Goal: Task Accomplishment & Management: Use online tool/utility

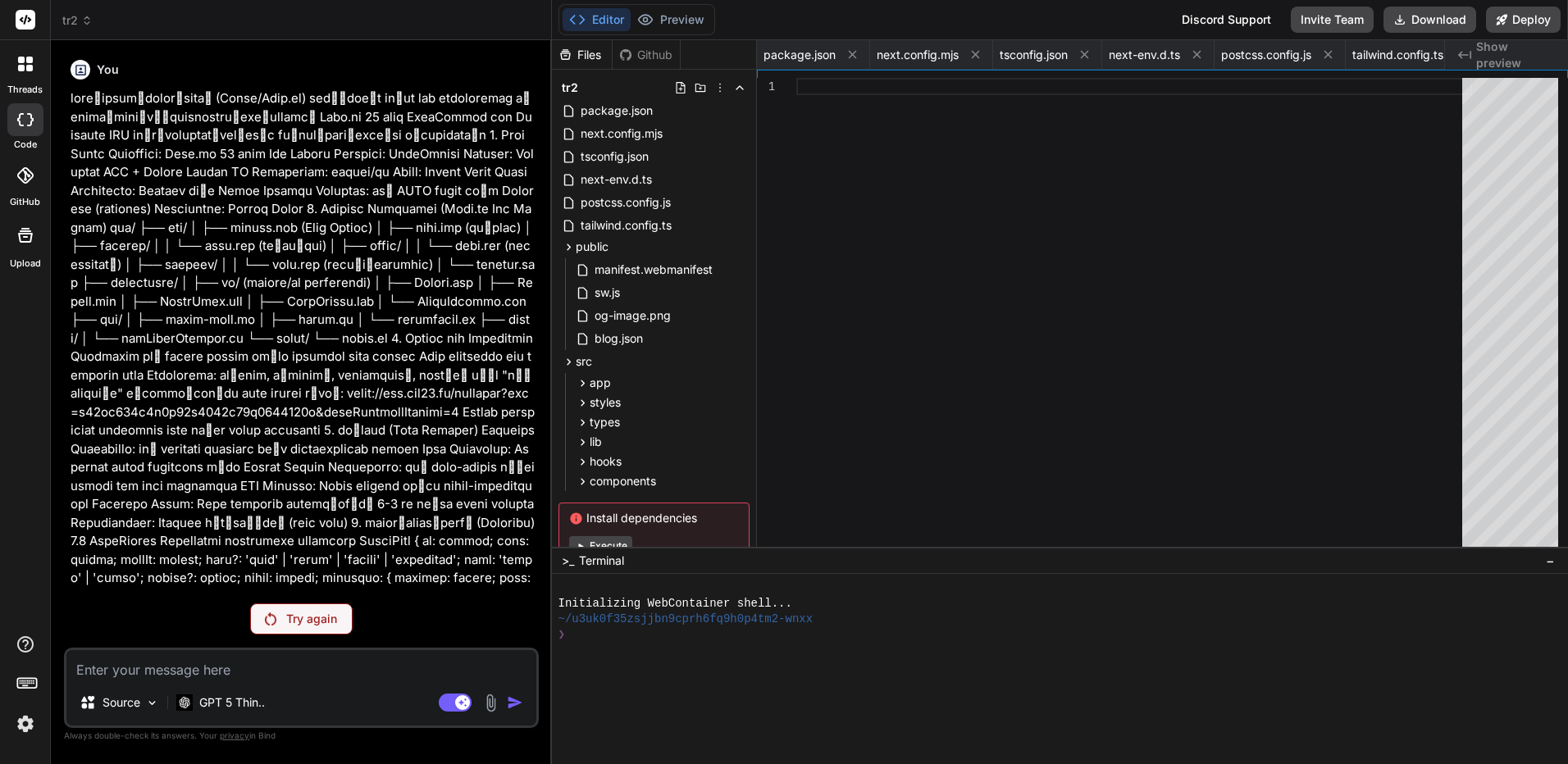
scroll to position [0, 3363]
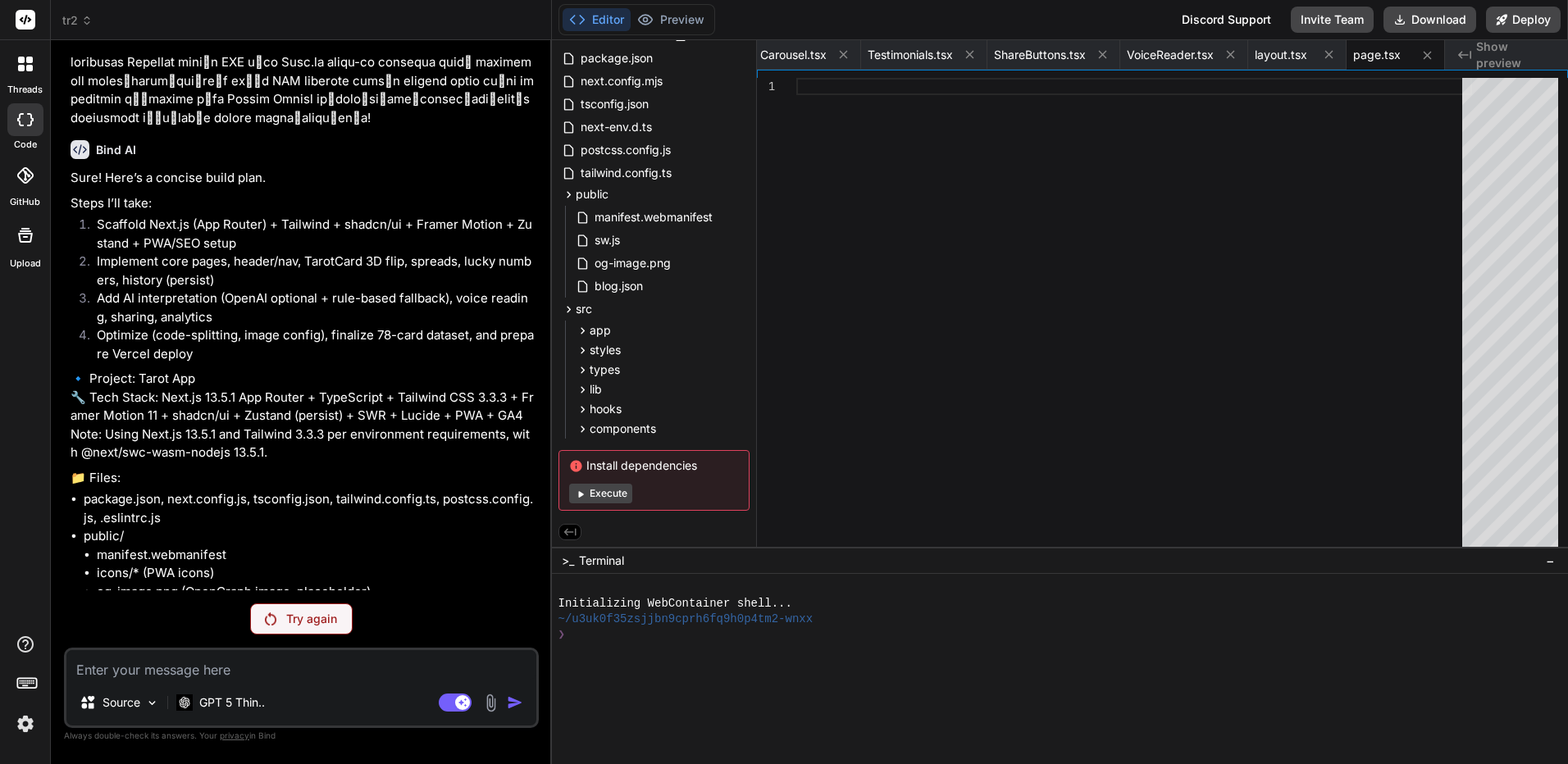
click at [241, 666] on textarea at bounding box center [302, 664] width 470 height 29
type textarea "แ"
type textarea "x"
type textarea "c"
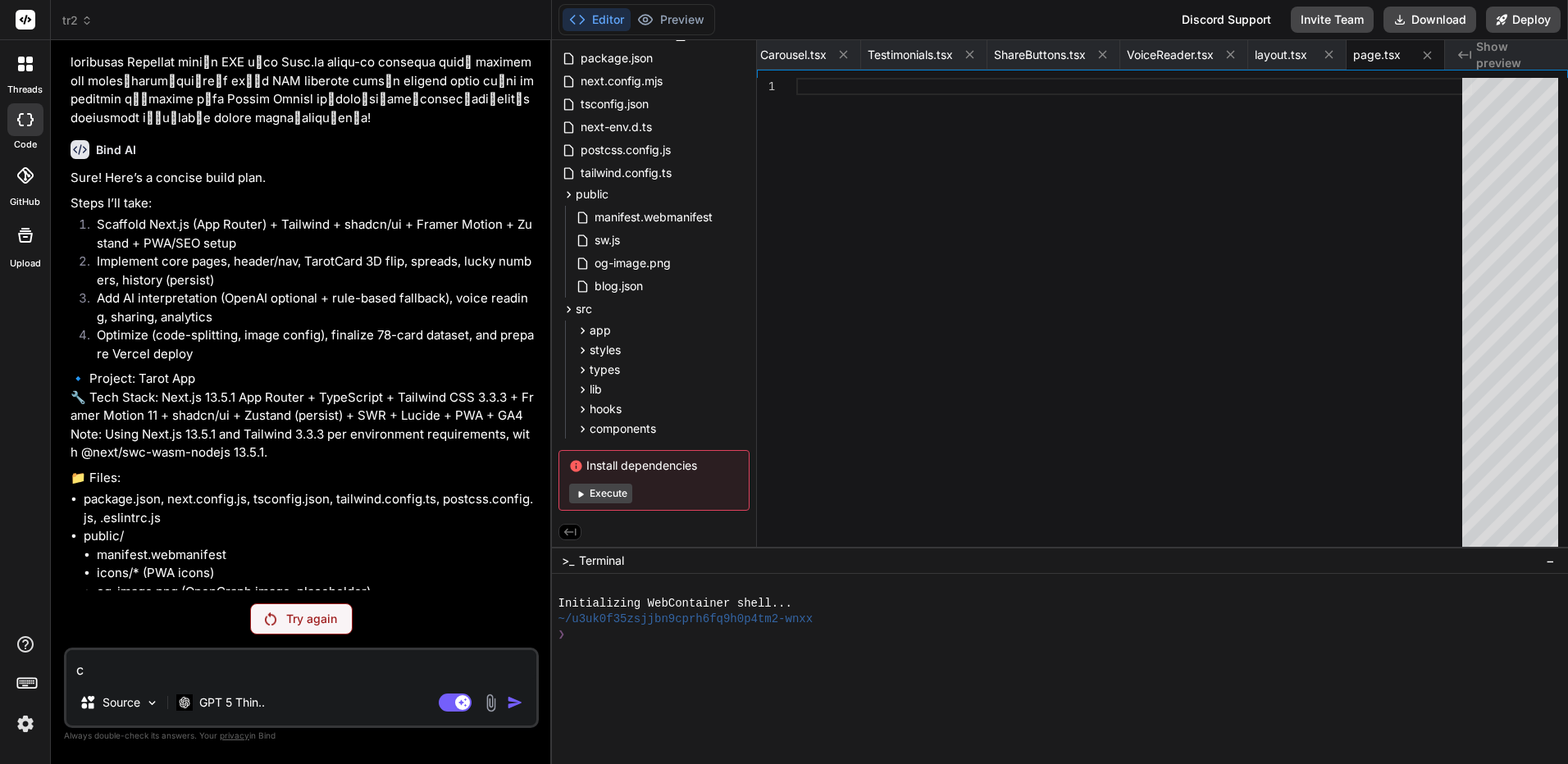
type textarea "x"
type textarea "co"
type textarea "x"
type textarea "cou"
type textarea "x"
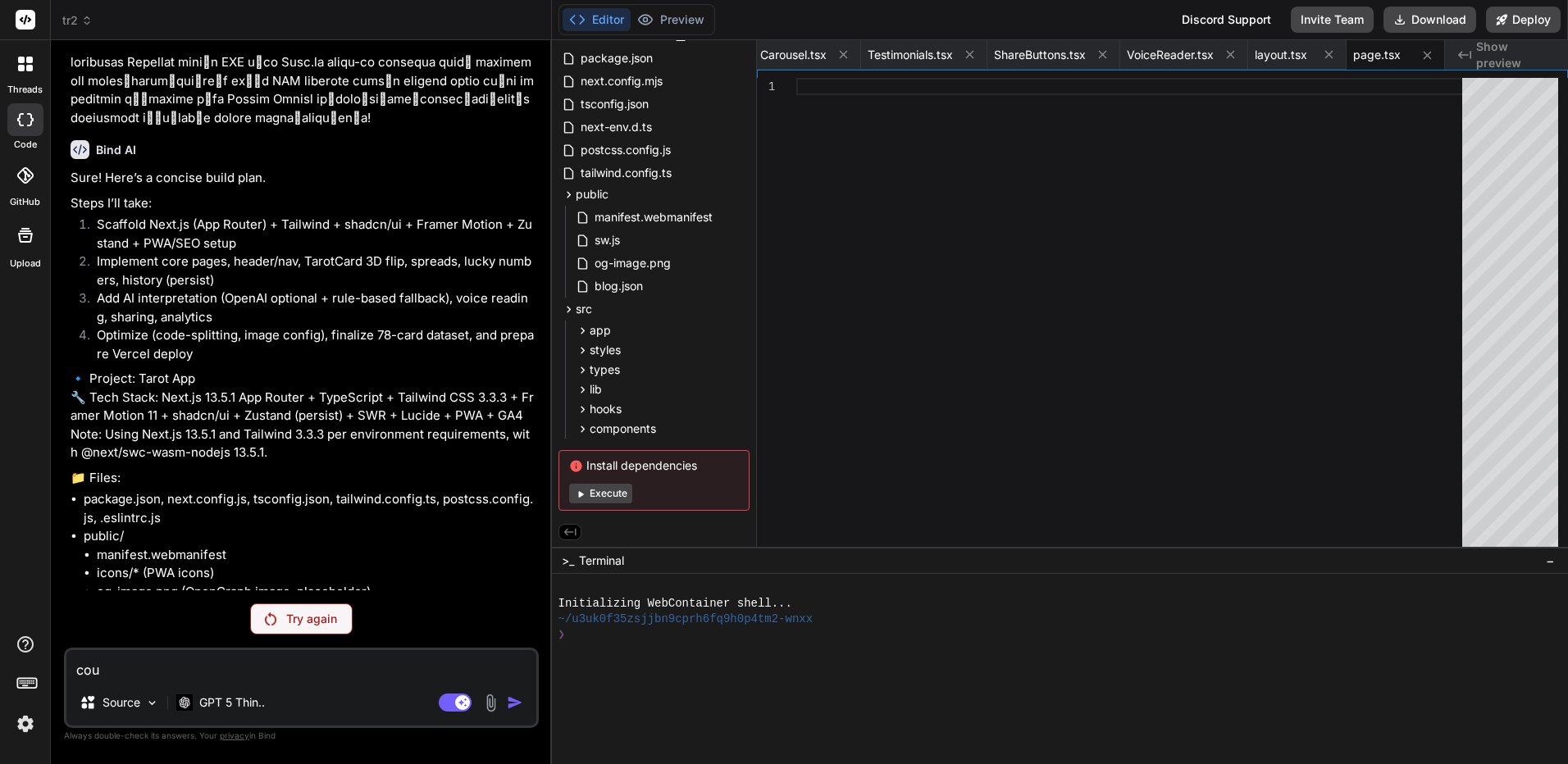
type textarea "cout"
type textarea "x"
type textarea "couti"
type textarea "x"
type textarea "coutin"
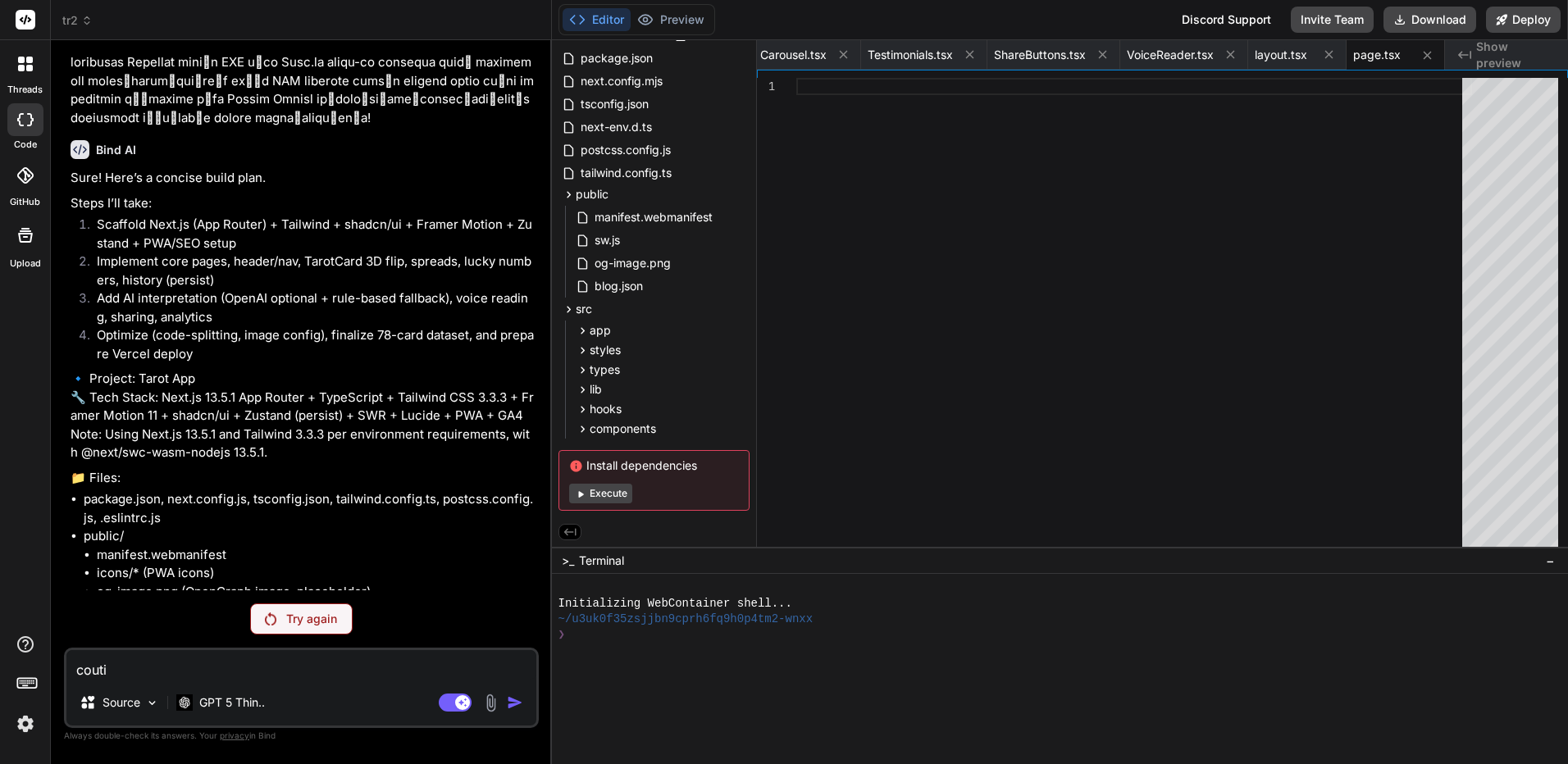
type textarea "x"
type textarea "coutinu"
type textarea "x"
type textarea "coutinus"
type textarea "x"
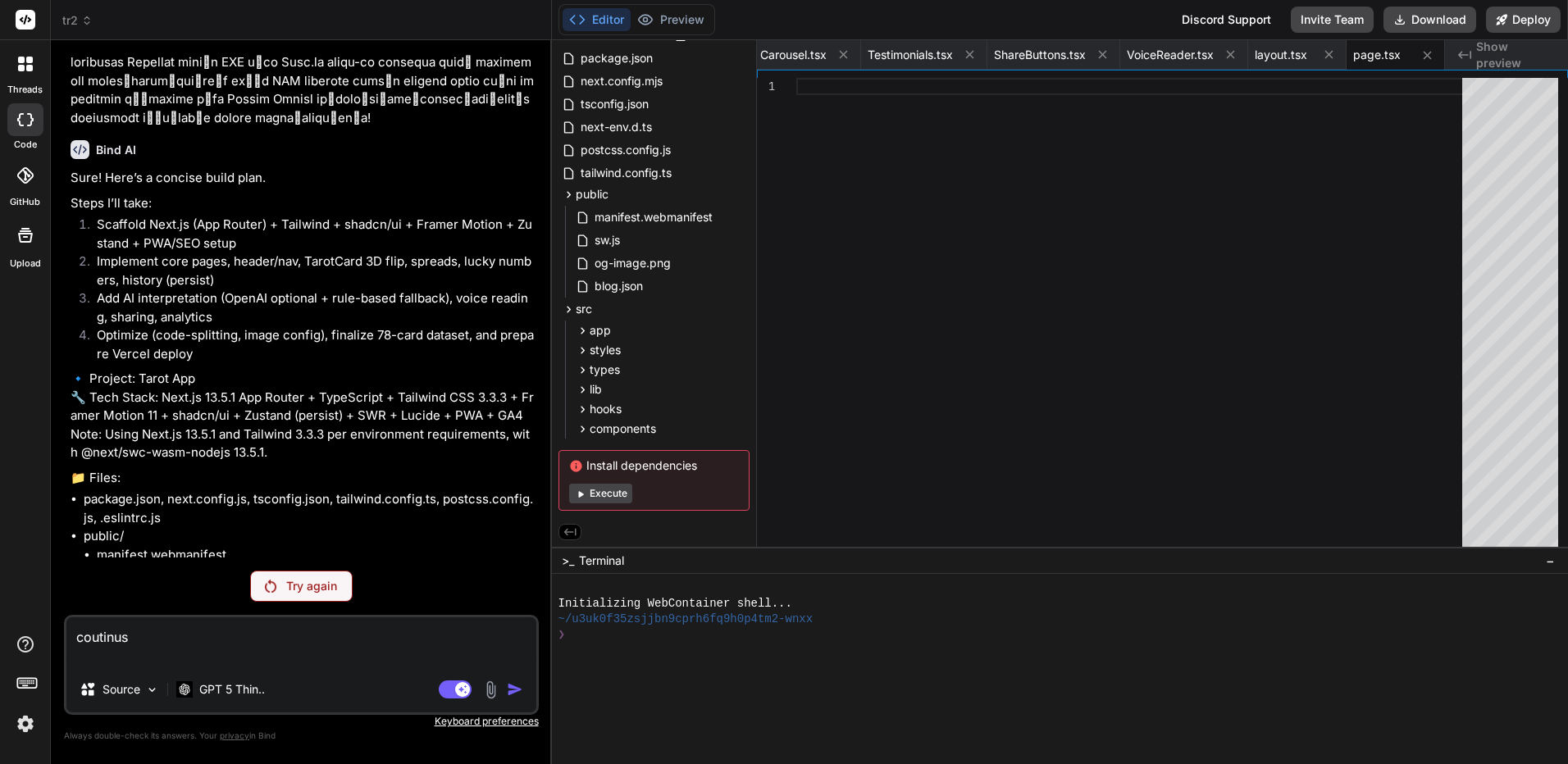
type textarea "coutinus"
type textarea "x"
type textarea "coutinus"
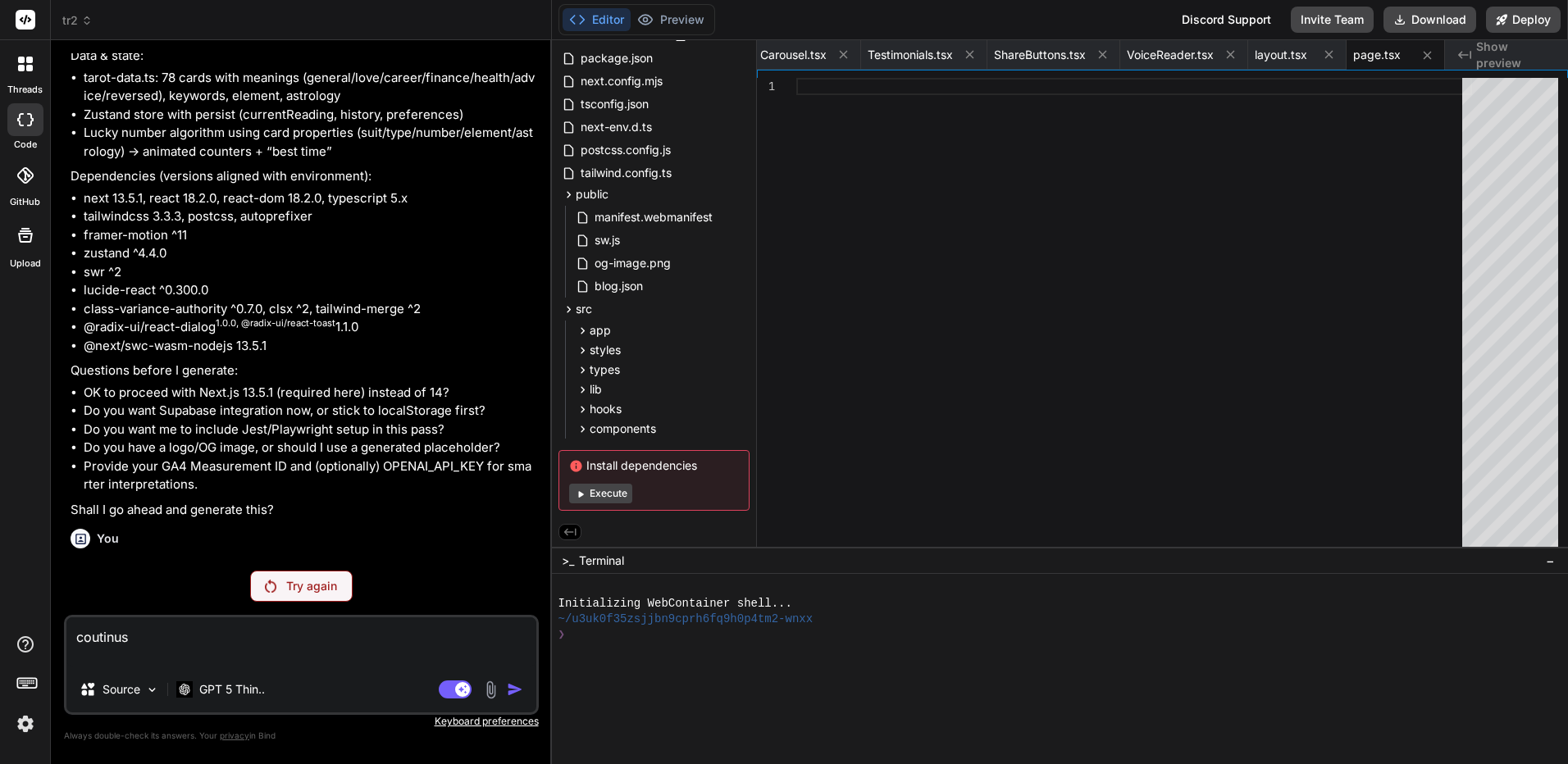
scroll to position [3717, 0]
drag, startPoint x: 411, startPoint y: 324, endPoint x: 389, endPoint y: 605, distance: 281.9
click at [325, 581] on p "Try again" at bounding box center [312, 586] width 51 height 16
type textarea "x"
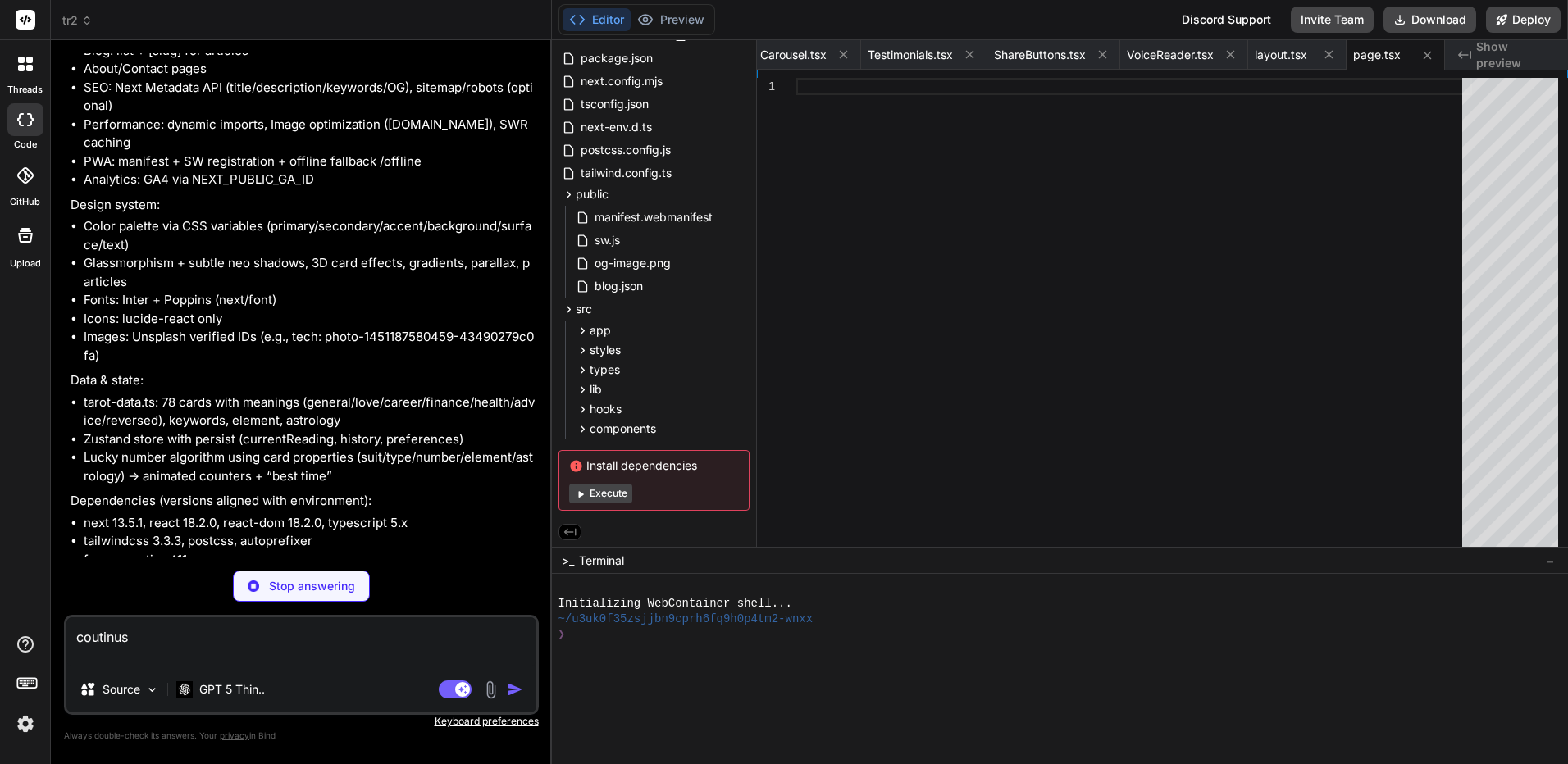
scroll to position [3833, 0]
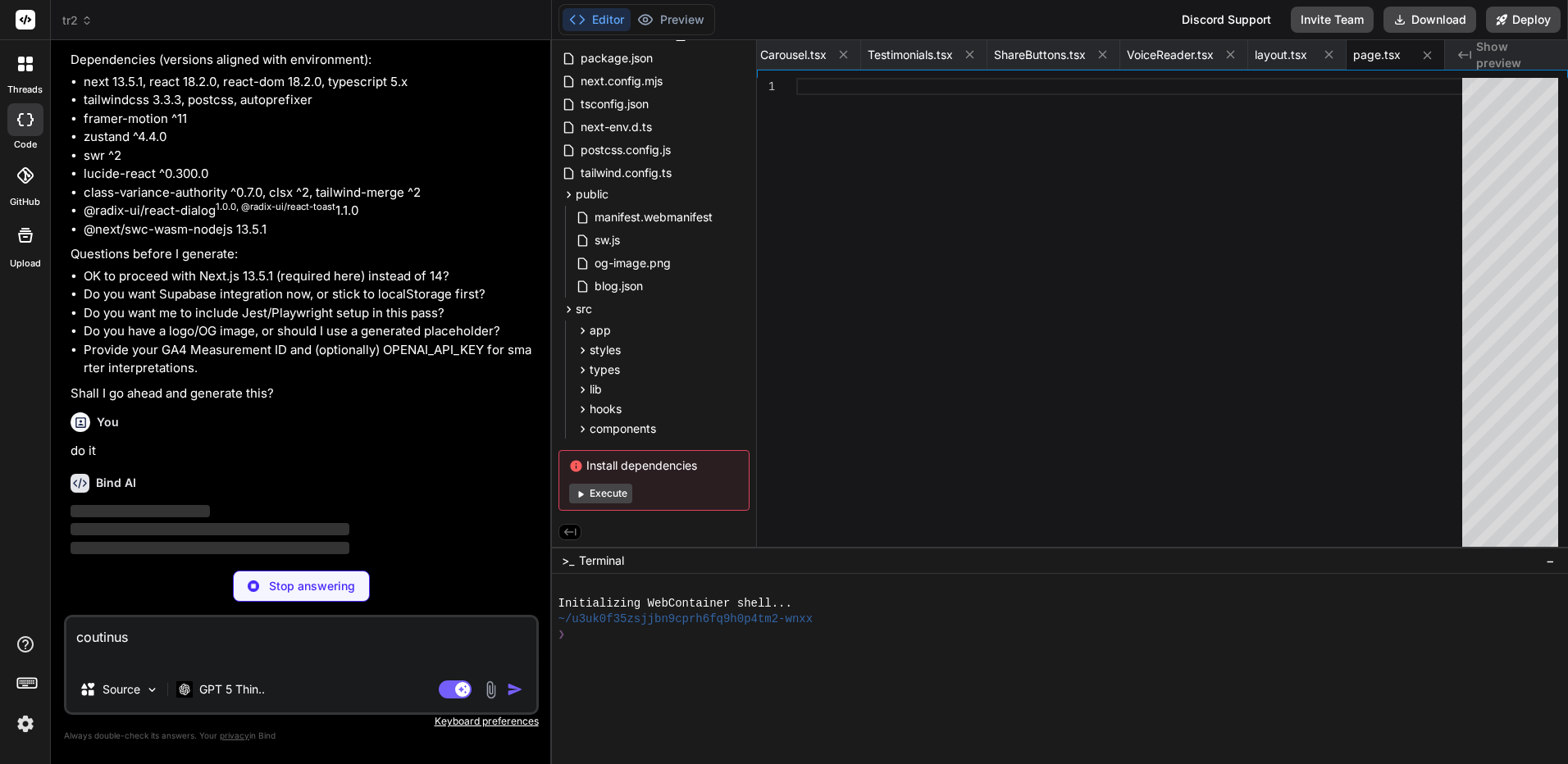
drag, startPoint x: 420, startPoint y: 282, endPoint x: 405, endPoint y: 479, distance: 197.6
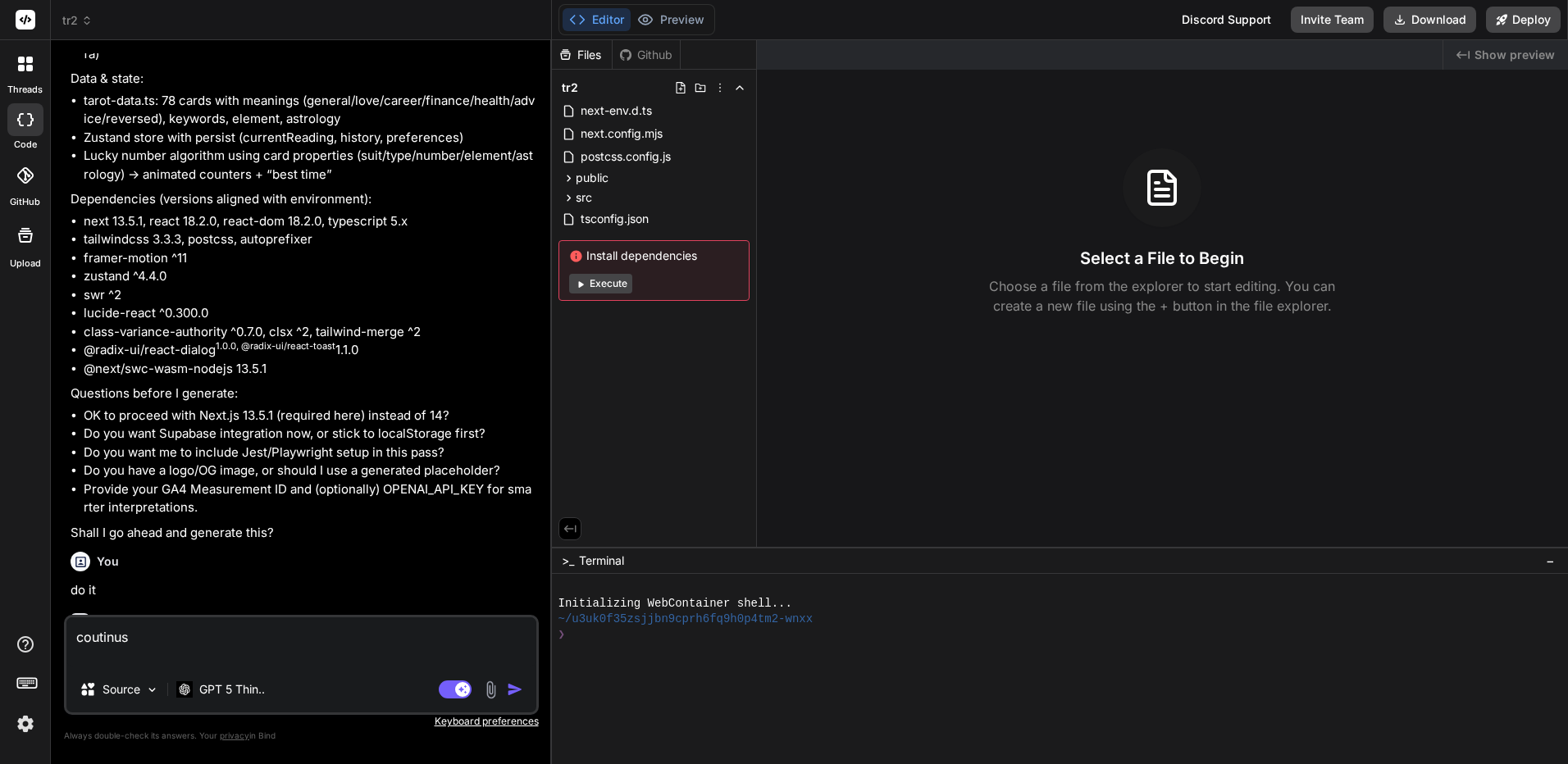
scroll to position [3800, 0]
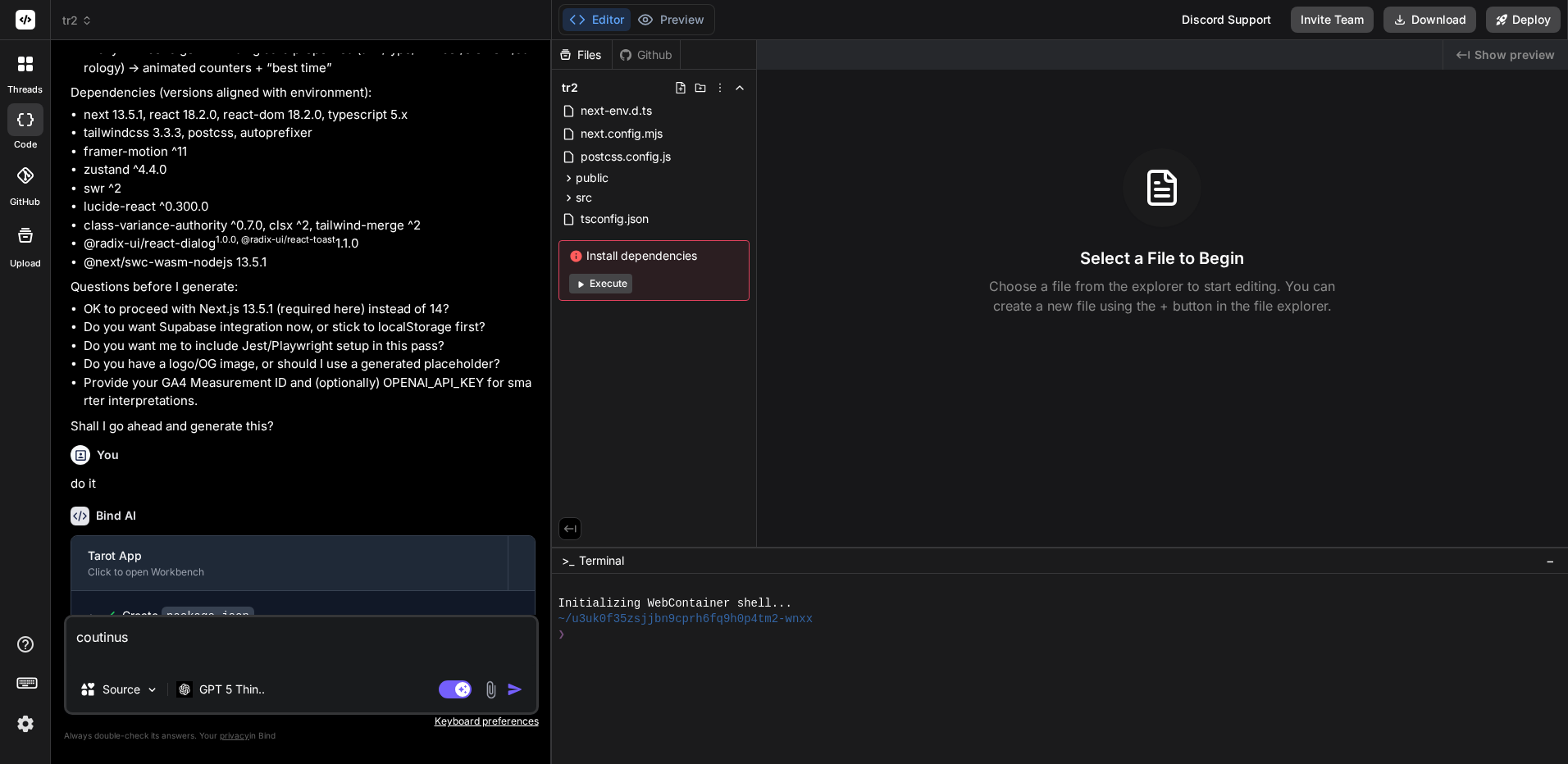
click at [1093, 453] on div "Created with Pixso. Show preview Select a File to Begin Choose a file from the …" at bounding box center [1163, 294] width 812 height 507
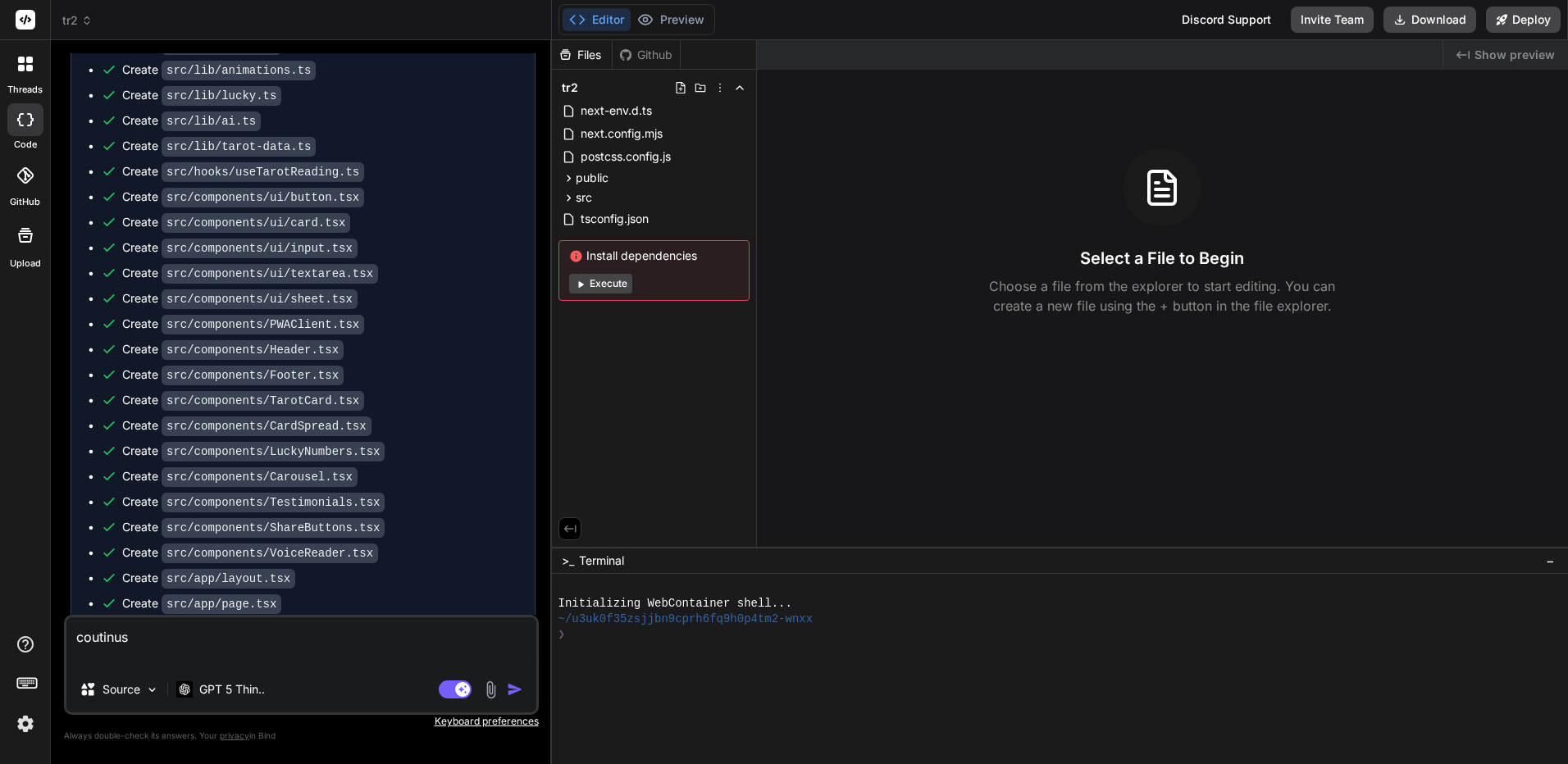
scroll to position [4740, 0]
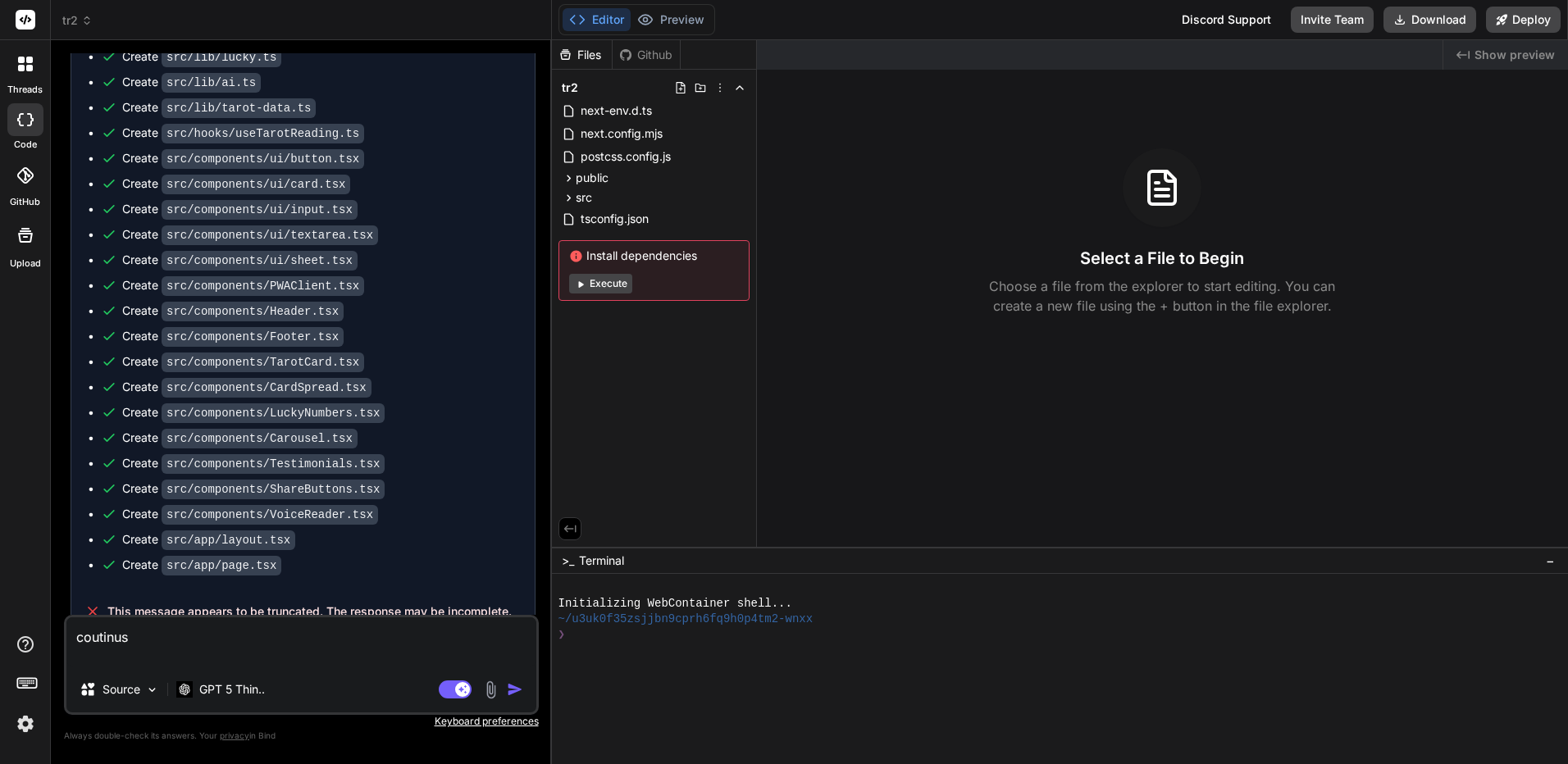
click at [244, 649] on textarea "coutinus" at bounding box center [302, 642] width 470 height 49
type textarea "x"
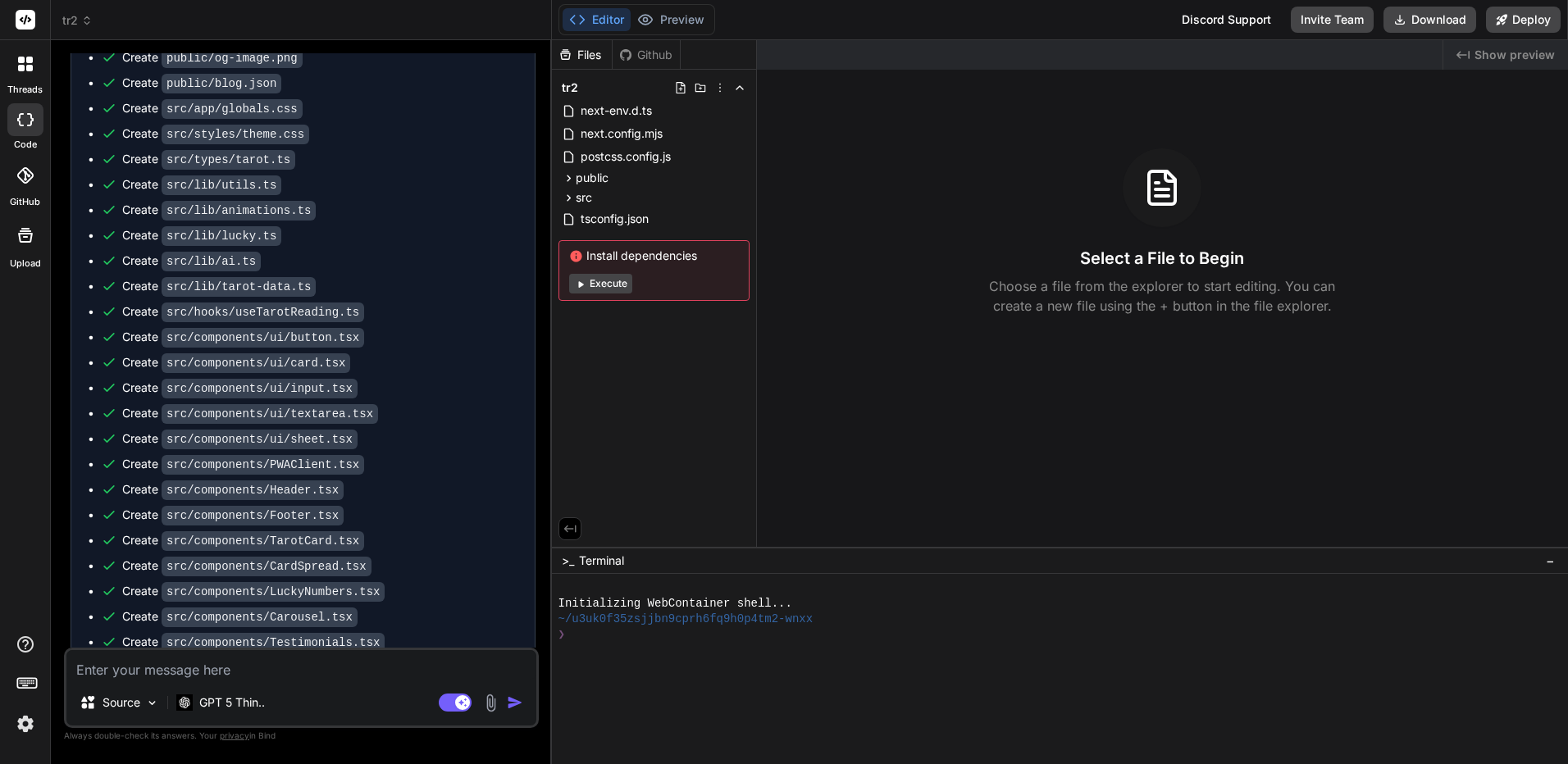
scroll to position [4879, 0]
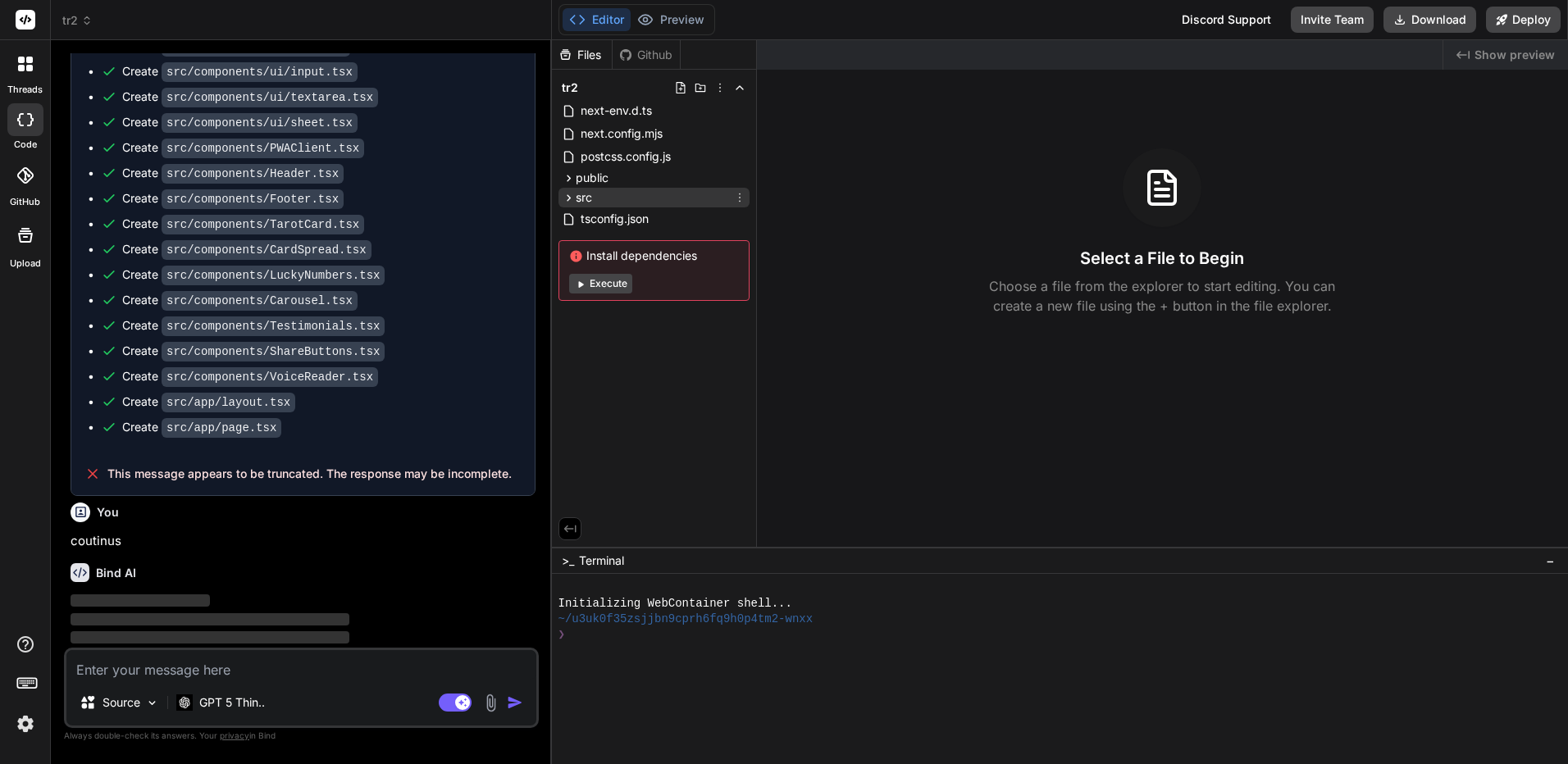
click at [563, 194] on icon at bounding box center [568, 198] width 14 height 14
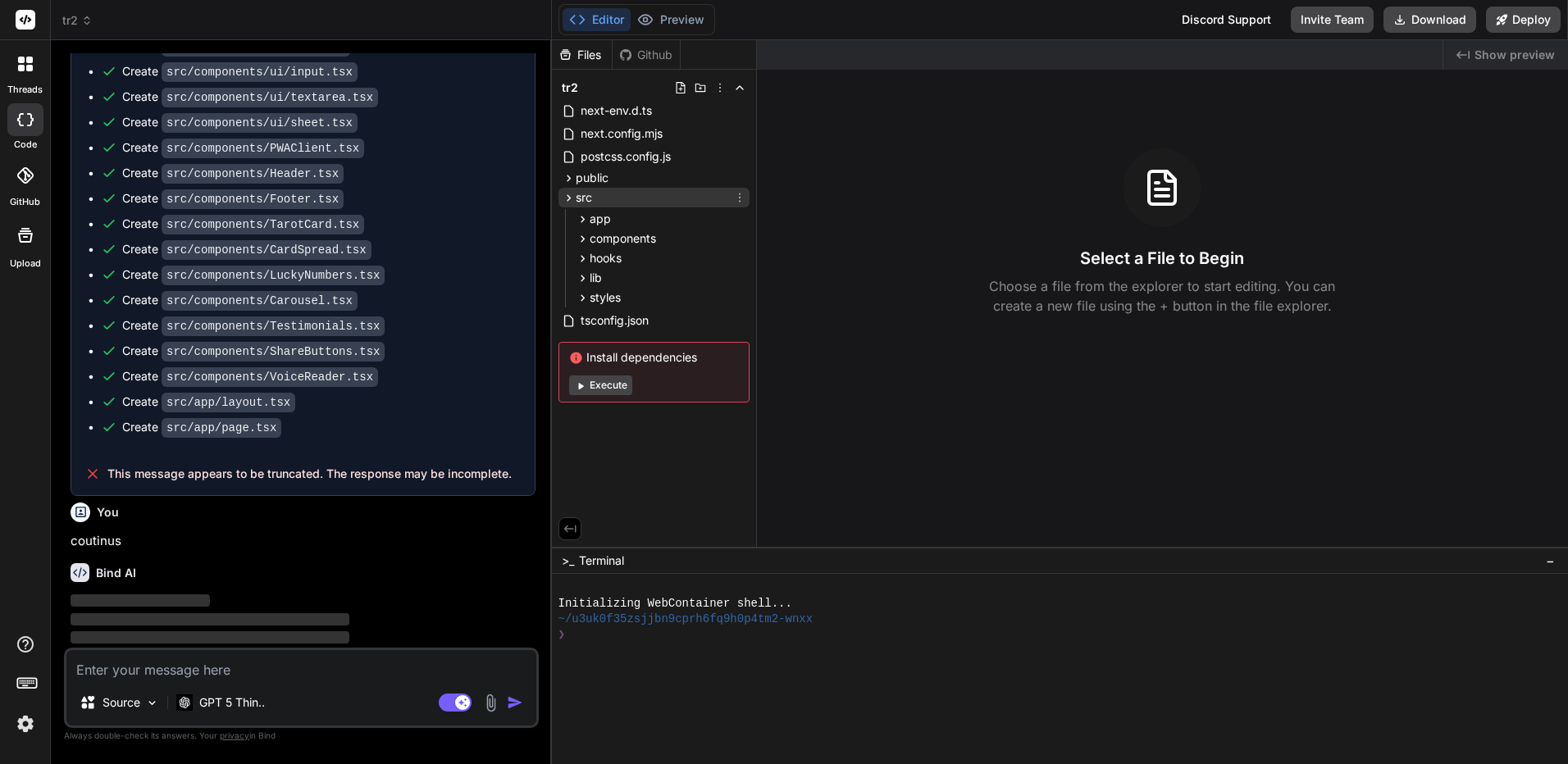
click at [563, 194] on icon at bounding box center [568, 198] width 14 height 14
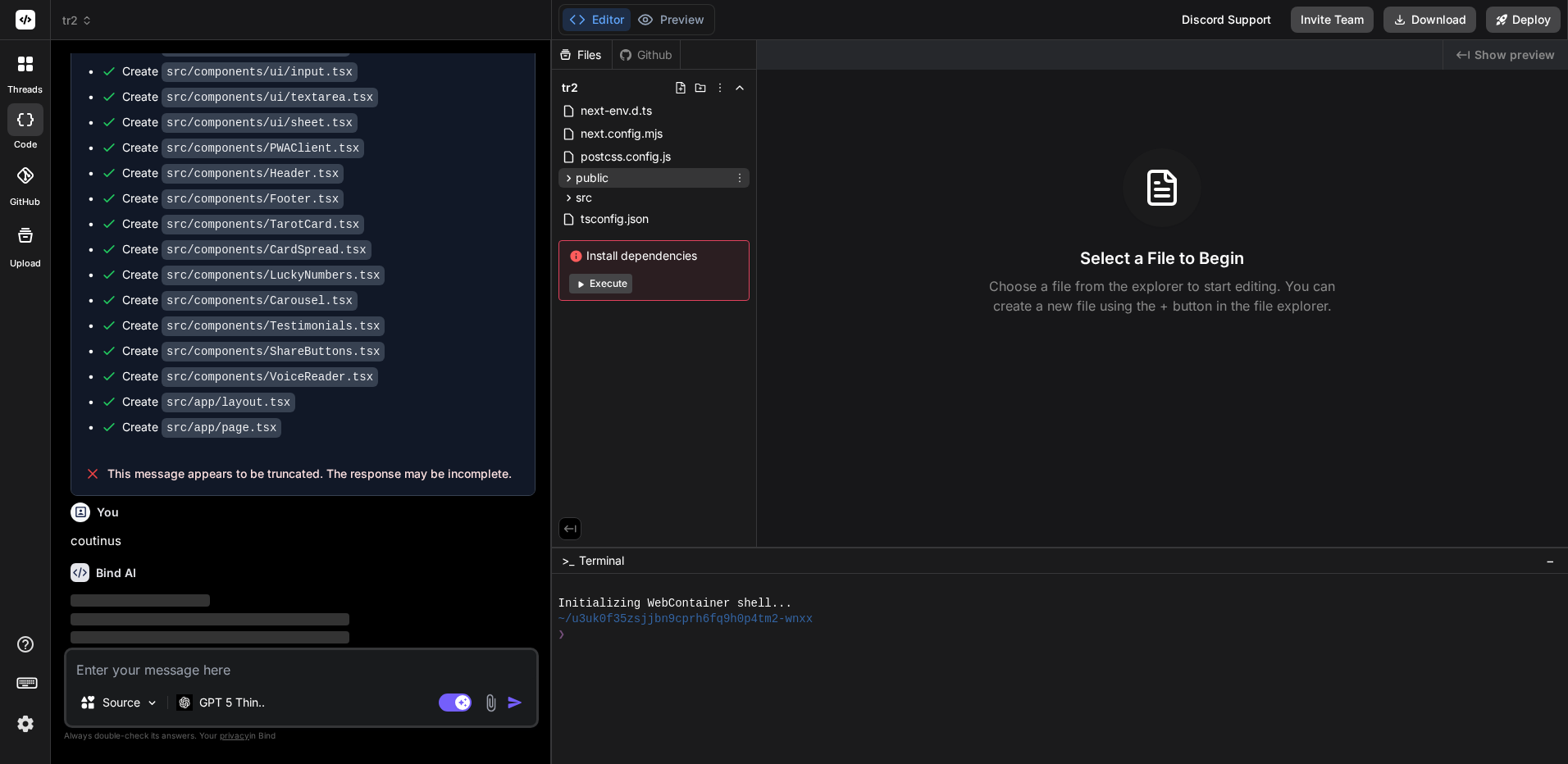
click at [567, 182] on icon at bounding box center [568, 178] width 14 height 14
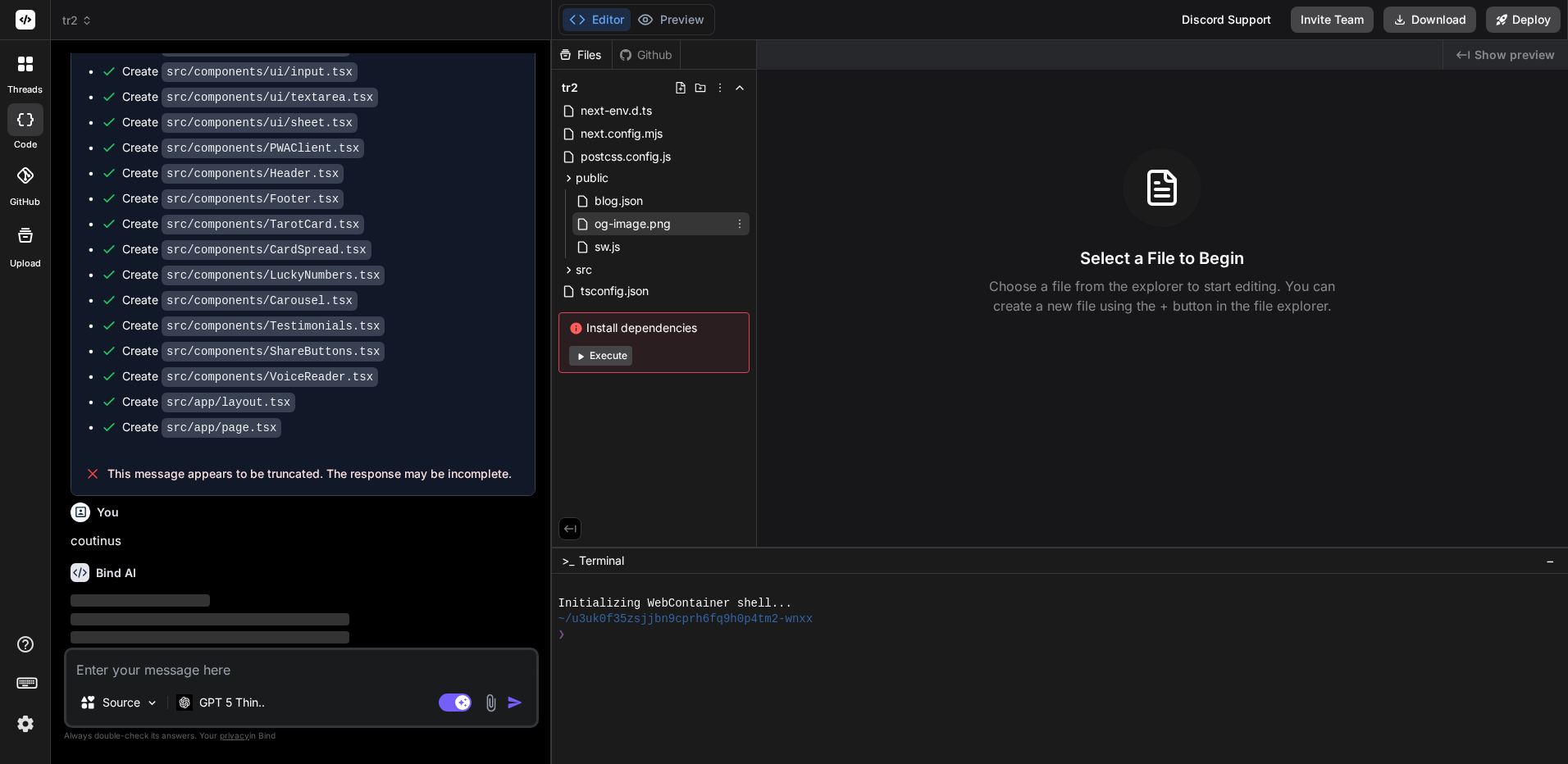
click at [623, 219] on span "og-image.png" at bounding box center [632, 223] width 79 height 20
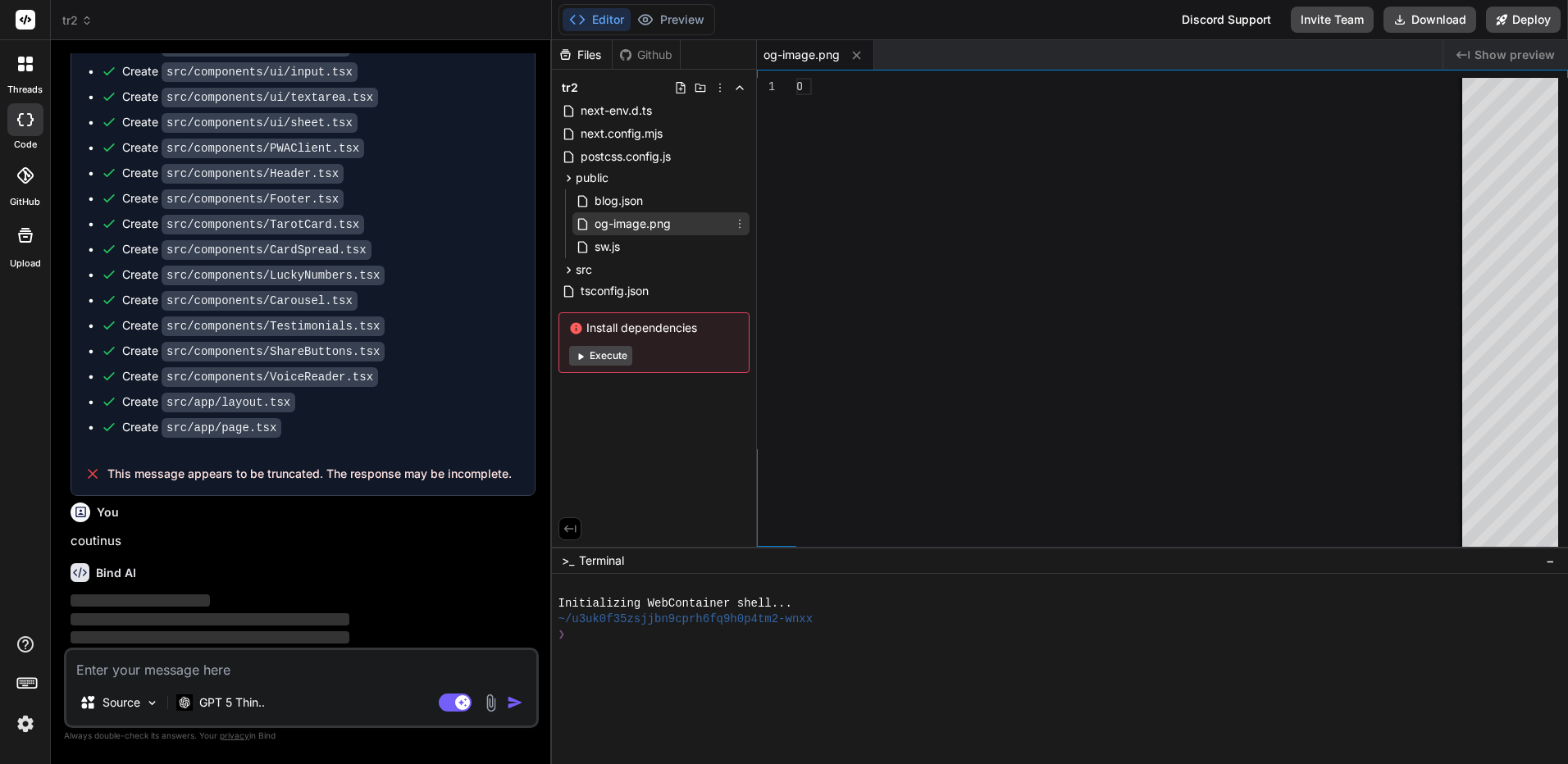
type textarea "x"
type textarea "OG IMAGE PLACEHOLDER"
click at [873, 81] on div "OG IMAGE PLACEHOLDER" at bounding box center [1134, 317] width 676 height 478
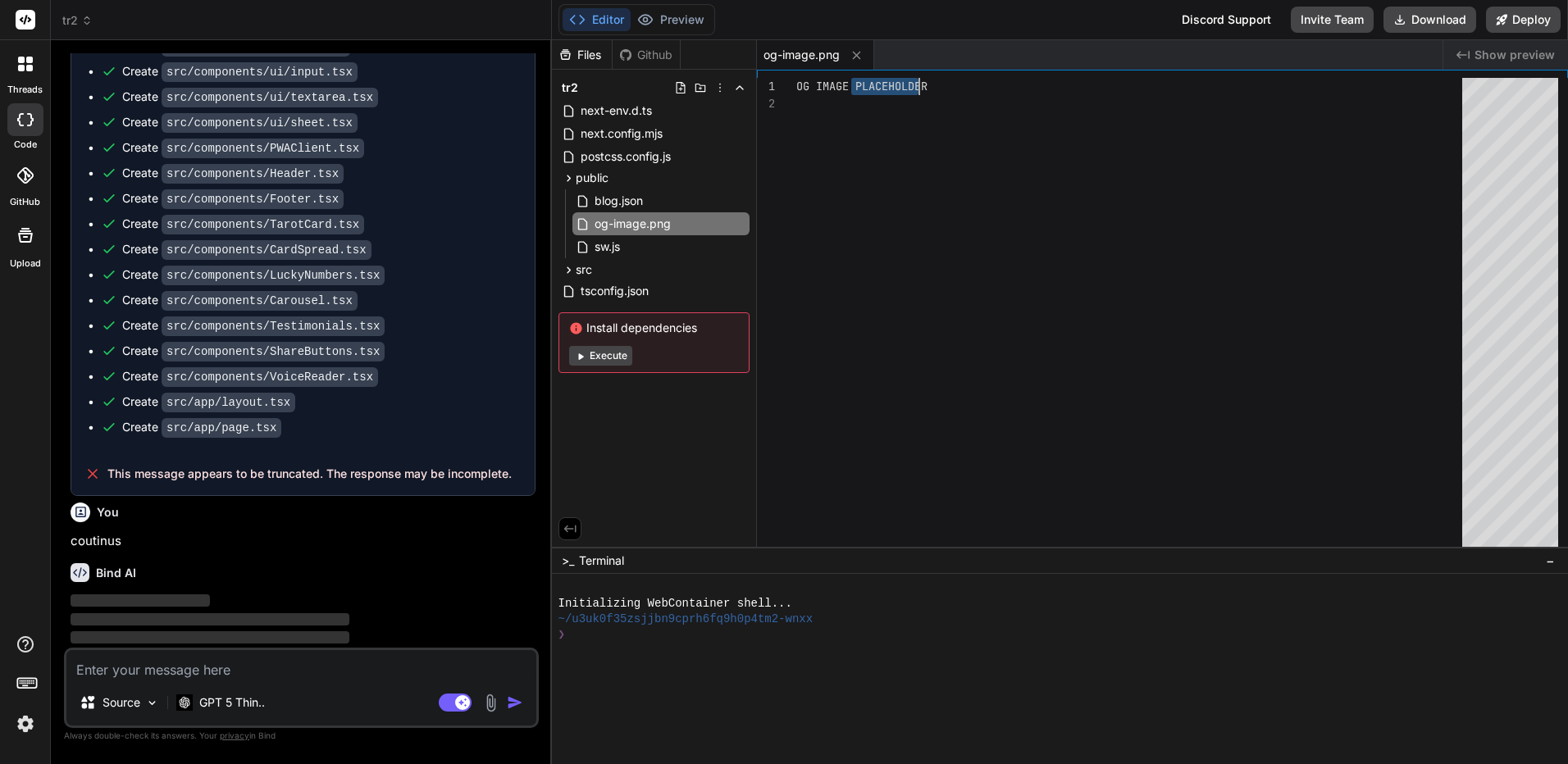
click at [873, 81] on div "OG IMAGE PLACEHOLDER" at bounding box center [1134, 317] width 676 height 478
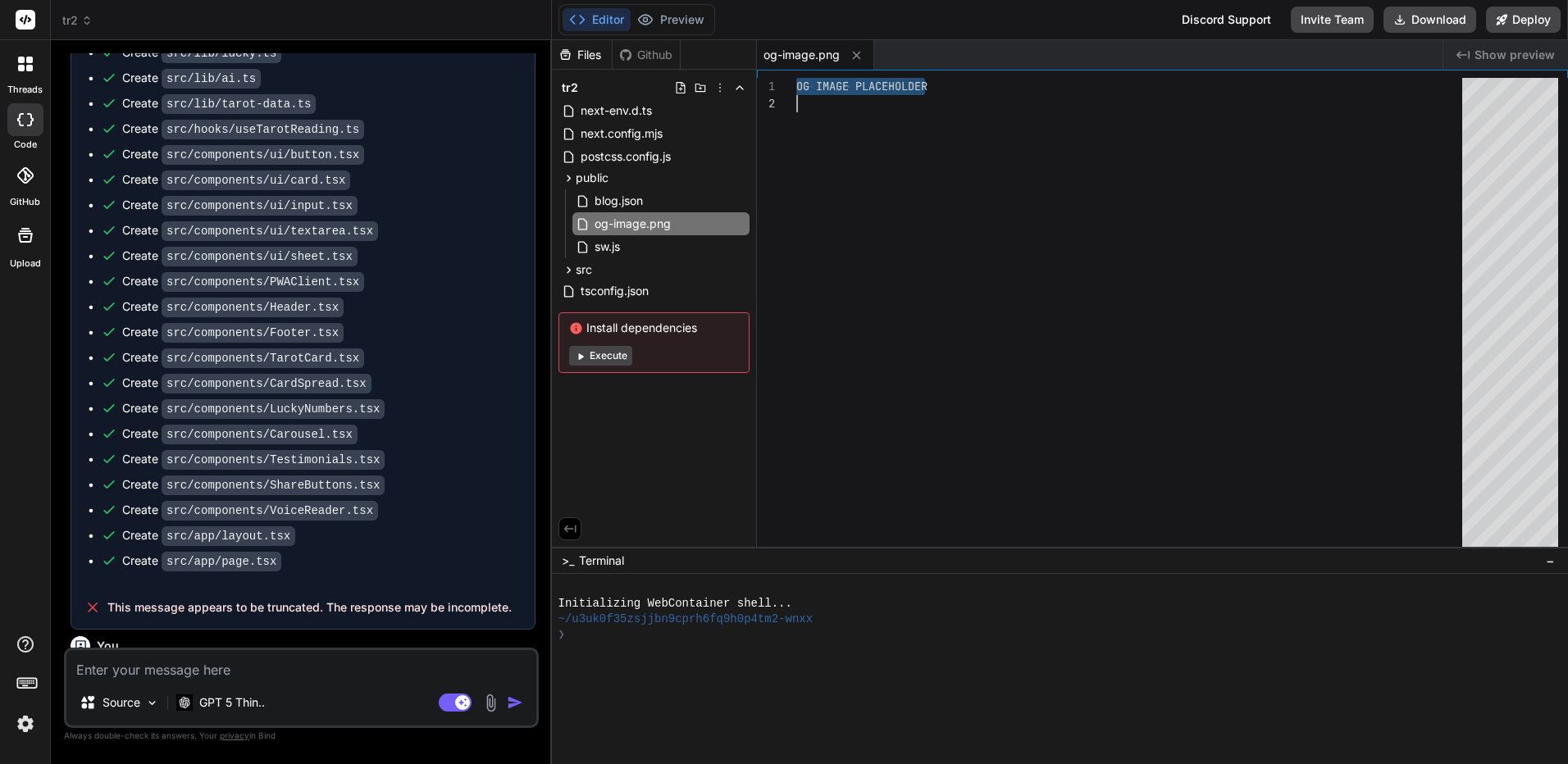
scroll to position [4879, 0]
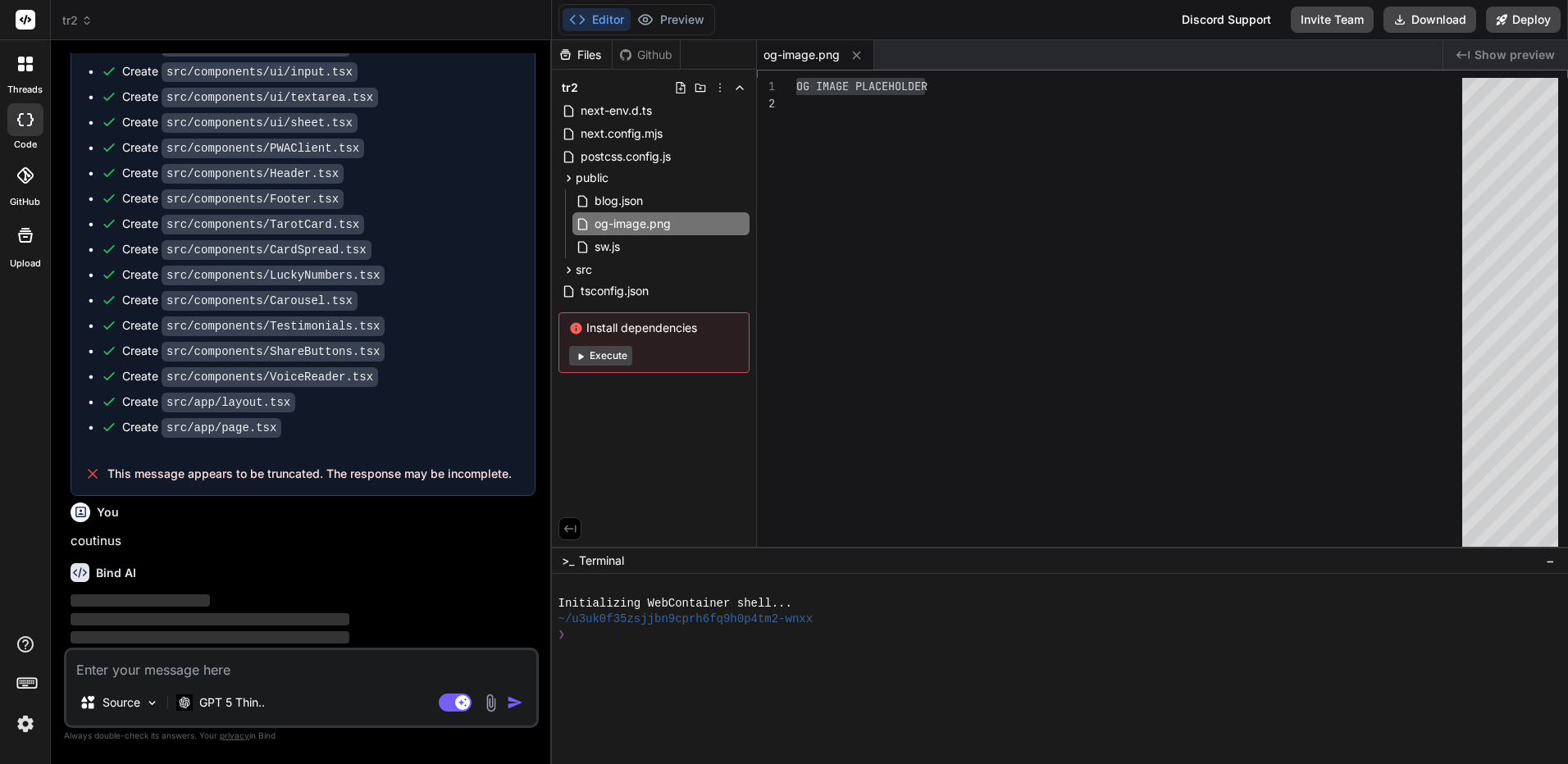
click at [612, 358] on button "Execute" at bounding box center [600, 355] width 63 height 20
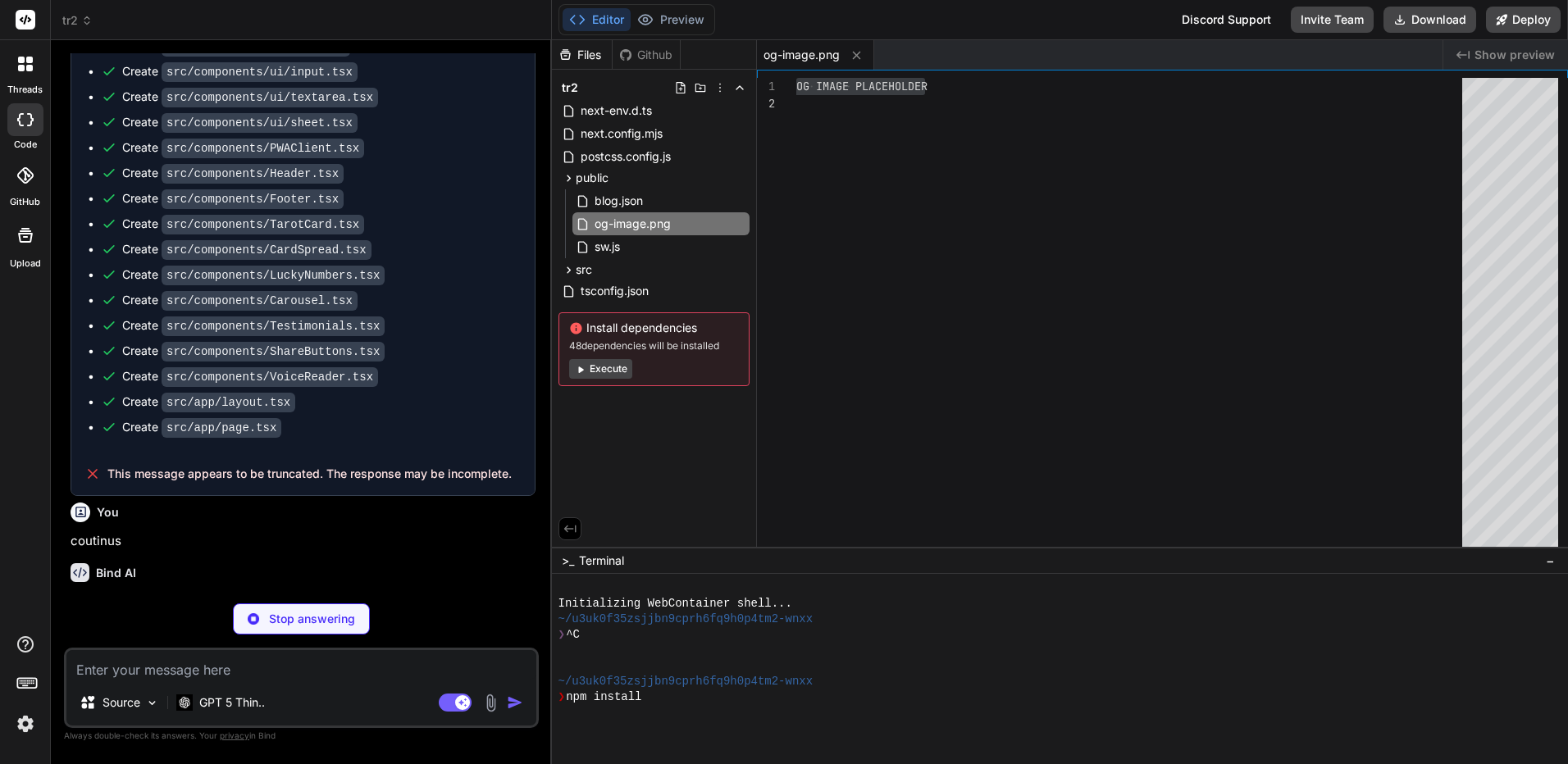
type textarea "x"
type textarea "</div> ); }"
type textarea "x"
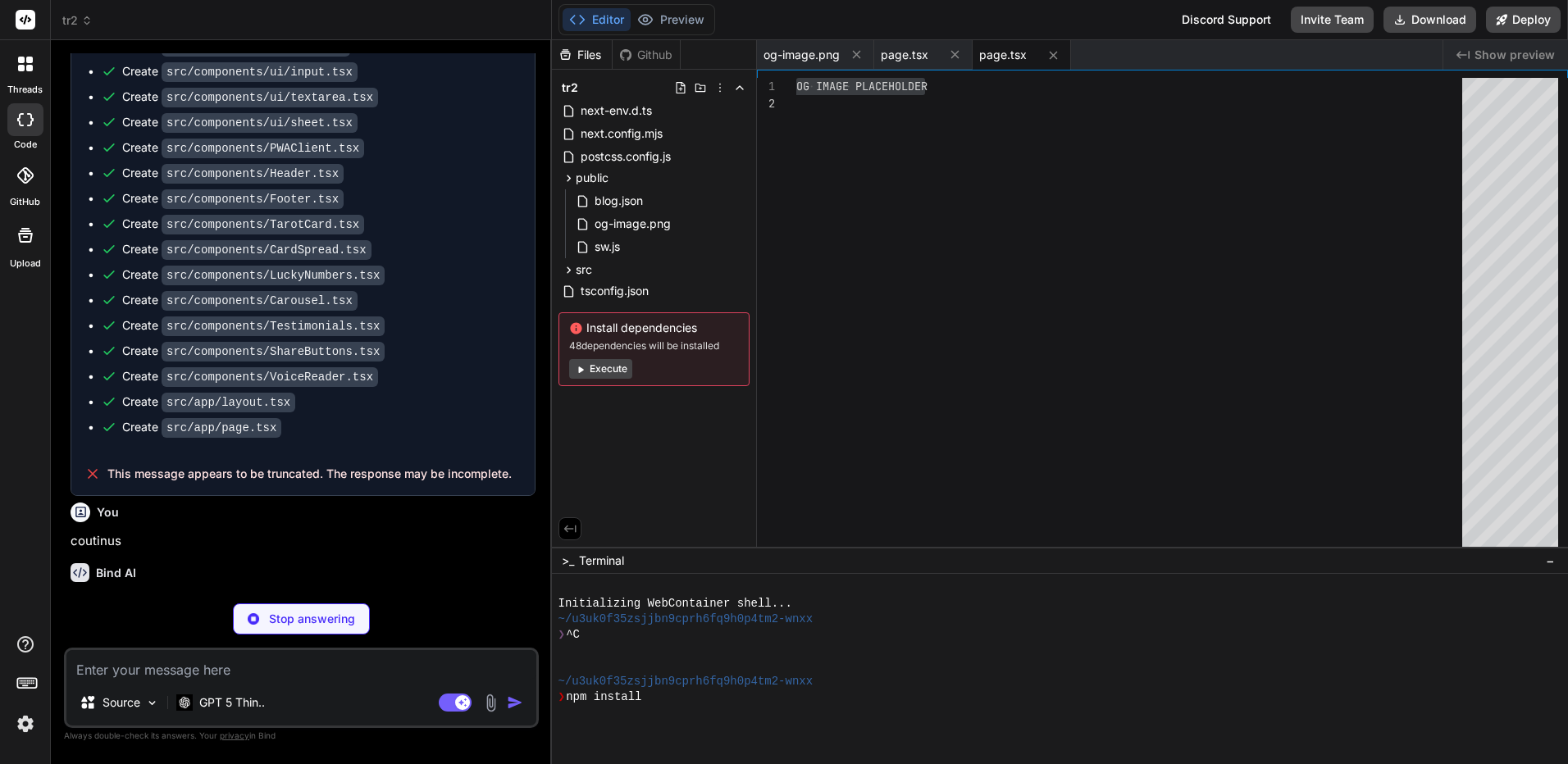
type textarea "))} </div> )} </div> ); }"
type textarea "x"
type textarea "</Link> ))} </div> </div> ); }"
type textarea "x"
type textarea "</article> </div> </div> ); }"
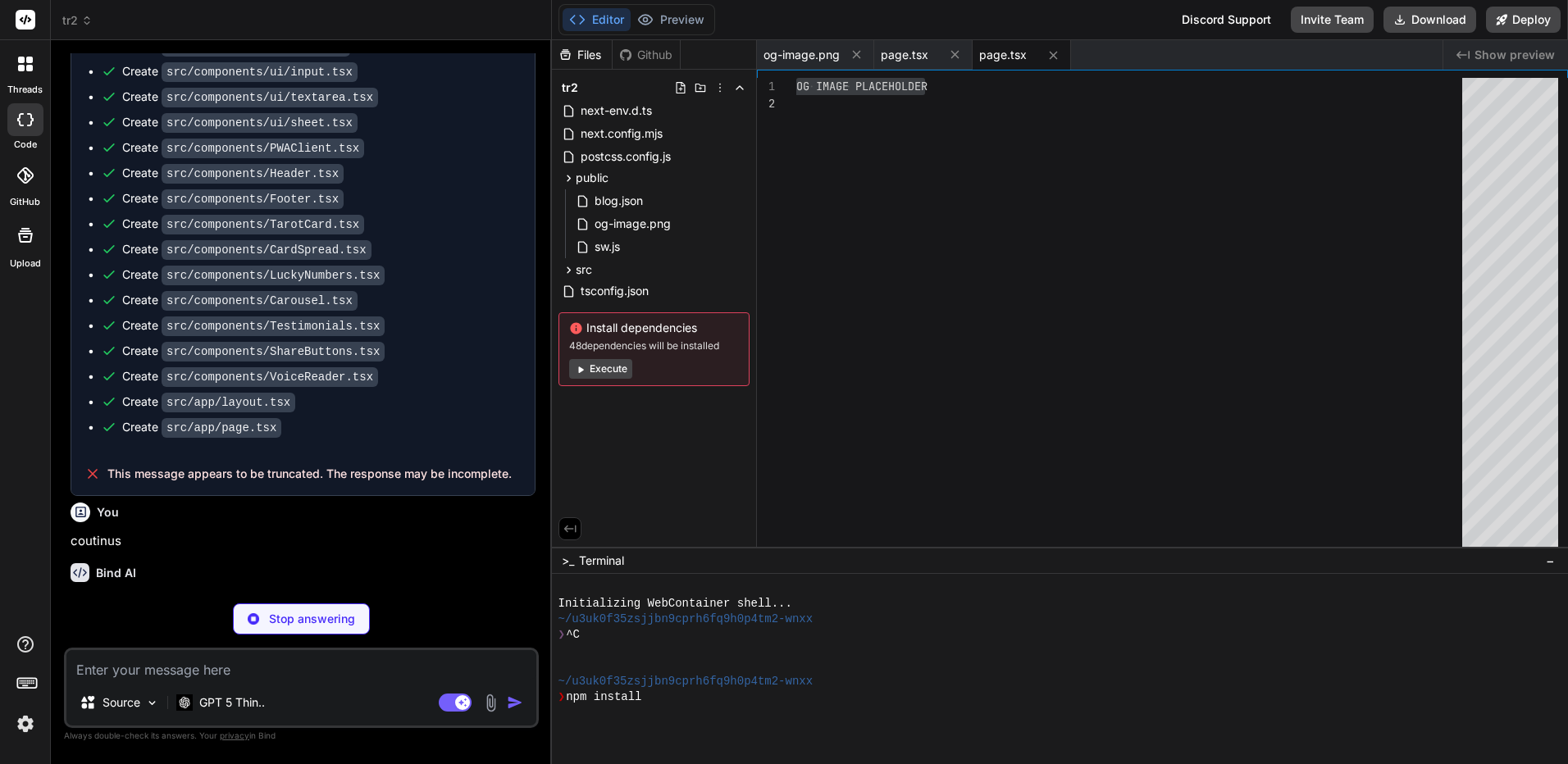
type textarea "x"
type textarea "เรา[PERSON_NAME]ความ[PERSON_NAME]และความรู้สึกของผู้ใช้ พร้อมระบบเลข[PERSON_NAM…"
type textarea "x"
type textarea "); }"
type textarea "x"
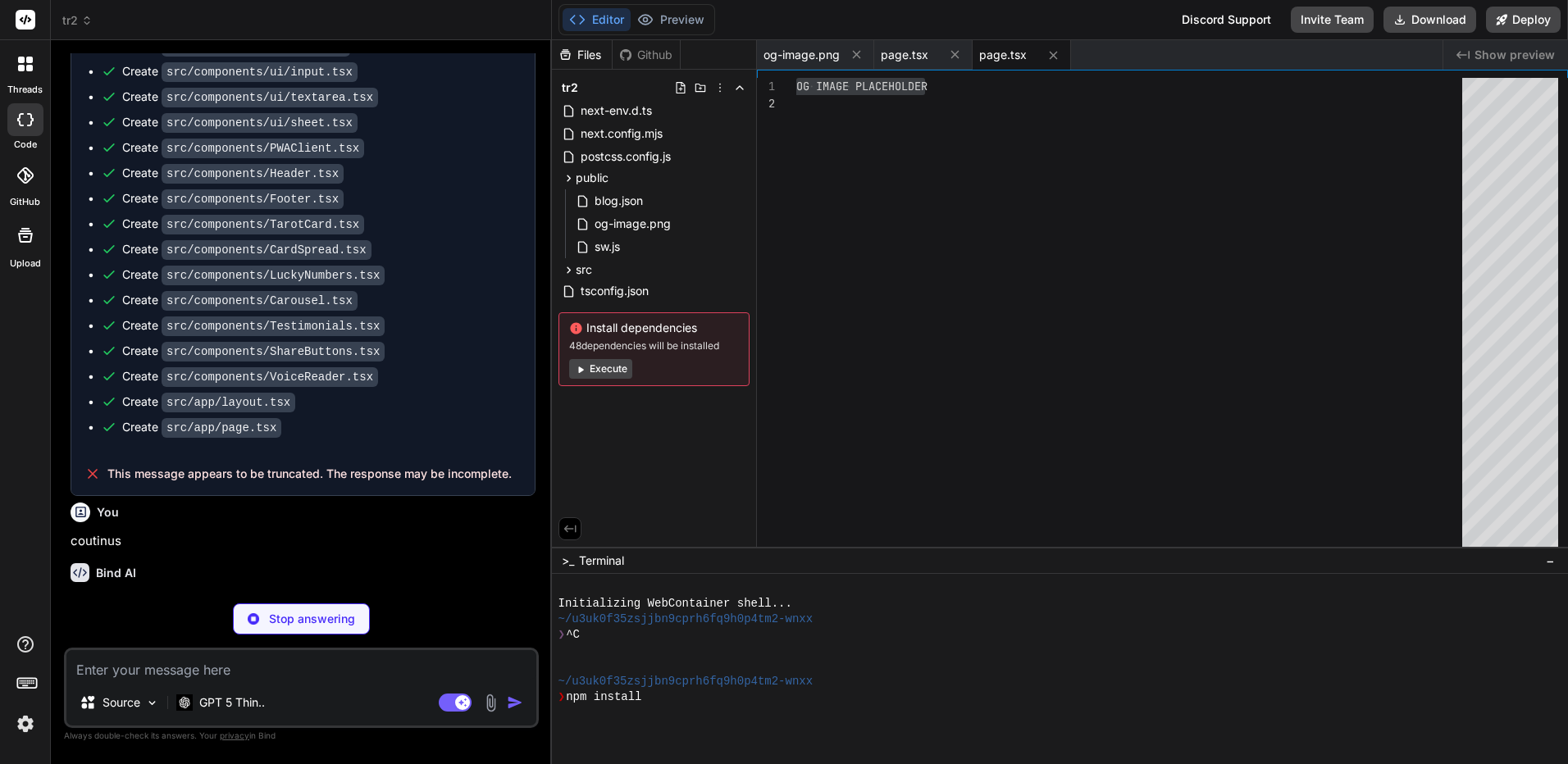
type textarea "</div> ); }"
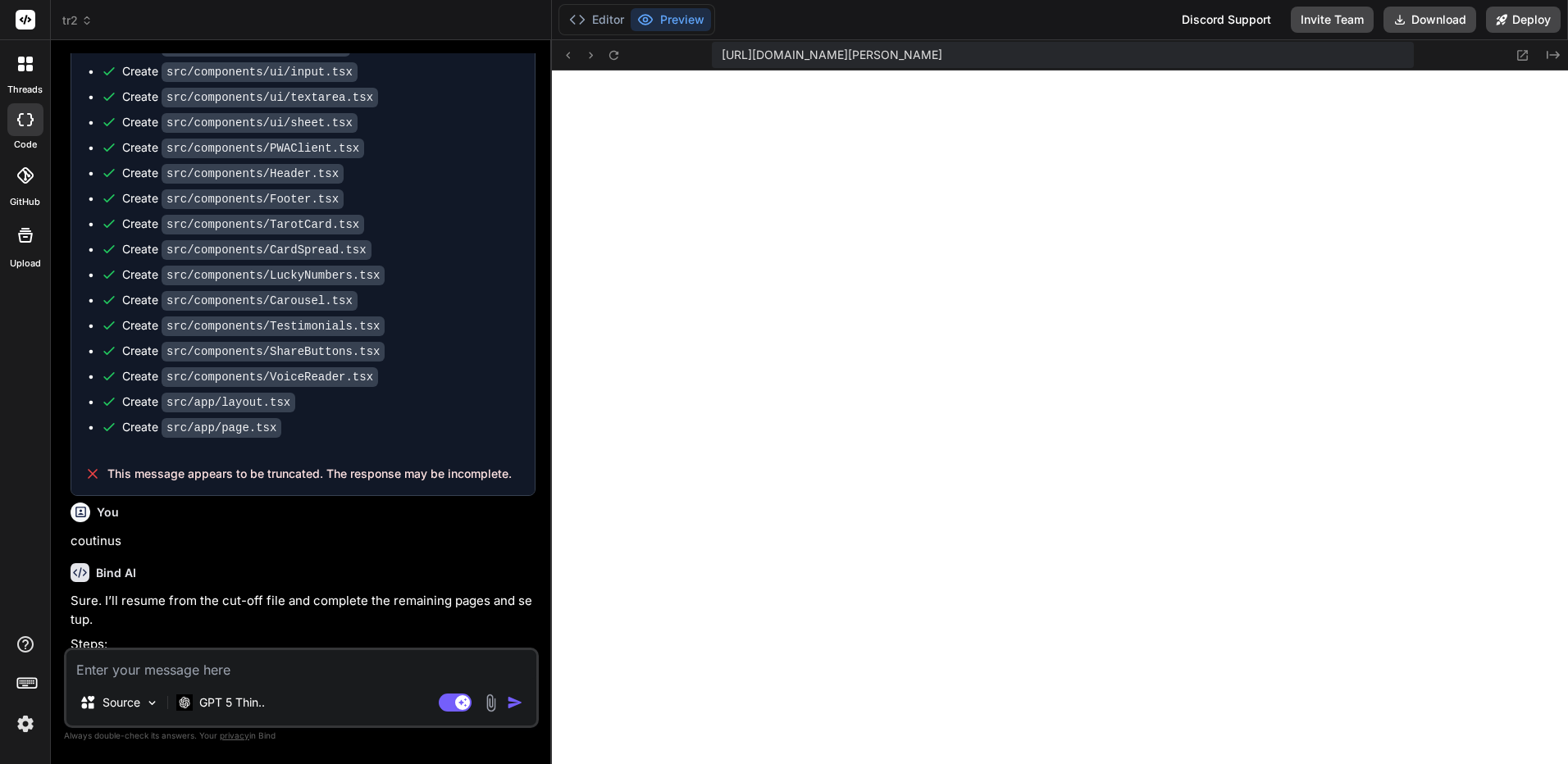
scroll to position [0, 414]
type textarea "x"
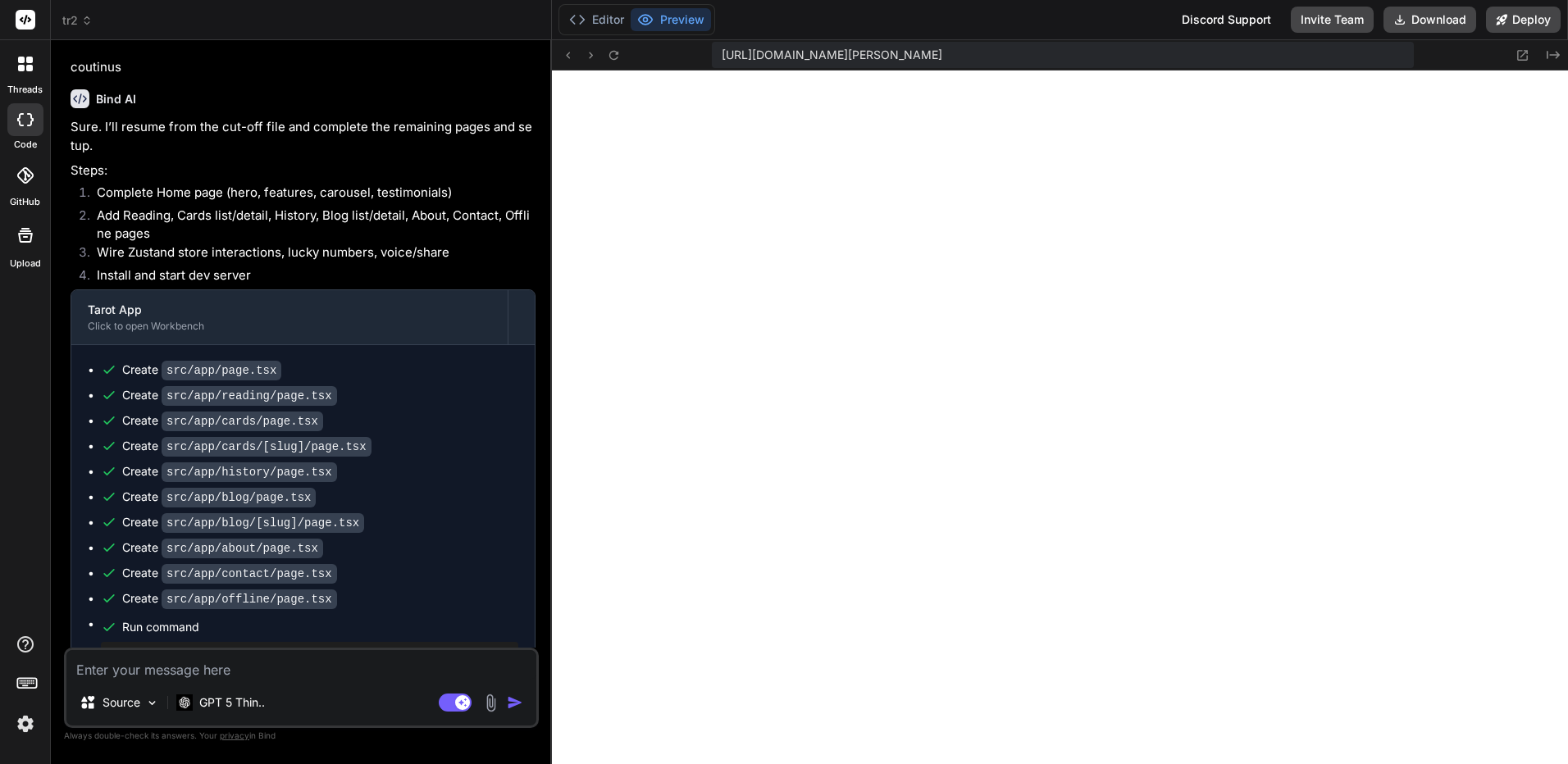
scroll to position [5432, 0]
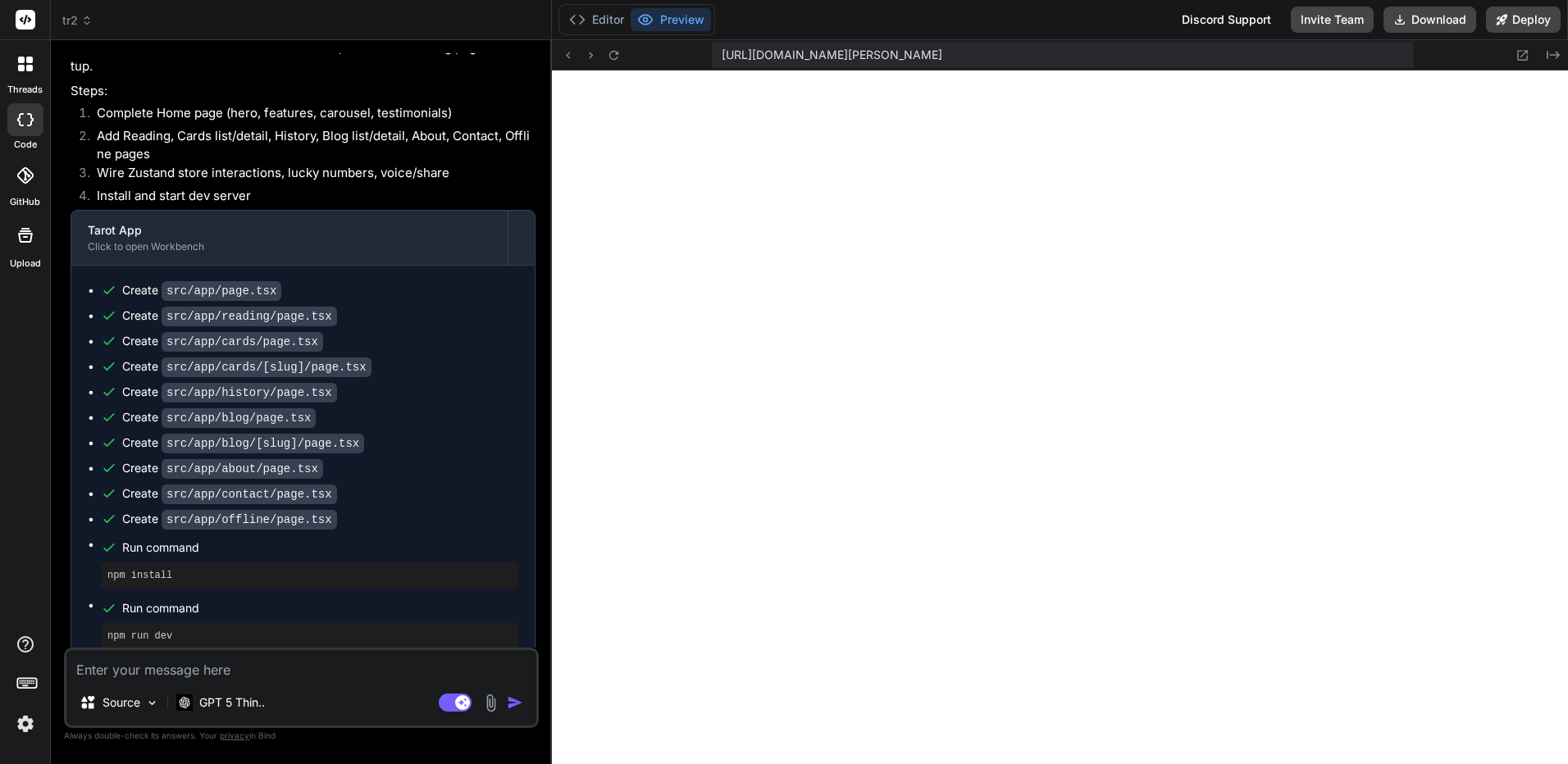
click at [591, 33] on div "Editor Preview" at bounding box center [637, 19] width 156 height 31
click at [652, 17] on icon at bounding box center [645, 19] width 16 height 16
click at [613, 17] on button "Editor" at bounding box center [596, 20] width 68 height 23
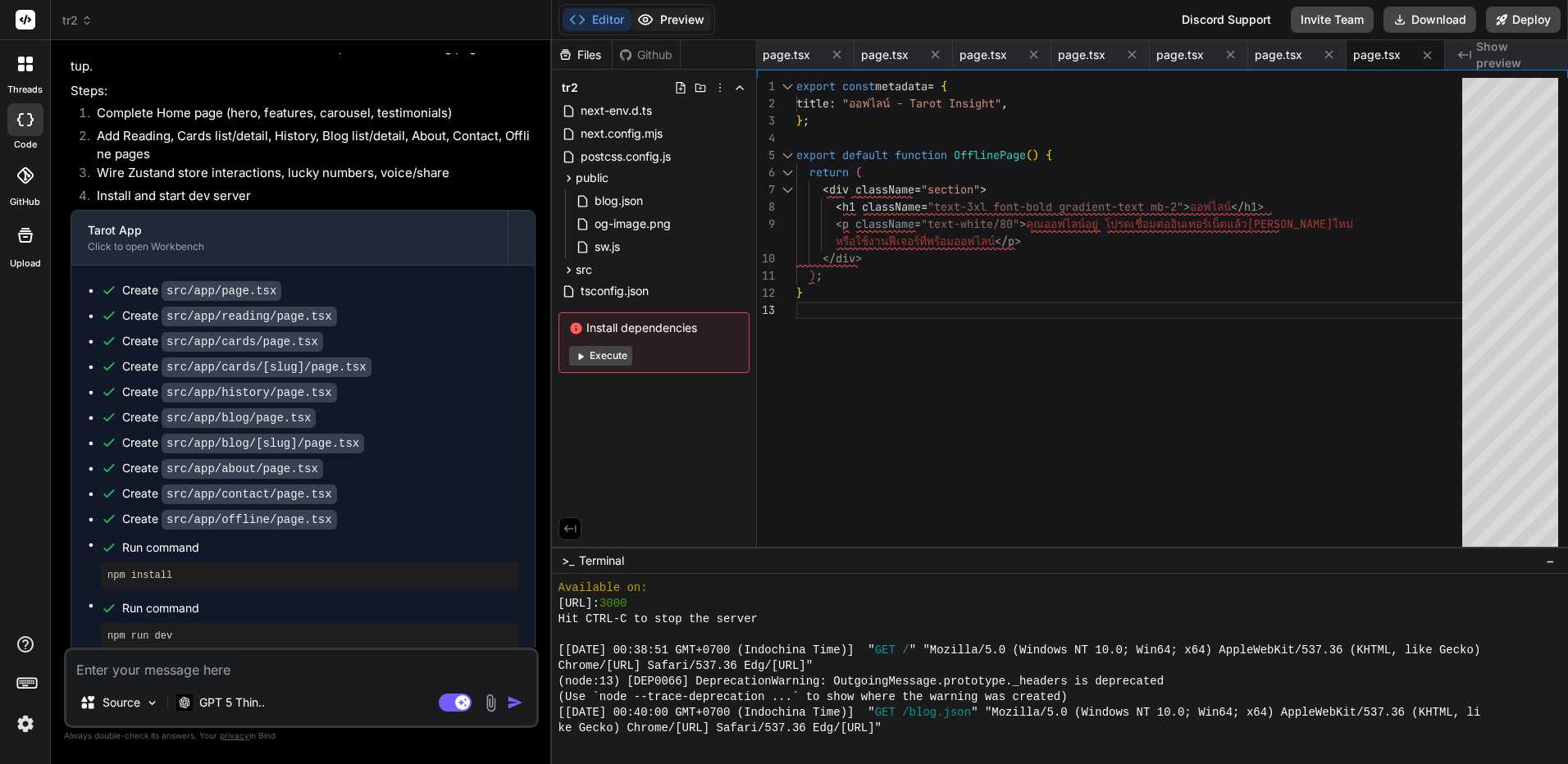
click at [668, 19] on button "Preview" at bounding box center [670, 20] width 80 height 23
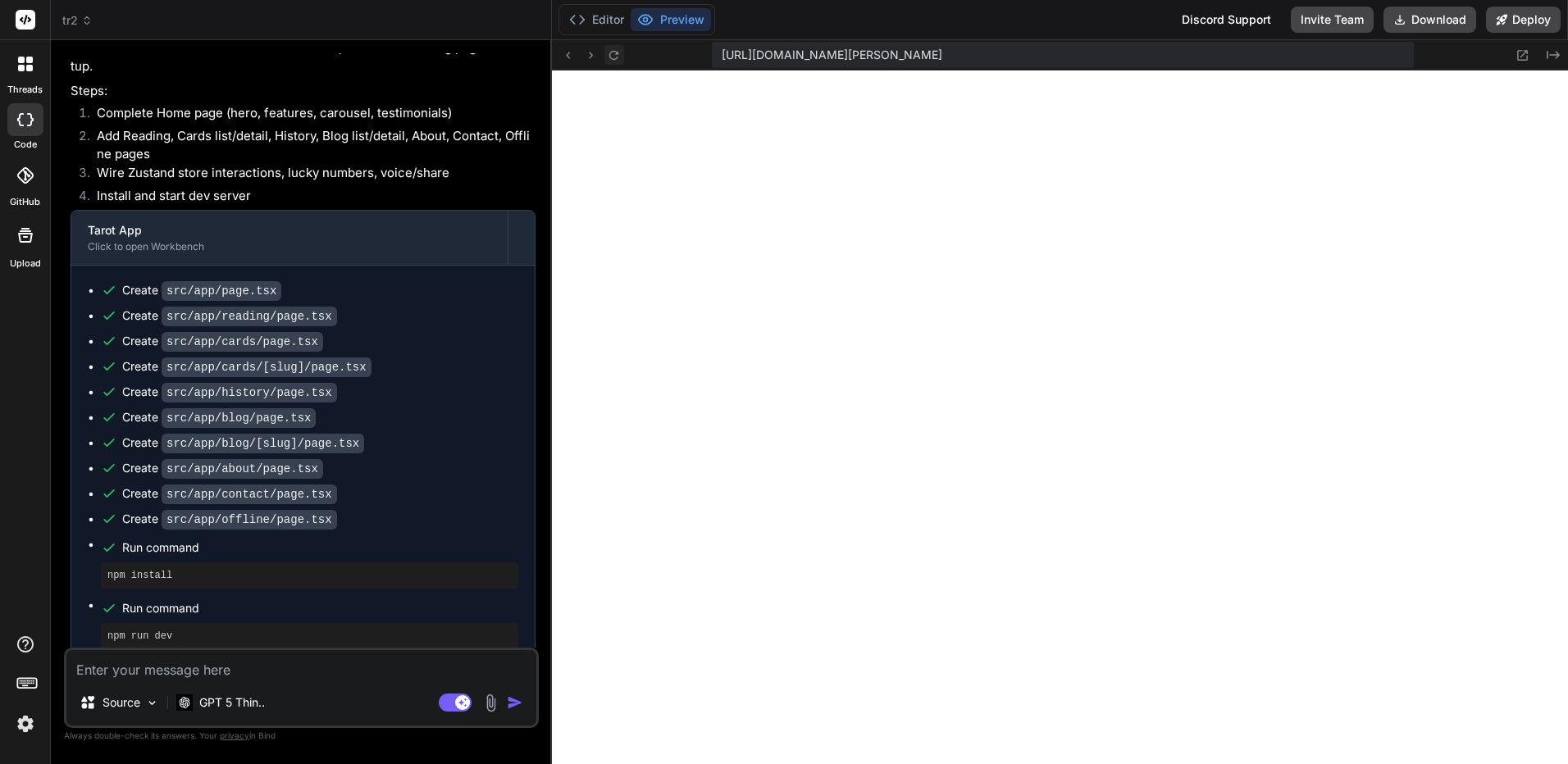
click at [613, 57] on icon at bounding box center [613, 55] width 14 height 14
click at [615, 45] on button at bounding box center [614, 55] width 20 height 20
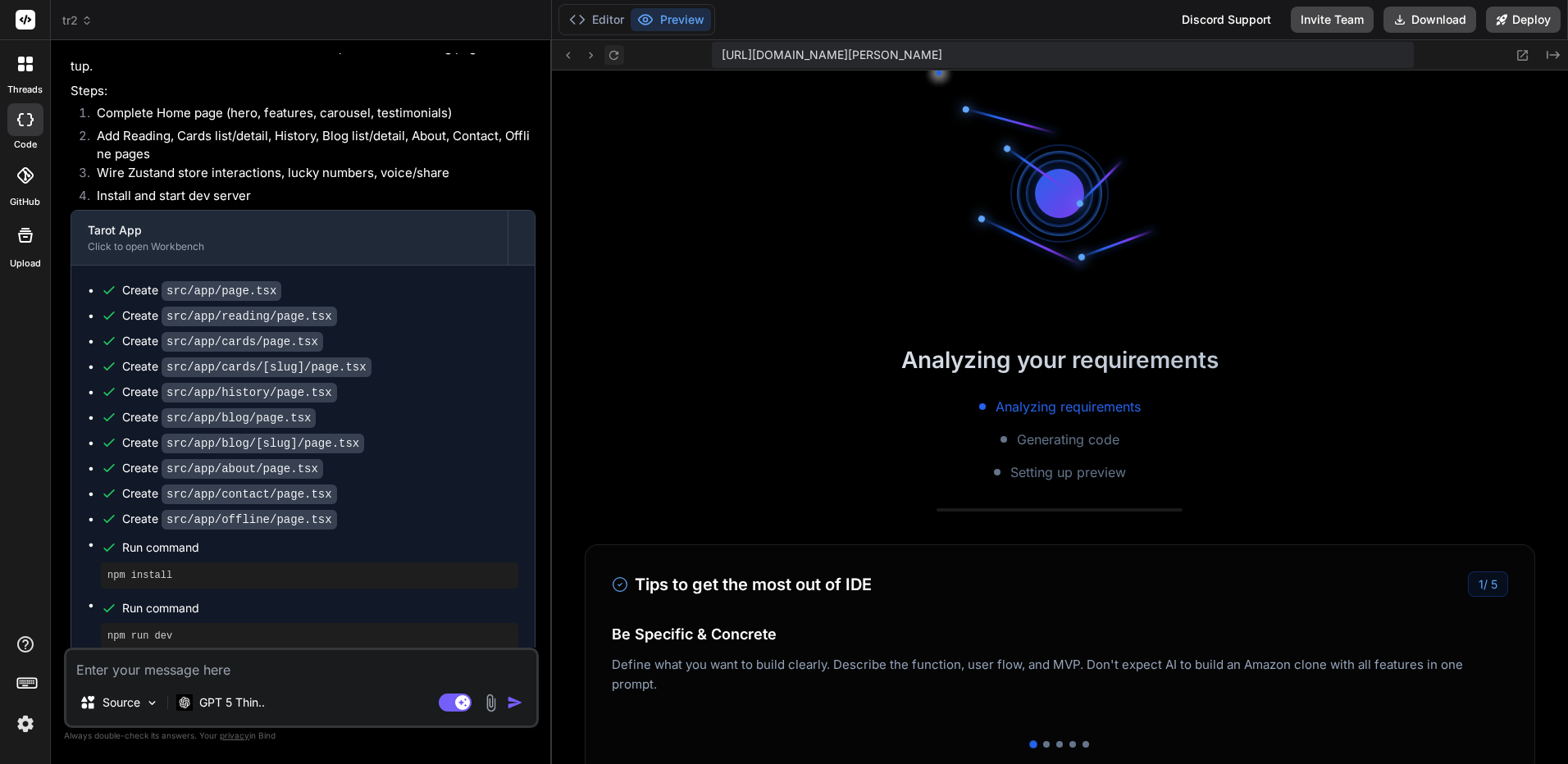
scroll to position [1200, 0]
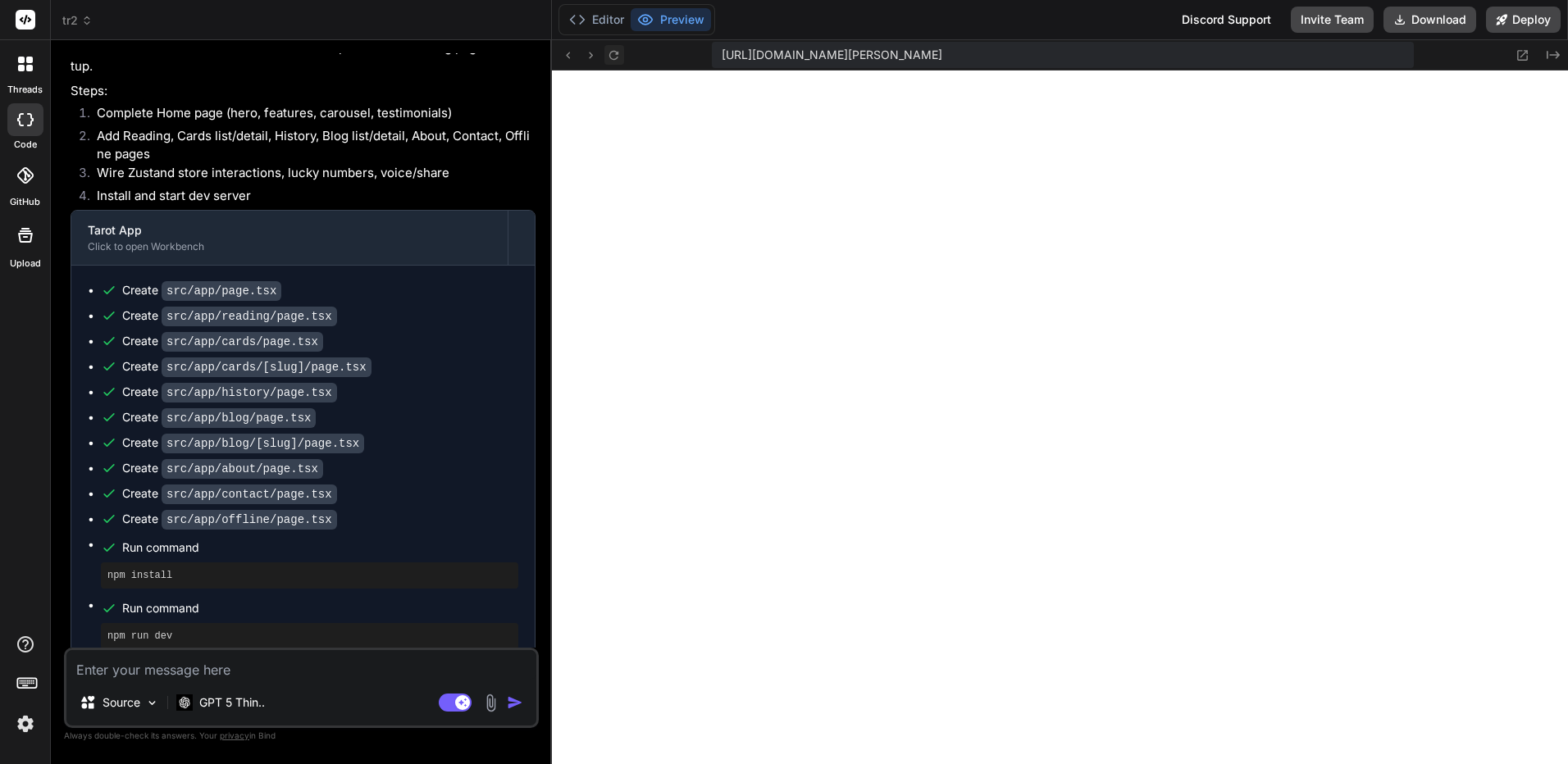
click at [611, 55] on icon at bounding box center [614, 55] width 9 height 9
click at [614, 54] on icon at bounding box center [613, 55] width 14 height 14
click at [600, 19] on button "Editor" at bounding box center [596, 20] width 68 height 23
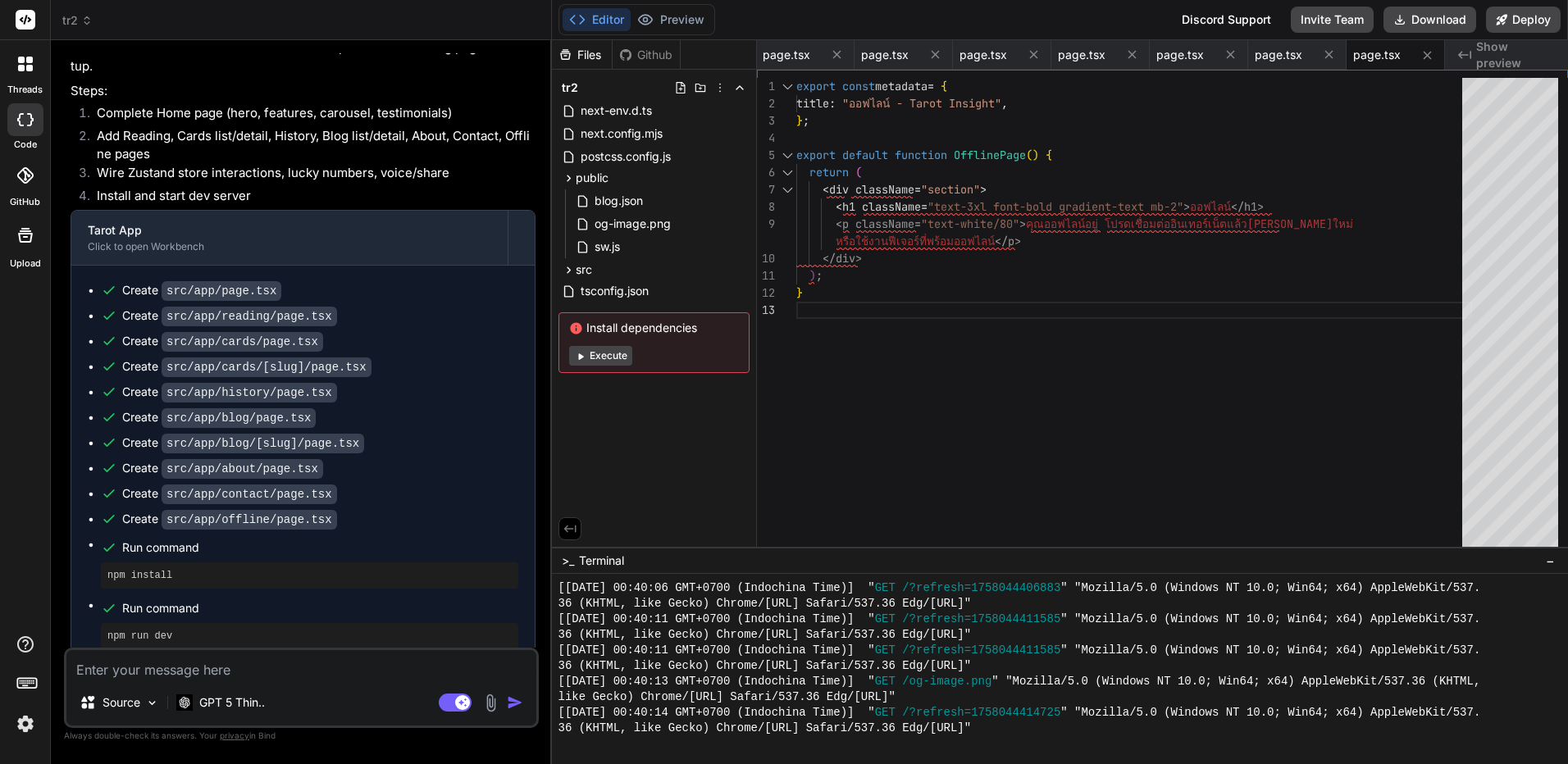
drag, startPoint x: 947, startPoint y: 378, endPoint x: 947, endPoint y: 361, distance: 17.0
click at [947, 366] on div "export const metadata = { title : "ออฟไลน์ - Tarot Insight" , } ; export defaul…" at bounding box center [1134, 317] width 676 height 478
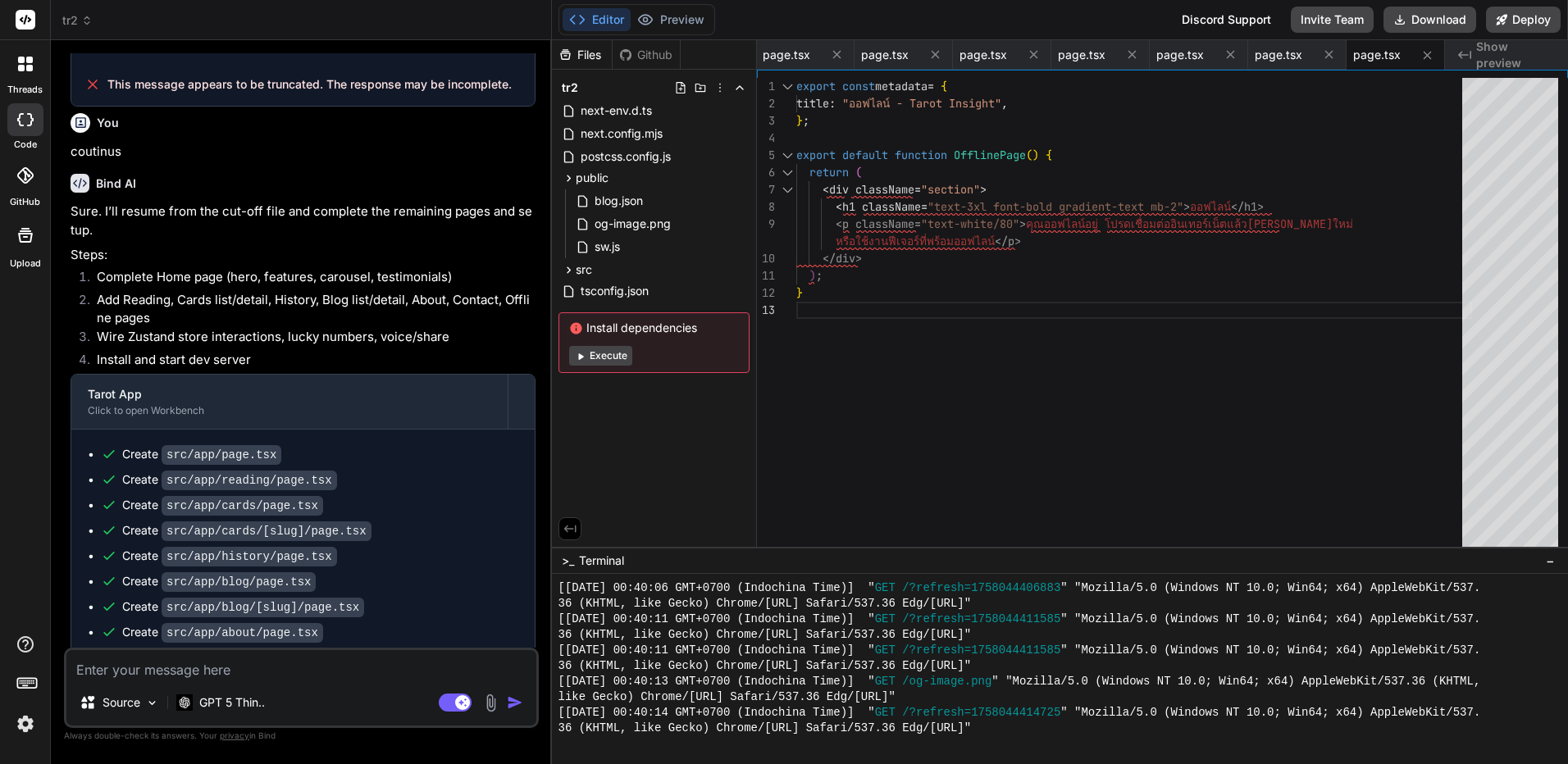
scroll to position [5350, 0]
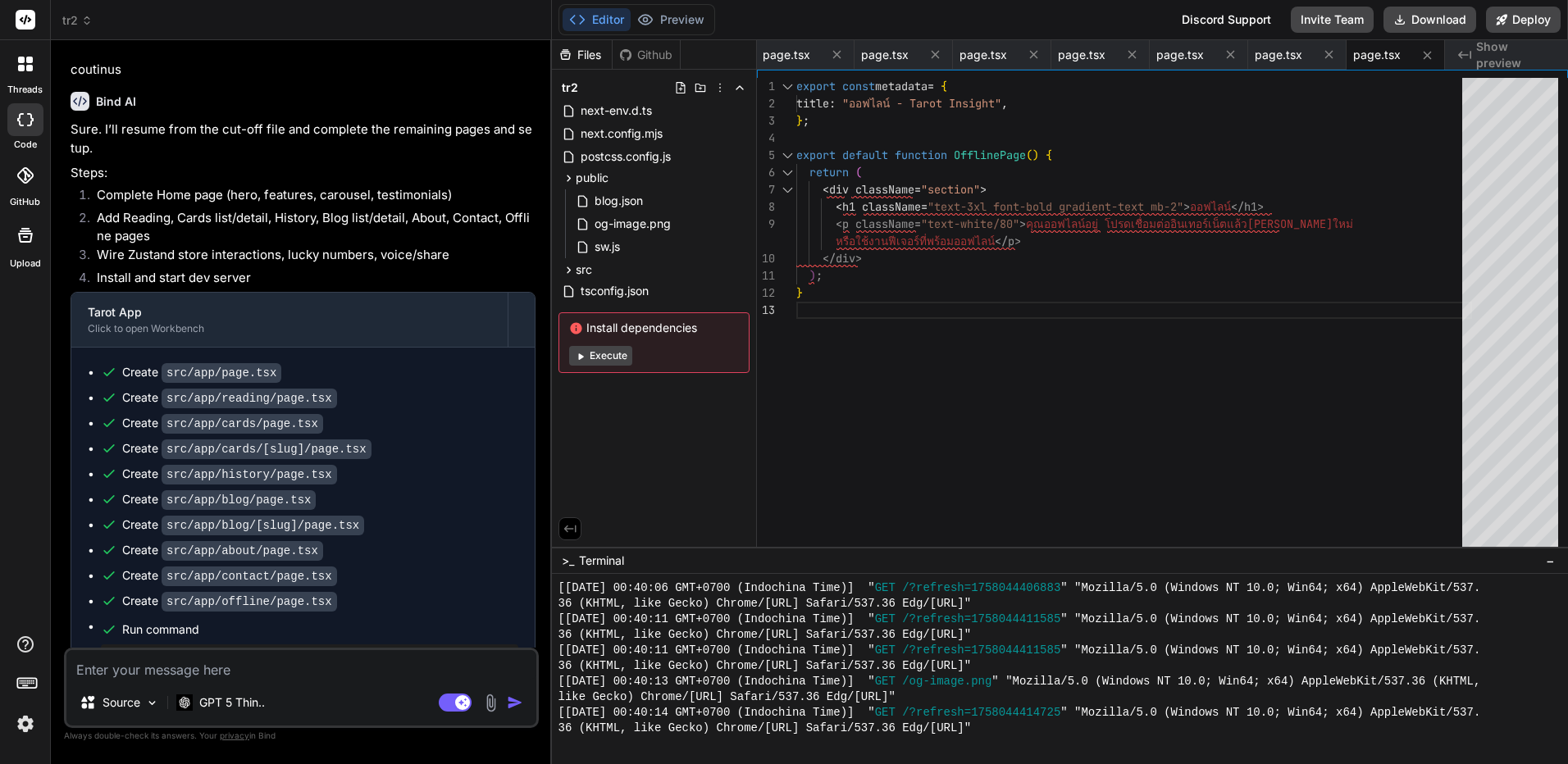
click at [301, 681] on div "Source GPT 5 Thin.. Agent Mode. When this toggle is activated, AI automatically…" at bounding box center [302, 688] width 475 height 80
click at [315, 648] on div "Source GPT 5 Thin.. Agent Mode. When this toggle is activated, AI automatically…" at bounding box center [302, 688] width 475 height 80
click at [295, 661] on textarea at bounding box center [302, 664] width 470 height 29
click at [295, 663] on textarea at bounding box center [302, 664] width 470 height 29
type textarea "เ"
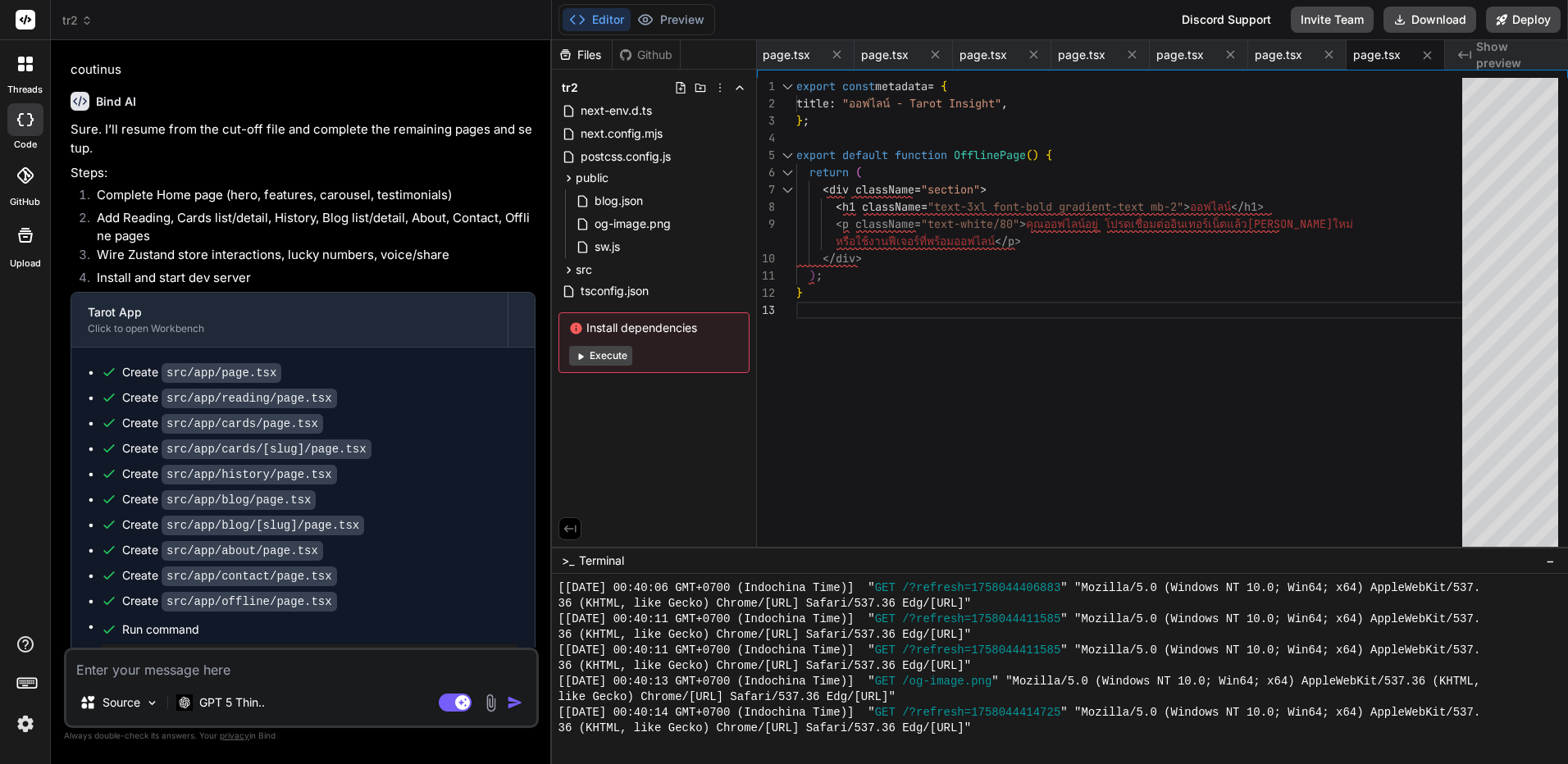
type textarea "x"
type textarea "เอ"
type textarea "x"
type textarea "เอ่"
type textarea "x"
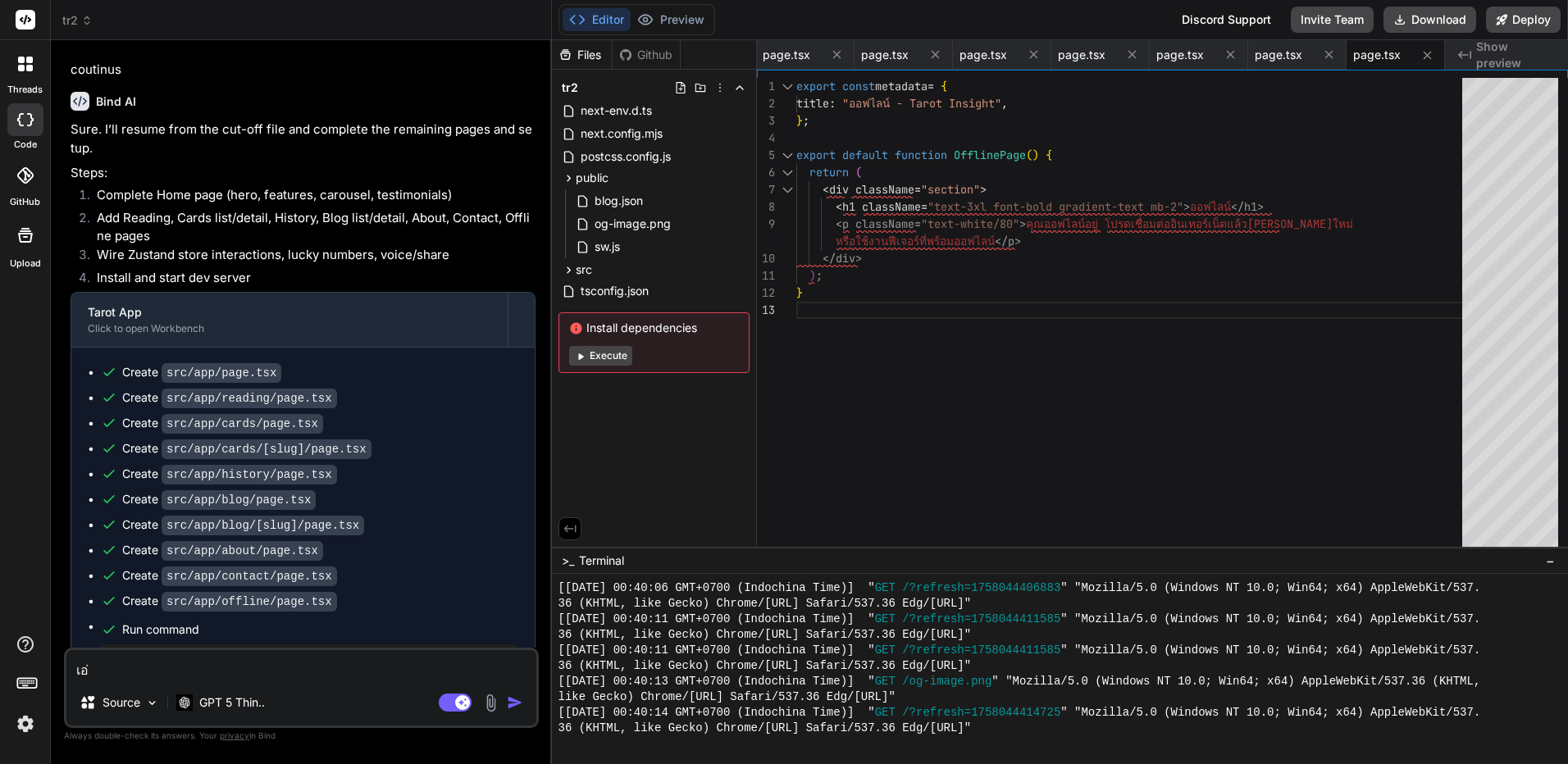
type textarea "เอ่ไ"
type textarea "x"
type textarea "เอ่ไป"
type textarea "x"
type textarea "เอ่ไ"
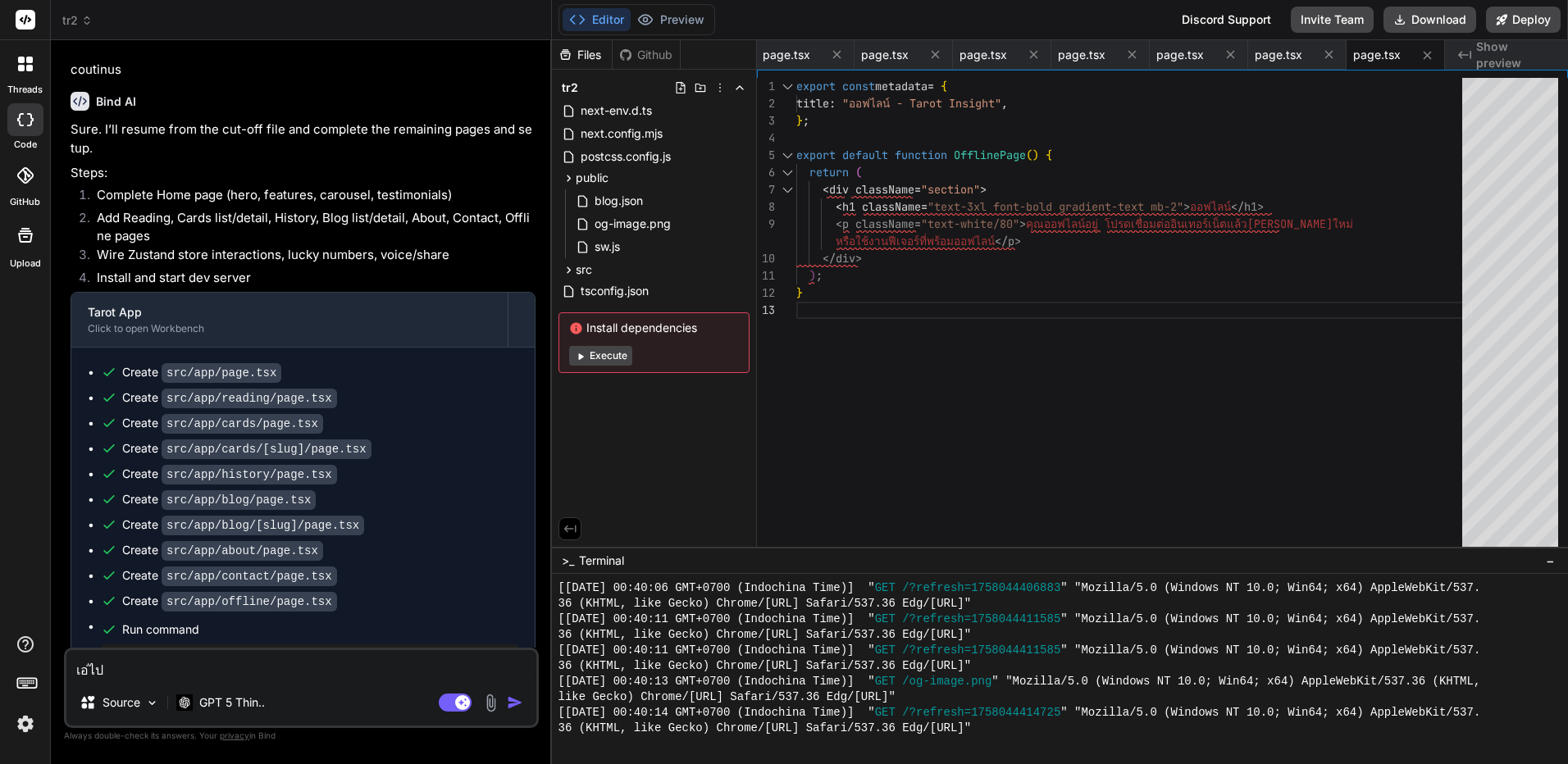
type textarea "x"
type textarea "เอ่"
type textarea "x"
type textarea "เอ่า"
type textarea "x"
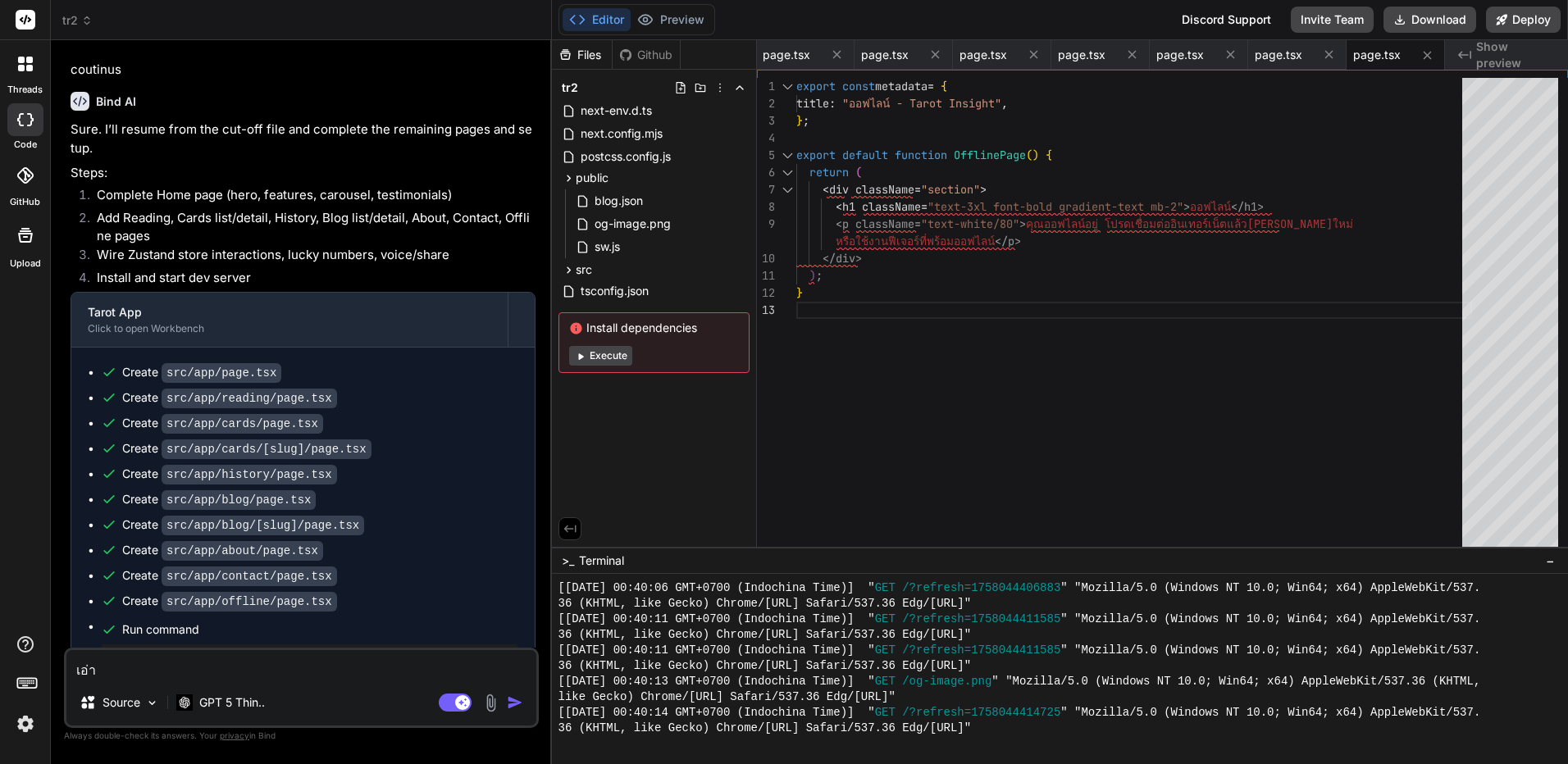
type textarea "เอ่"
type textarea "x"
type textarea "เอ"
type textarea "x"
type textarea "เอา"
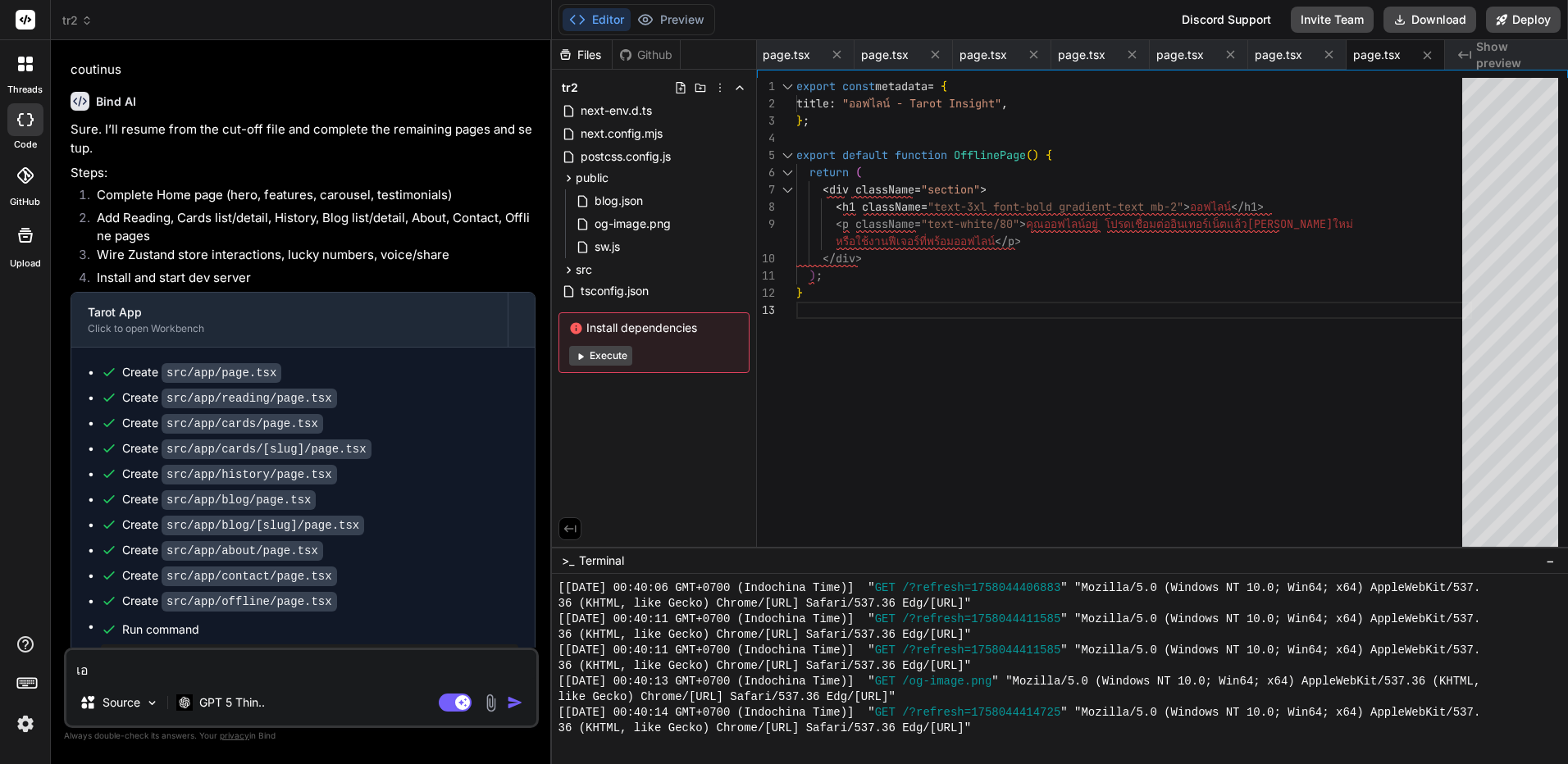
type textarea "x"
type textarea "เอาไ"
type textarea "x"
type textarea "เอาไป"
type textarea "x"
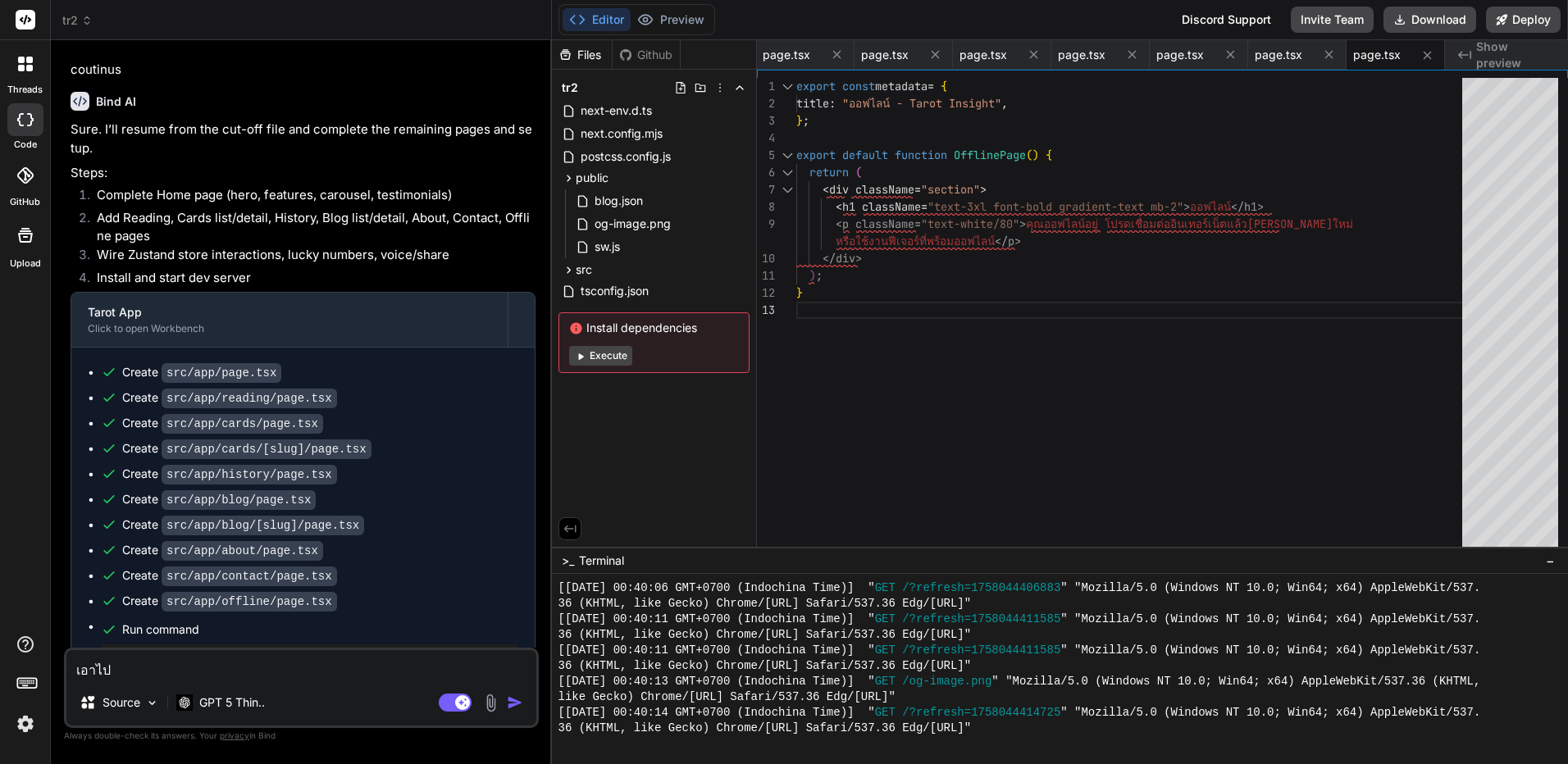
type textarea "เอาไปใ"
type textarea "x"
type textarea "เอาไปใช"
type textarea "x"
type textarea "เอาไปใช้"
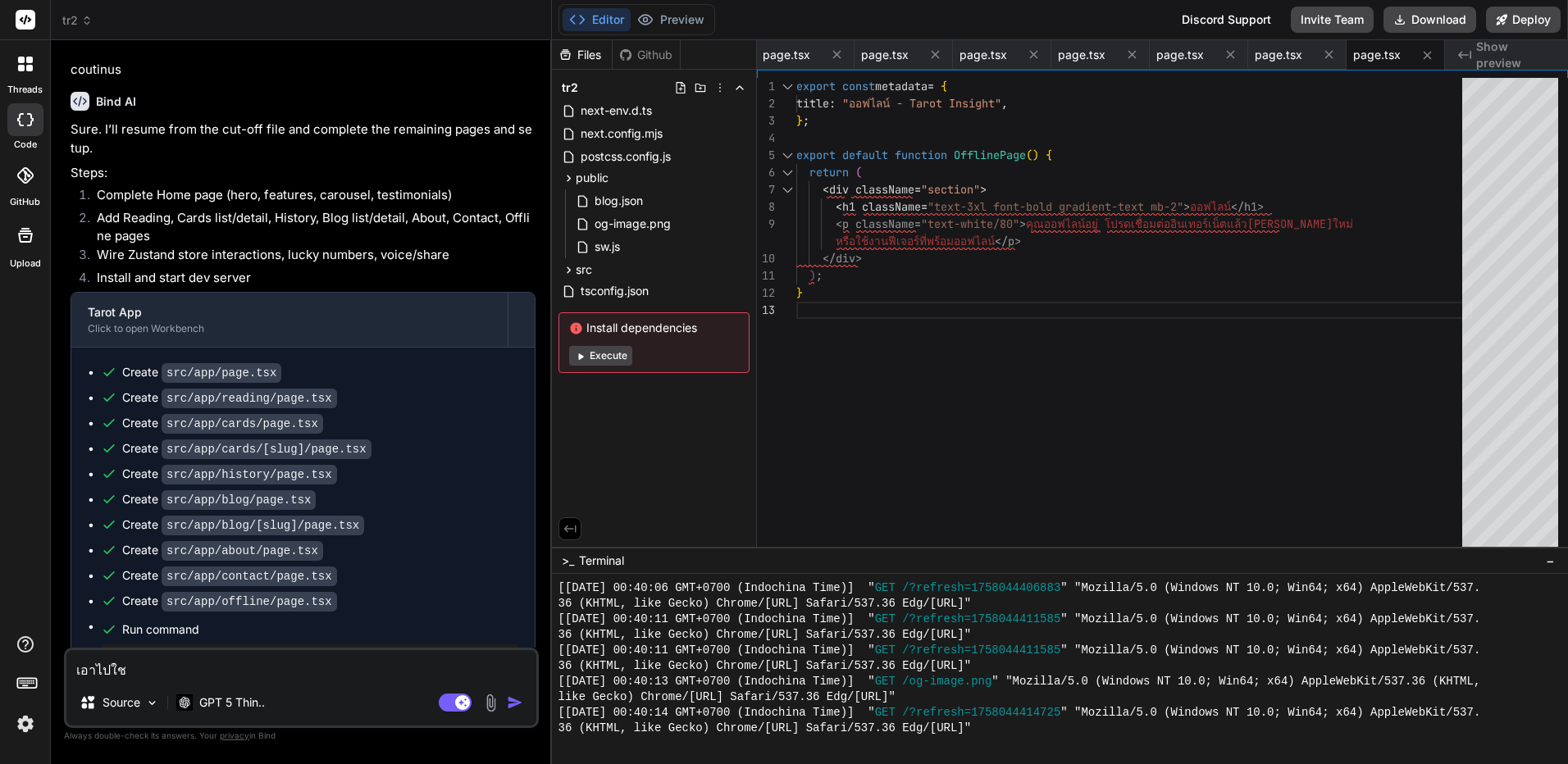
type textarea "x"
type textarea "เอาไปใช้ย"
type textarea "x"
type textarea "เอาไปใช้ยั"
type textarea "x"
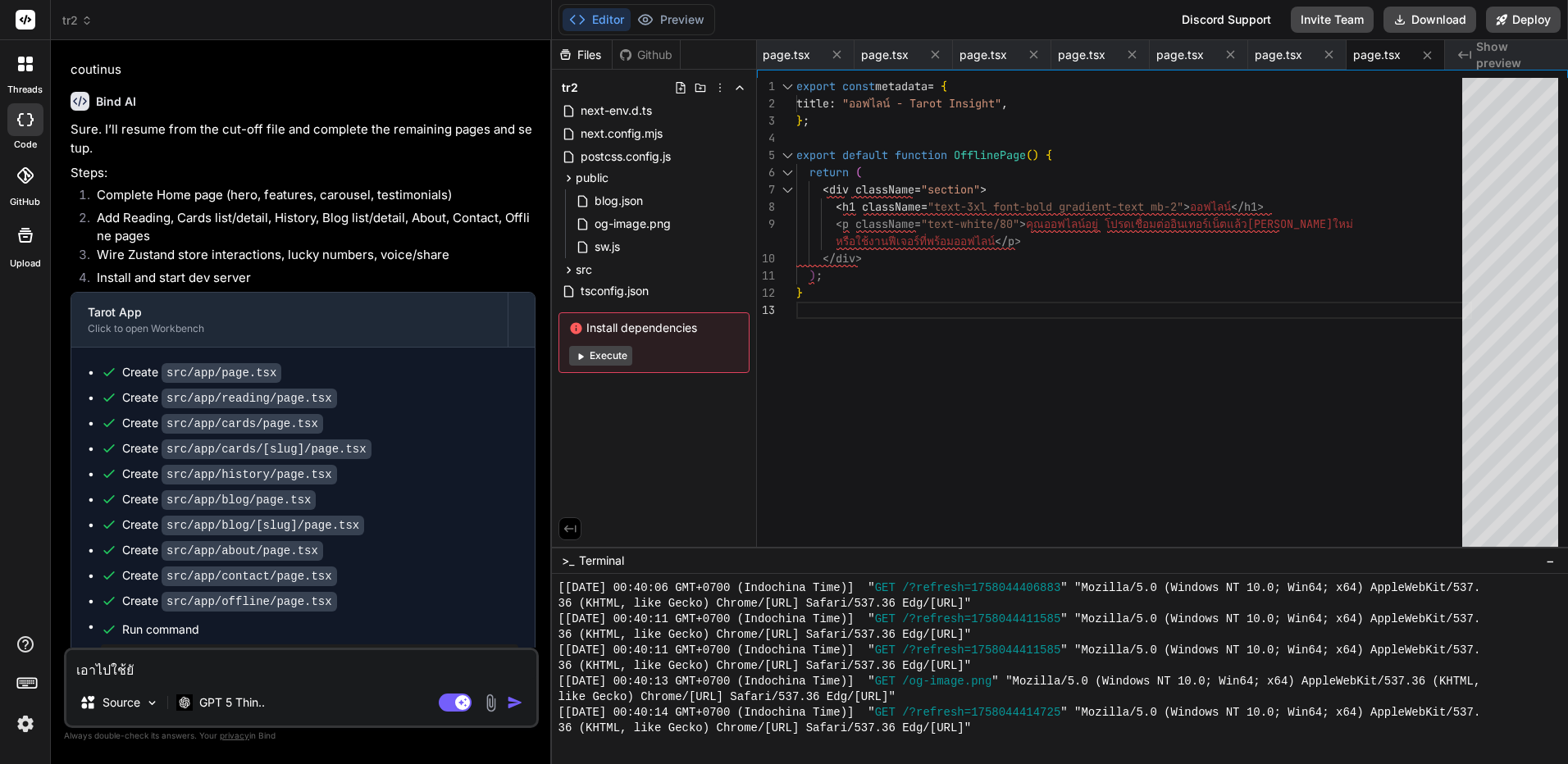
type textarea "เอาไปใช้ยัง"
type textarea "x"
type textarea "เอาไปใช้ยังไ"
type textarea "x"
type textarea "เอาไปใช้ยังไง"
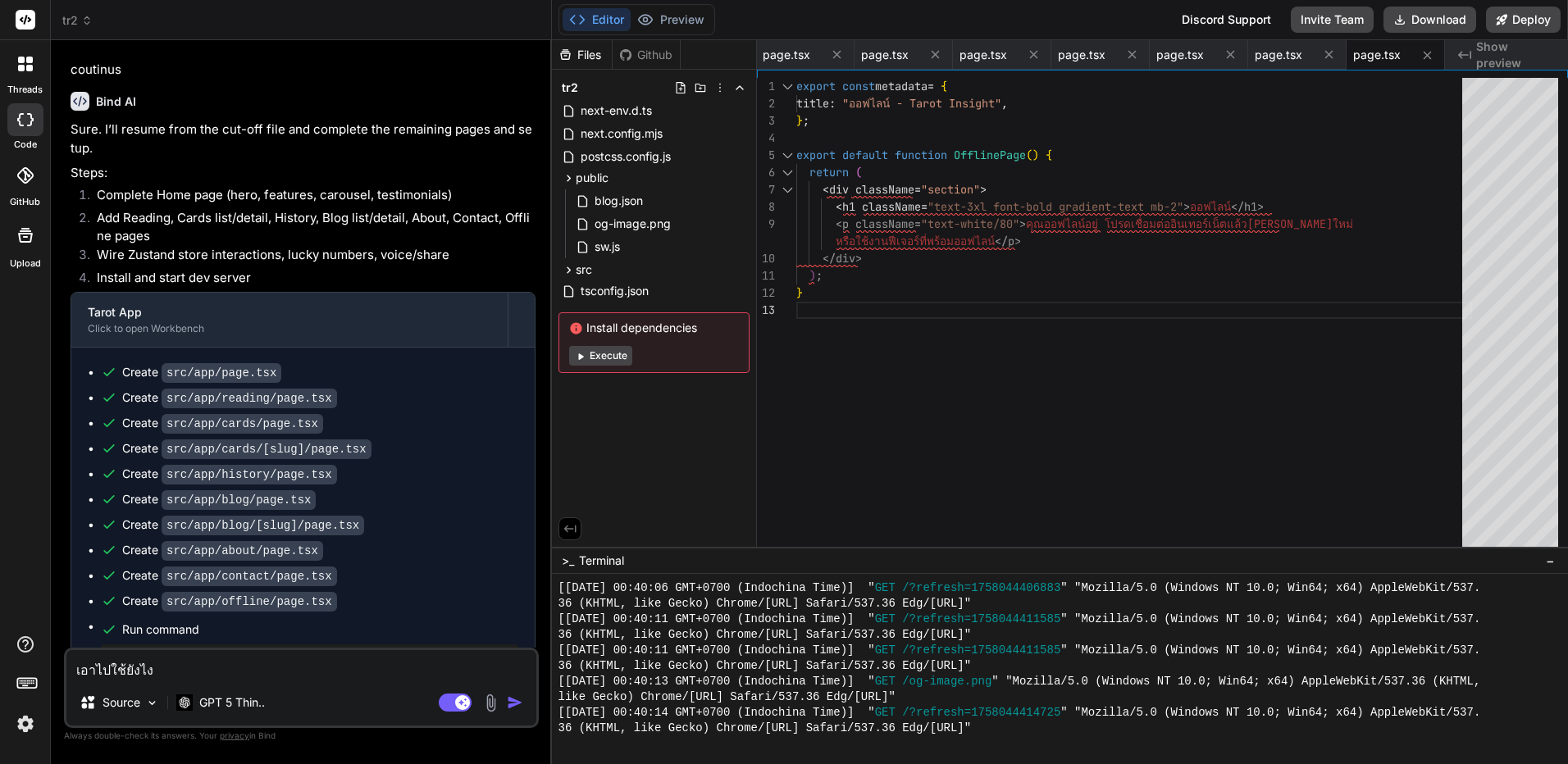
type textarea "x"
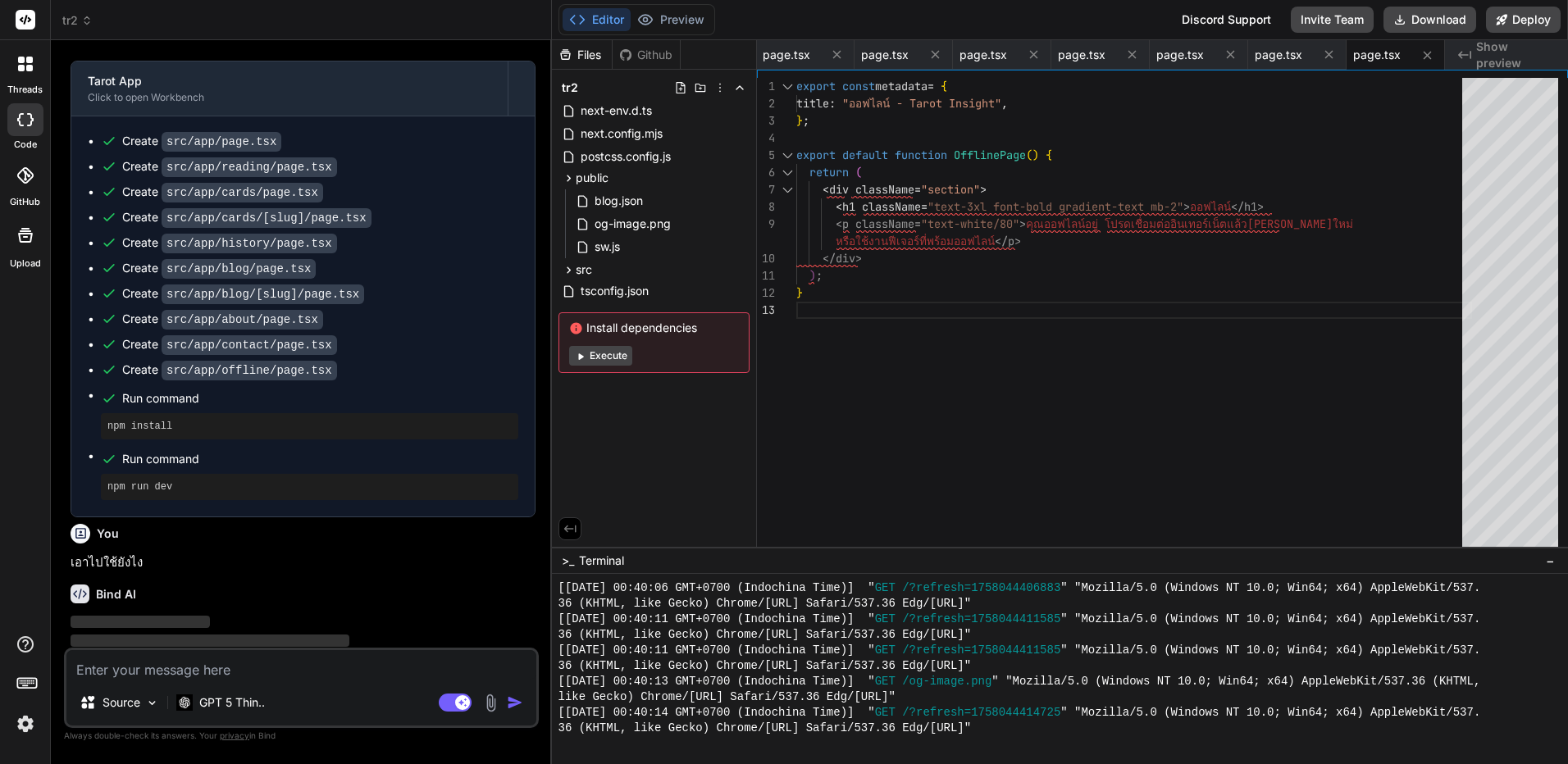
scroll to position [5602, 0]
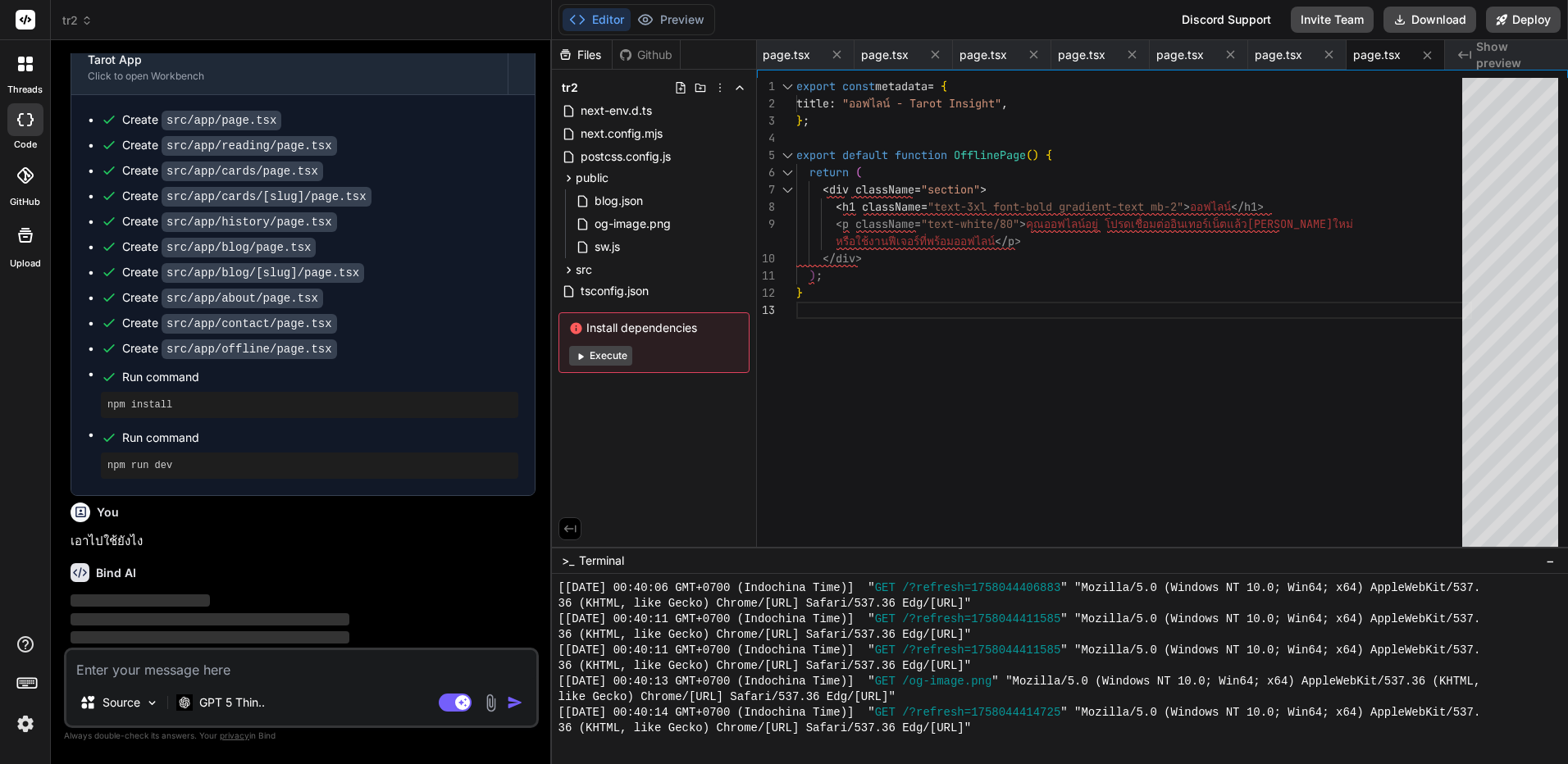
click at [1038, 444] on div "export const metadata = { title : "ออฟไลน์ - Tarot Insight" , } ; export defaul…" at bounding box center [1134, 317] width 676 height 478
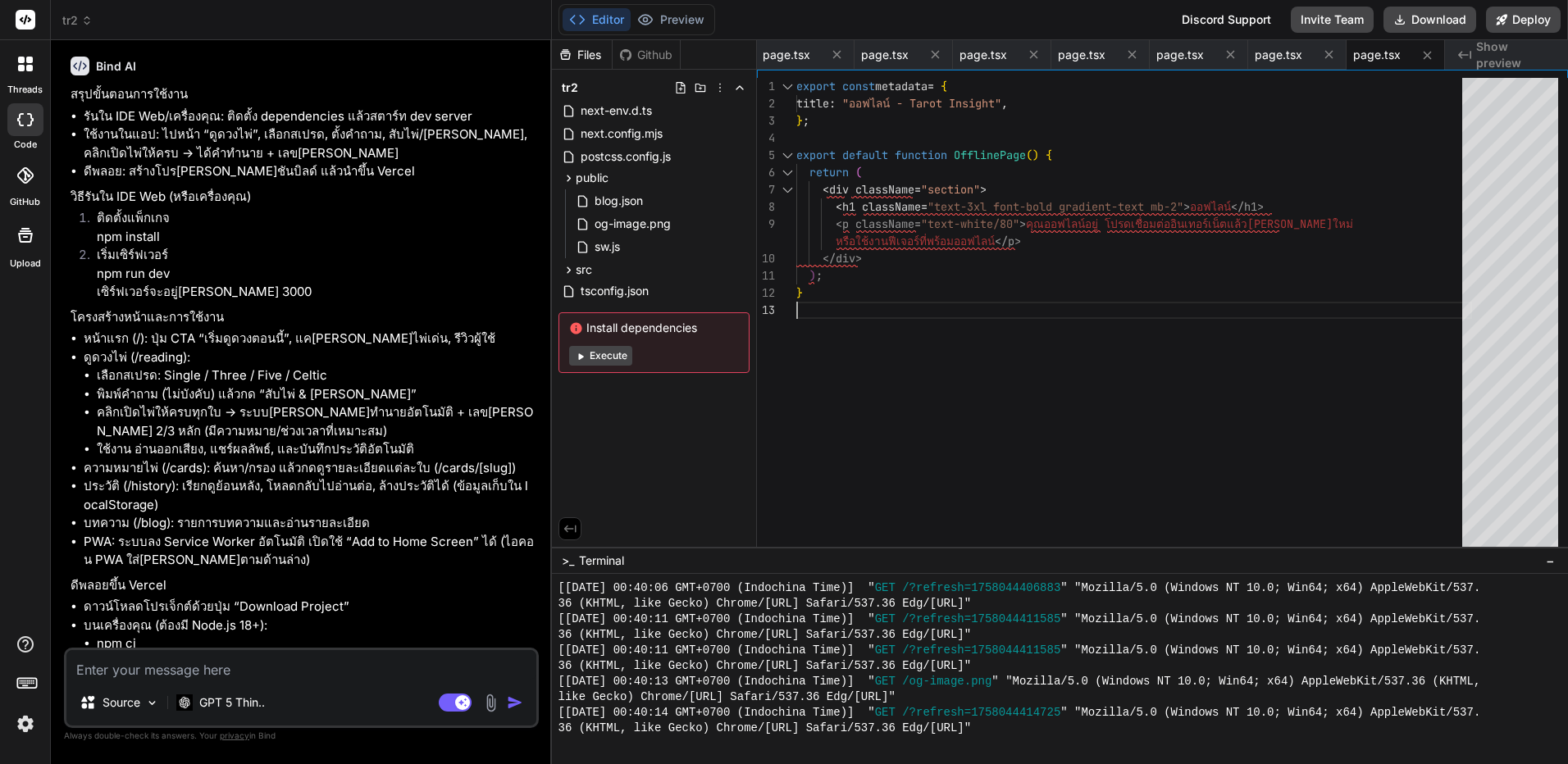
scroll to position [6259, 0]
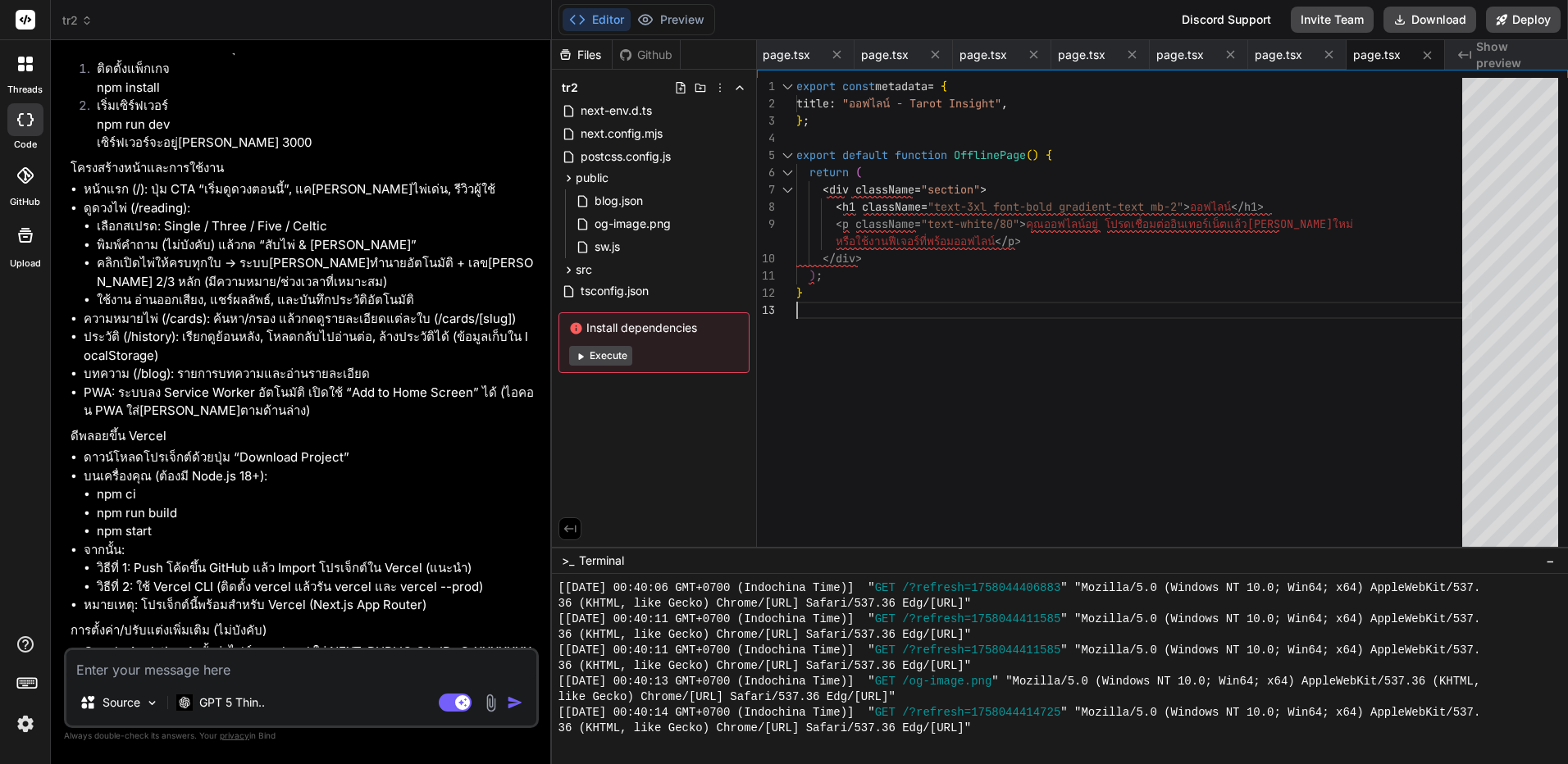
click at [612, 359] on button "Execute" at bounding box center [600, 355] width 63 height 20
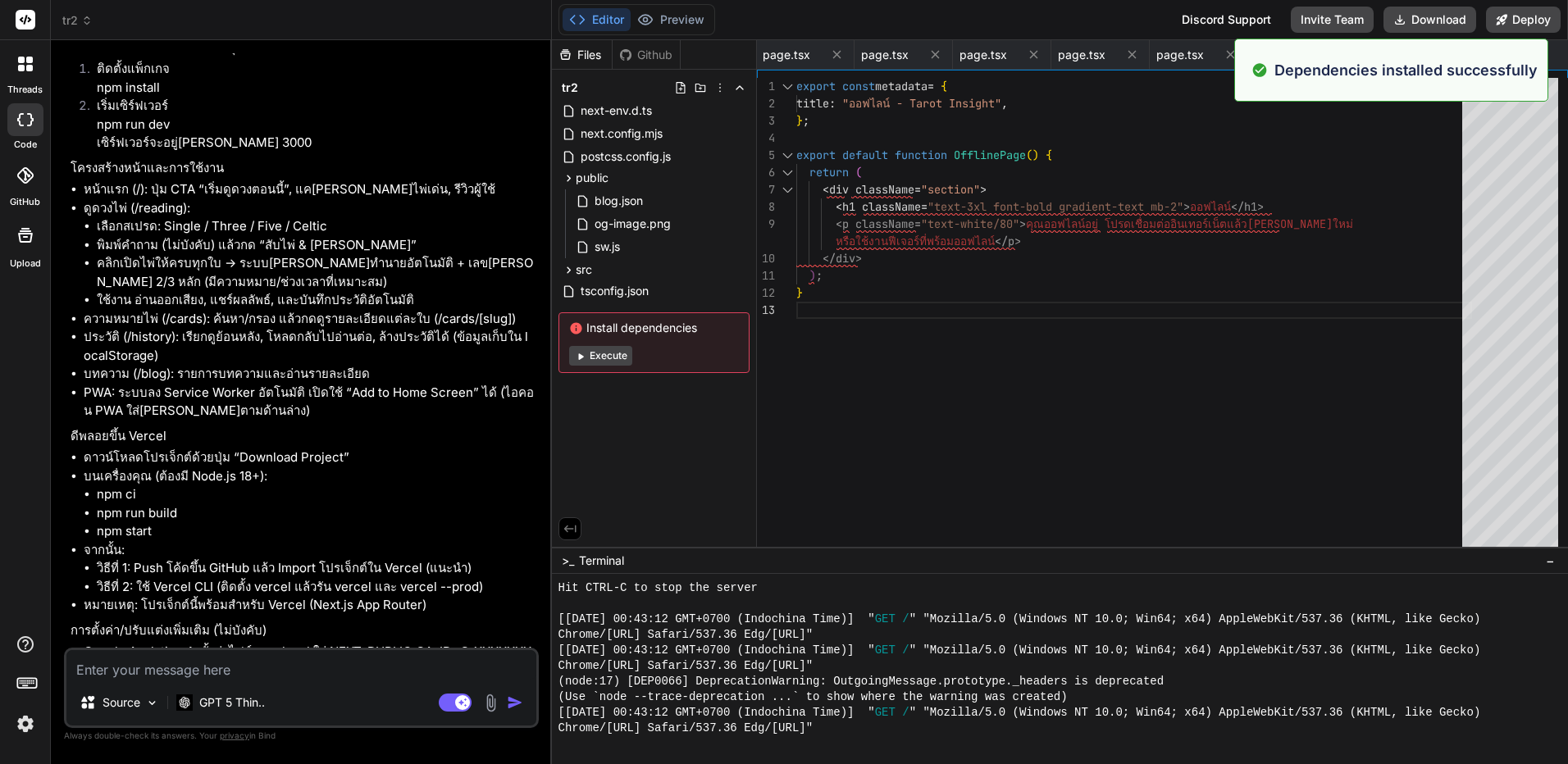
scroll to position [2010, 0]
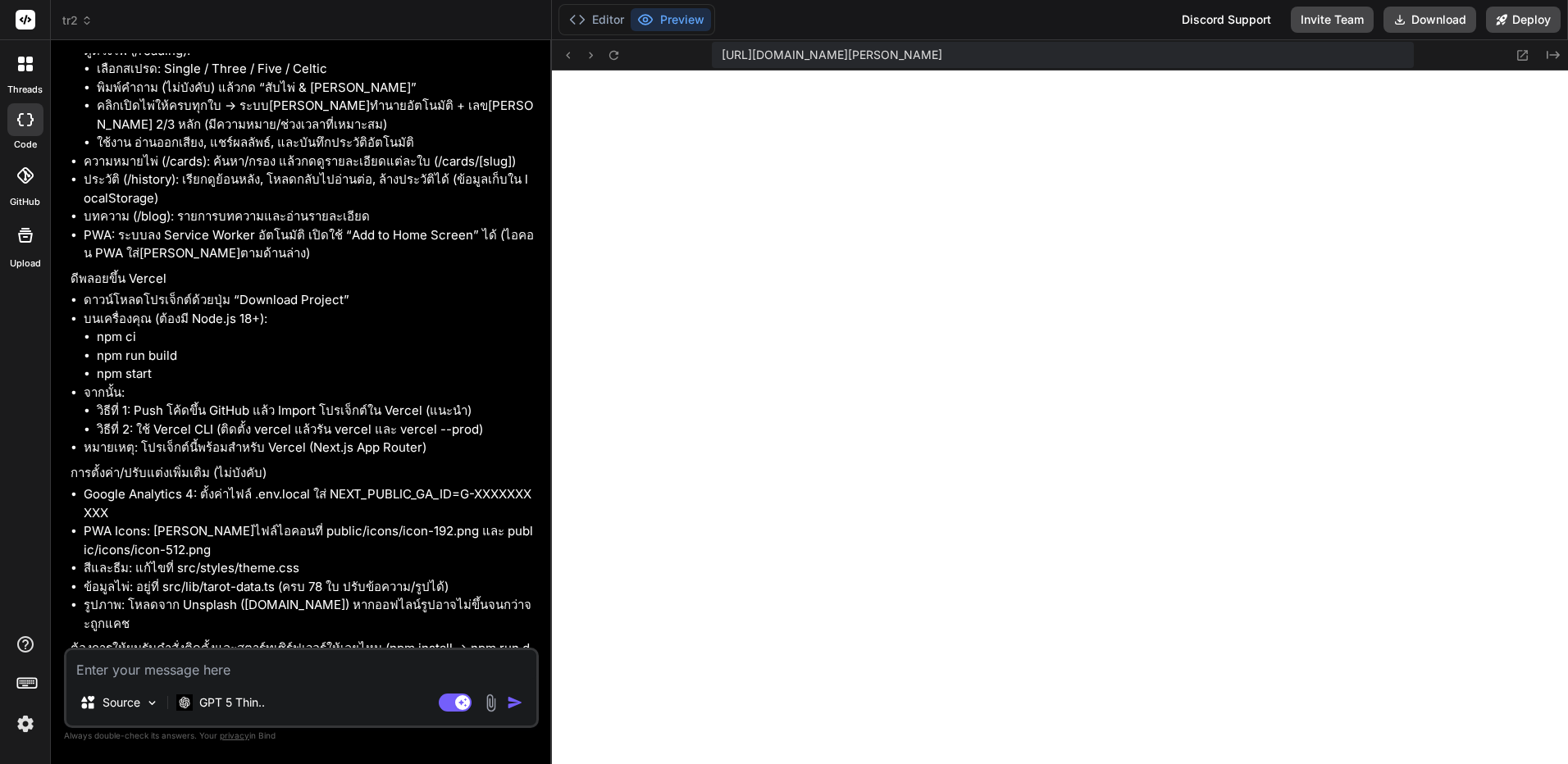
type textarea "x"
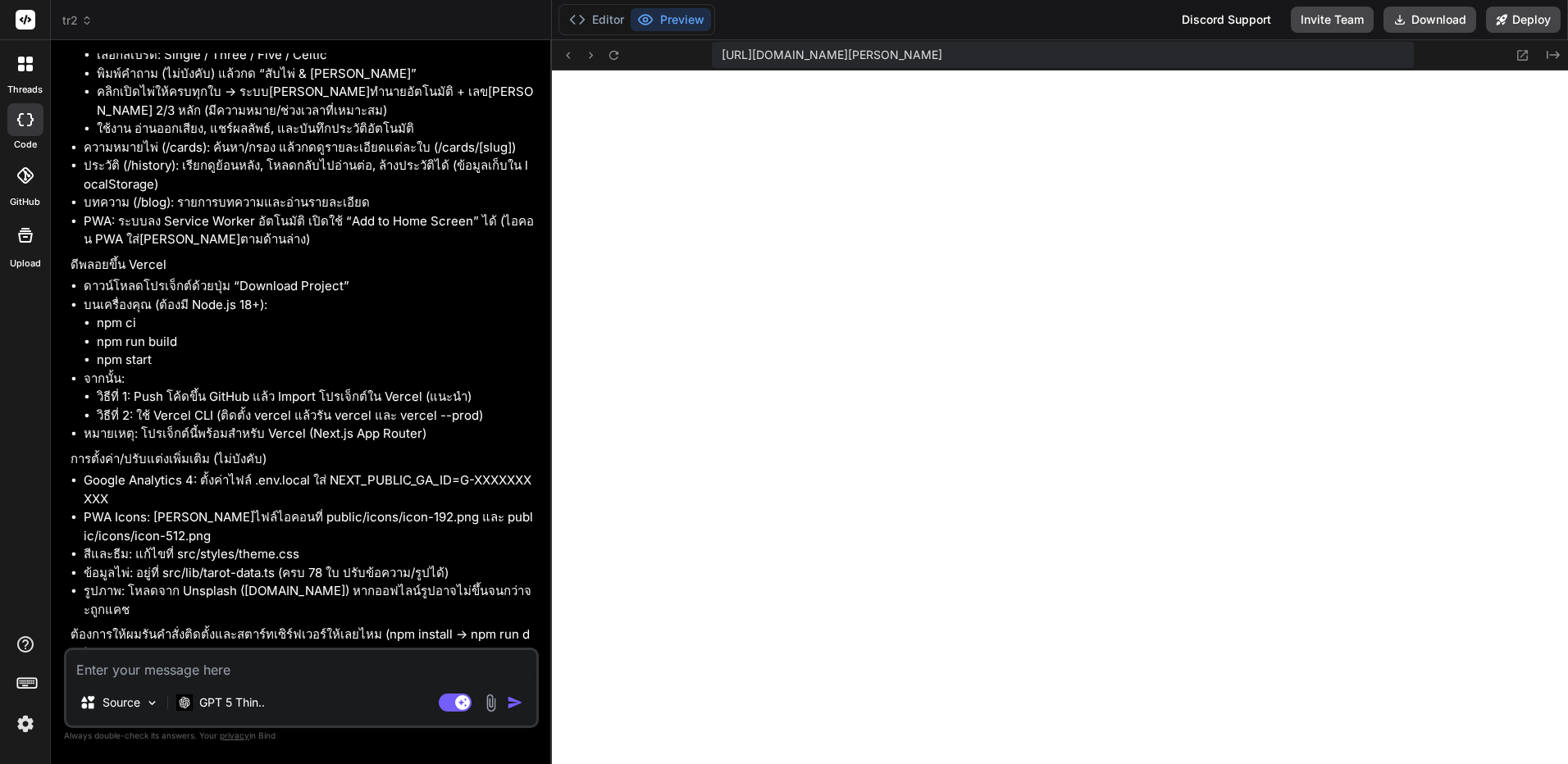
click at [470, 670] on textarea at bounding box center [302, 664] width 470 height 29
type textarea "แ"
type textarea "x"
type textarea "แห"
type textarea "x"
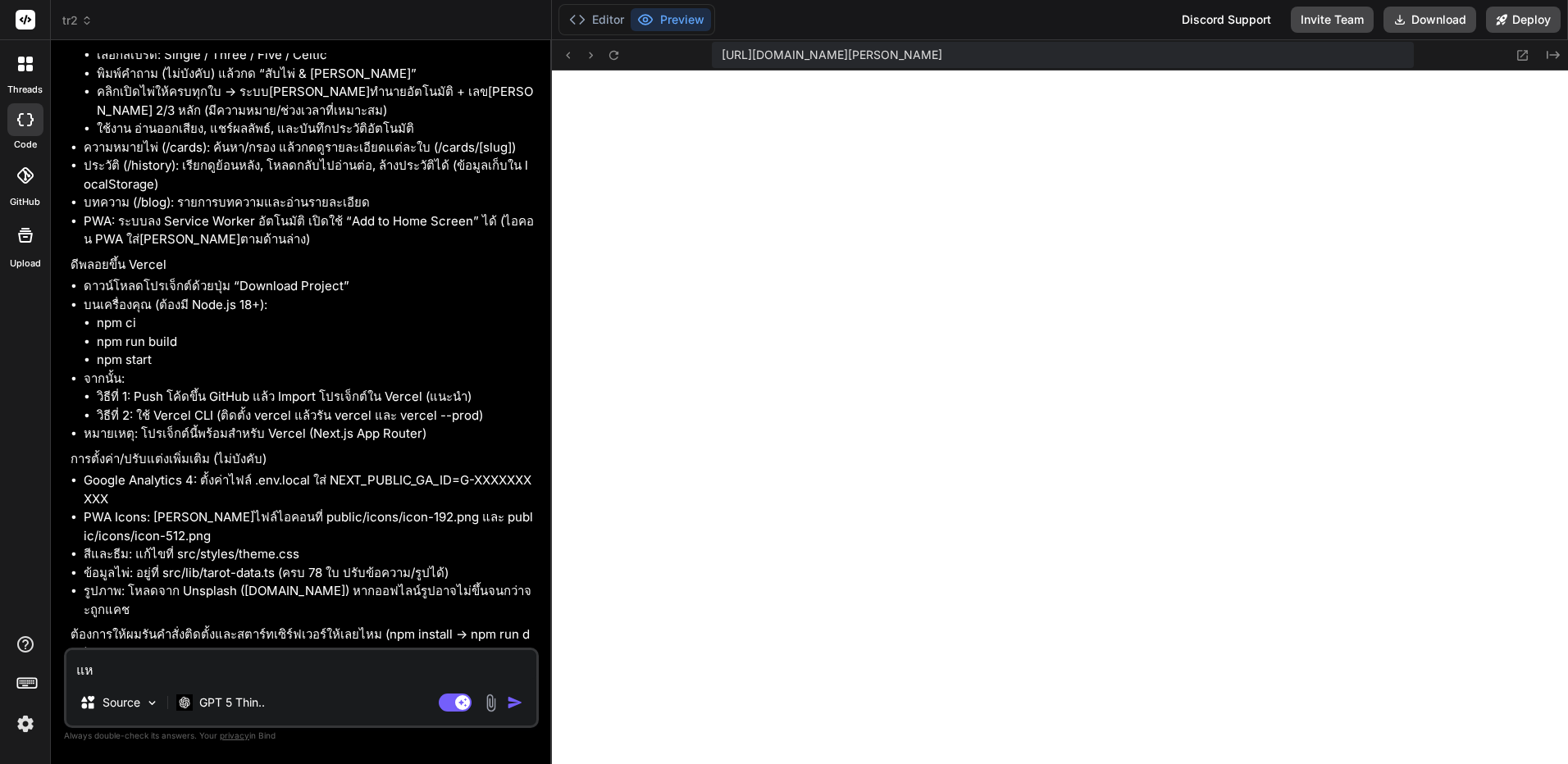
type textarea "แ"
type textarea "x"
type textarea "แก"
type textarea "x"
type textarea "แก้"
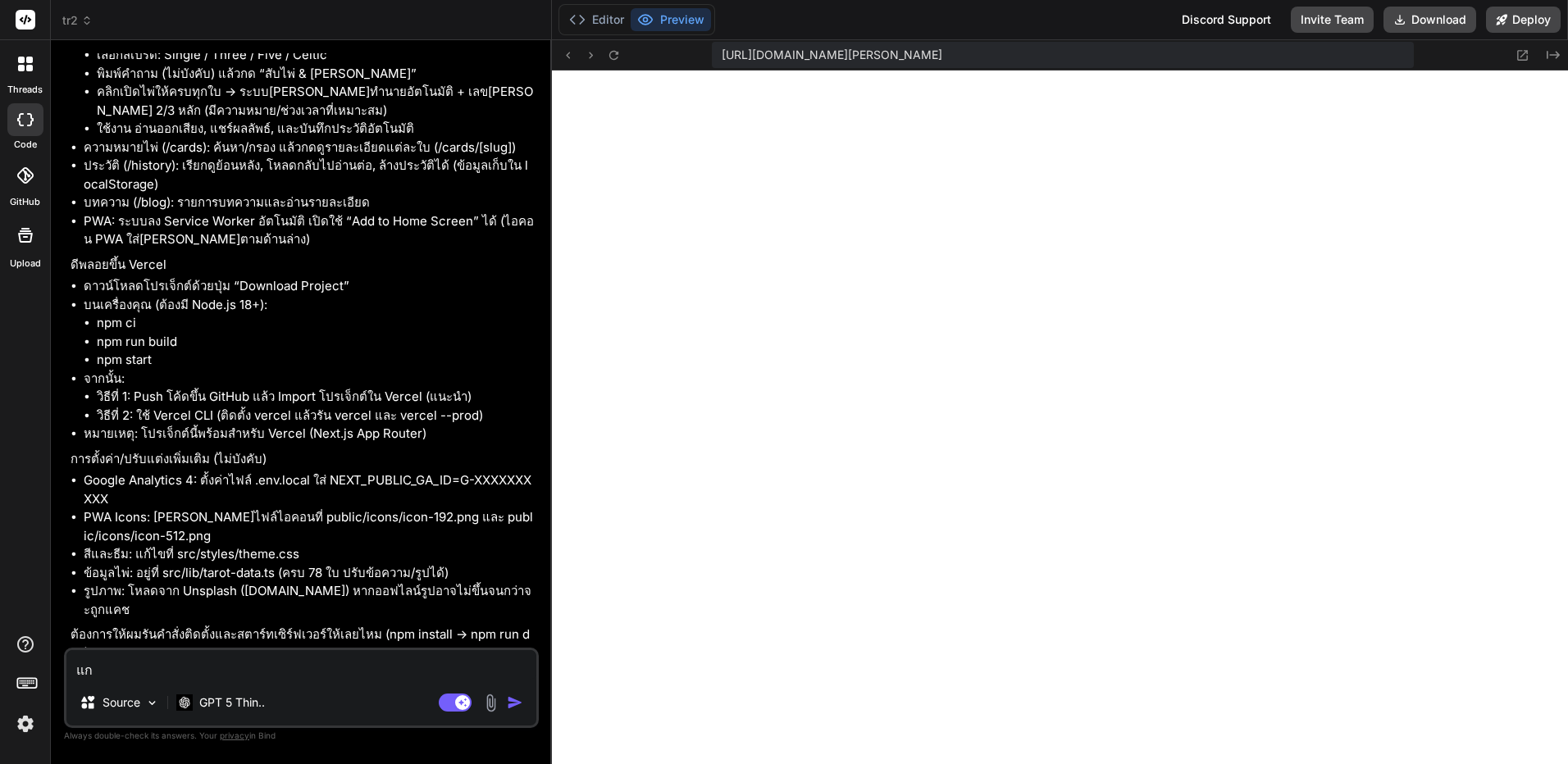
type textarea "x"
type textarea "แก้เ"
type textarea "x"
type textarea "แก้เป"
type textarea "x"
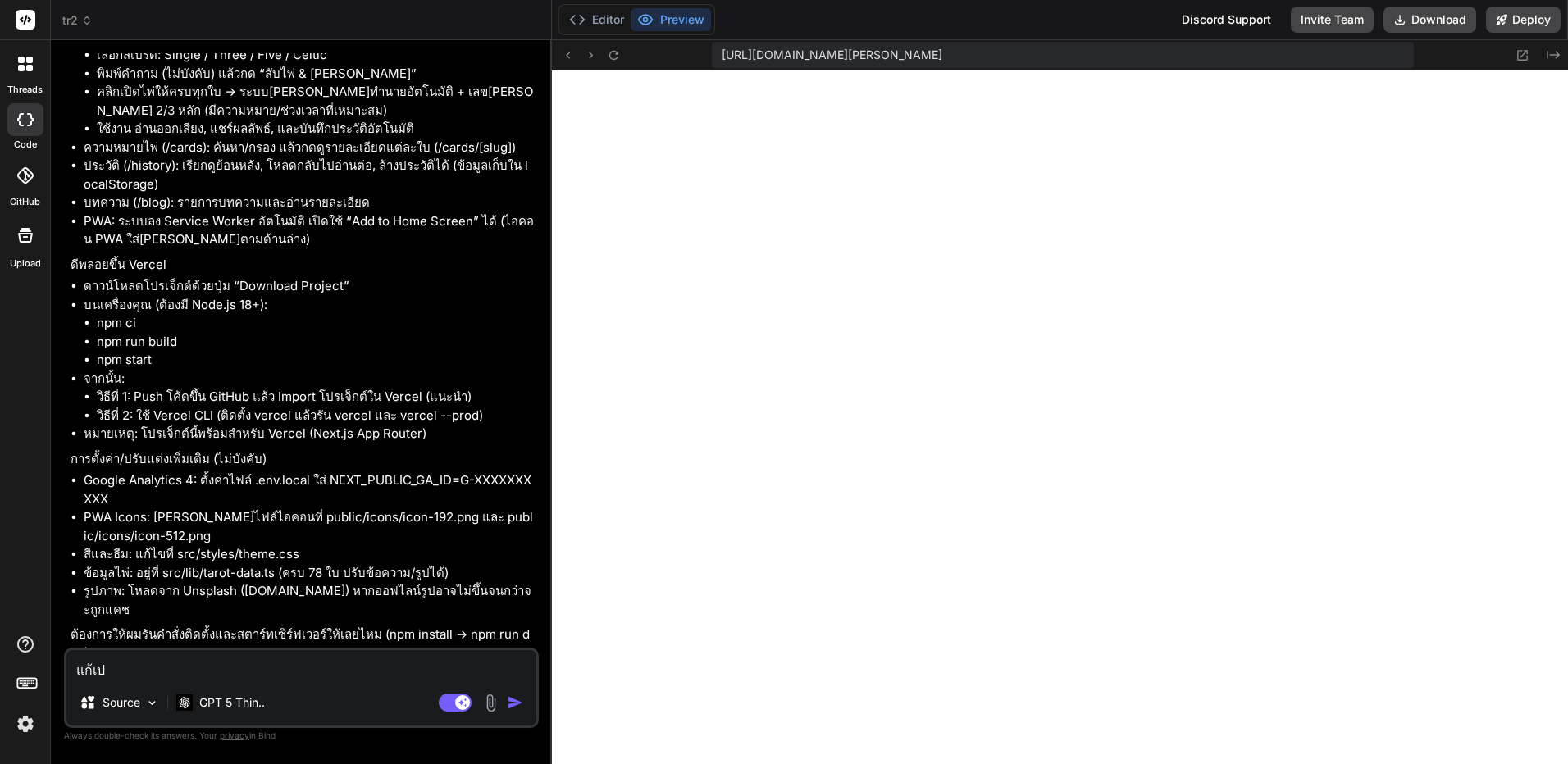
type textarea "แก้เป็"
type textarea "x"
type textarea "แก้เป็น"
type textarea "x"
type textarea "แก้เป็น"
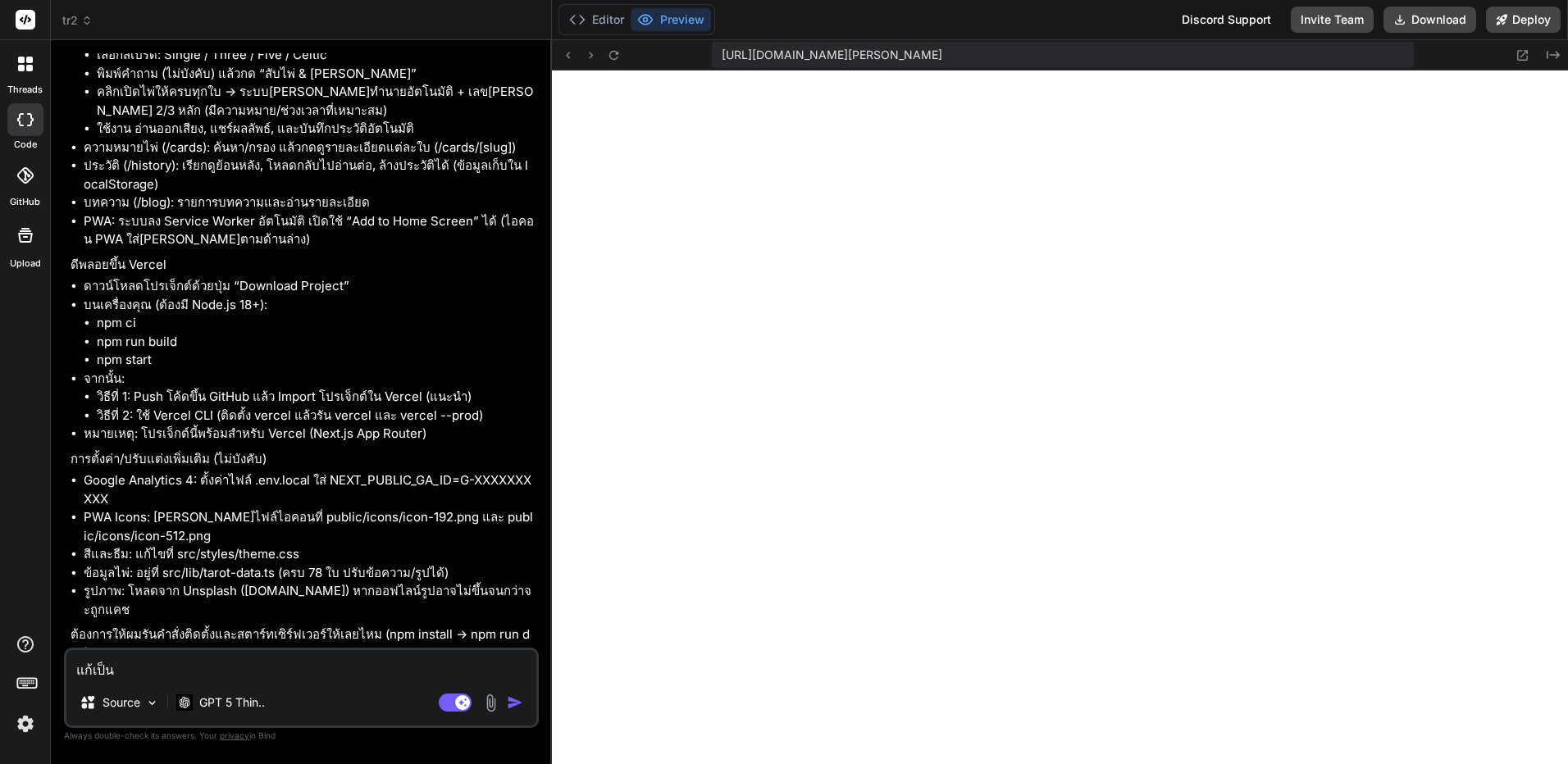
type textarea "x"
type textarea "แก้เป็น h"
type textarea "x"
type textarea "แก้เป็น hm"
type textarea "x"
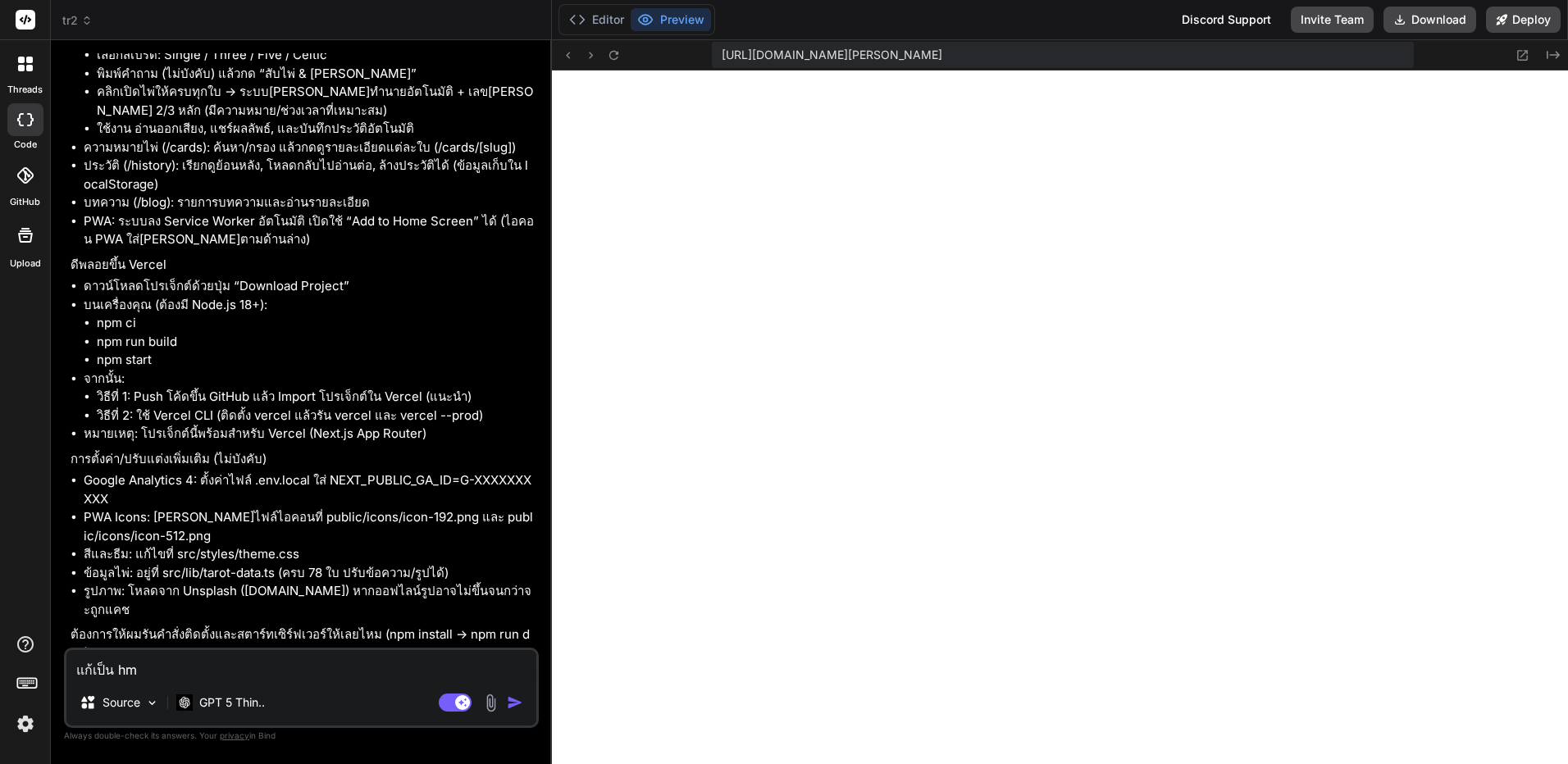
type textarea "แก้เป็น h"
type textarea "x"
type textarea "แก้เป็น ht"
type textarea "x"
type textarea "แก้เป็น htm"
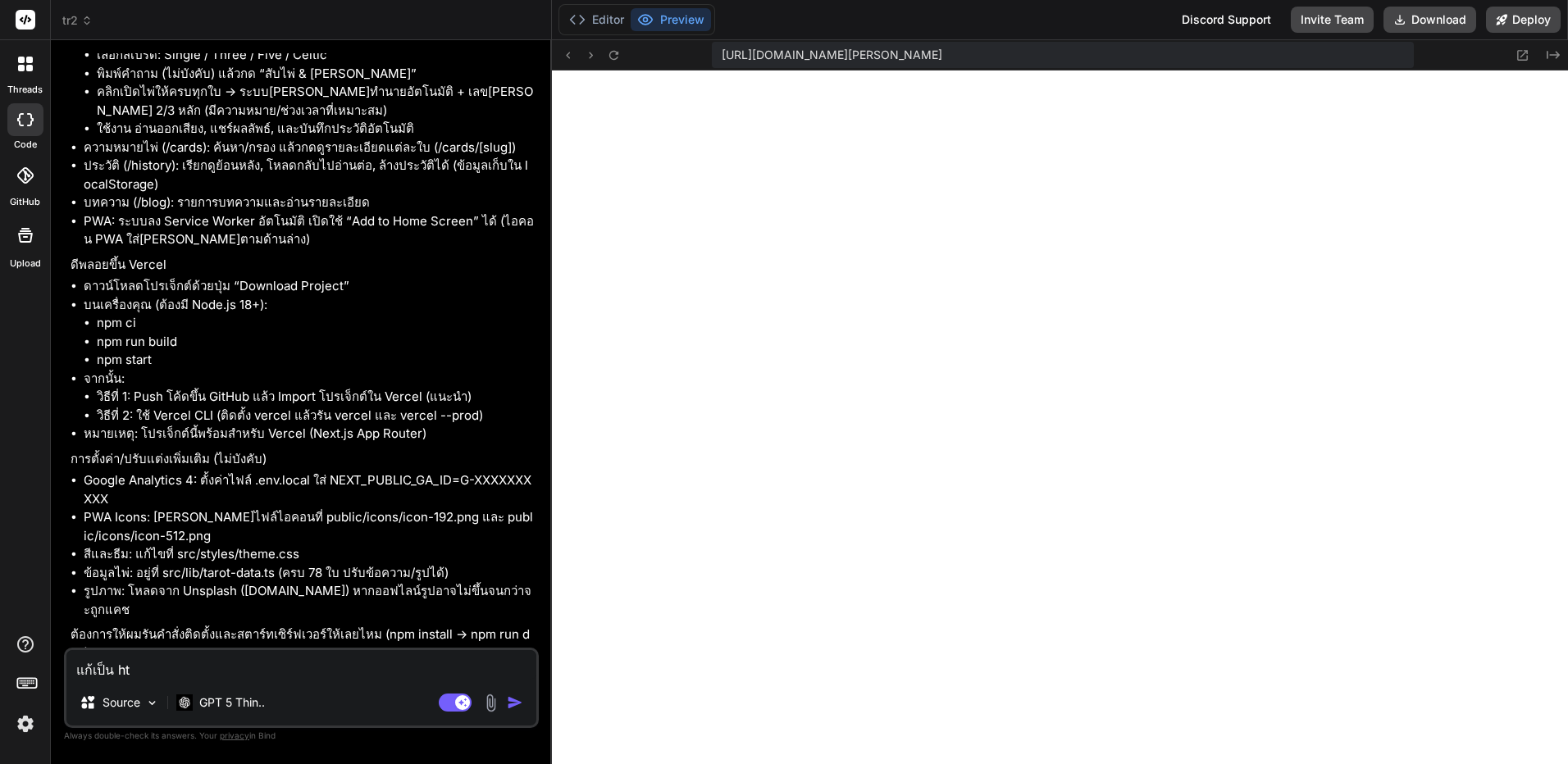
type textarea "x"
type textarea "แก้เป็น html"
type textarea "x"
type textarea "แก้เป็น html"
type textarea "x"
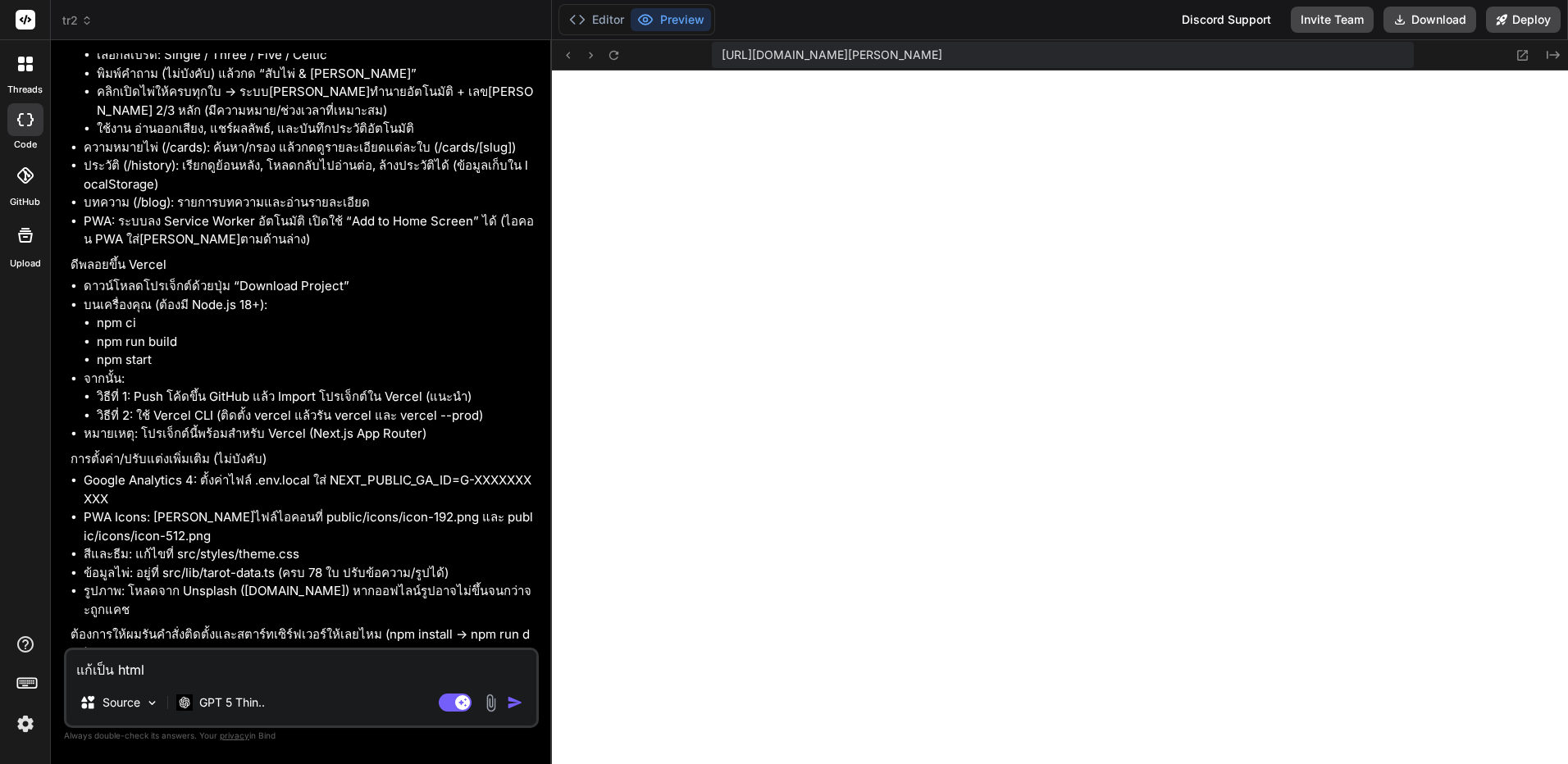
type textarea "แก้เป็น html +"
type textarea "x"
type textarea "แก้เป็น html +"
type textarea "x"
type textarea "แก้เป็น html + c"
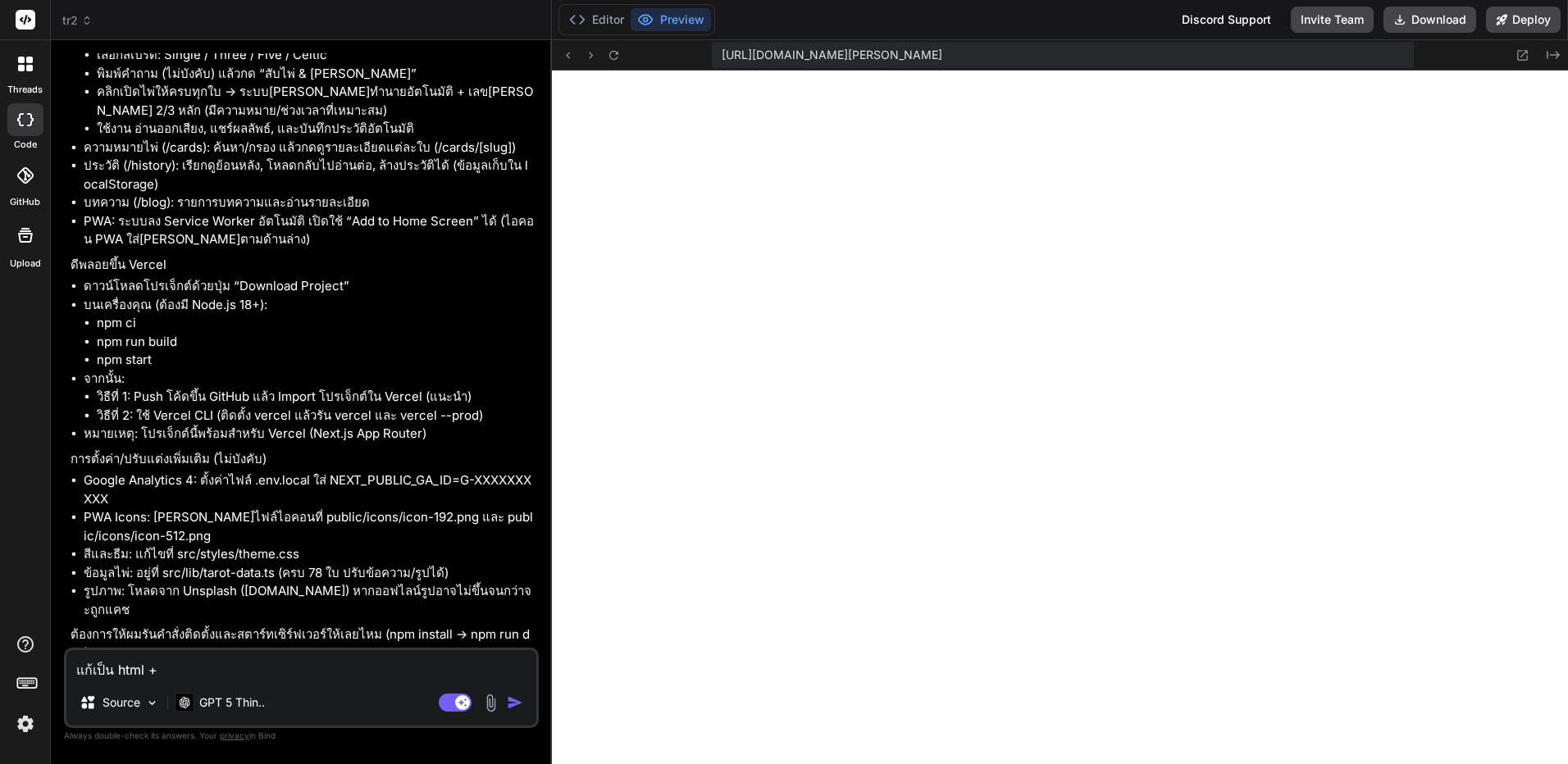
type textarea "x"
type textarea "แก้เป็น html + cs"
type textarea "x"
type textarea "แก้เป็น html + css"
type textarea "x"
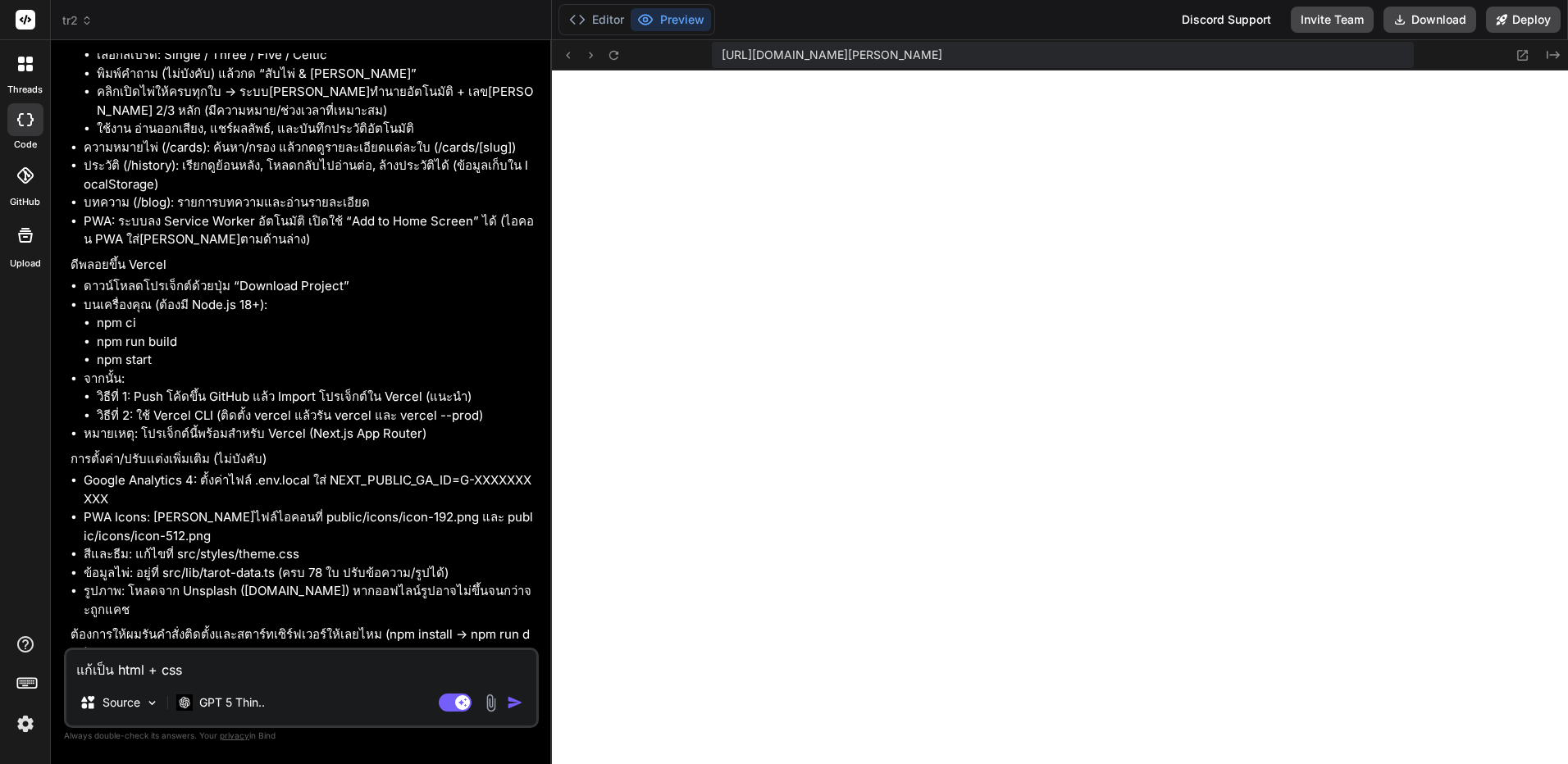
type textarea "แก้เป็น html + css"
type textarea "x"
type textarea "แก้เป็น html + css ไ"
type textarea "x"
type textarea "แก้เป็น html + css ได"
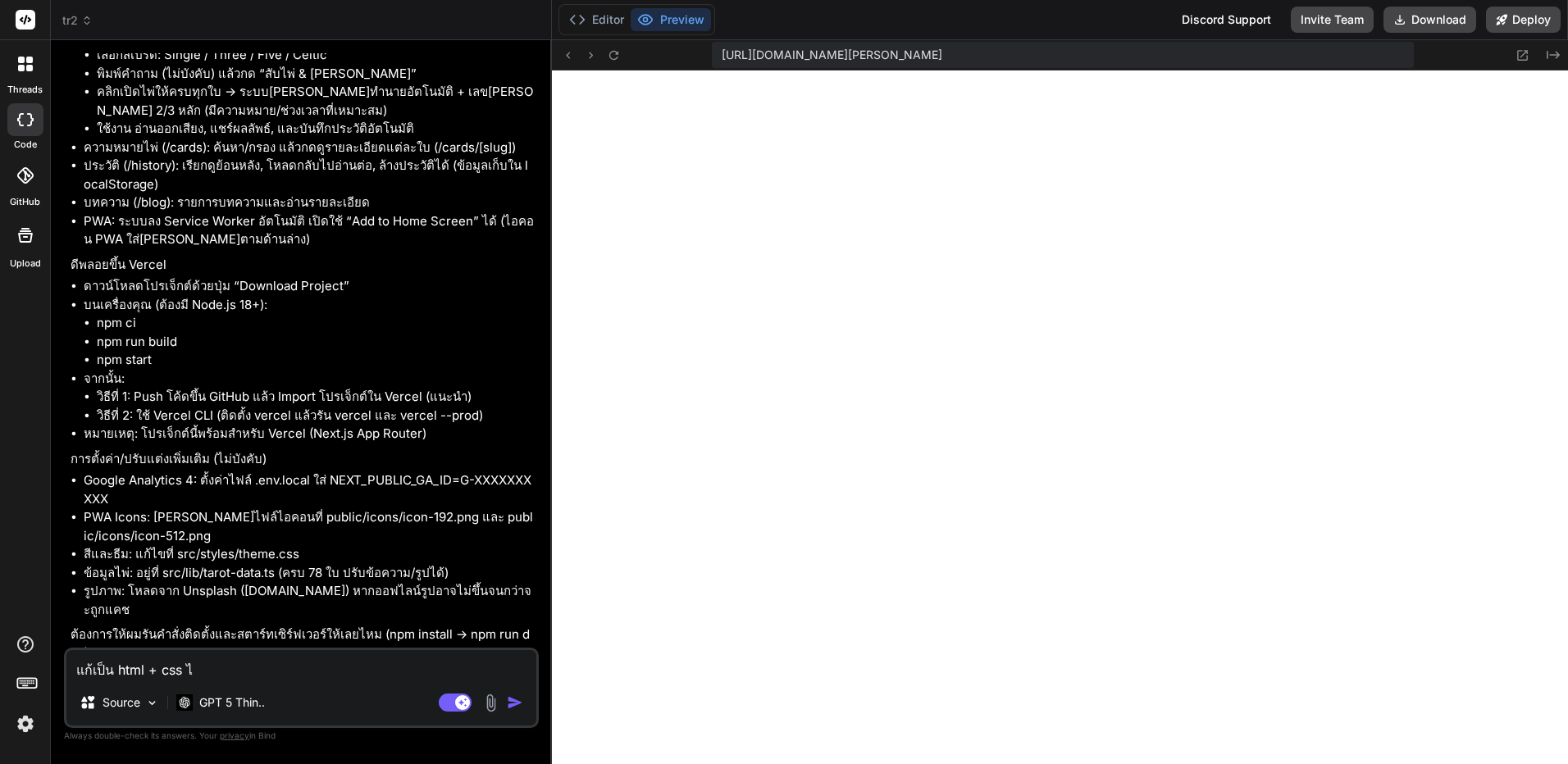
type textarea "x"
type textarea "แก้เป็น html + css ได้"
type textarea "x"
type textarea "แก้เป็น html + css ได้ไ"
type textarea "x"
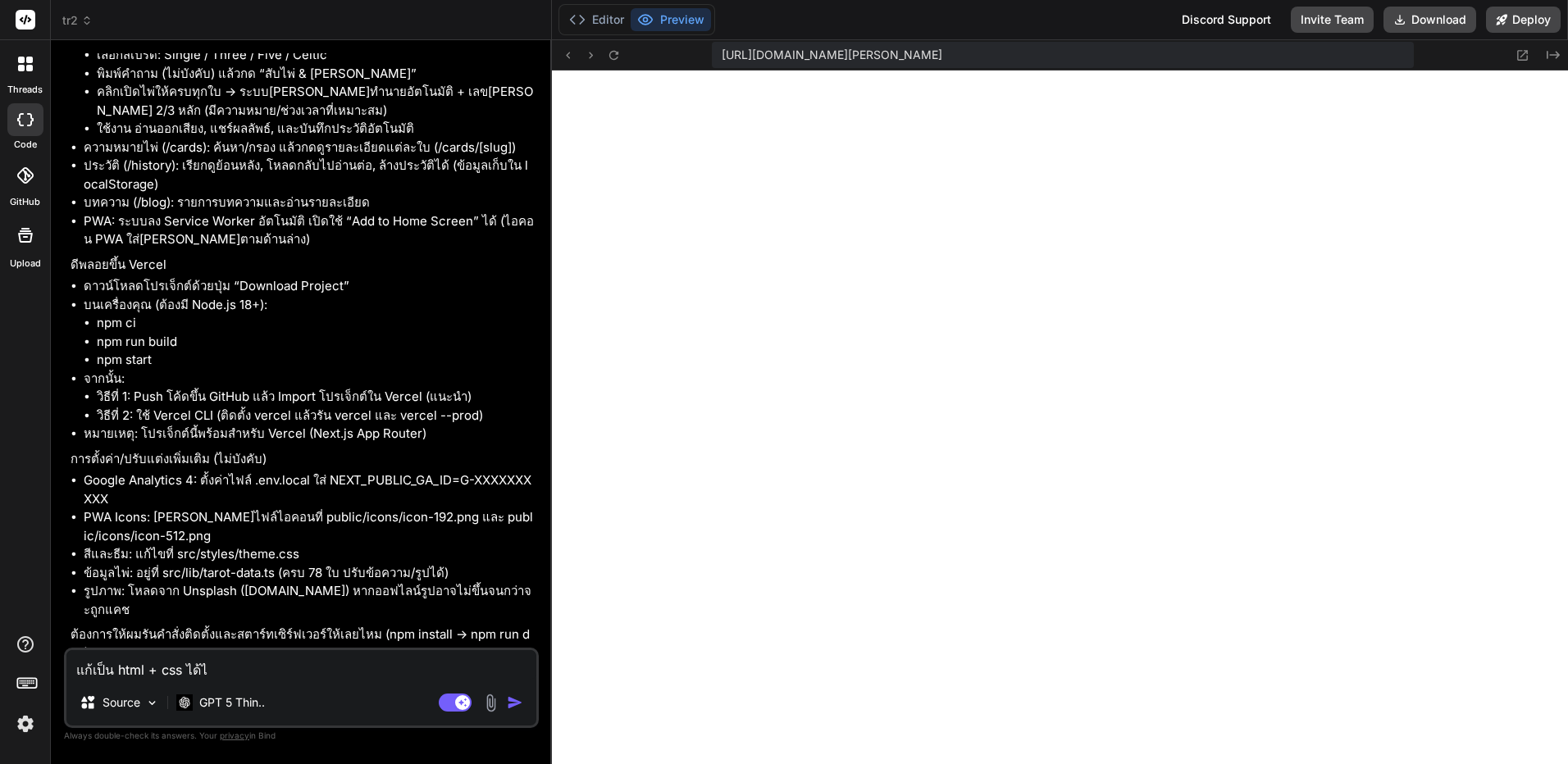
type textarea "แก้เป็น html + css ได้ไห"
type textarea "x"
type textarea "แก้เป็น html + css ได้ไหม"
type textarea "x"
type textarea "แก้เป็น html + css +ได้ไหม"
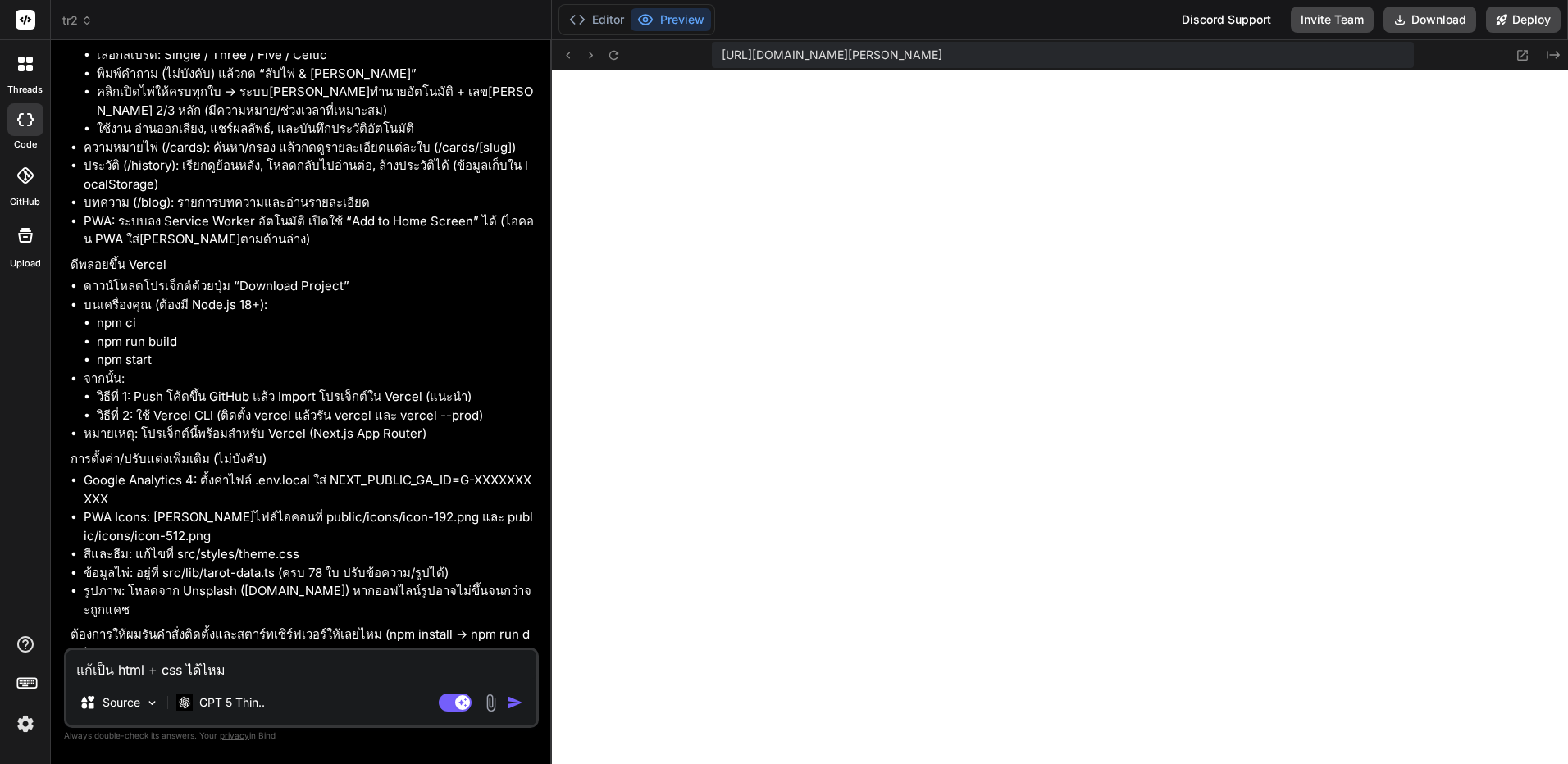
type textarea "x"
type textarea "แก้เป็น html + css +jได้ไหม"
type textarea "x"
type textarea "แก้เป็น html + css +ได้ไหม"
type textarea "x"
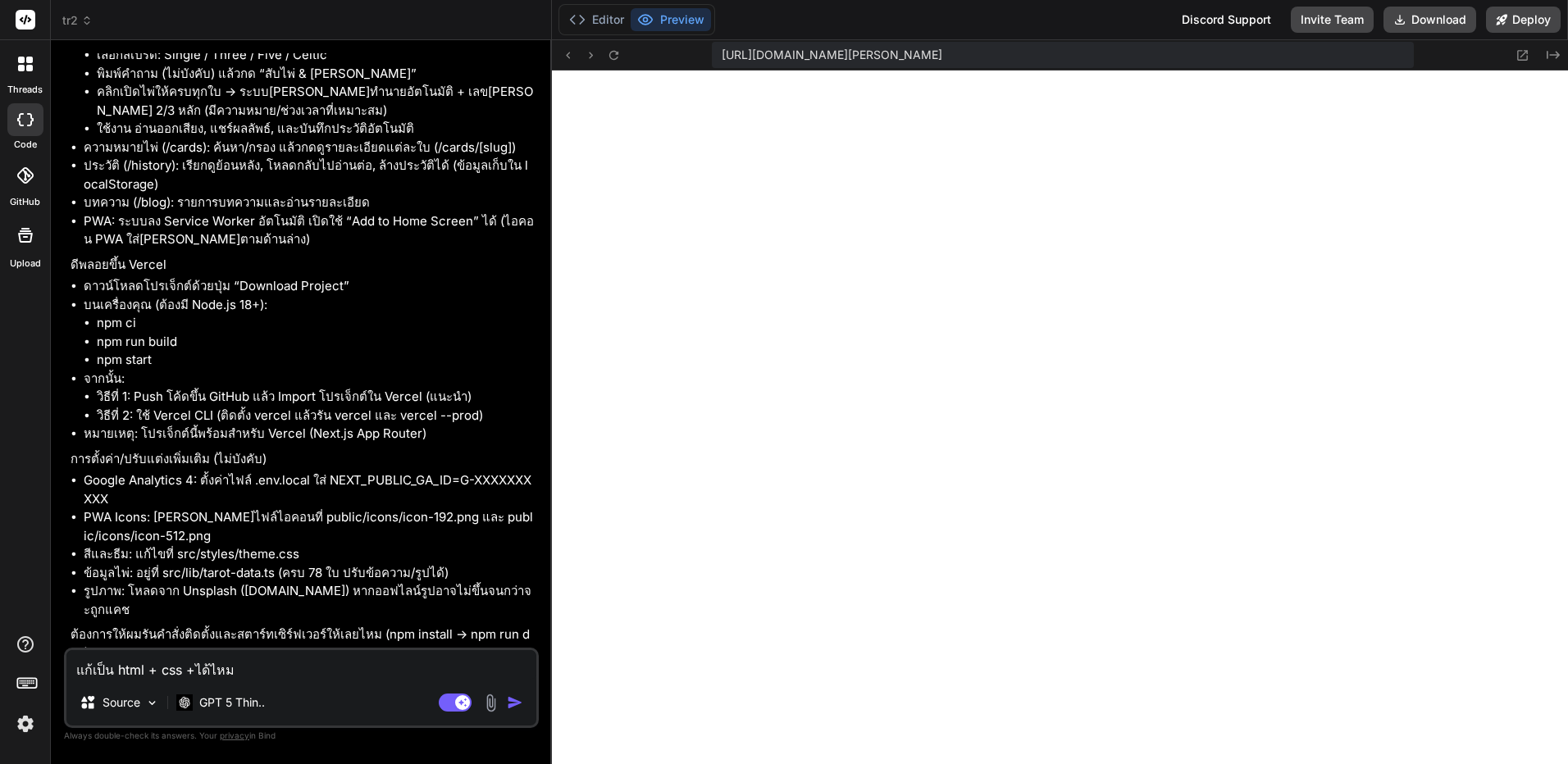
type textarea "แก้เป็น html + css + ได้ไหม"
type textarea "x"
type textarea "แก้เป็น html + css + jได้ไหม"
type textarea "x"
type textarea "แก้เป็น html + css + jsได้ไหม"
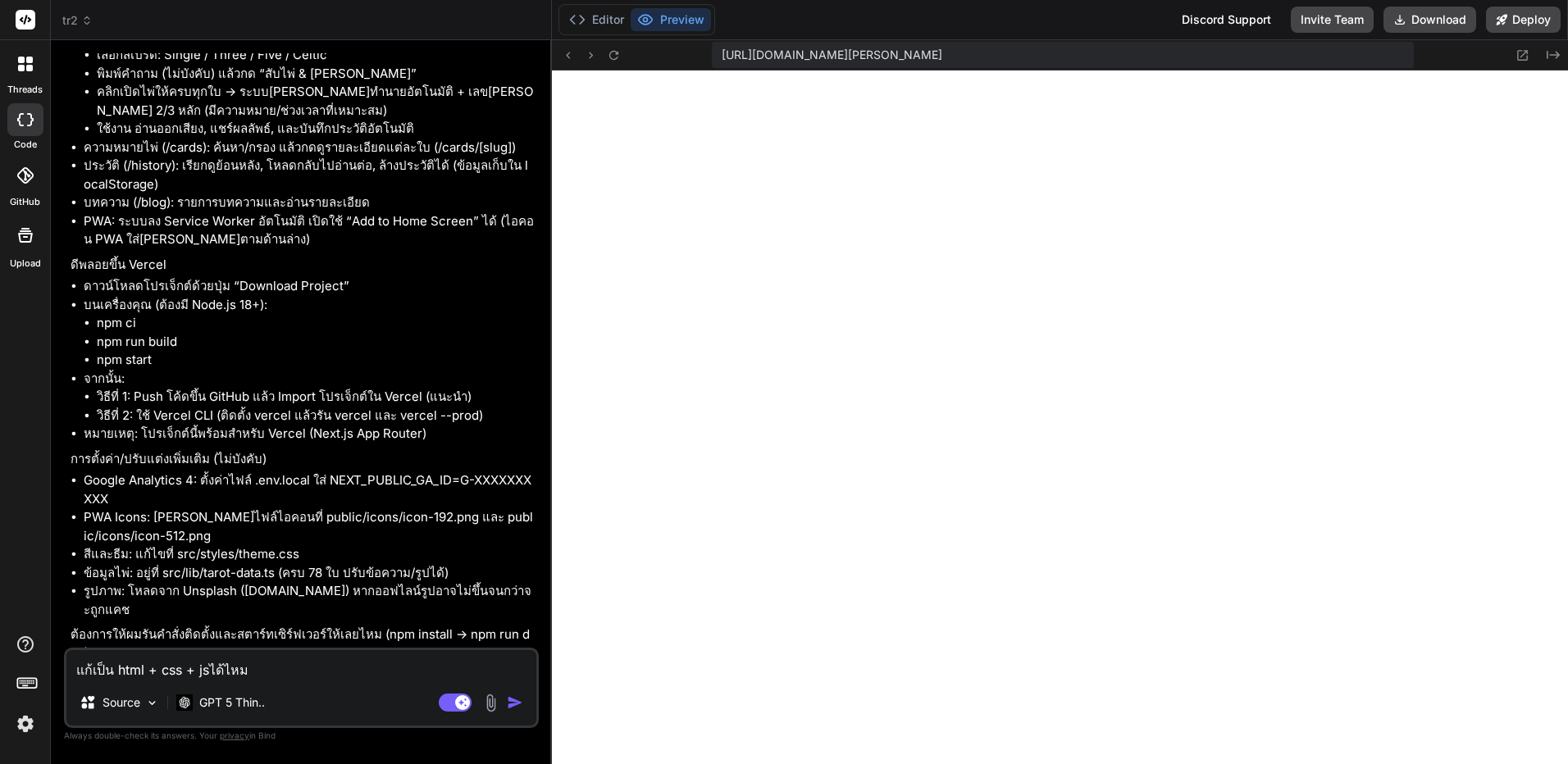
type textarea "x"
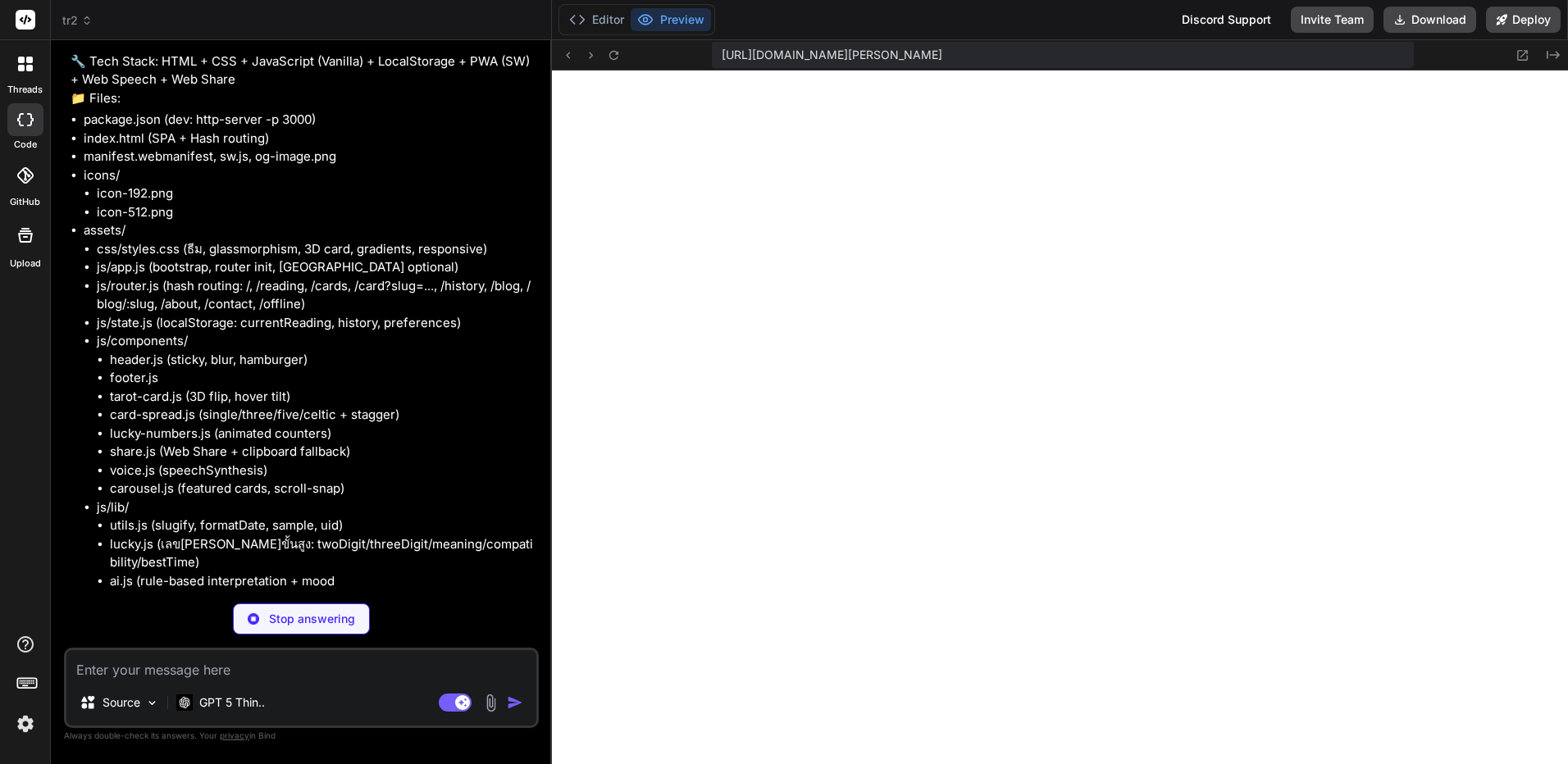
scroll to position [7339, 0]
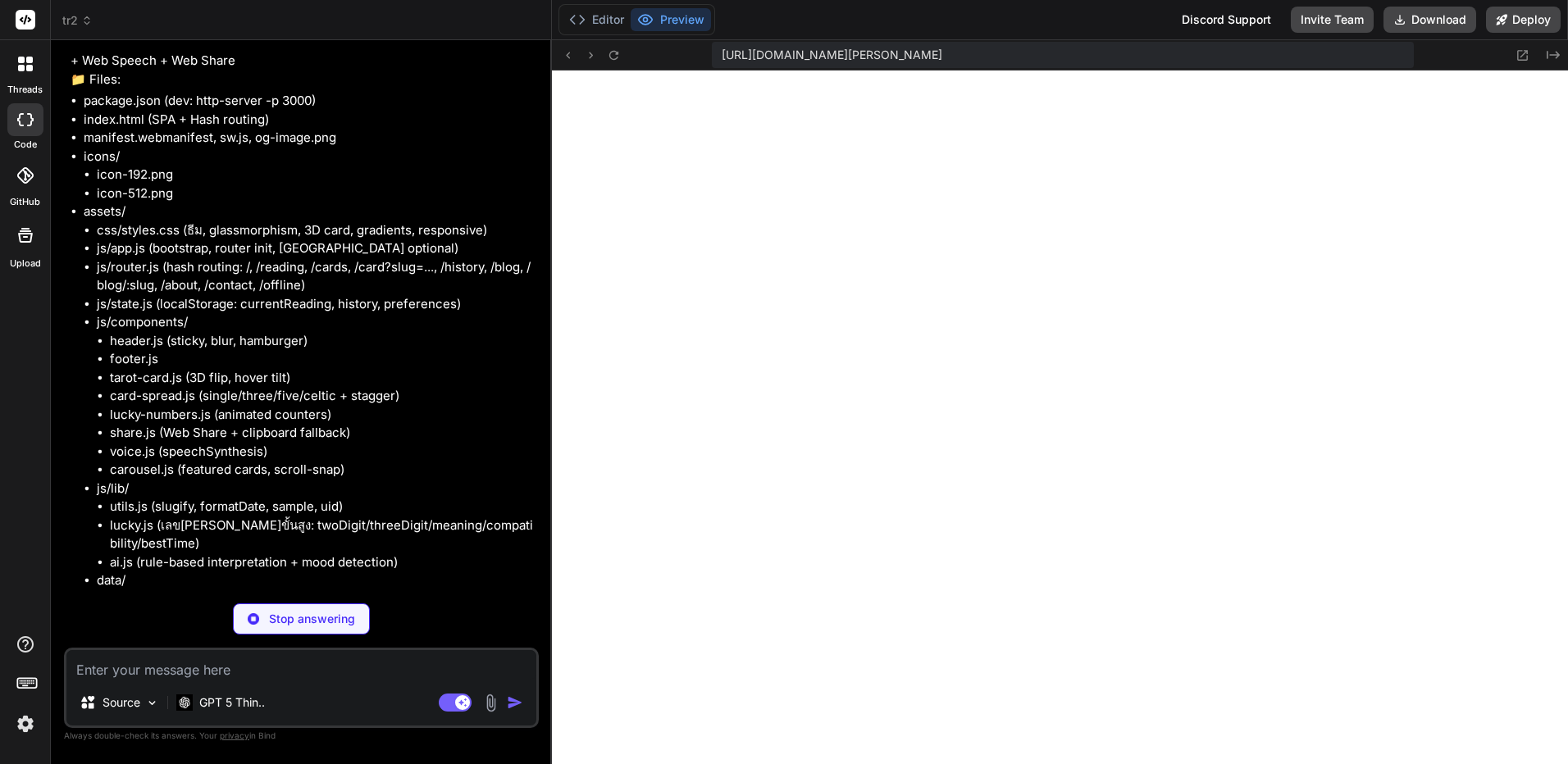
click at [353, 657] on textarea at bounding box center [302, 664] width 470 height 29
click at [341, 672] on textarea at bounding box center [302, 664] width 470 height 29
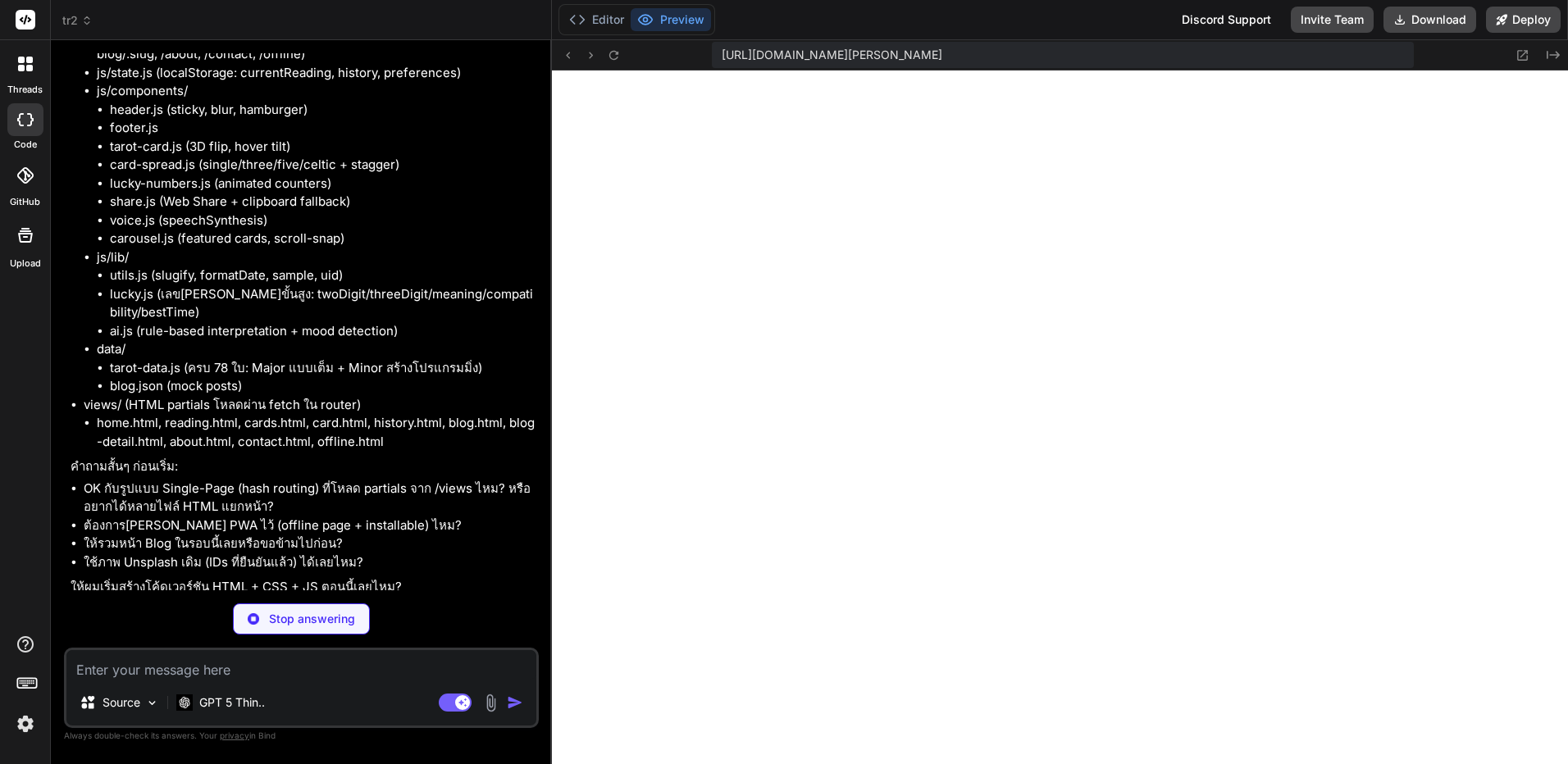
scroll to position [7541, 0]
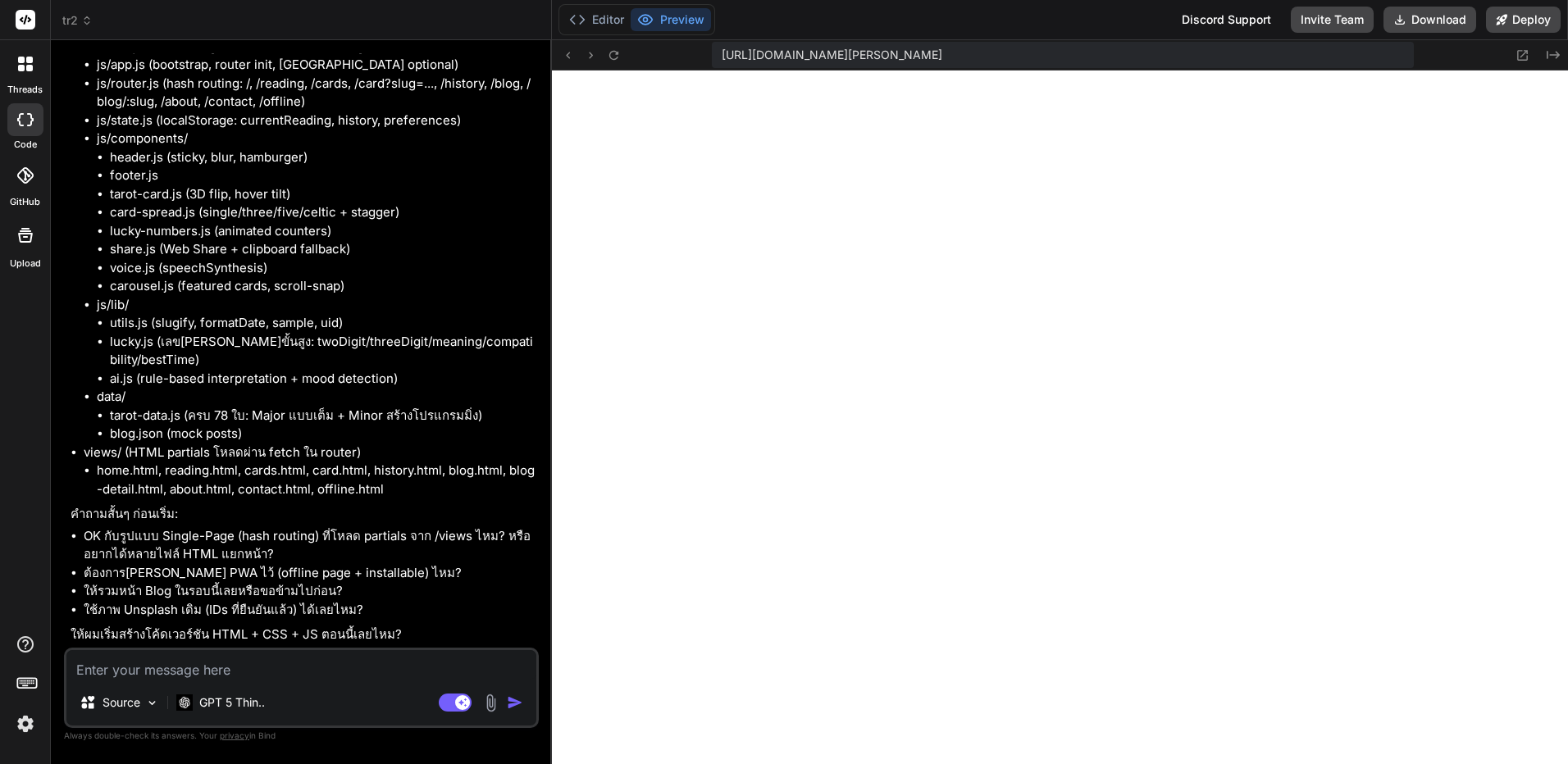
type textarea "x"
type textarea "1"
type textarea "x"
type textarea "1."
type textarea "x"
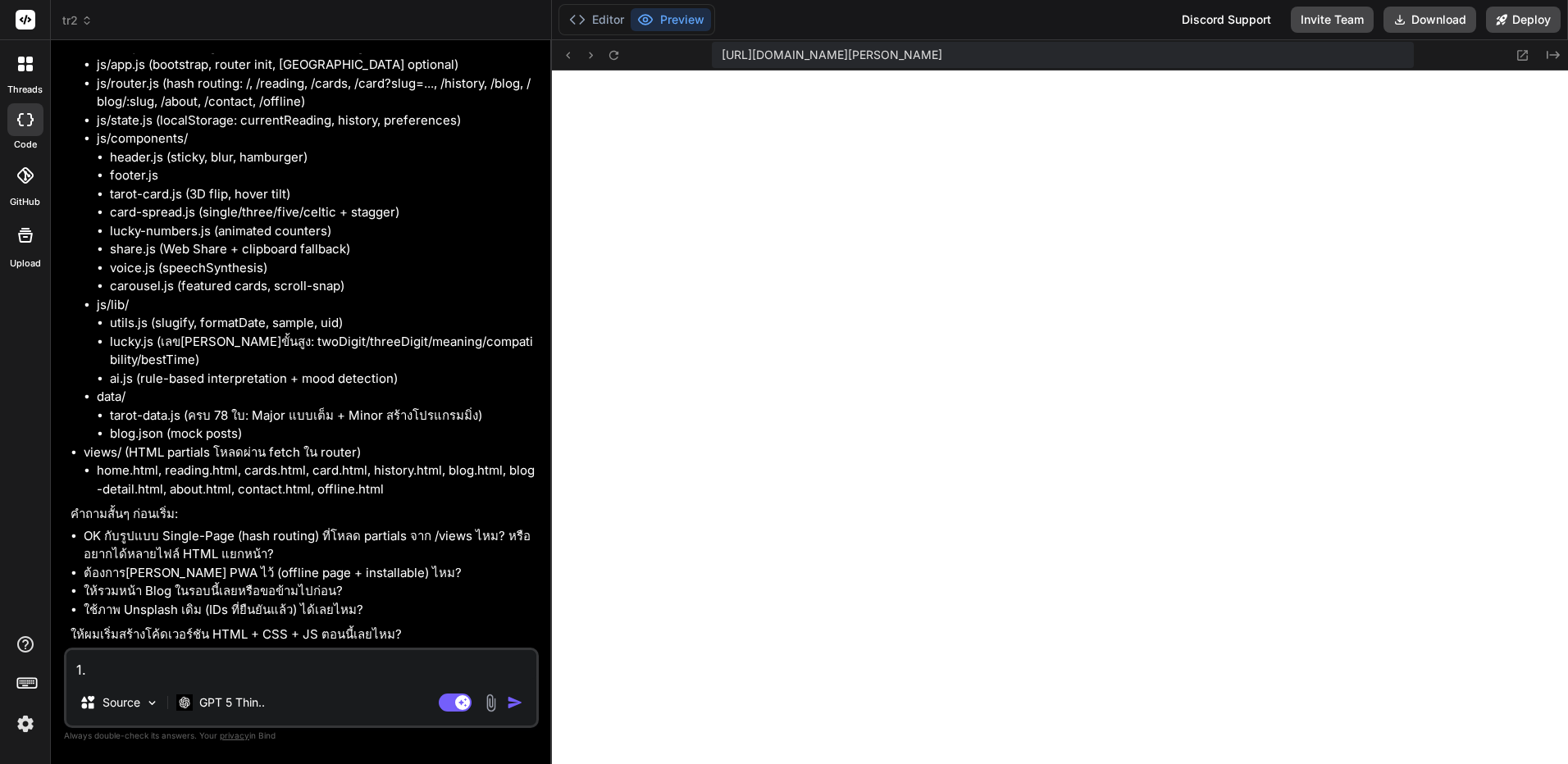
type textarea "1.แ"
type textarea "x"
type textarea "1.แย"
type textarea "x"
type textarea "1.แยก"
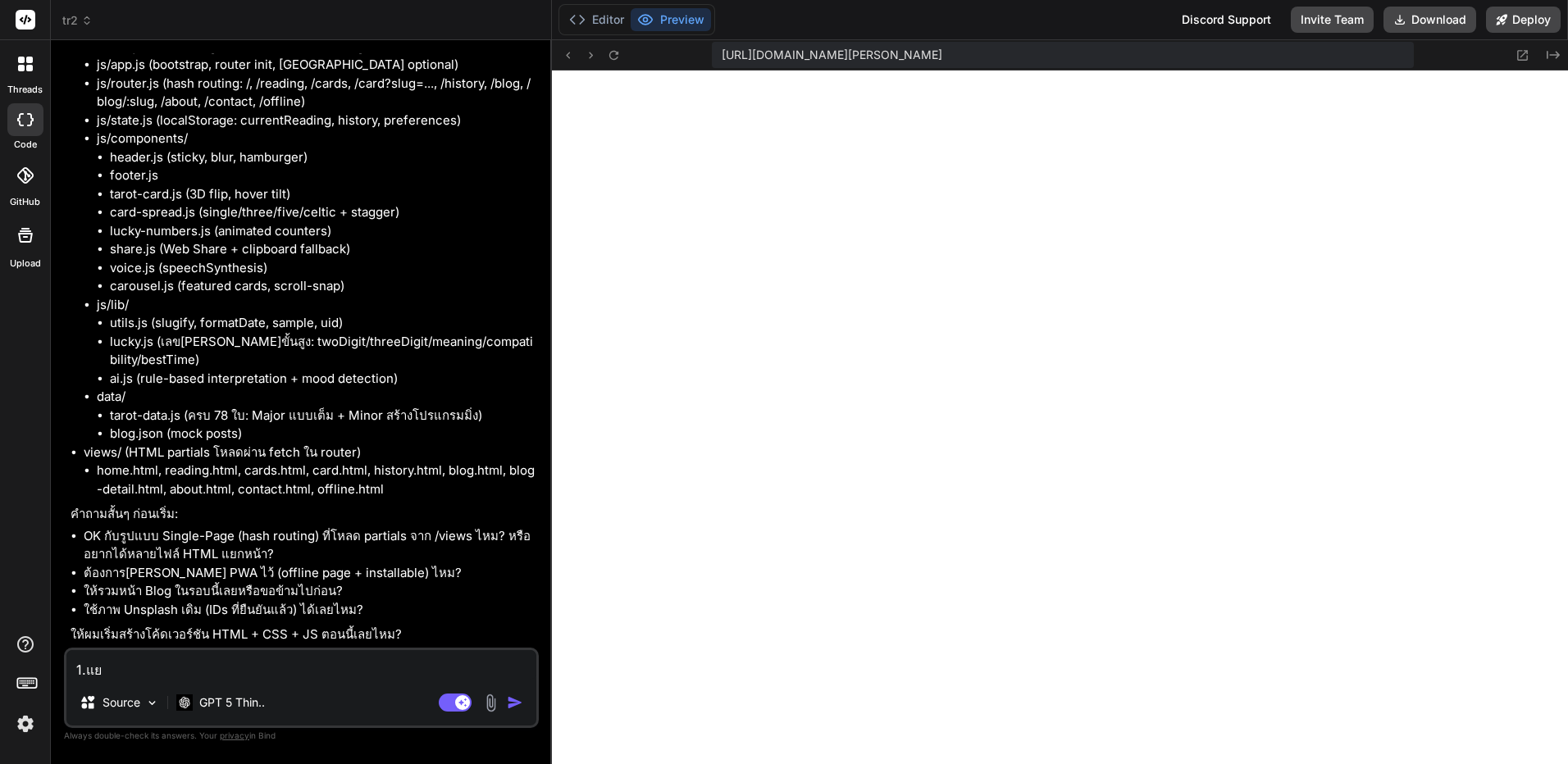
type textarea "x"
type textarea "1.แยกห"
type textarea "x"
type textarea "1.แยกหน"
type textarea "x"
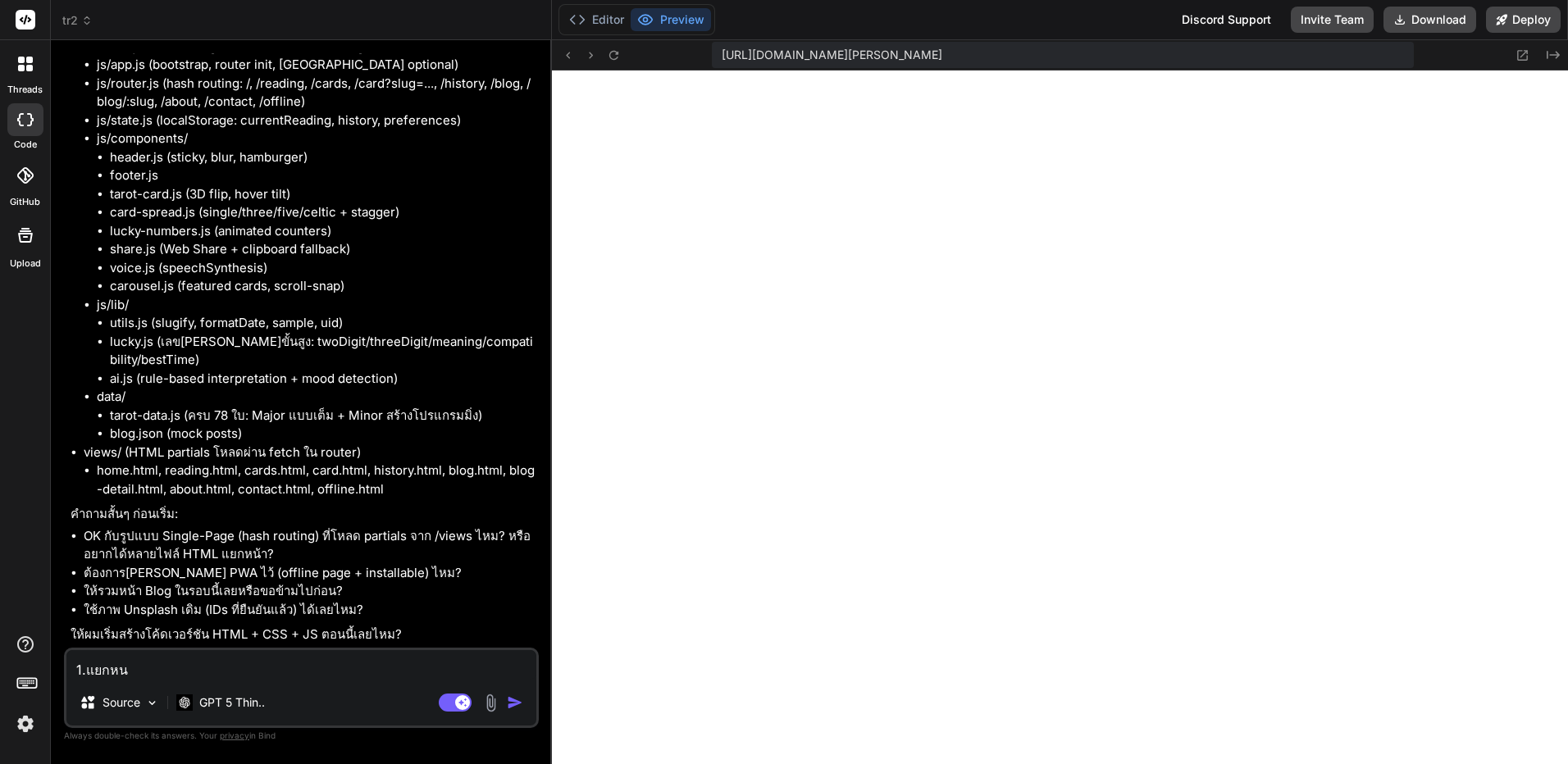
type textarea "1.แยกหน้"
type textarea "x"
type textarea "1.แยกหน้า"
type textarea "x"
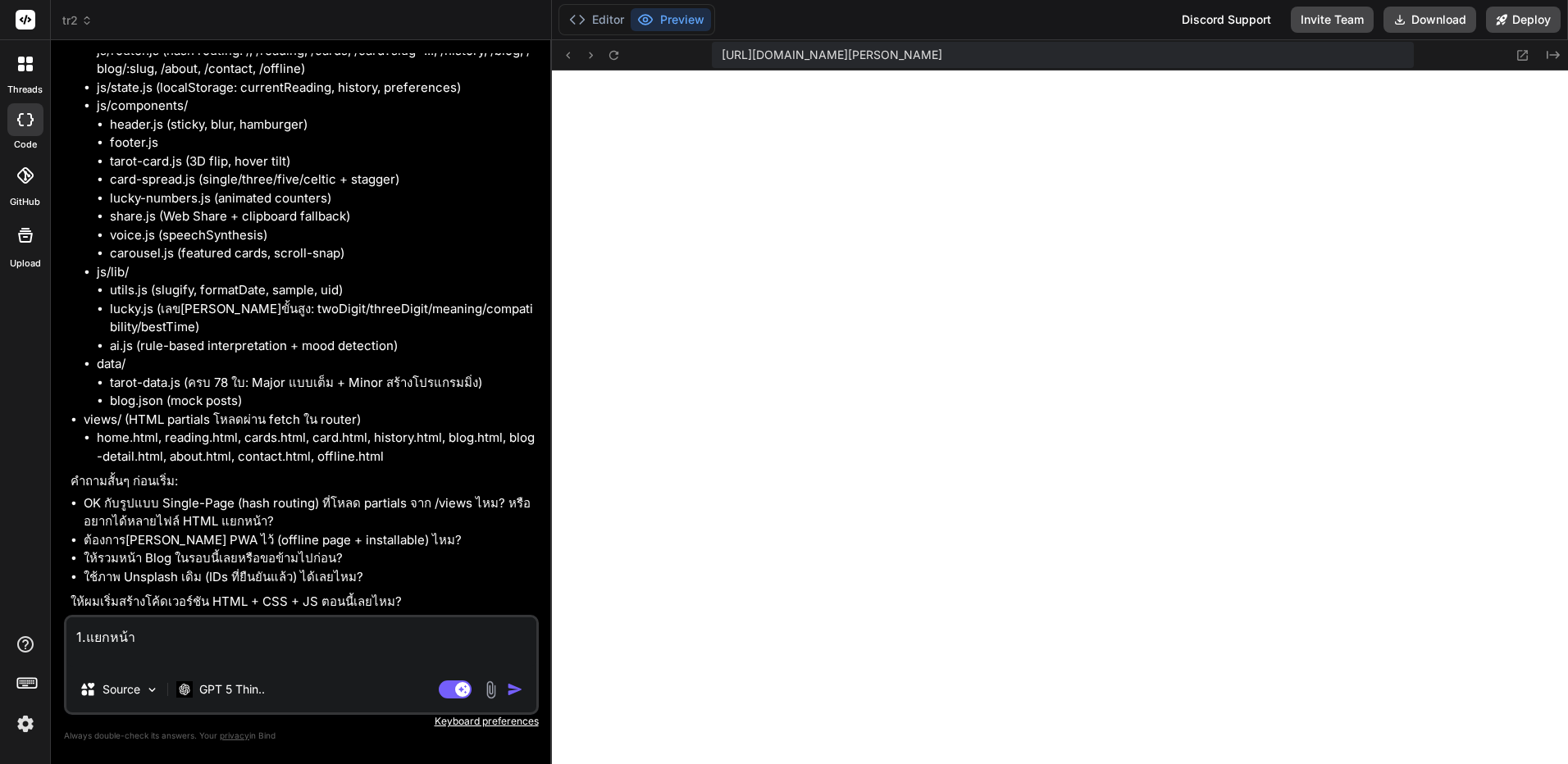
type textarea "1.แยกหน้า 2"
type textarea "x"
type textarea "1.แยกหน้า 2."
type textarea "x"
type textarea "1.แยกหน้า 2.ค"
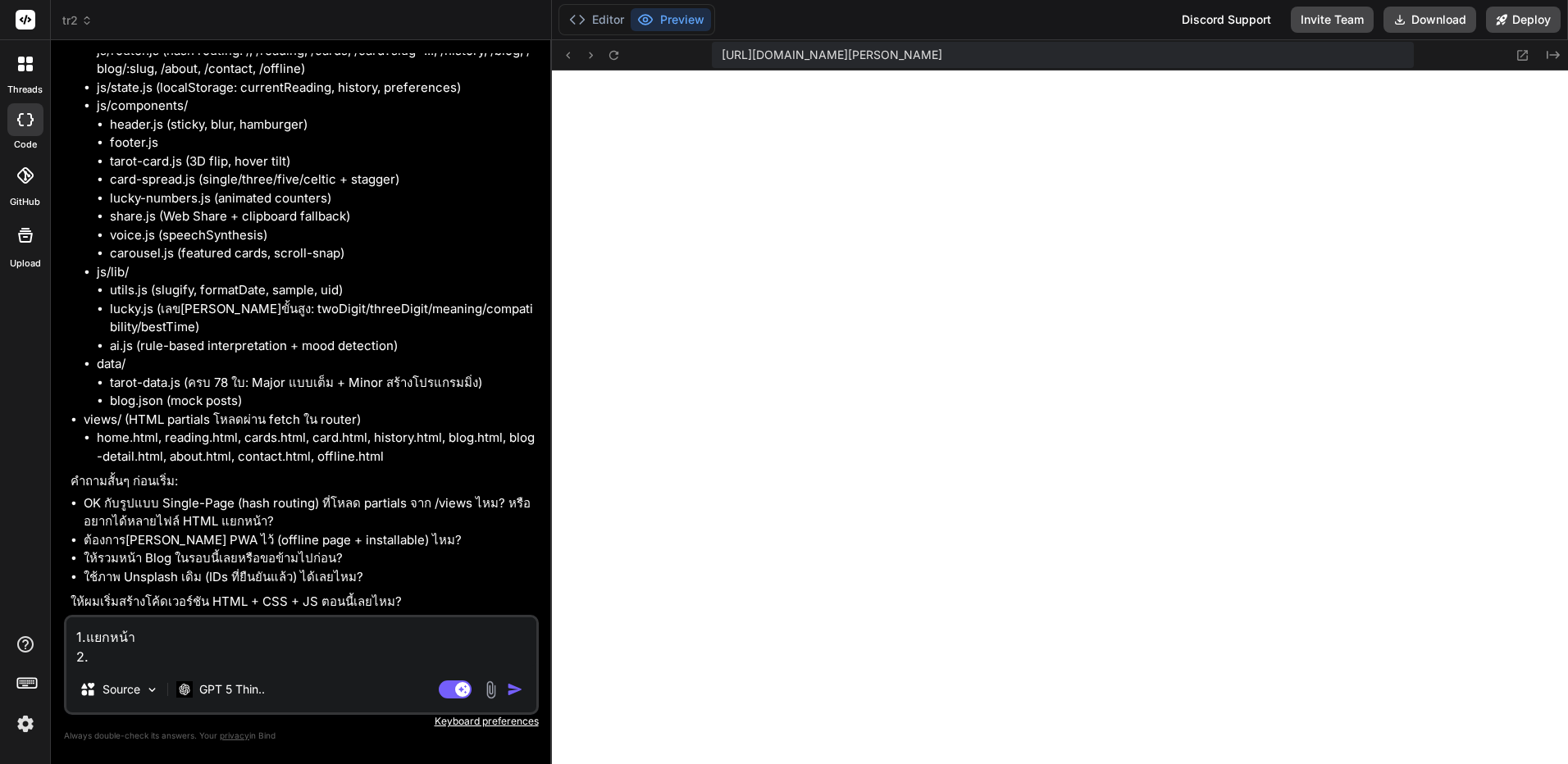
type textarea "x"
type textarea "1.แยกหน้า 2.[PERSON_NAME]"
type textarea "x"
type textarea "1.แยกหน้า 2.[PERSON_NAME]ไ"
type textarea "x"
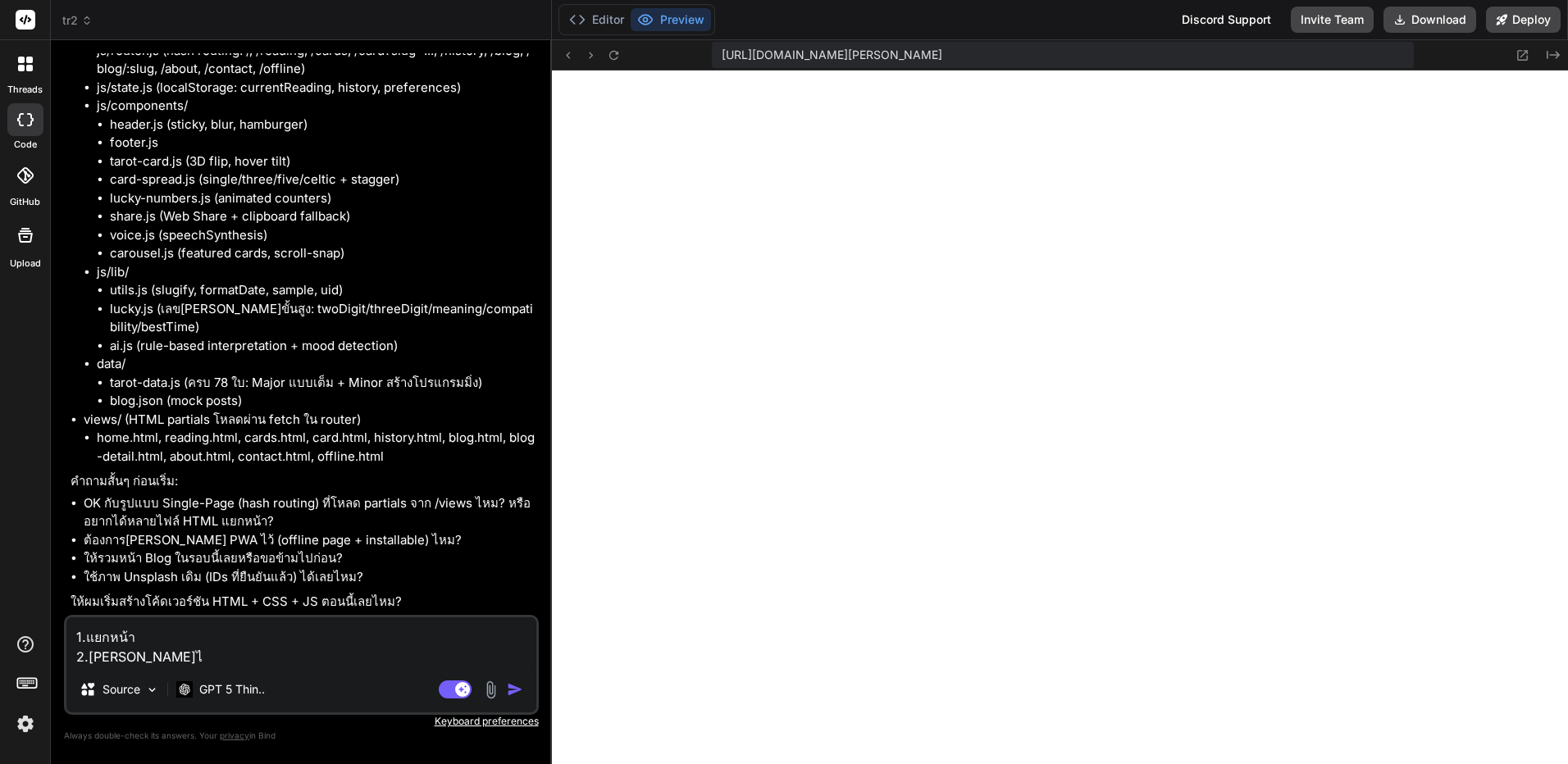
type textarea "1.แยกหน้า 2.[PERSON_NAME]ไว"
type textarea "x"
type textarea "1.แยกหน้า 2.[PERSON_NAME]ไว้"
type textarea "x"
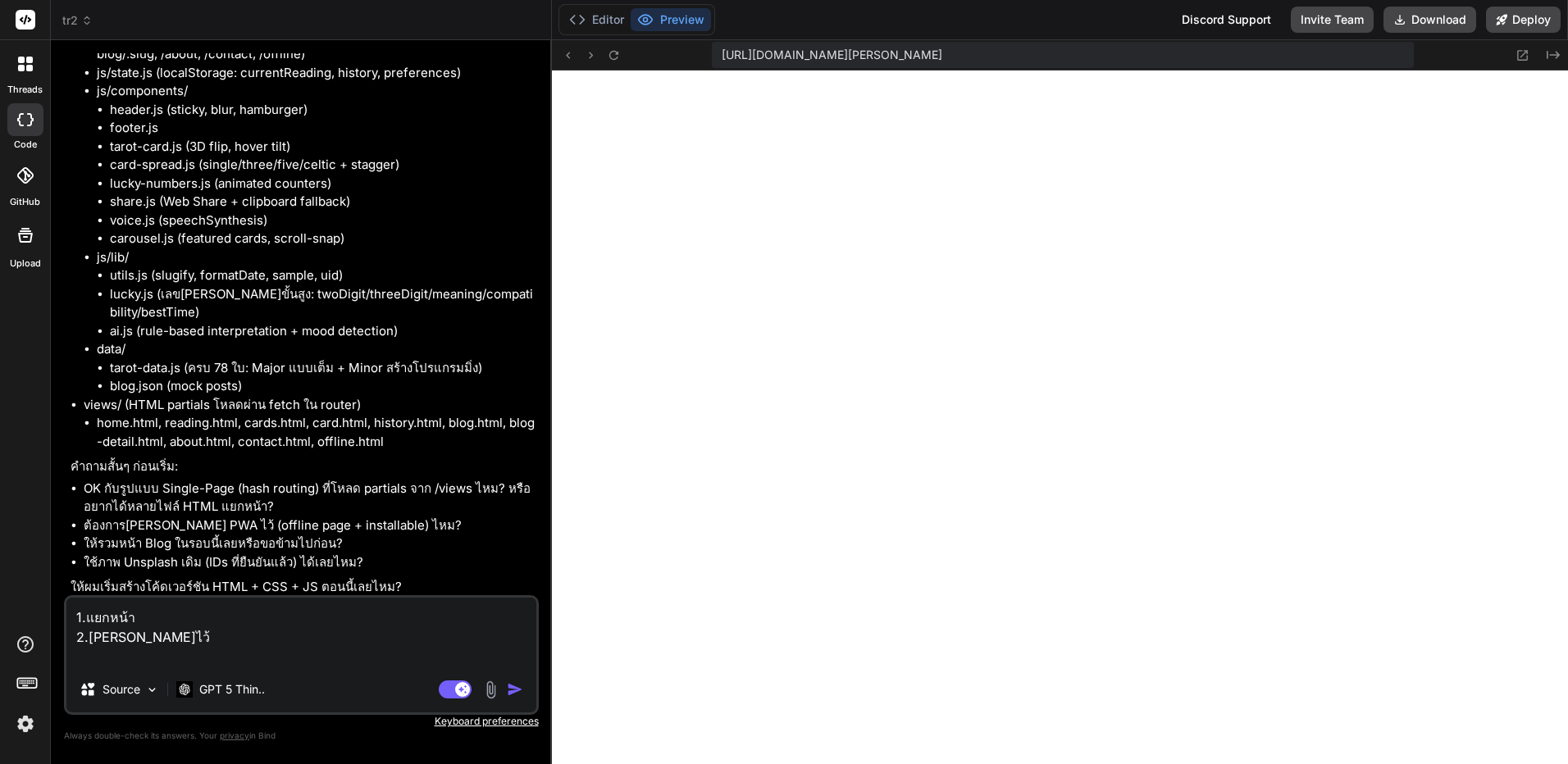
type textarea "1.แยกหน้า 2.[PERSON_NAME]ไว้ 3"
type textarea "x"
type textarea "1.แยกหน้า 2.[PERSON_NAME]ไว้ 3."
type textarea "x"
type textarea "1.แยกหน้า 2.[PERSON_NAME]ไว้ 3.ร"
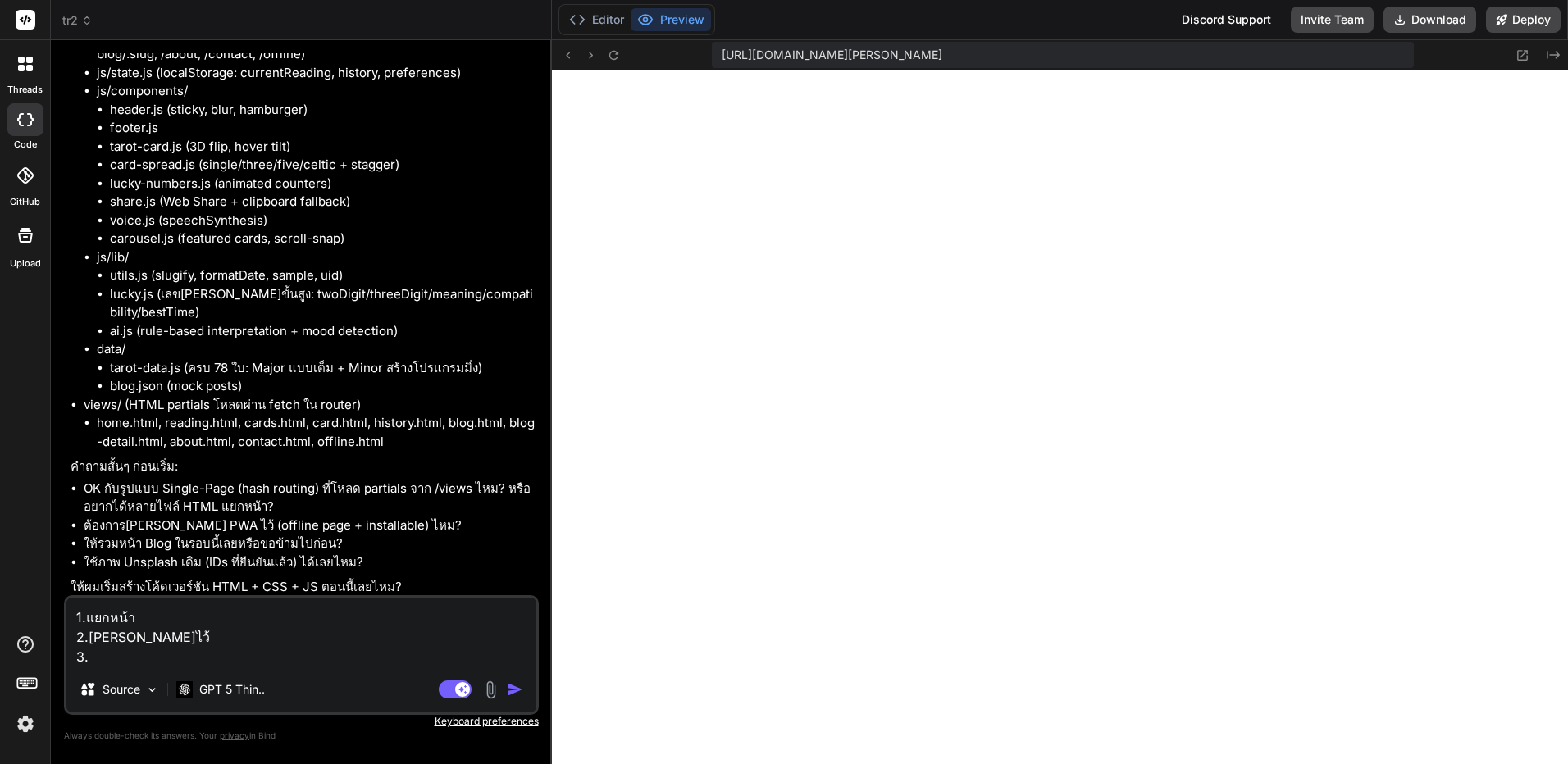
type textarea "x"
type textarea "1.แยกหน้า 2.[PERSON_NAME]ไว้ 3.รว"
type textarea "x"
type textarea "1.แยกหน้า 2.[PERSON_NAME]ไว้ 3.รวม"
type textarea "x"
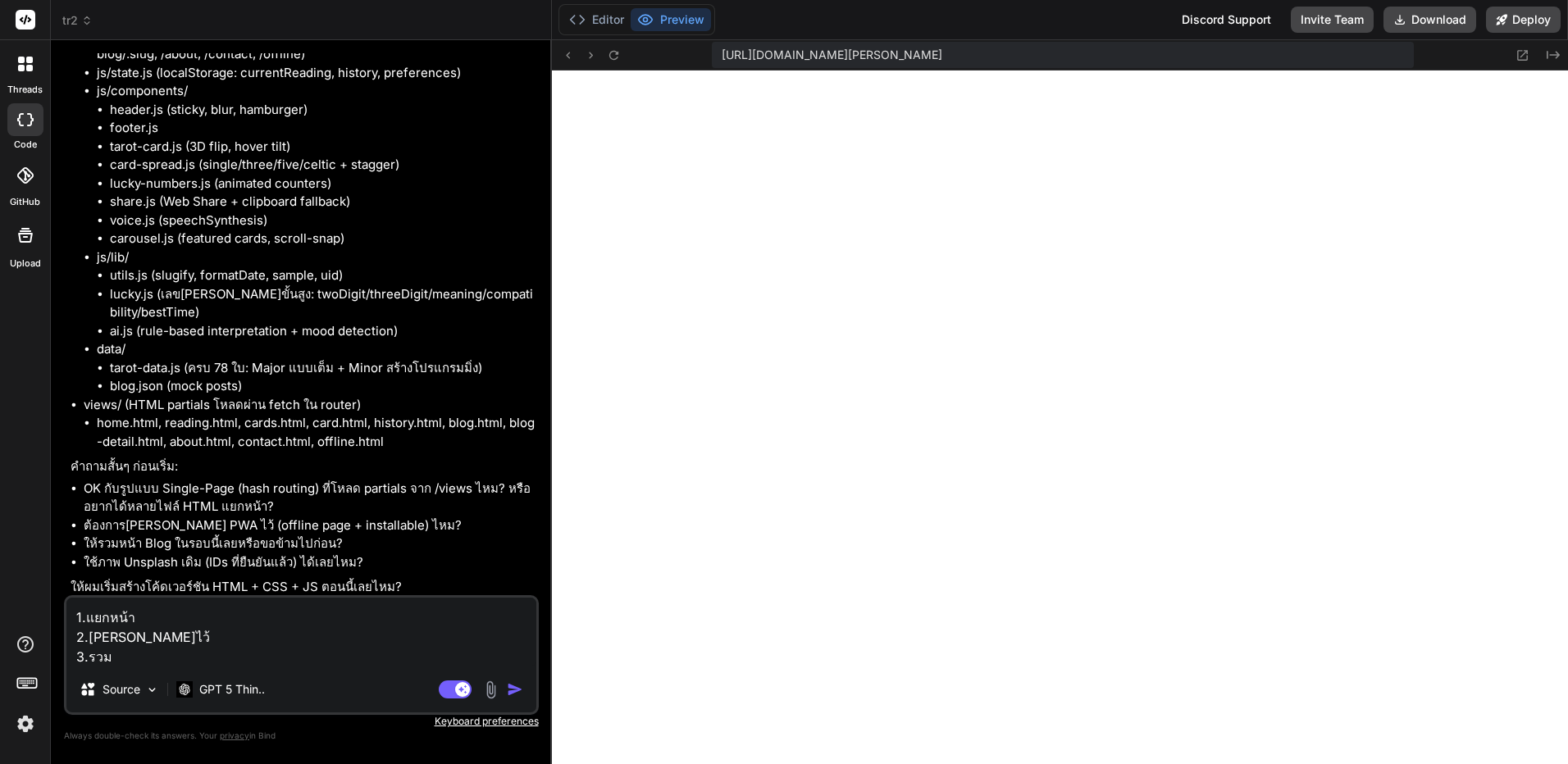
type textarea "1.แยกหน้า 2.[PERSON_NAME]ไว้ 3.รวมเ"
type textarea "x"
type textarea "1.แยกหน้า 2.[PERSON_NAME]ไว้ 3.รวมเล"
type textarea "x"
type textarea "1.แยกหน้า 2.[PERSON_NAME]ไว้ 3.รวมเลย"
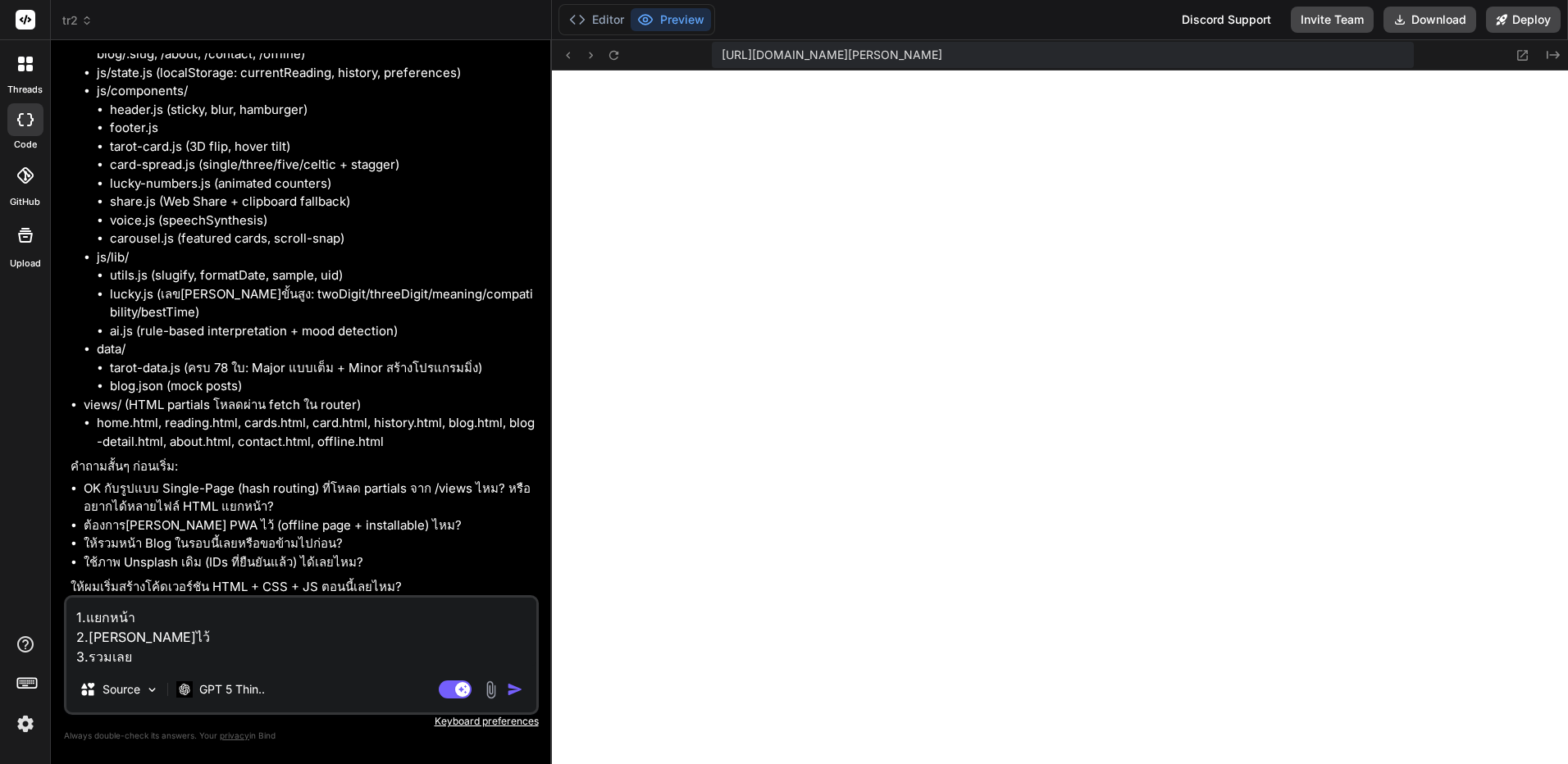
type textarea "x"
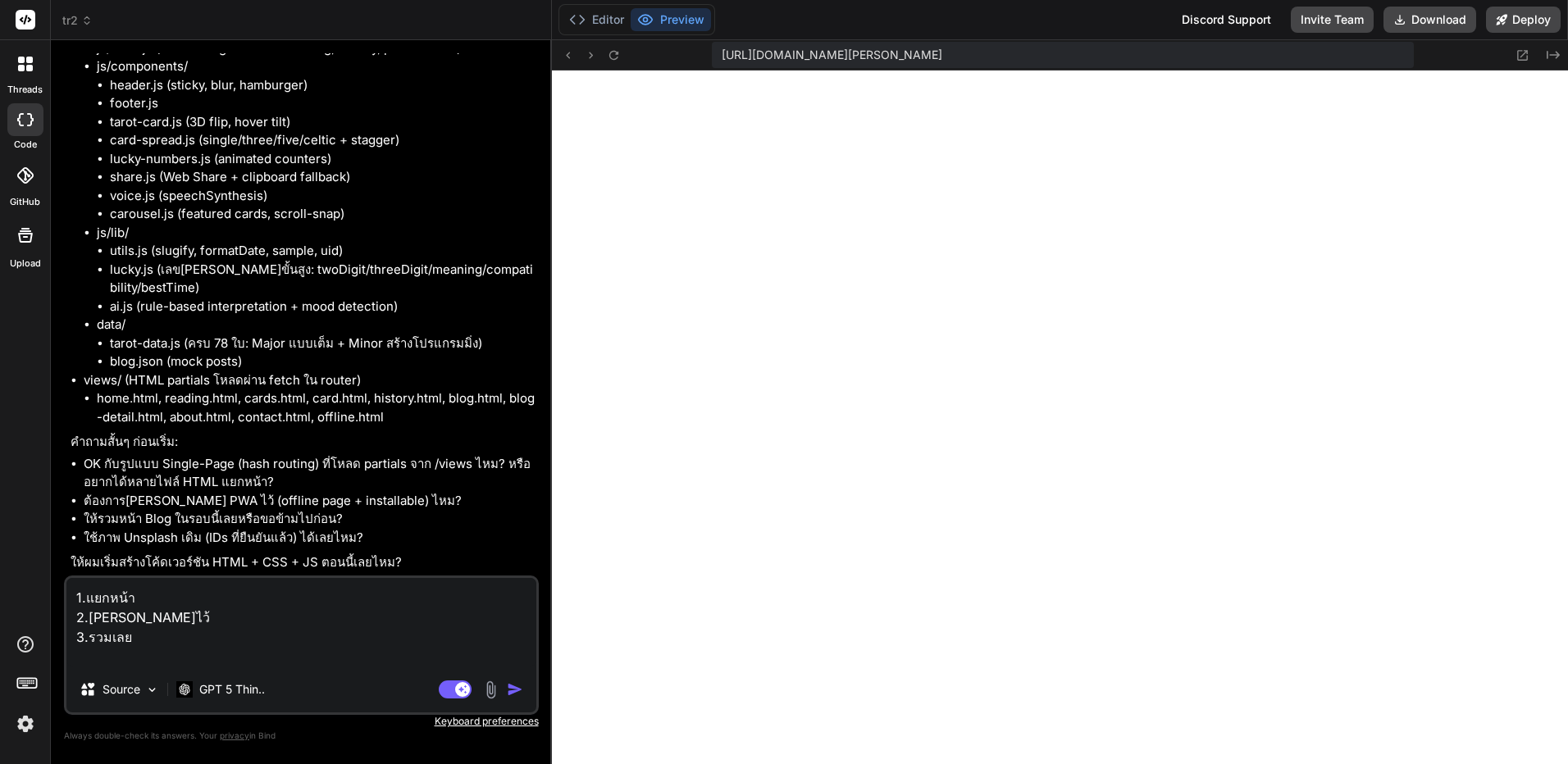
type textarea "1.แยกหน้า 2.[PERSON_NAME]ไว้ 3.รวมเลย 4"
type textarea "x"
type textarea "1.แยกหน้า 2.[PERSON_NAME]ไว้ 3.รวมเลย 4."
type textarea "x"
type textarea "1.แยกหน้า 2.[PERSON_NAME]ไว้ 3.รวมเลย 4.ใ"
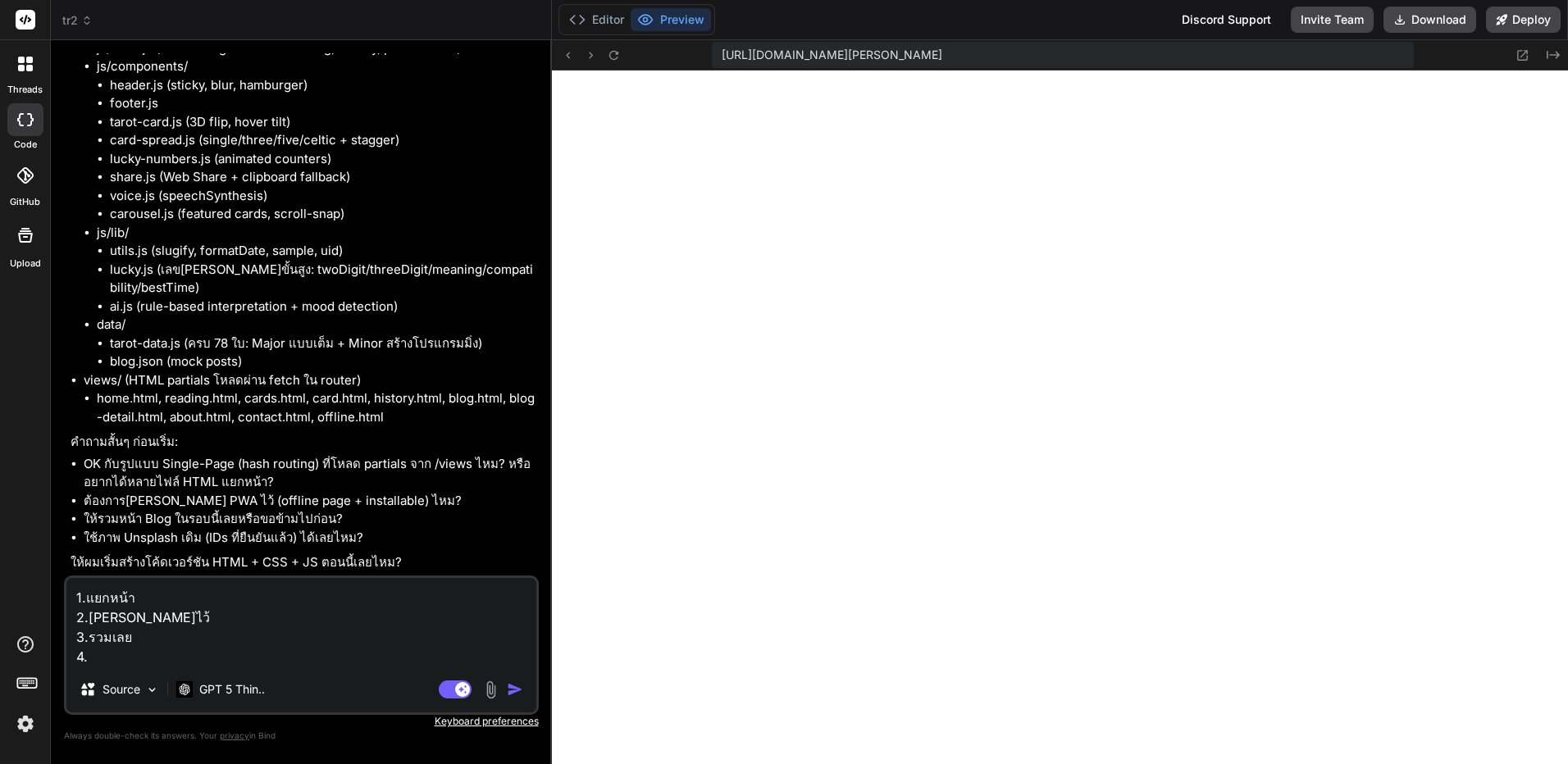
type textarea "x"
type textarea "1.แยกหน้า 2.[PERSON_NAME]ไว้ 3.รวมเลย 4.ใช"
type textarea "x"
type textarea "1.แยกหน้า 2.[PERSON_NAME]ไว้ 3.รวมเลย 4.ใช่้"
type textarea "x"
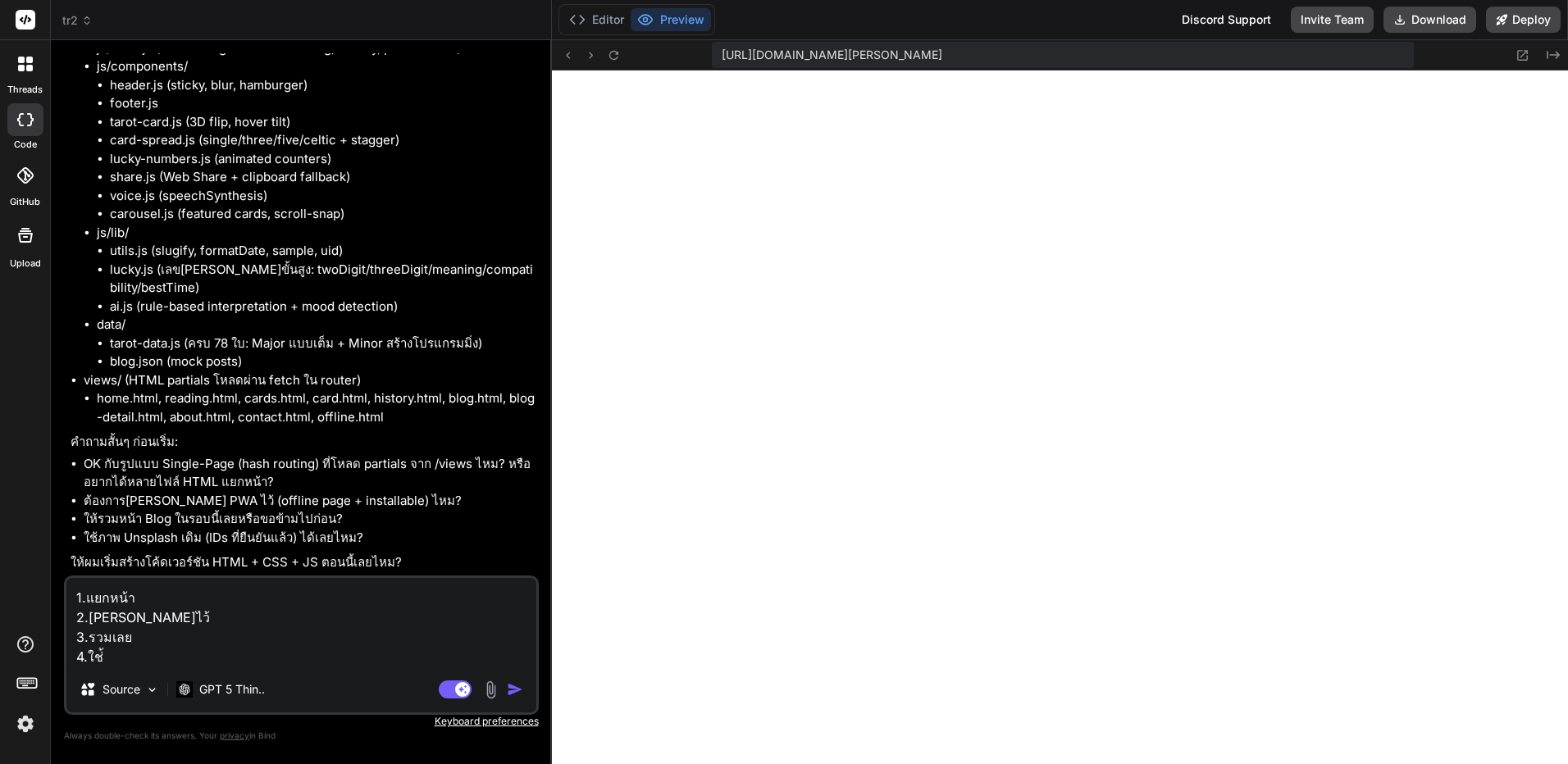
type textarea "1.แยกหน้า 2.[PERSON_NAME]ไว้ 3.รวมเลย 4.ใช่"
type textarea "x"
type textarea "1.แยกหน้า 2.[PERSON_NAME]ไว้ 3.รวมเลย 4.ใช"
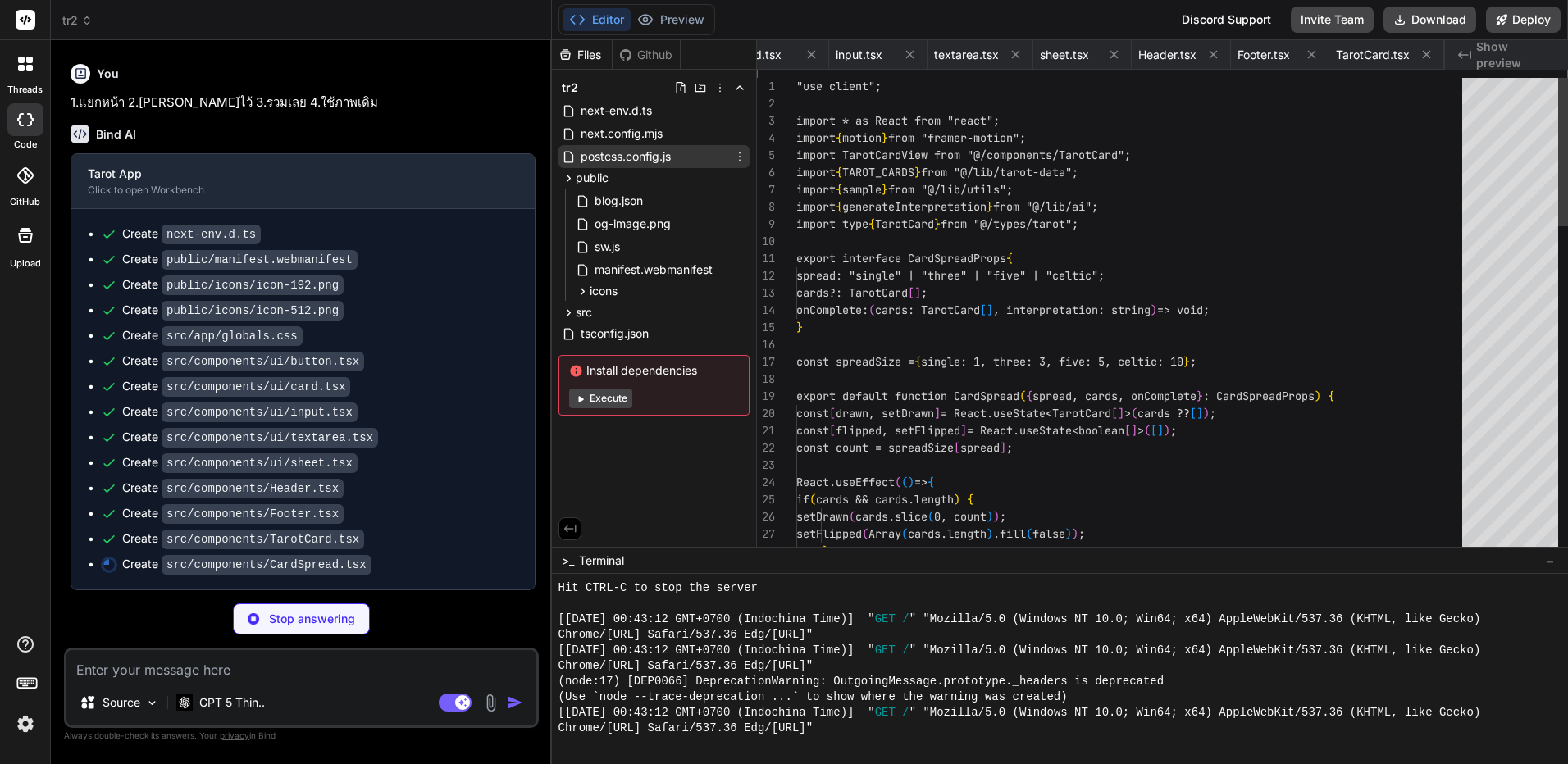
scroll to position [0, 1948]
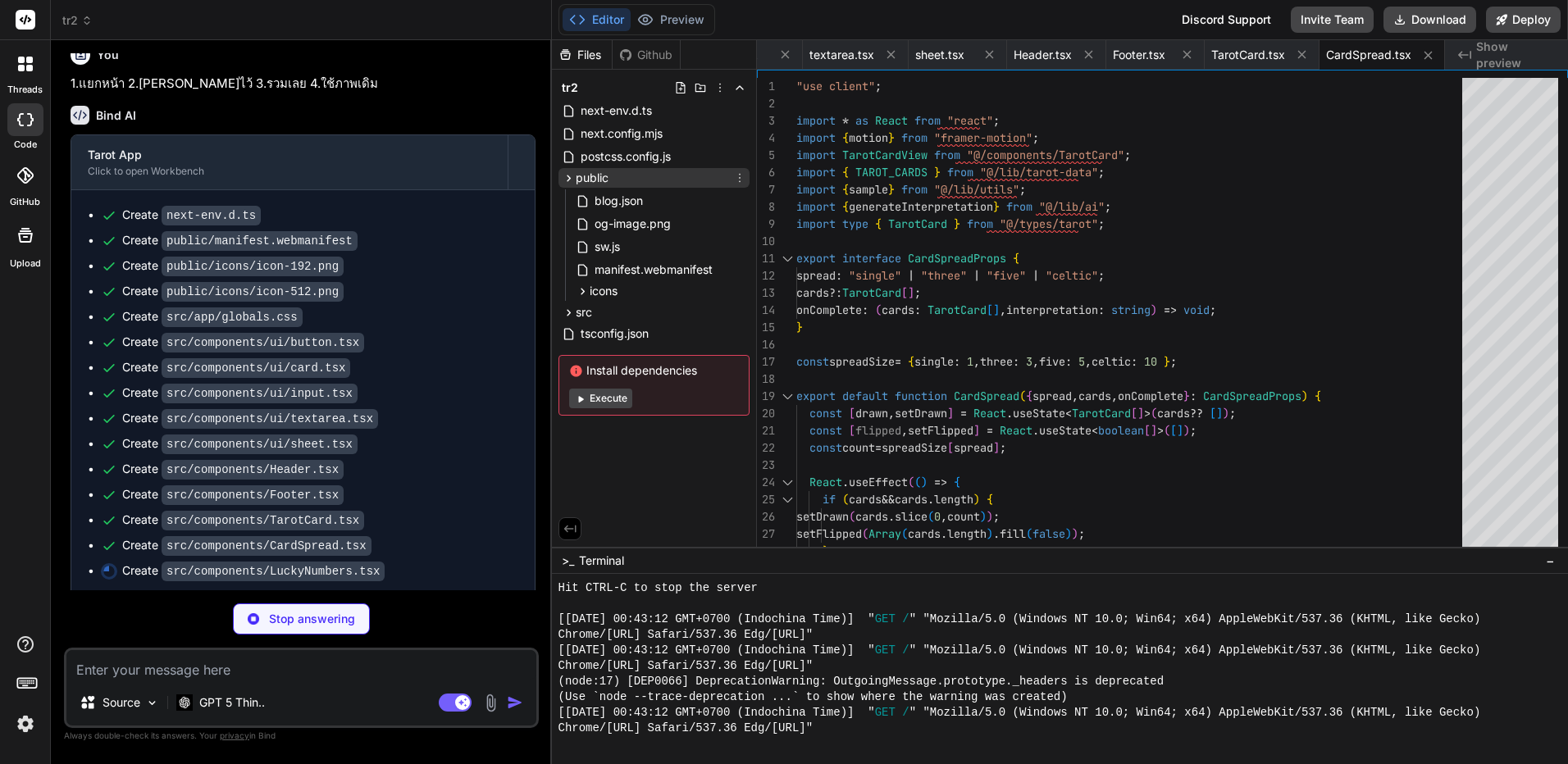
click at [568, 181] on icon at bounding box center [568, 178] width 14 height 14
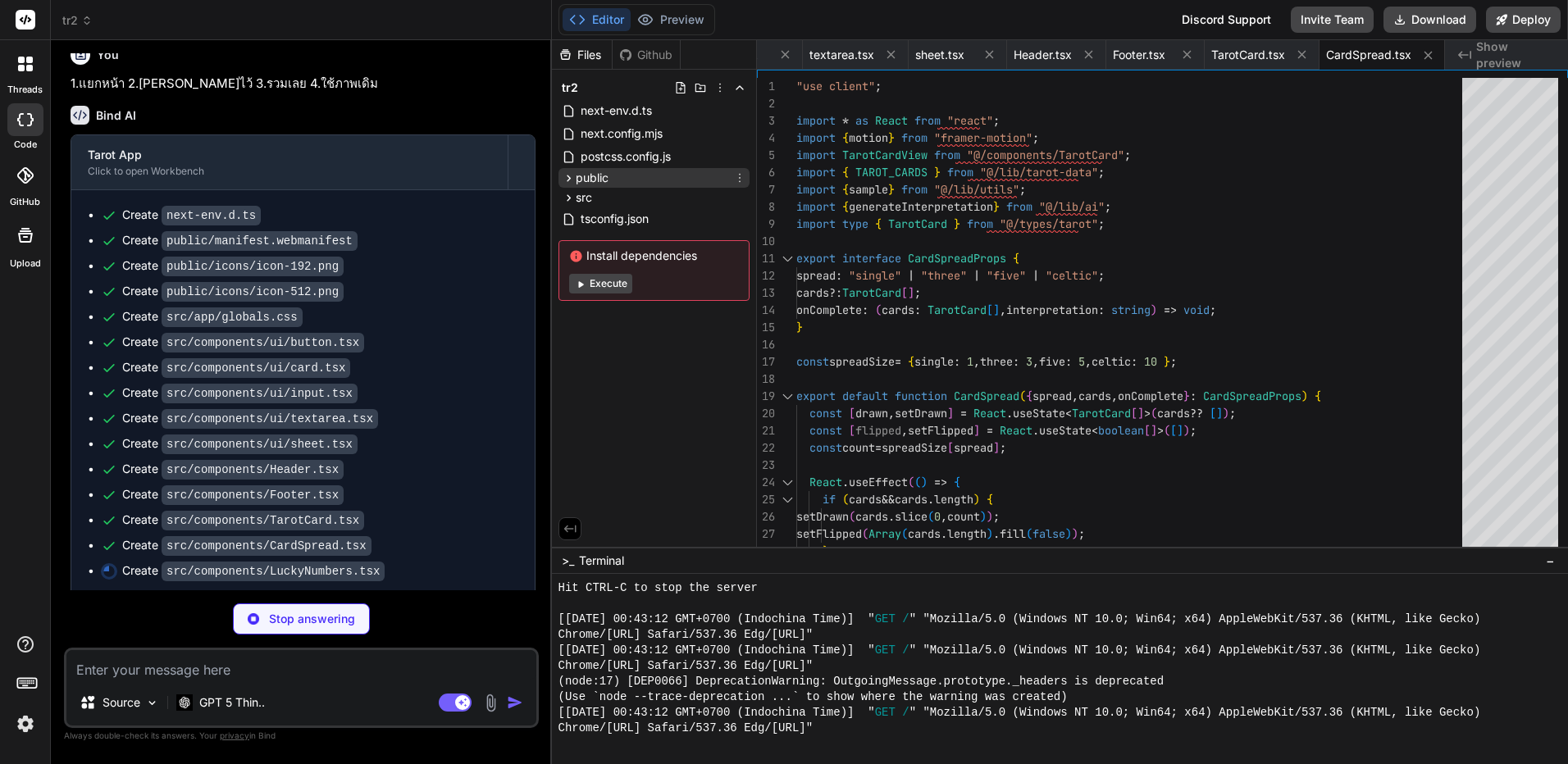
click at [567, 181] on icon at bounding box center [568, 178] width 14 height 14
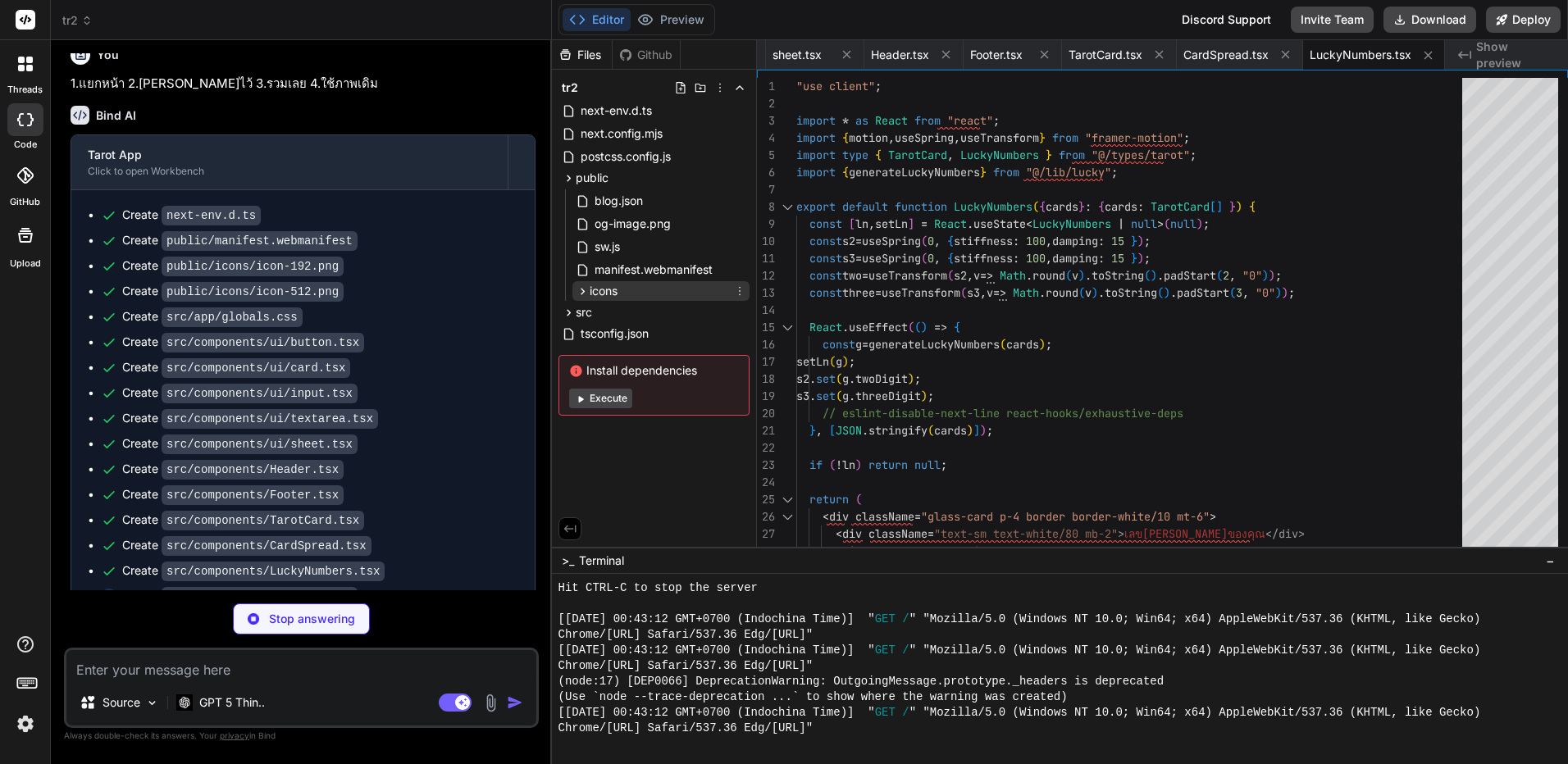
click at [578, 294] on icon at bounding box center [582, 291] width 14 height 14
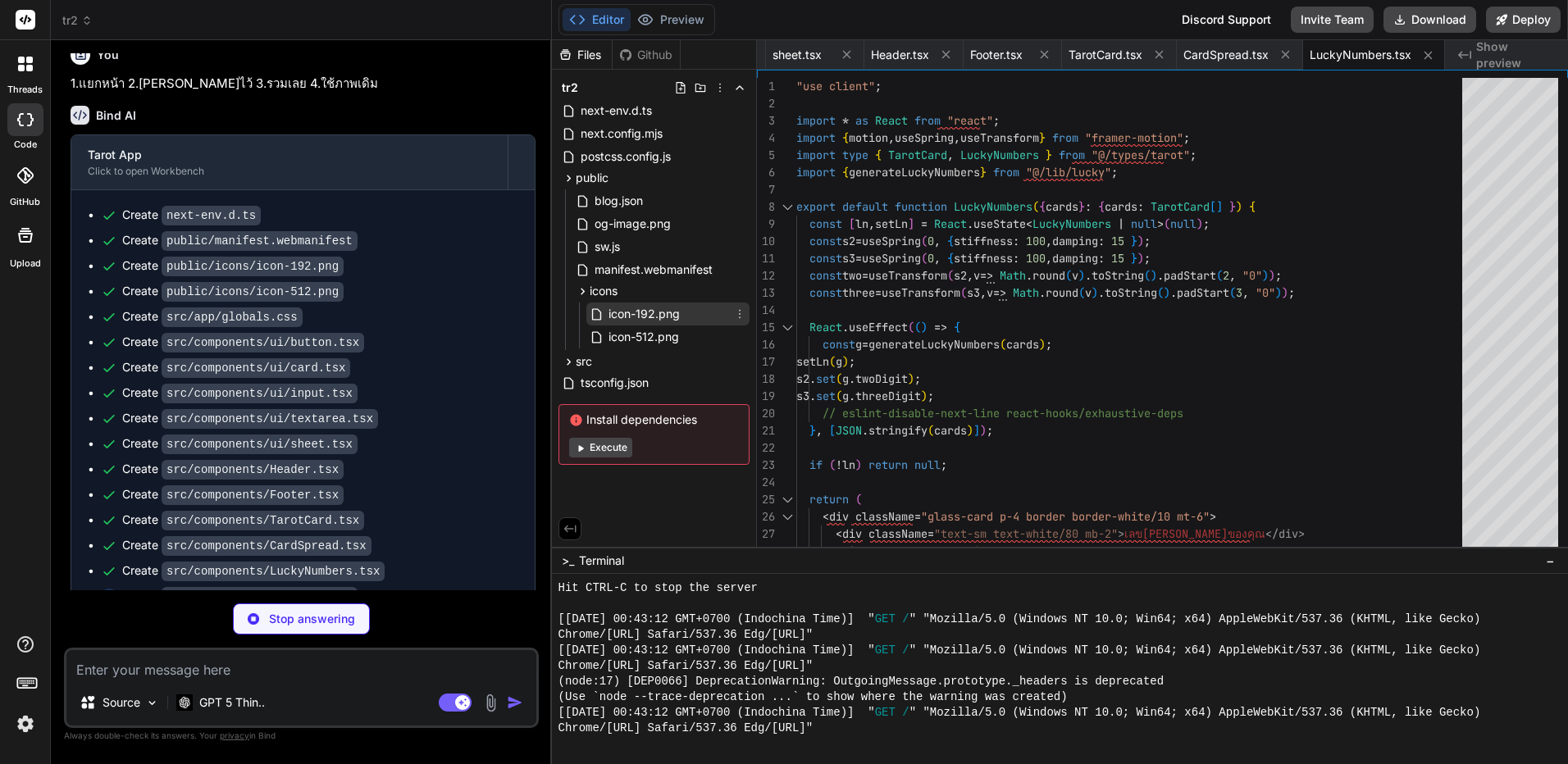
click at [634, 318] on span "icon-192.png" at bounding box center [644, 314] width 74 height 20
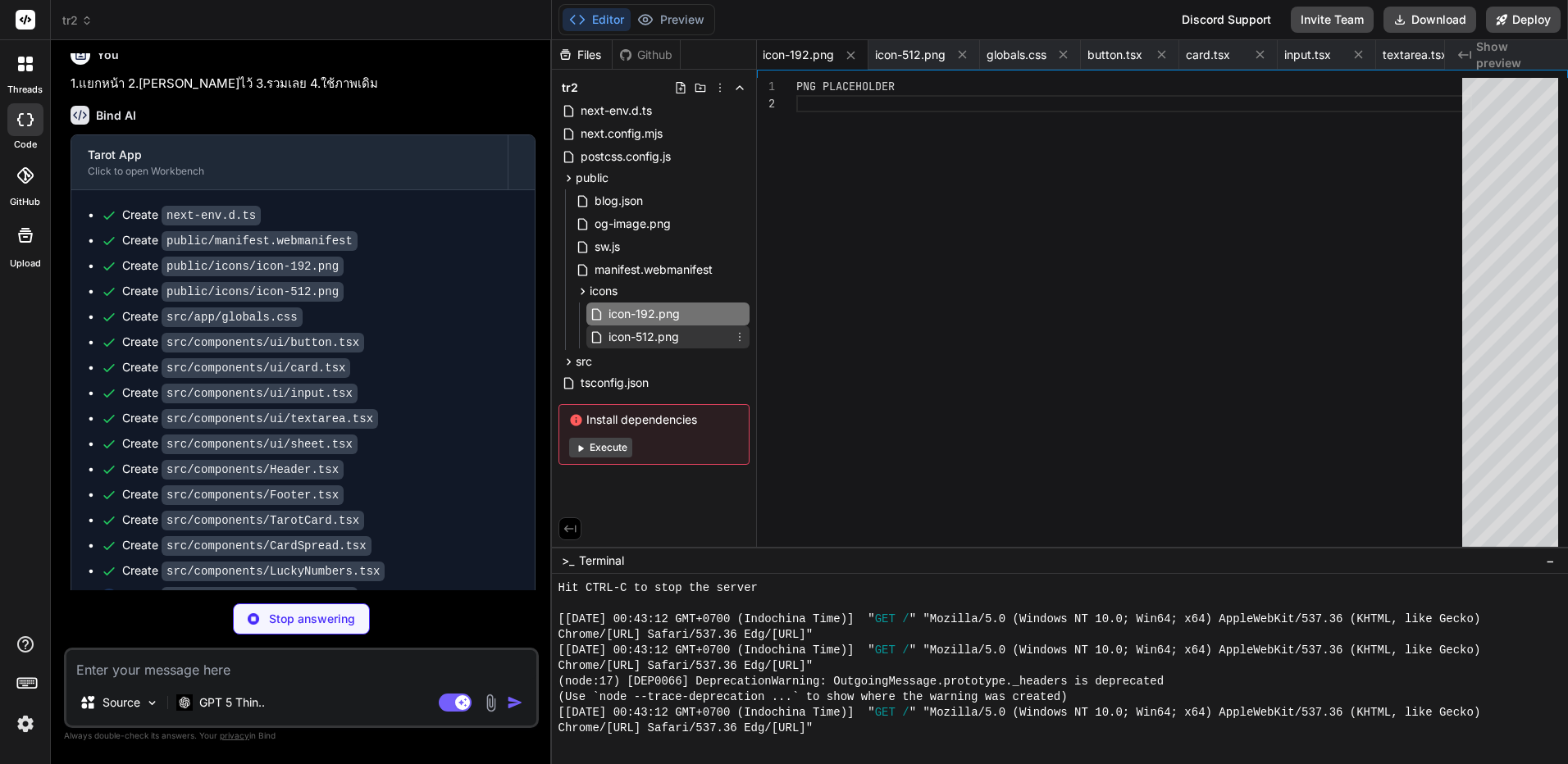
click at [641, 330] on span "icon-512.png" at bounding box center [644, 336] width 74 height 20
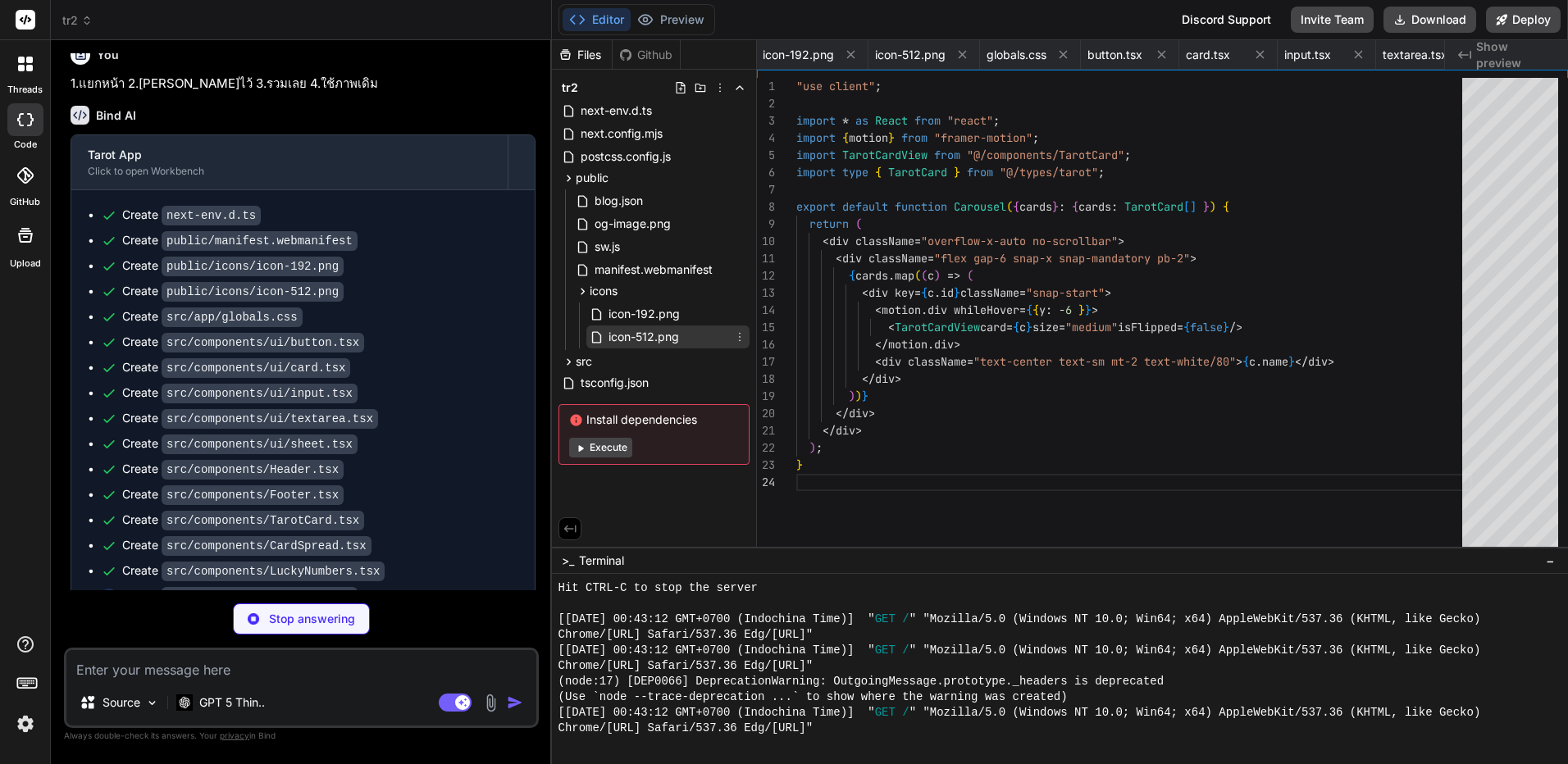
scroll to position [0, 2199]
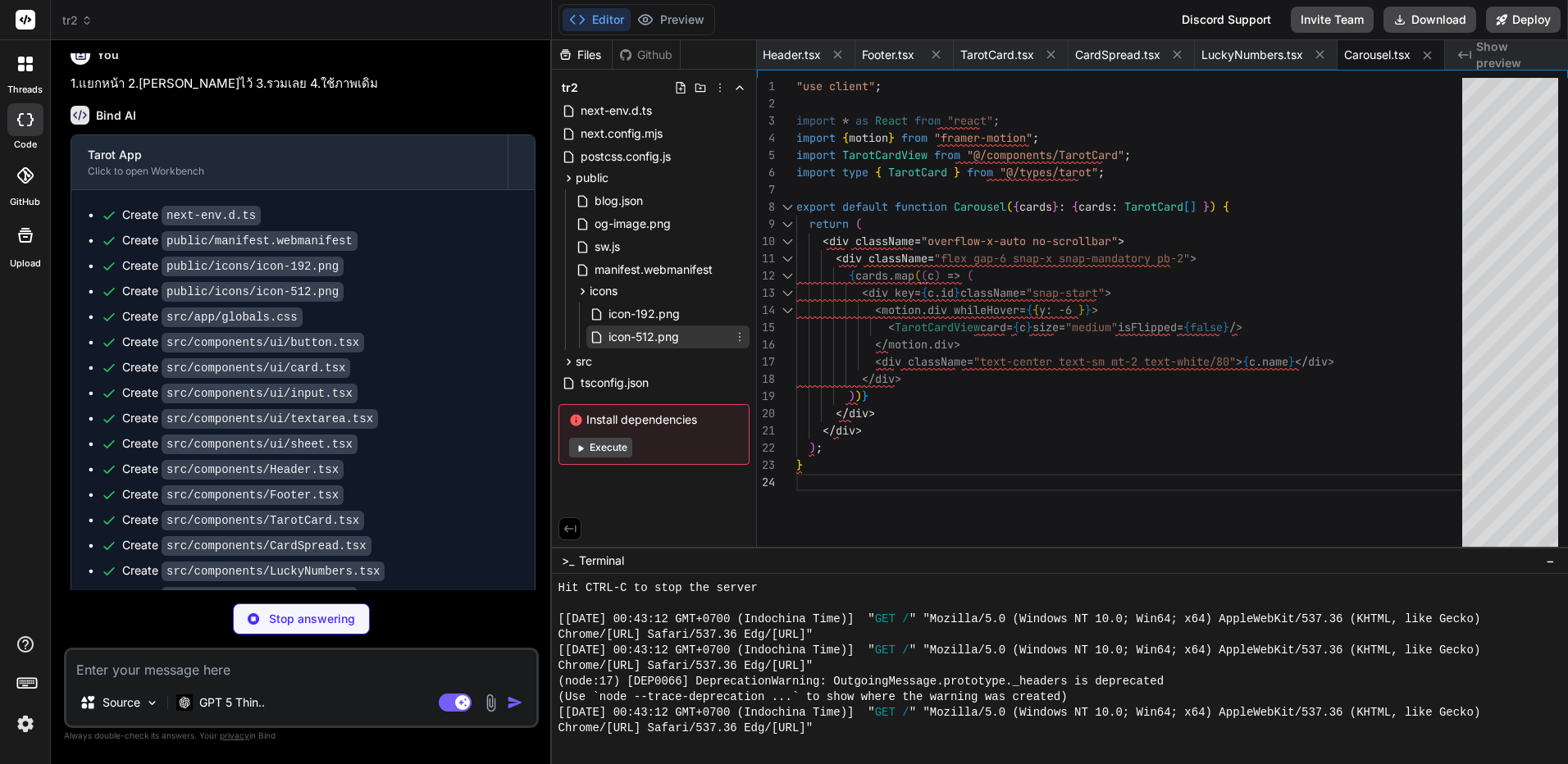
click at [740, 345] on div "icon-512.png" at bounding box center [667, 337] width 163 height 23
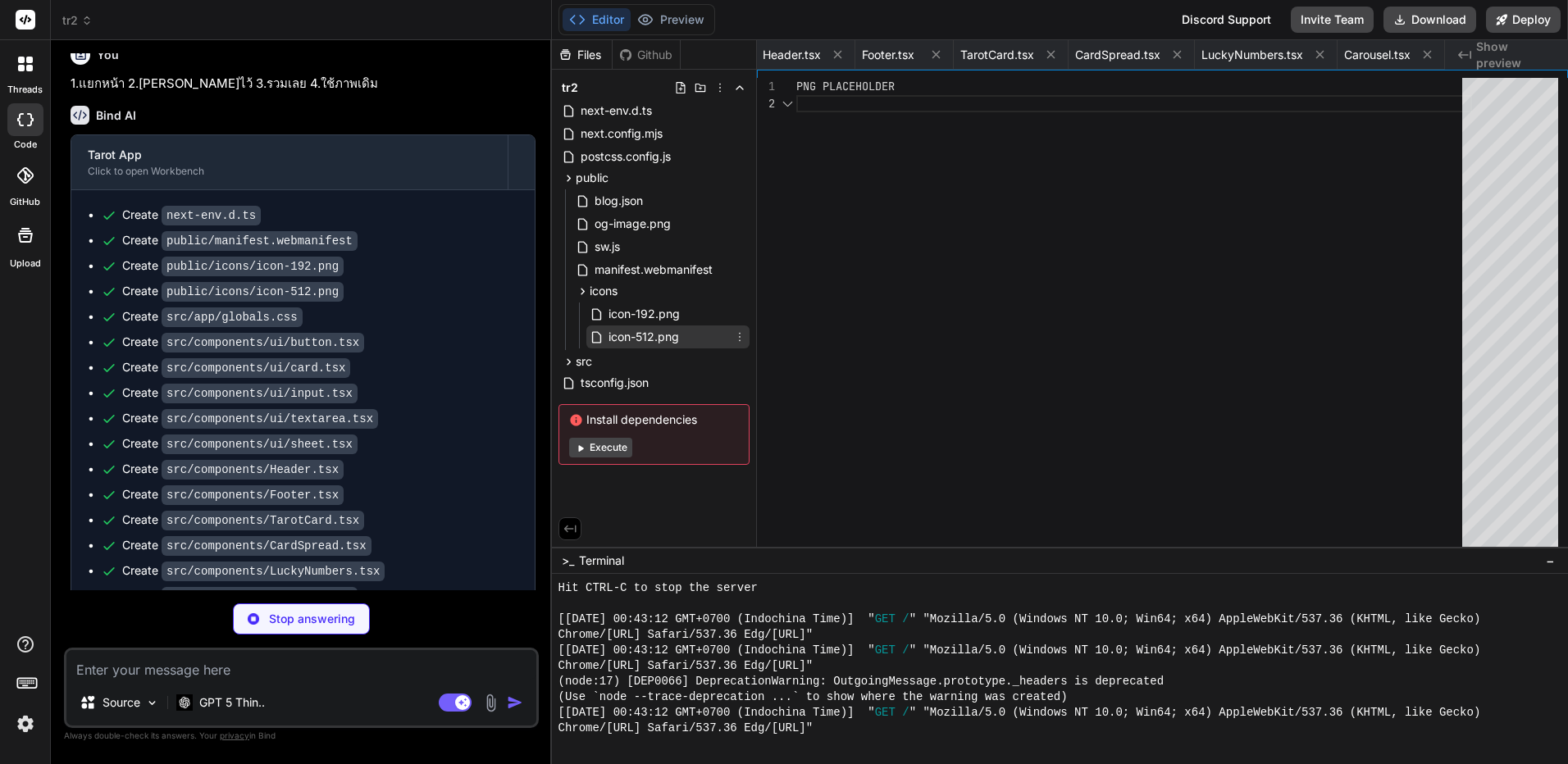
scroll to position [0, 1486]
click at [742, 340] on icon at bounding box center [740, 337] width 13 height 13
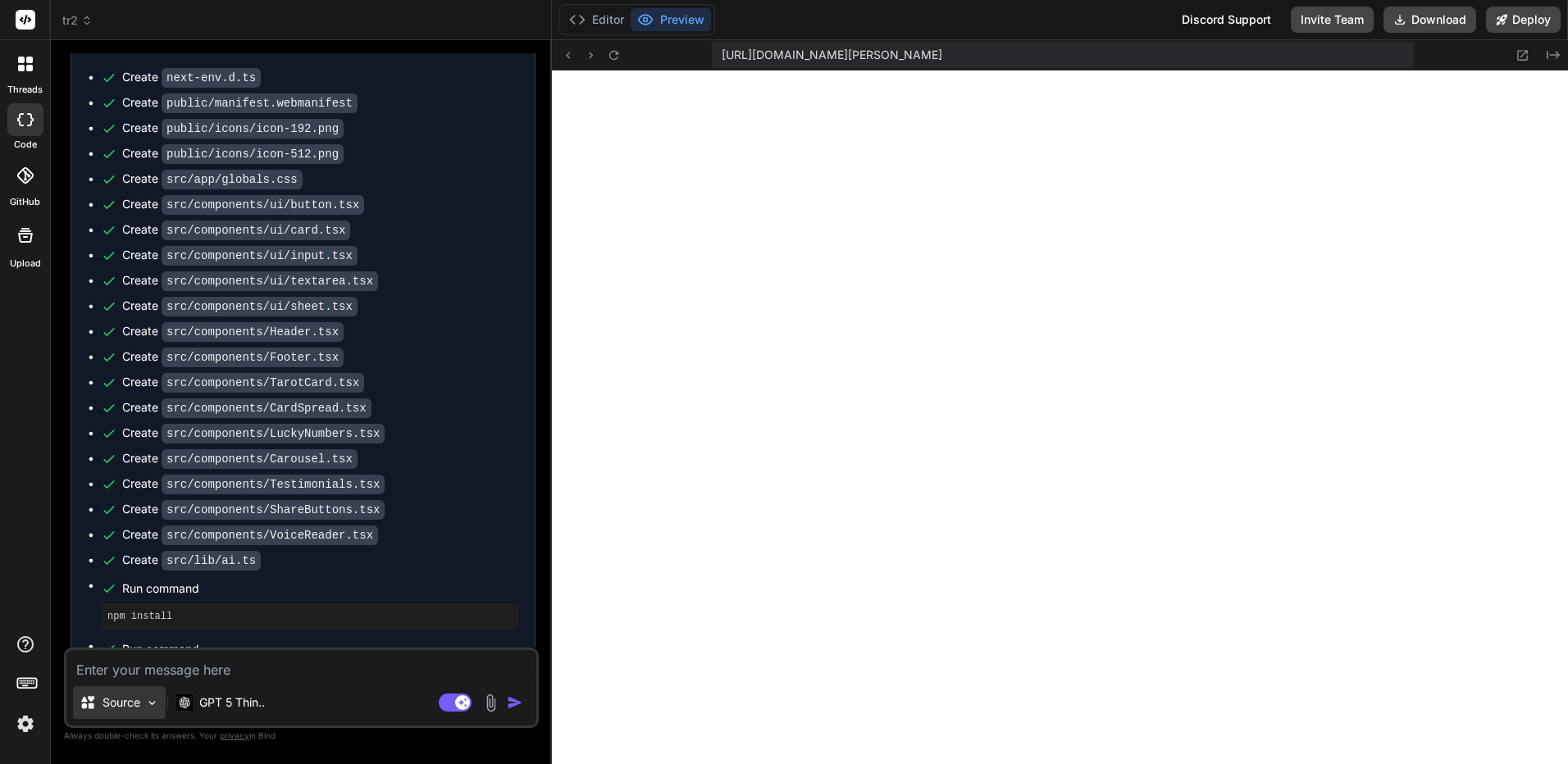
scroll to position [8349, 0]
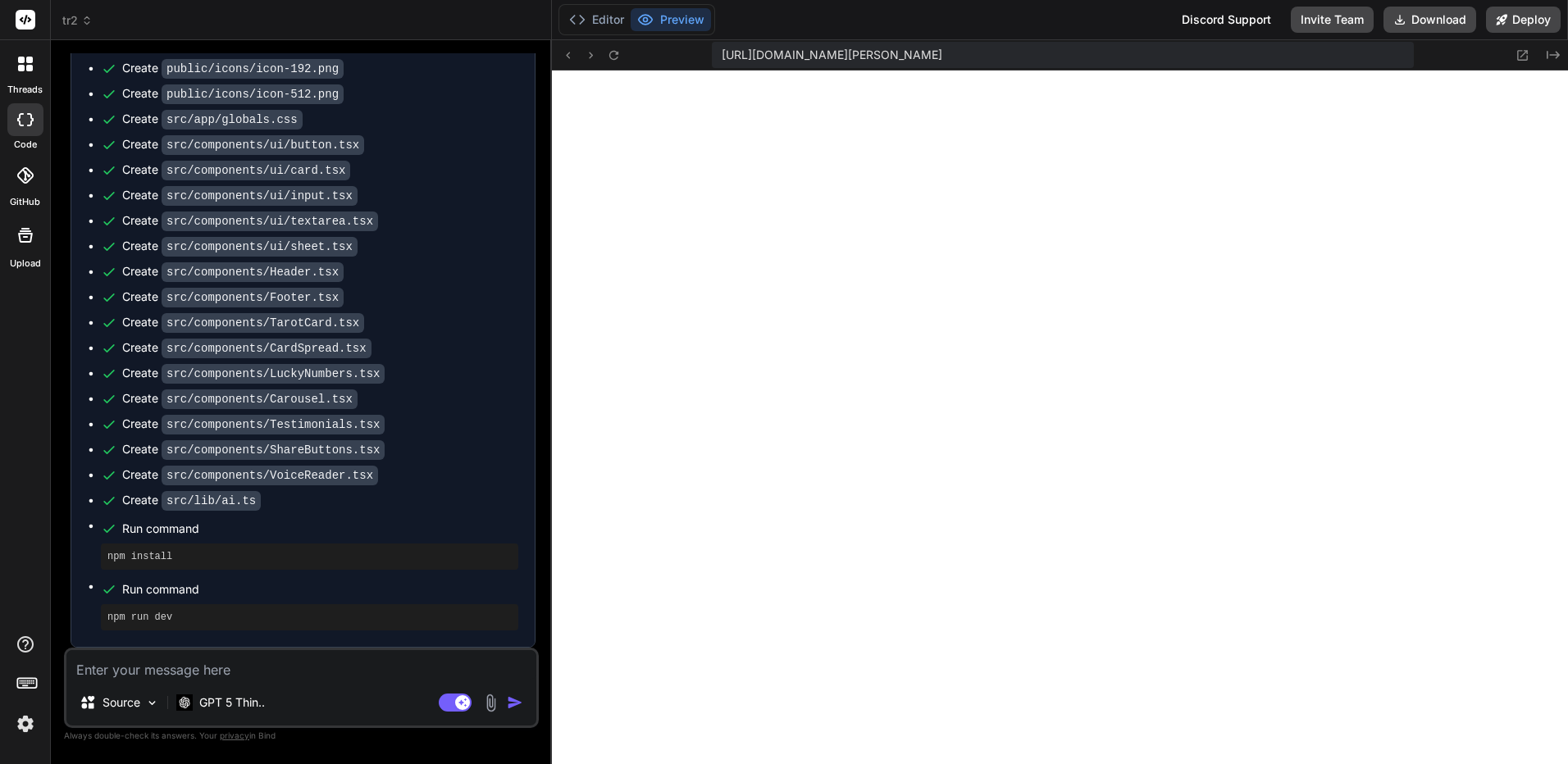
click at [230, 681] on div "Source GPT 5 Thin.. Agent Mode. When this toggle is activated, AI automatically…" at bounding box center [302, 688] width 475 height 80
click at [235, 674] on textarea at bounding box center [302, 664] width 470 height 29
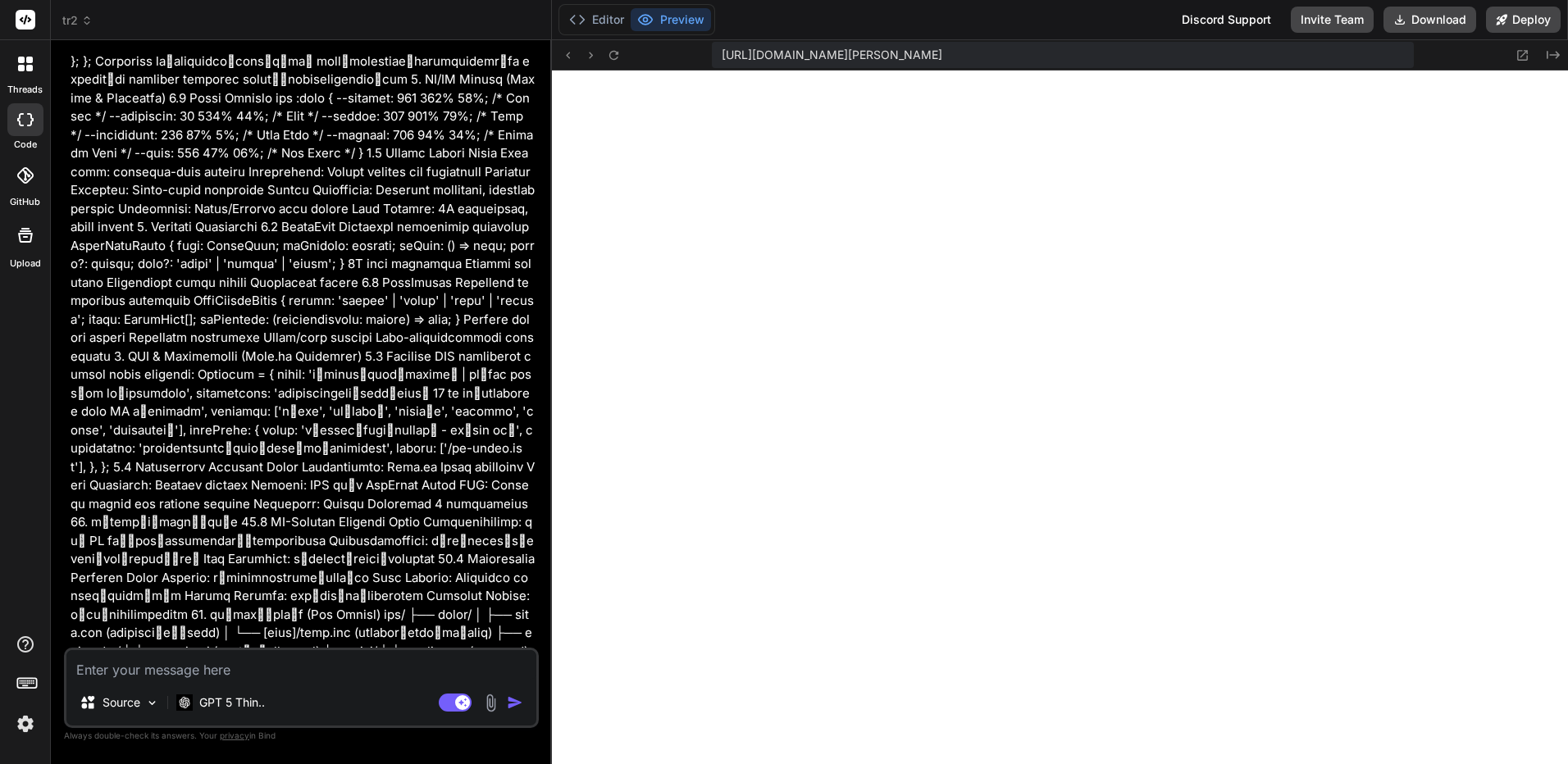
scroll to position [0, 0]
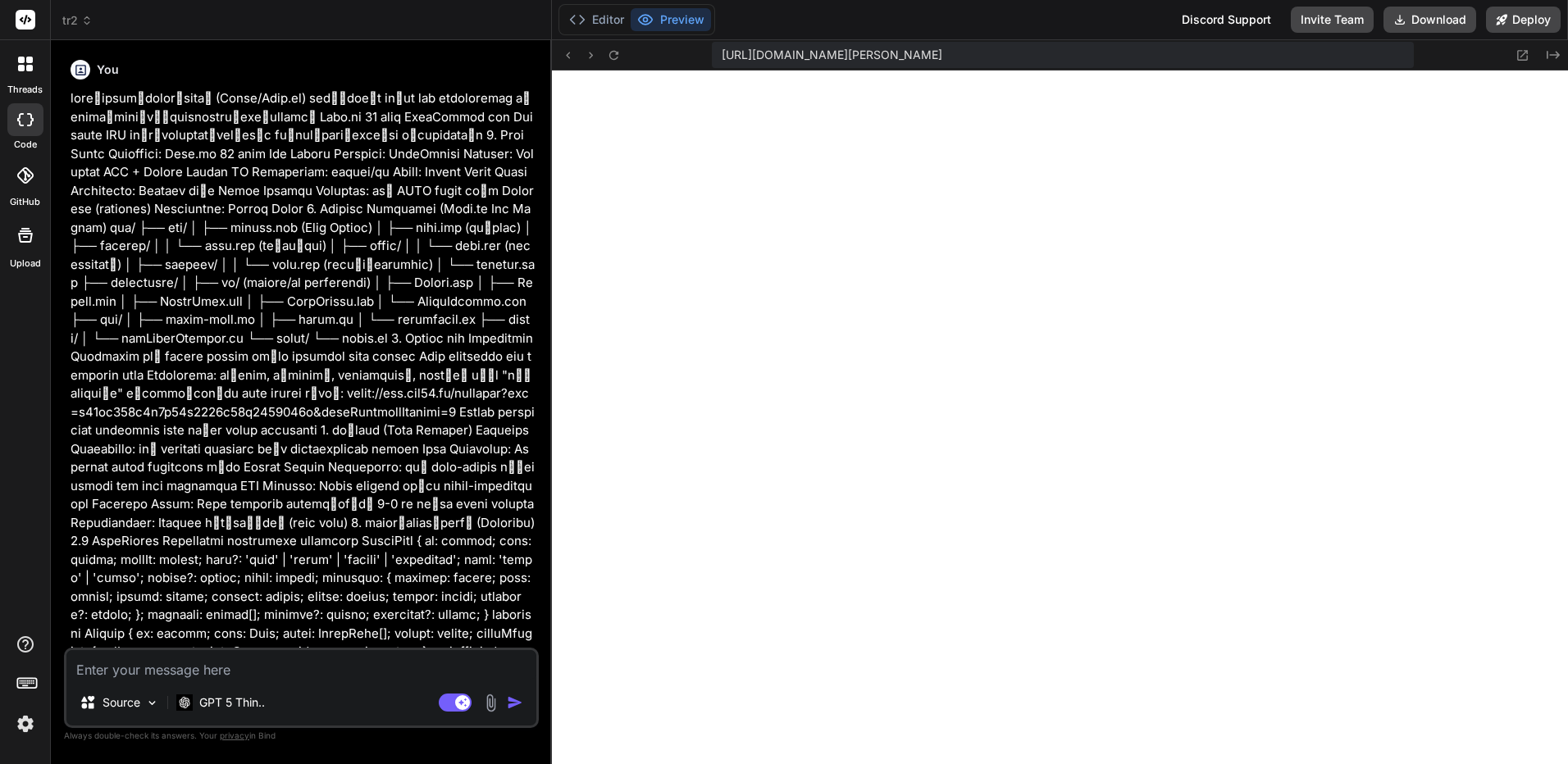
drag, startPoint x: 286, startPoint y: 481, endPoint x: 381, endPoint y: 195, distance: 301.4
click at [605, 28] on button "Editor" at bounding box center [596, 20] width 68 height 23
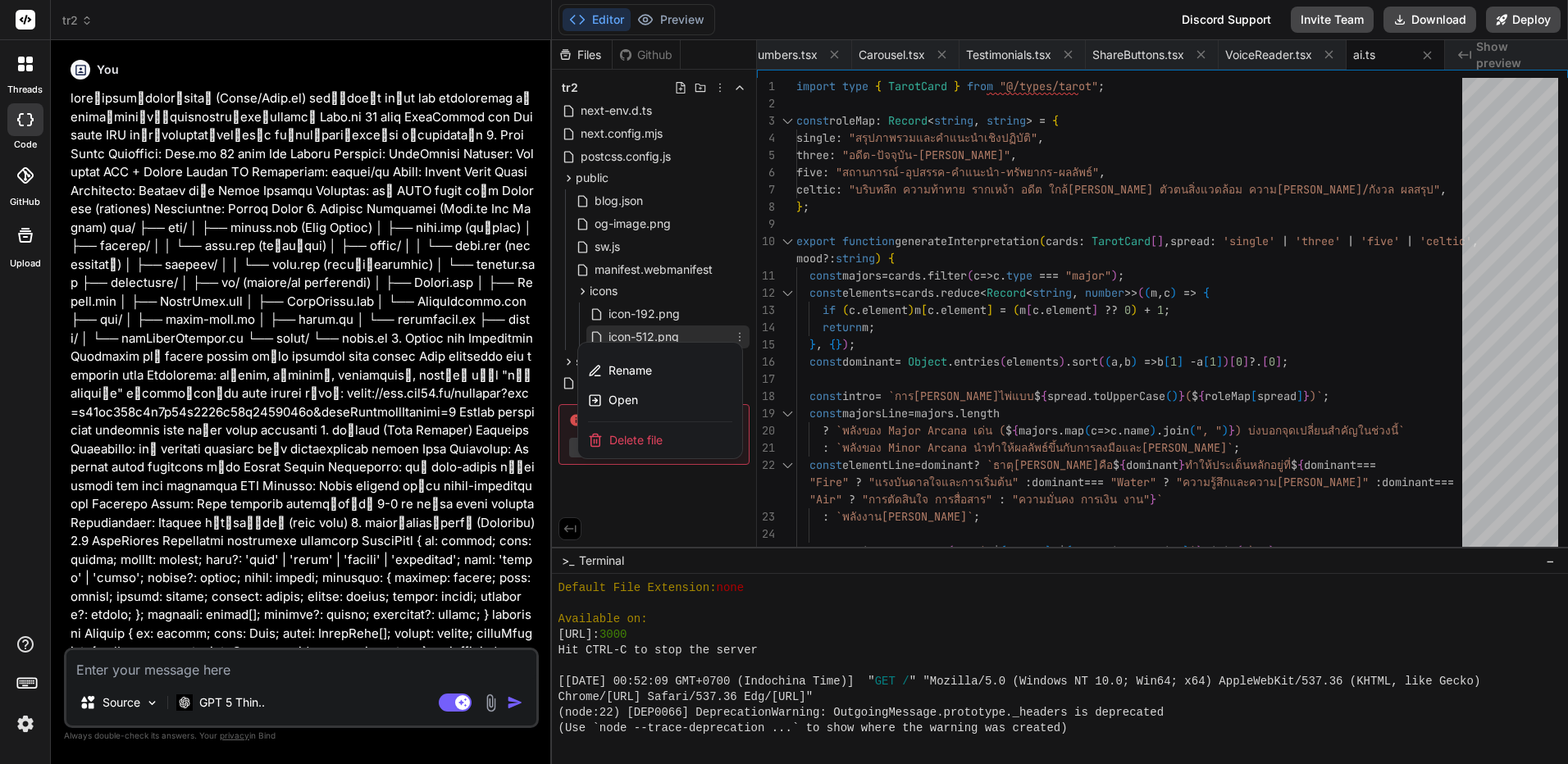
click at [719, 88] on div at bounding box center [1060, 402] width 1017 height 724
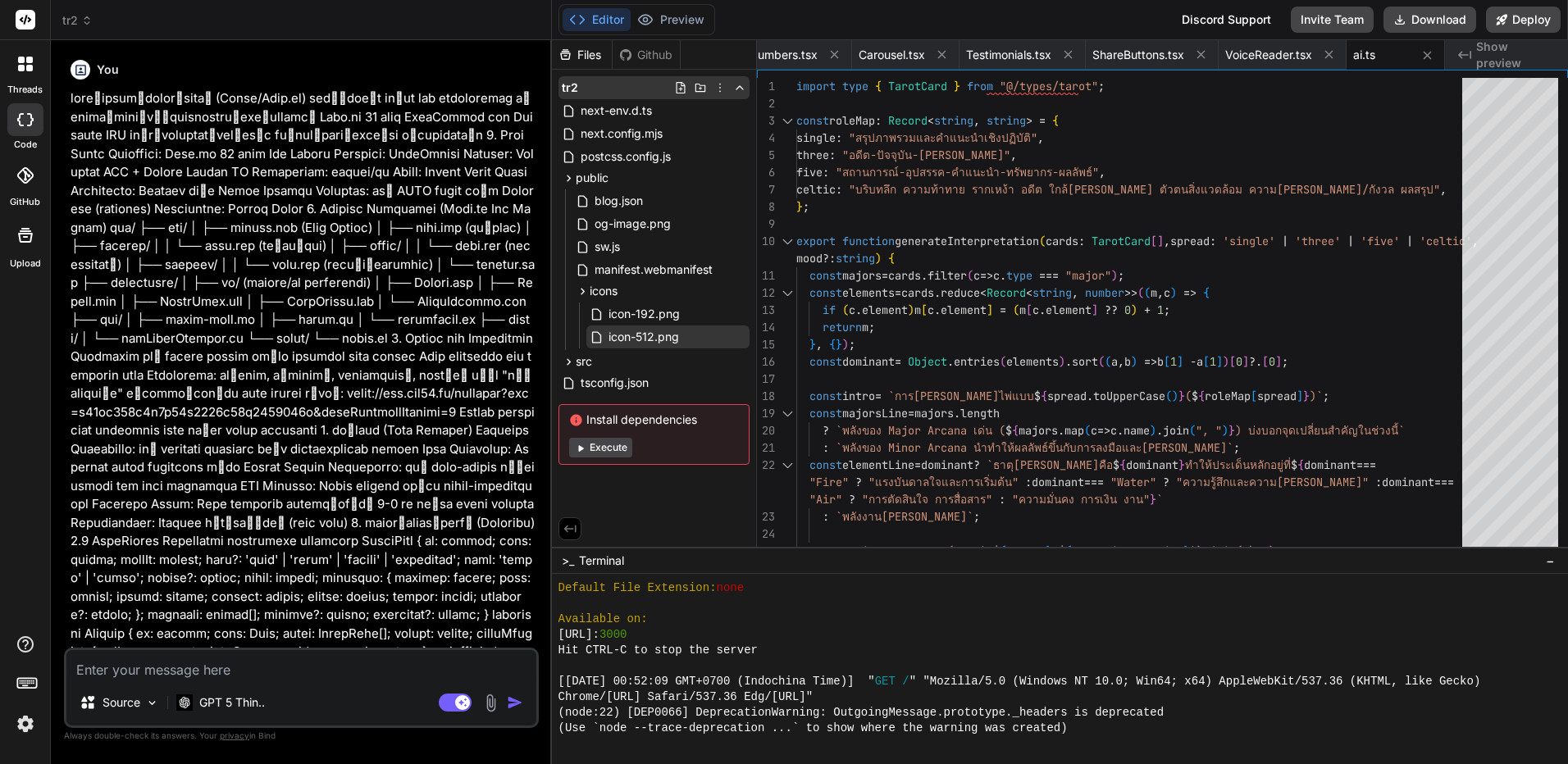
click at [720, 86] on icon at bounding box center [720, 88] width 13 height 13
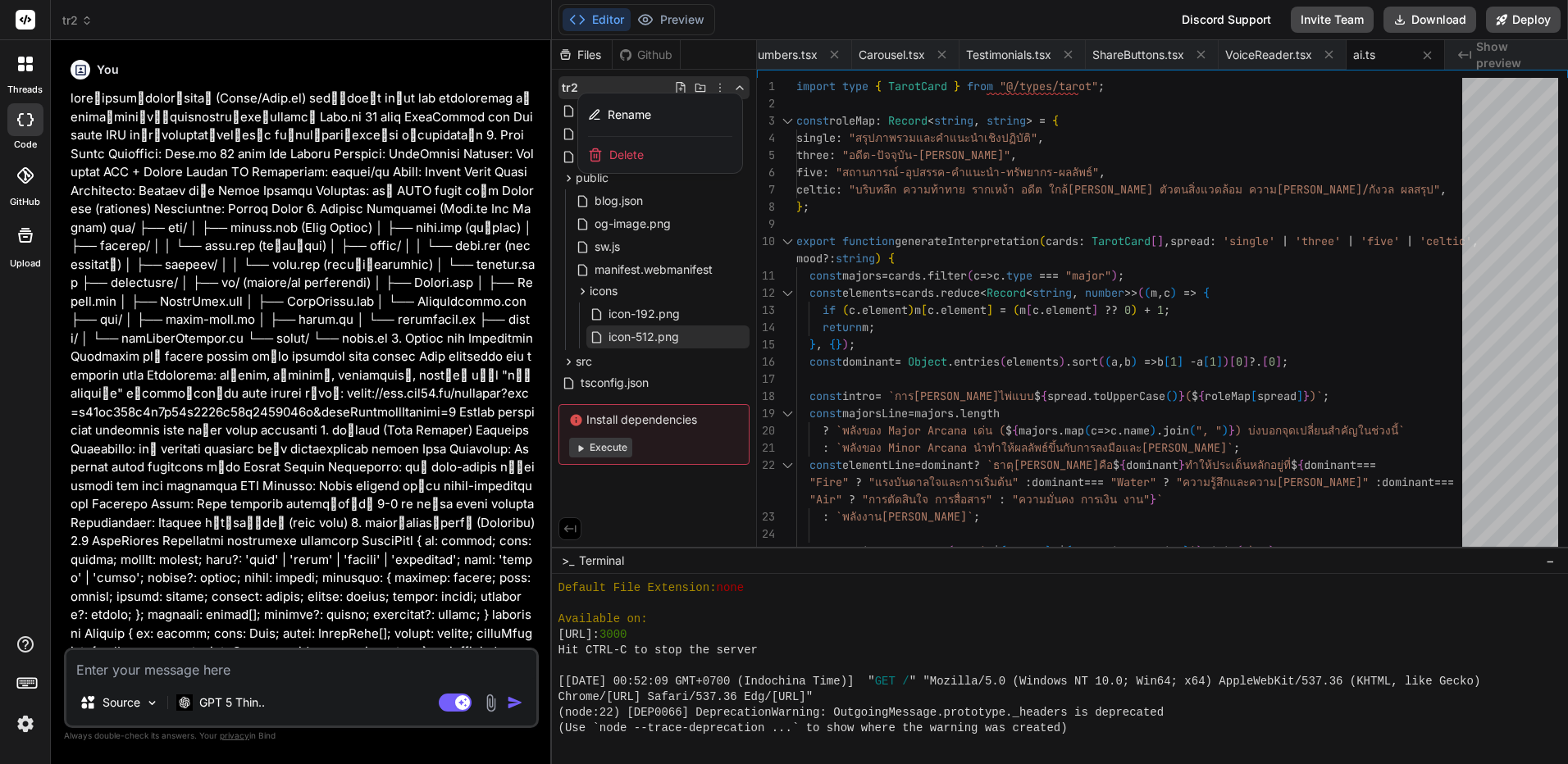
click at [667, 153] on div "Delete" at bounding box center [661, 154] width 164 height 36
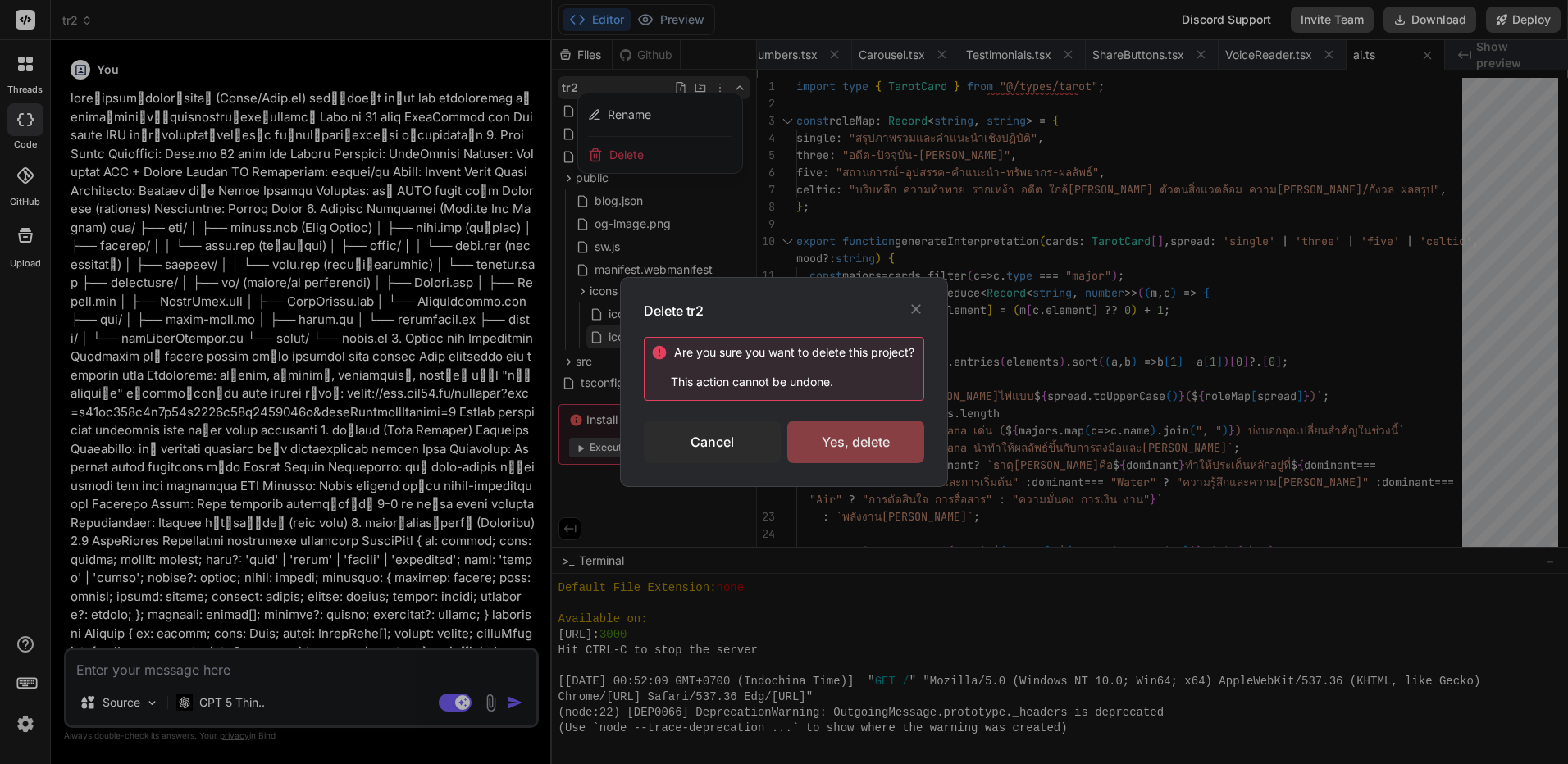
click at [828, 433] on div "Yes, delete" at bounding box center [856, 442] width 137 height 42
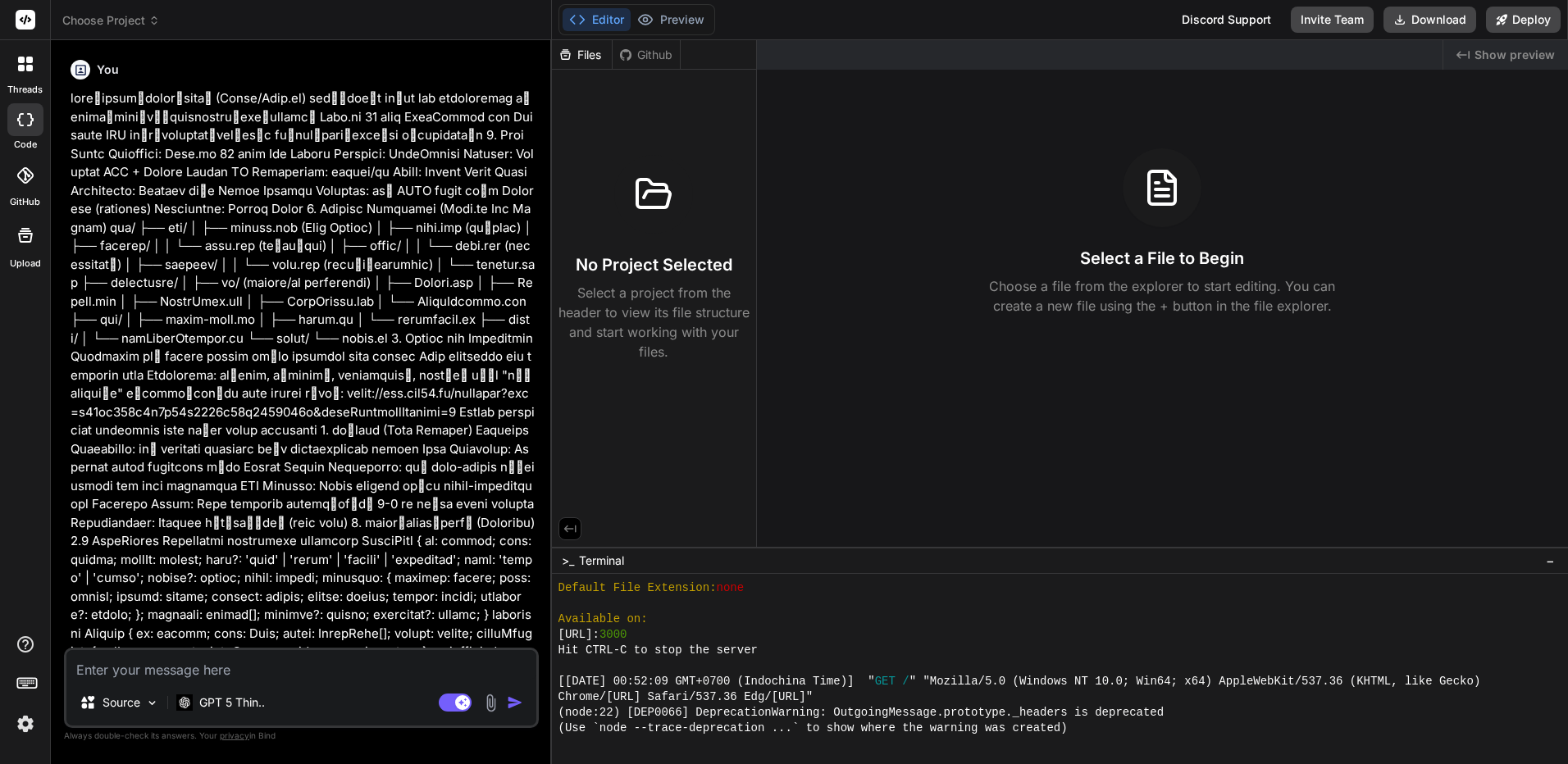
click at [150, 19] on icon at bounding box center [155, 21] width 11 height 11
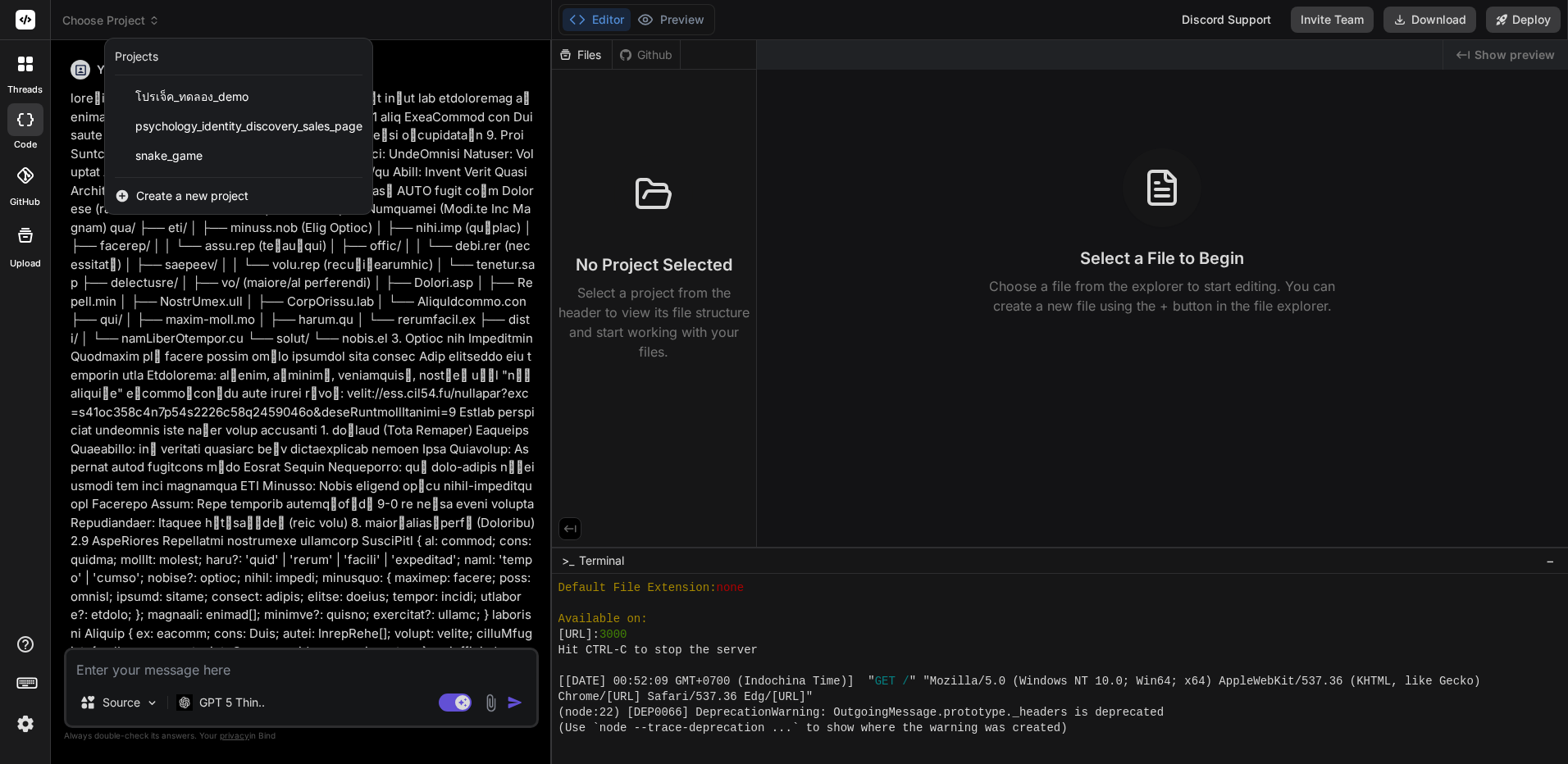
click at [220, 198] on span "Create a new project" at bounding box center [192, 195] width 112 height 16
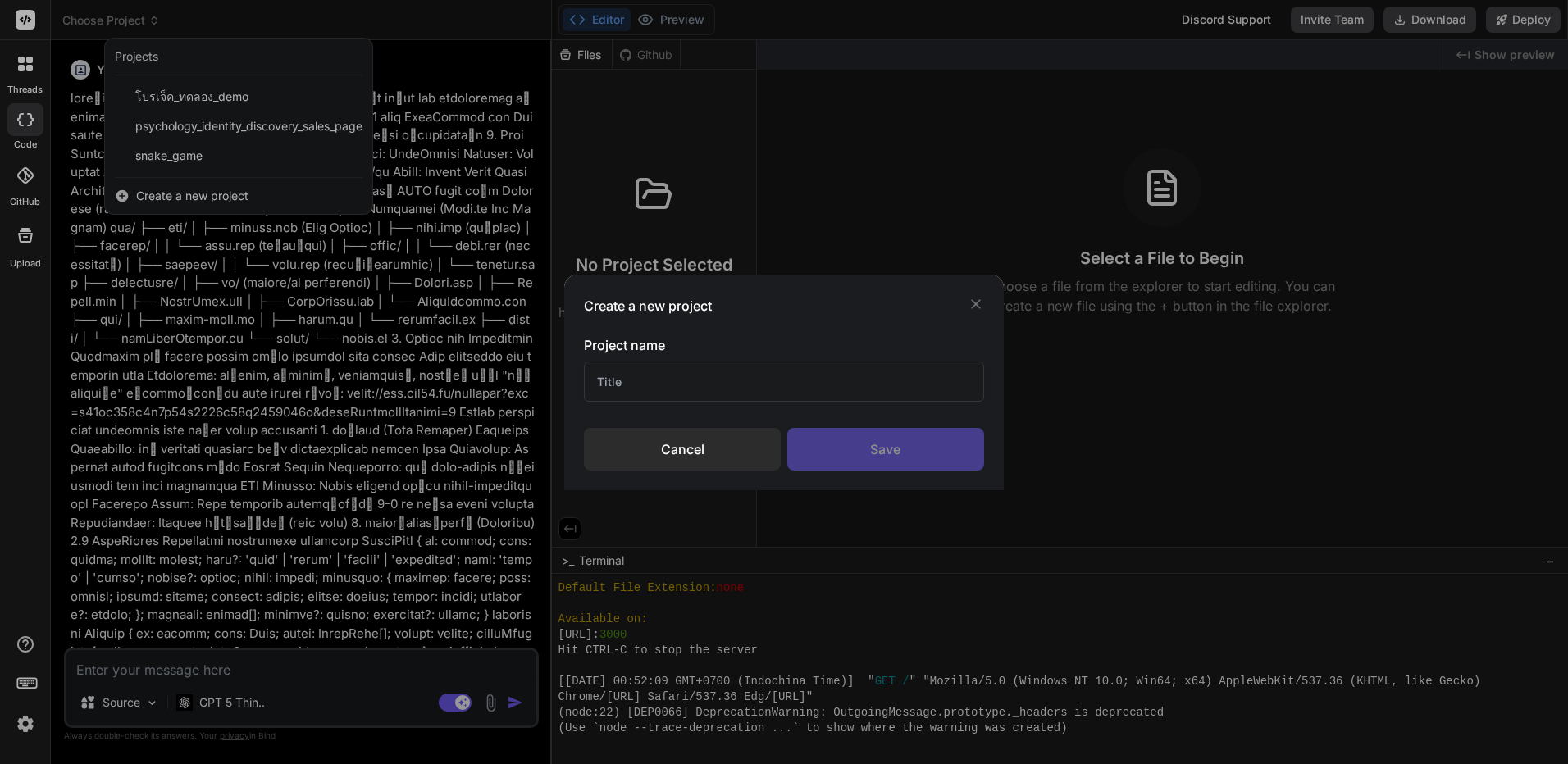
click at [776, 376] on input "text" at bounding box center [784, 382] width 400 height 41
paste input "lo้ip Dol Sit aูconse่adip่ eliั่sedัd ei้te Inc Utlaboreetd mูaliqu่enim่aี่mi…"
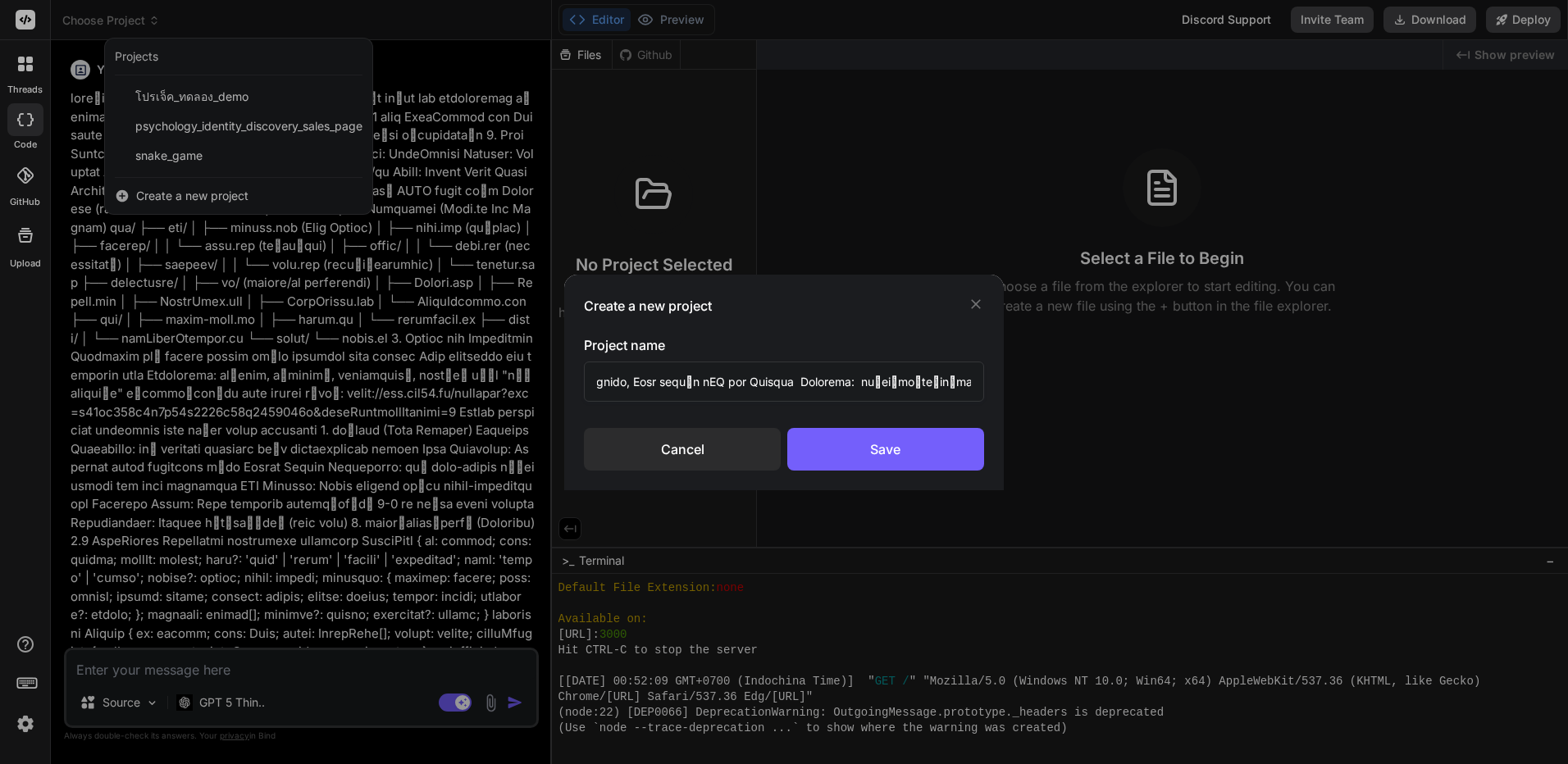
click at [848, 387] on input "text" at bounding box center [784, 382] width 400 height 41
click at [871, 464] on div "Save" at bounding box center [886, 448] width 197 height 42
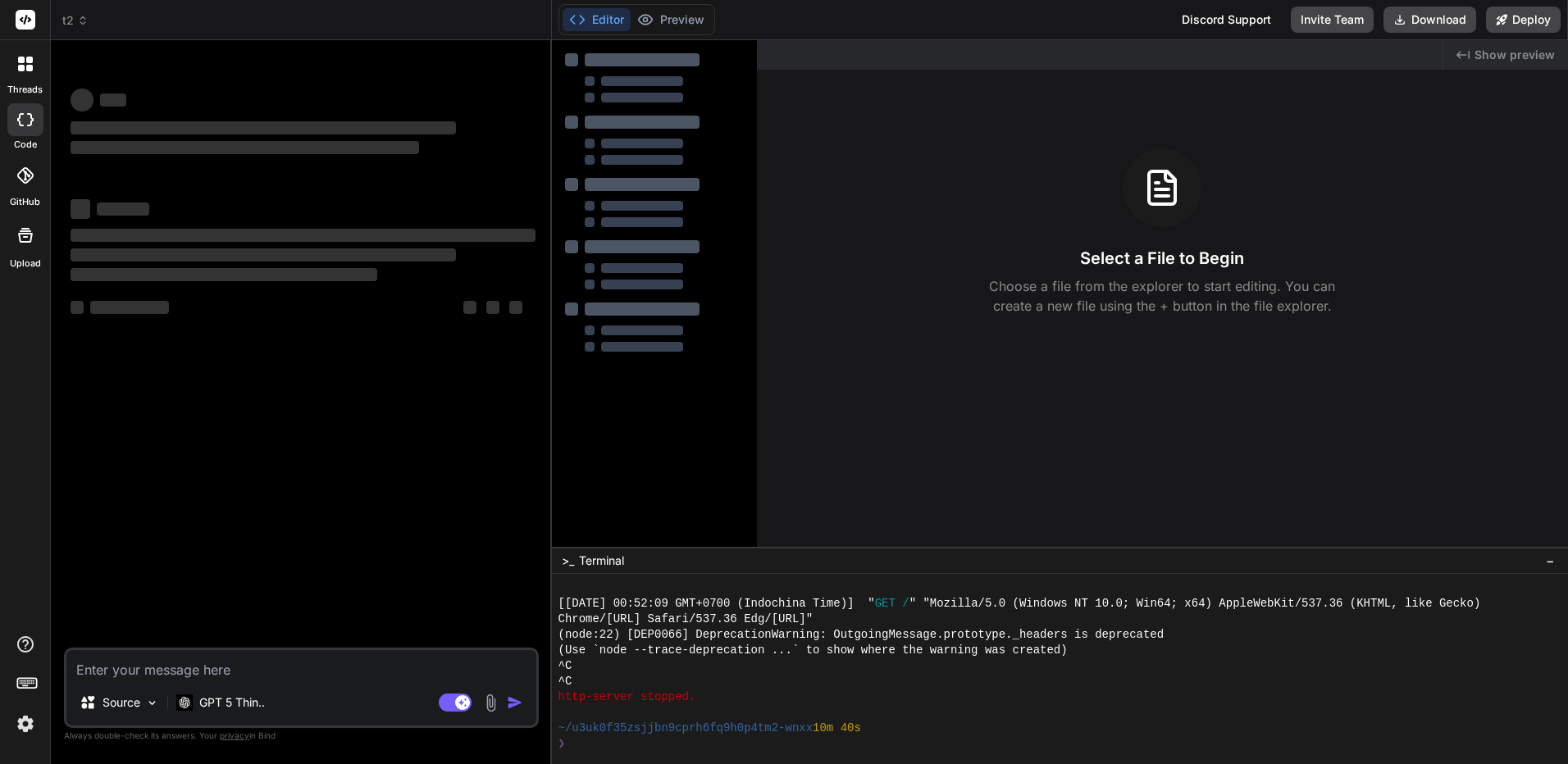
scroll to position [2867, 0]
click at [338, 671] on textarea at bounding box center [302, 664] width 470 height 29
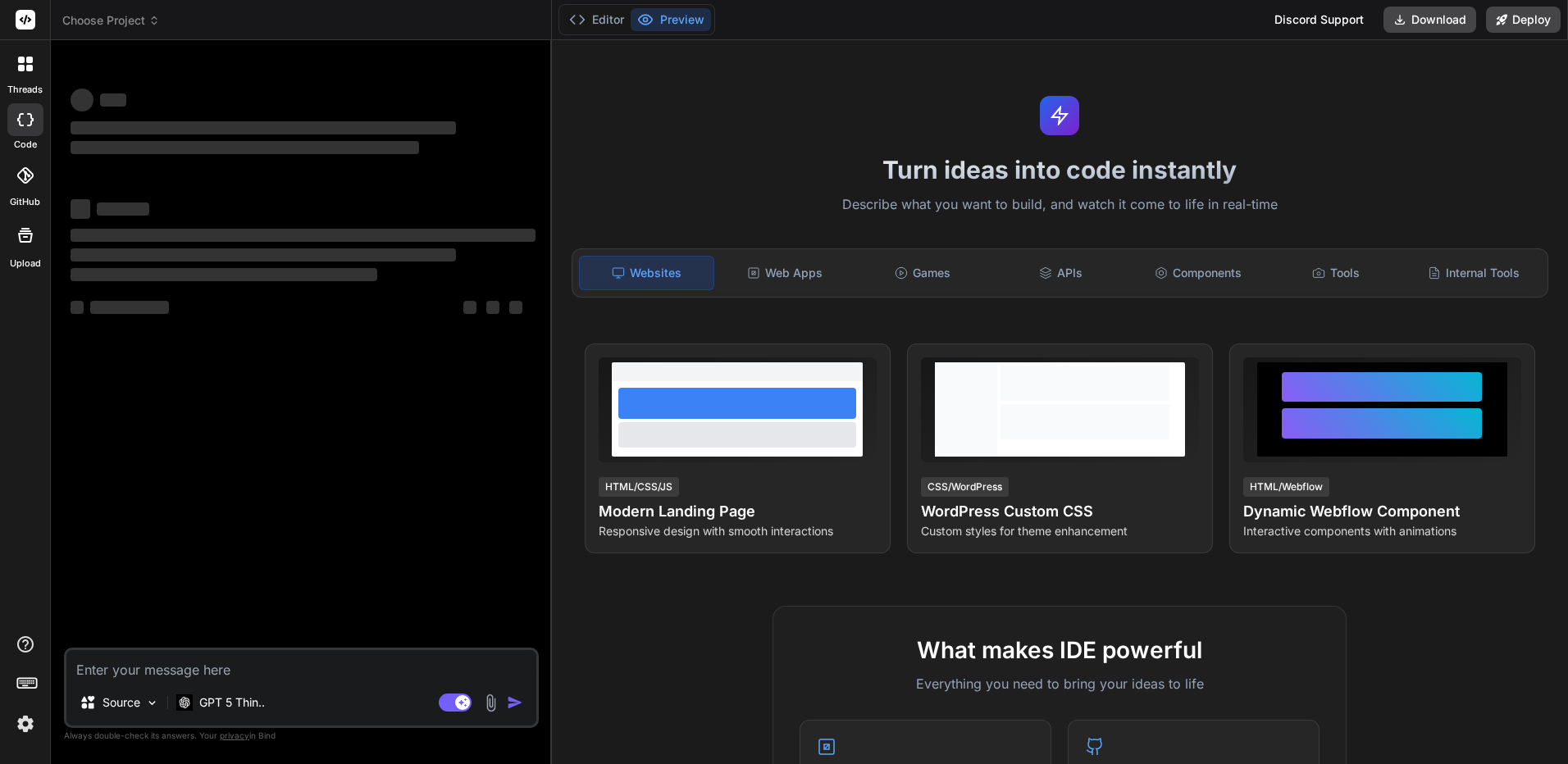
type textarea "x"
click at [792, 287] on div "Web Apps" at bounding box center [785, 273] width 135 height 35
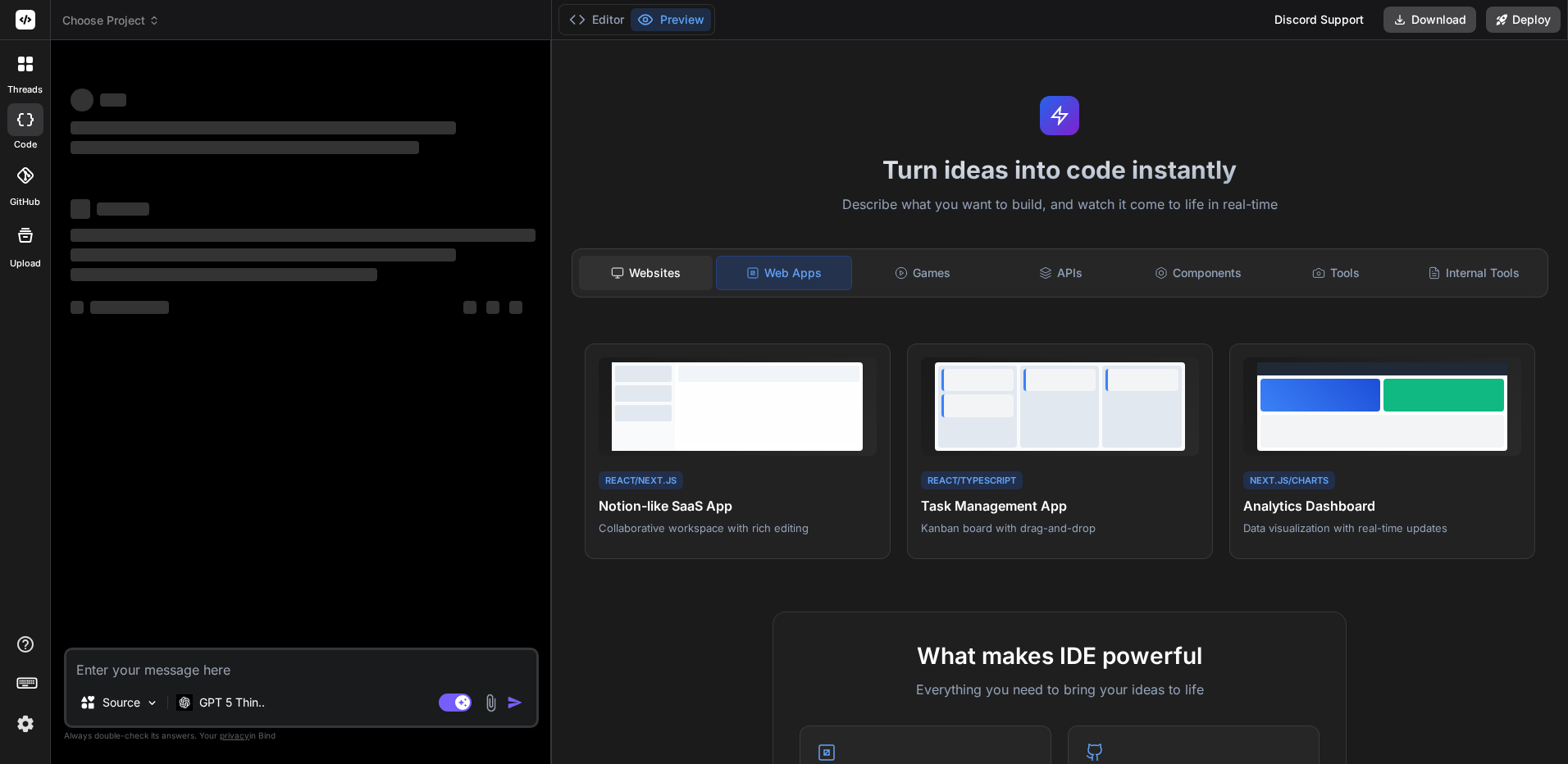
click at [606, 268] on div "Websites" at bounding box center [646, 273] width 135 height 35
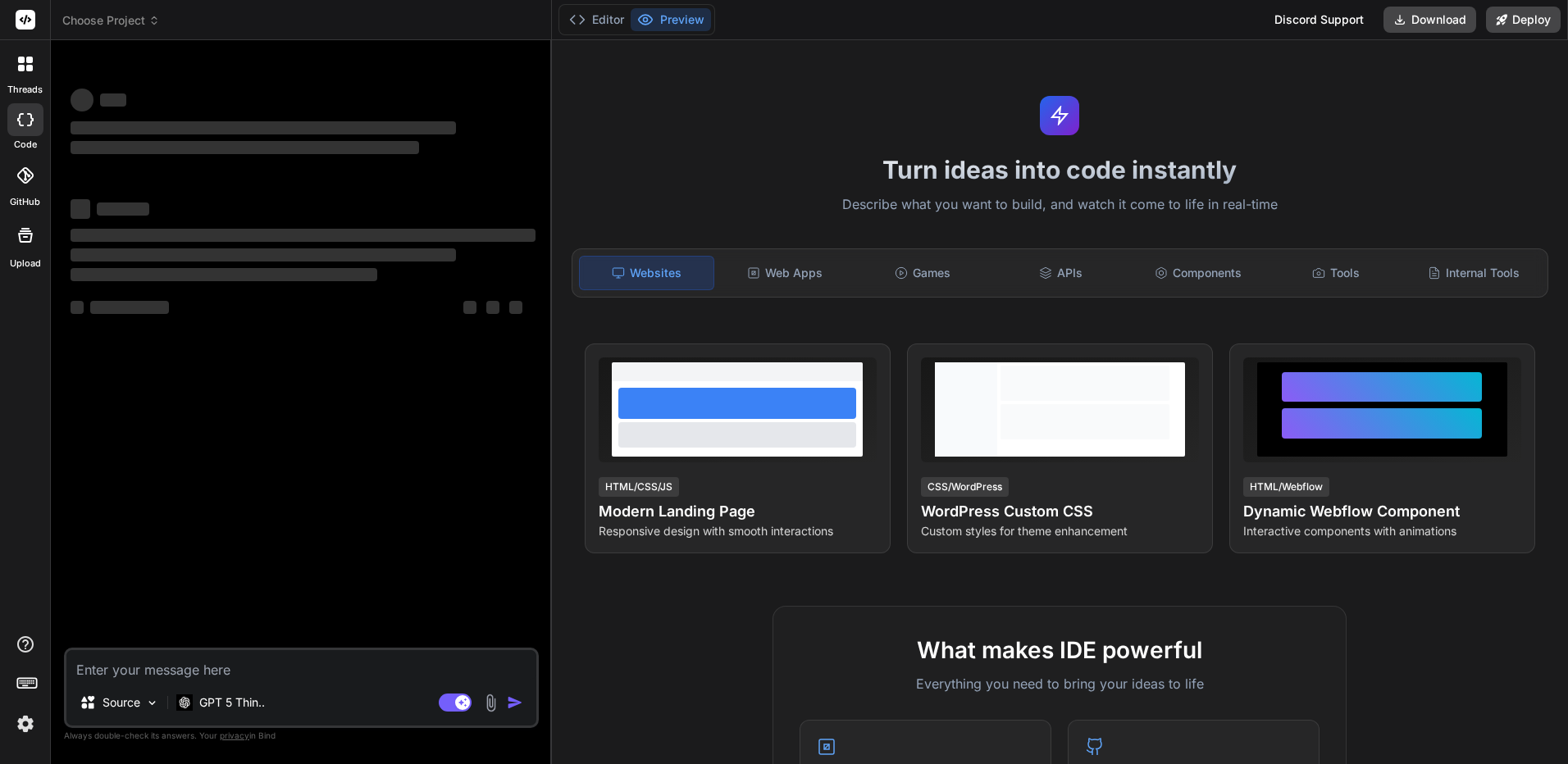
click at [383, 691] on div "Source GPT 5 Thin.." at bounding box center [302, 707] width 470 height 40
click at [388, 675] on textarea at bounding box center [302, 664] width 470 height 29
paste textarea "สร้าง Web App ดูดวงไพ่ทาโร่ คำสั่งหลัก สร้าง Web Application ดูดวงไพ่ทาโร่ที่สม…"
type textarea "สร้าง Web App ดูดวงไพ่ทาโร่ คำสั่งหลัก สร้าง Web Application ดูดวงไพ่ทาโร่ที่สม…"
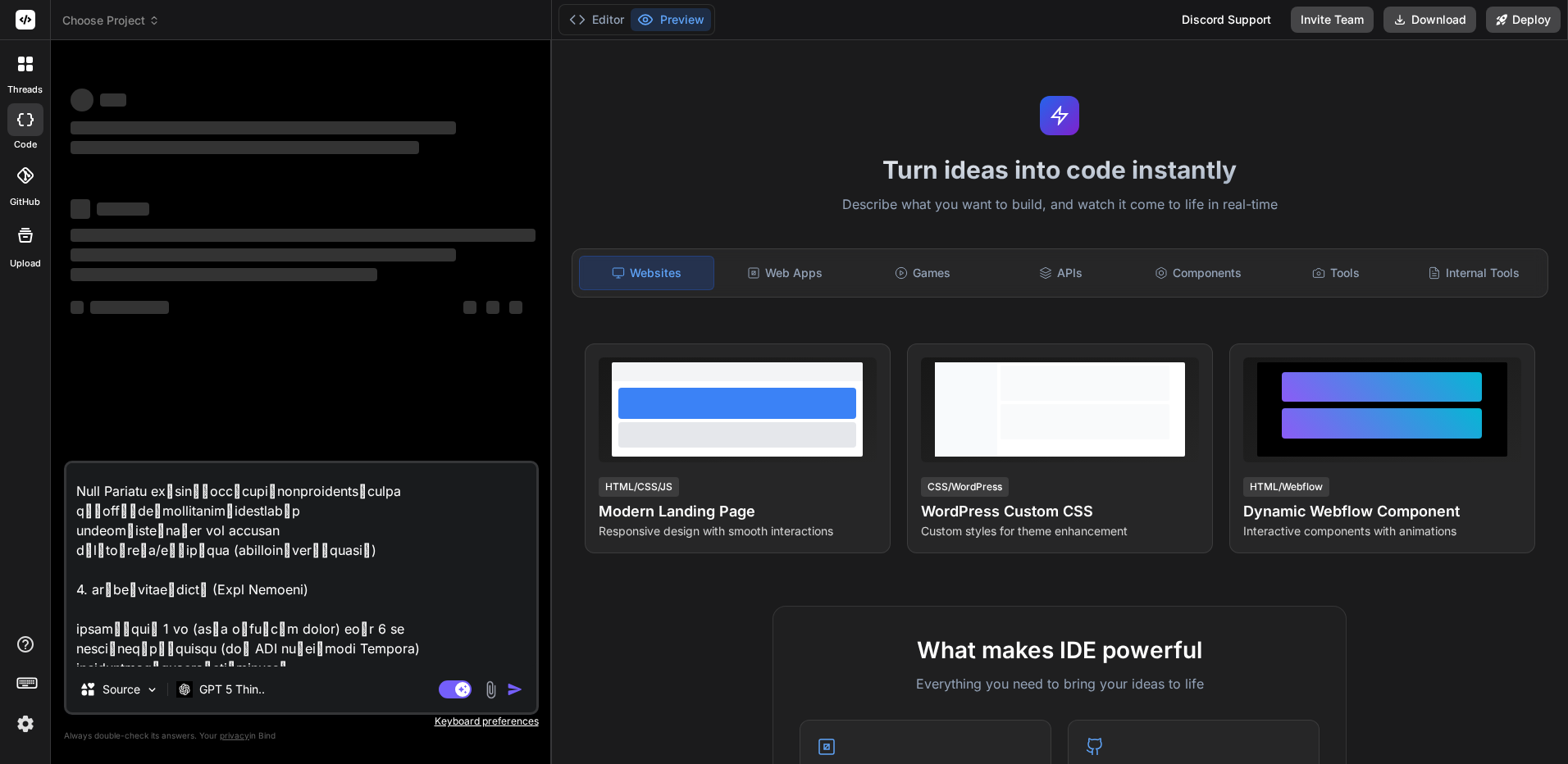
type textarea "x"
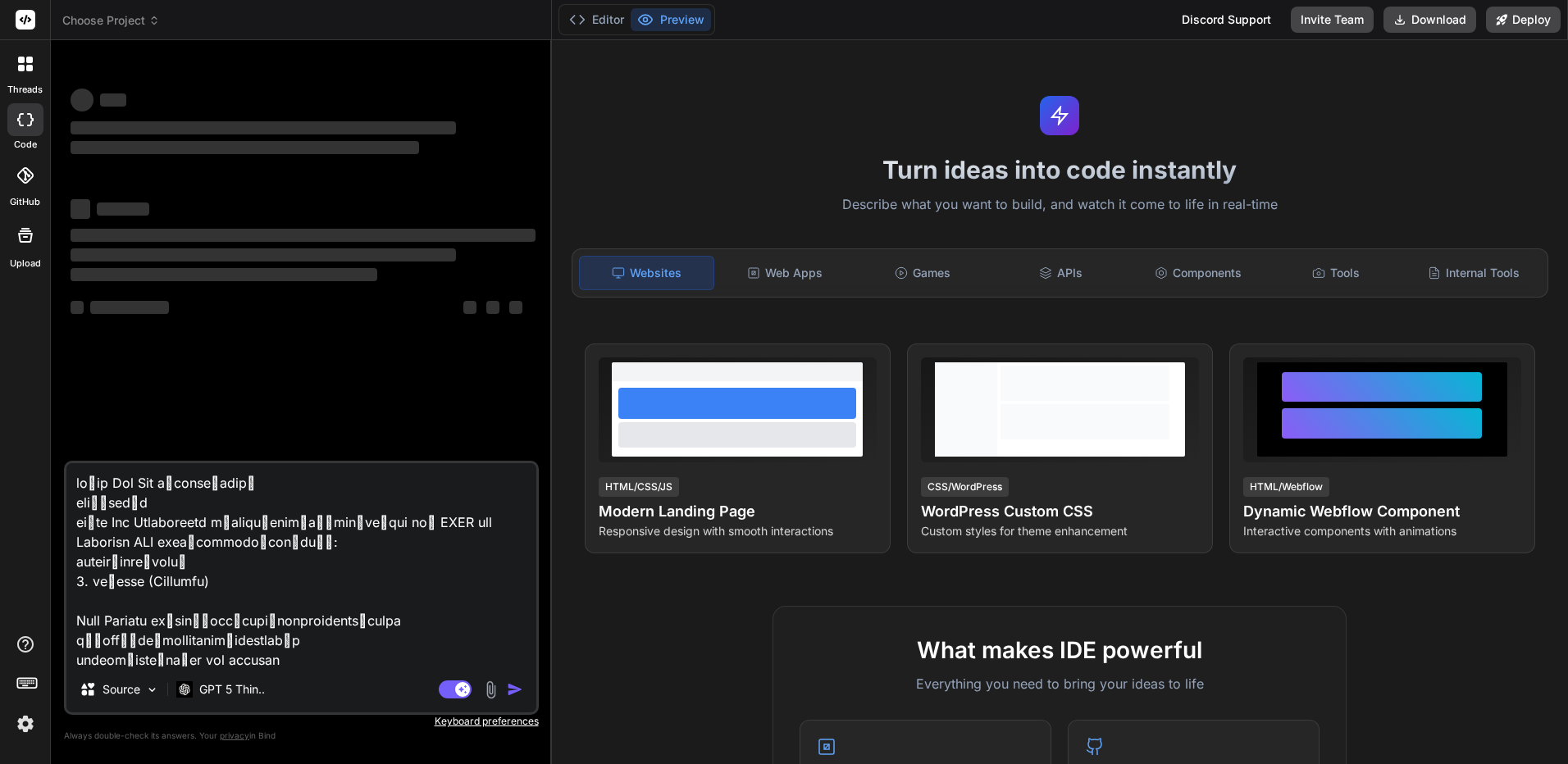
drag, startPoint x: 162, startPoint y: 480, endPoint x: 137, endPoint y: 480, distance: 25.0
click at [137, 480] on textarea at bounding box center [302, 565] width 470 height 203
type textarea "สร้าง Web s ดูดวงไพ่ทาโร่ คำสั่งหลัก สร้าง Web Application ดูดวงไพ่ทาโร่ที่สมบู…"
type textarea "x"
type textarea "สร้าง Web ดูดวงไพ่ทาโร่ คำสั่งหลัก สร้าง Web Application ดูดวงไพ่ทาโร่ที่สมบูรณ…"
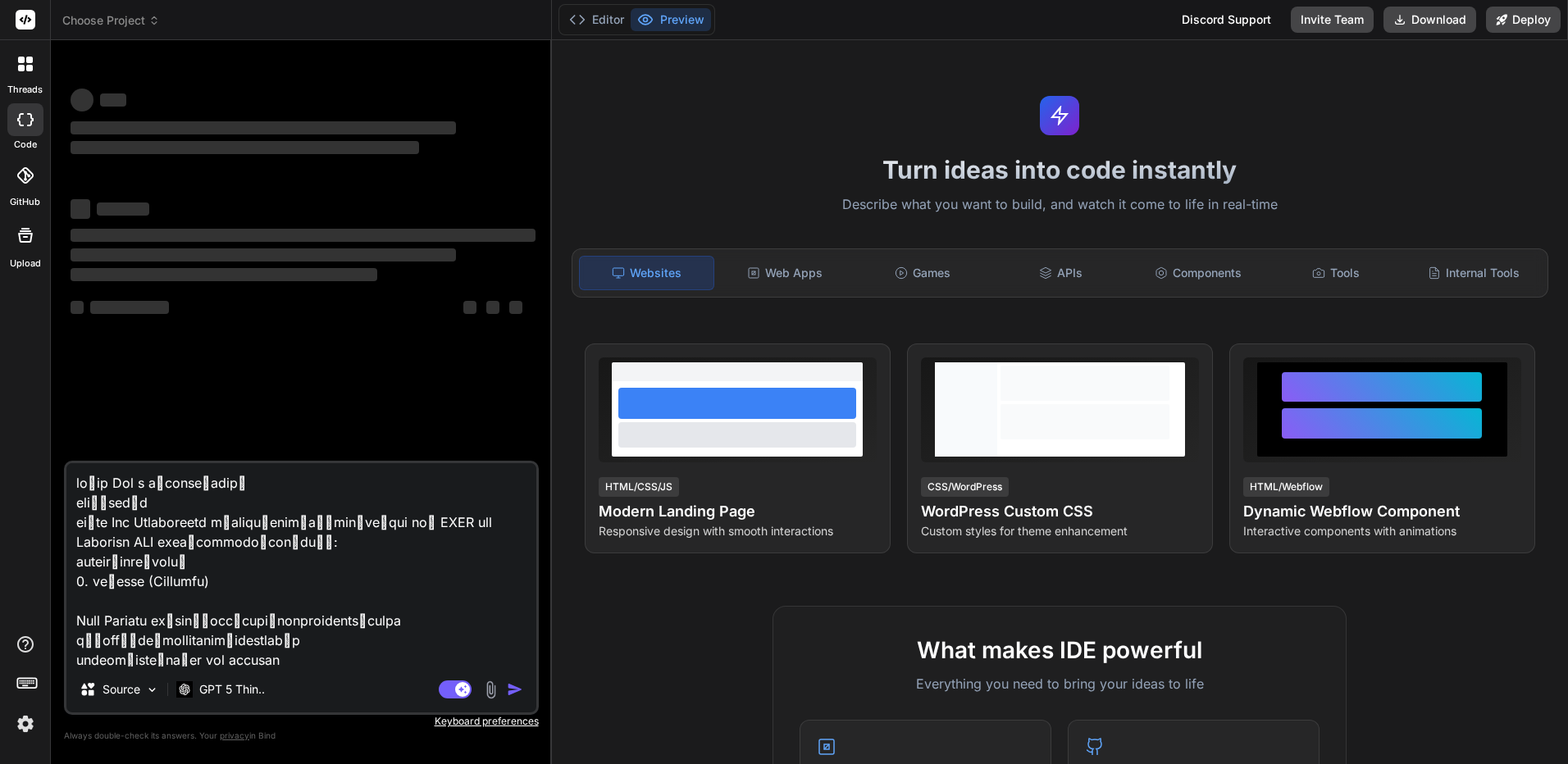
type textarea "x"
type textarea "สร้าง Web ดูดวงไพ่ทาโร่ คำสั่งหลัก สร้าง Web Application ดูดวงไพ่ทาโร่ที่สมบูรณ…"
type textarea "x"
type textarea "สร้าง Webs ดูดวงไพ่ทาโร่ คำสั่งหลัก สร้าง Web Application ดูดวงไพ่ทาโร่ที่สมบูร…"
type textarea "x"
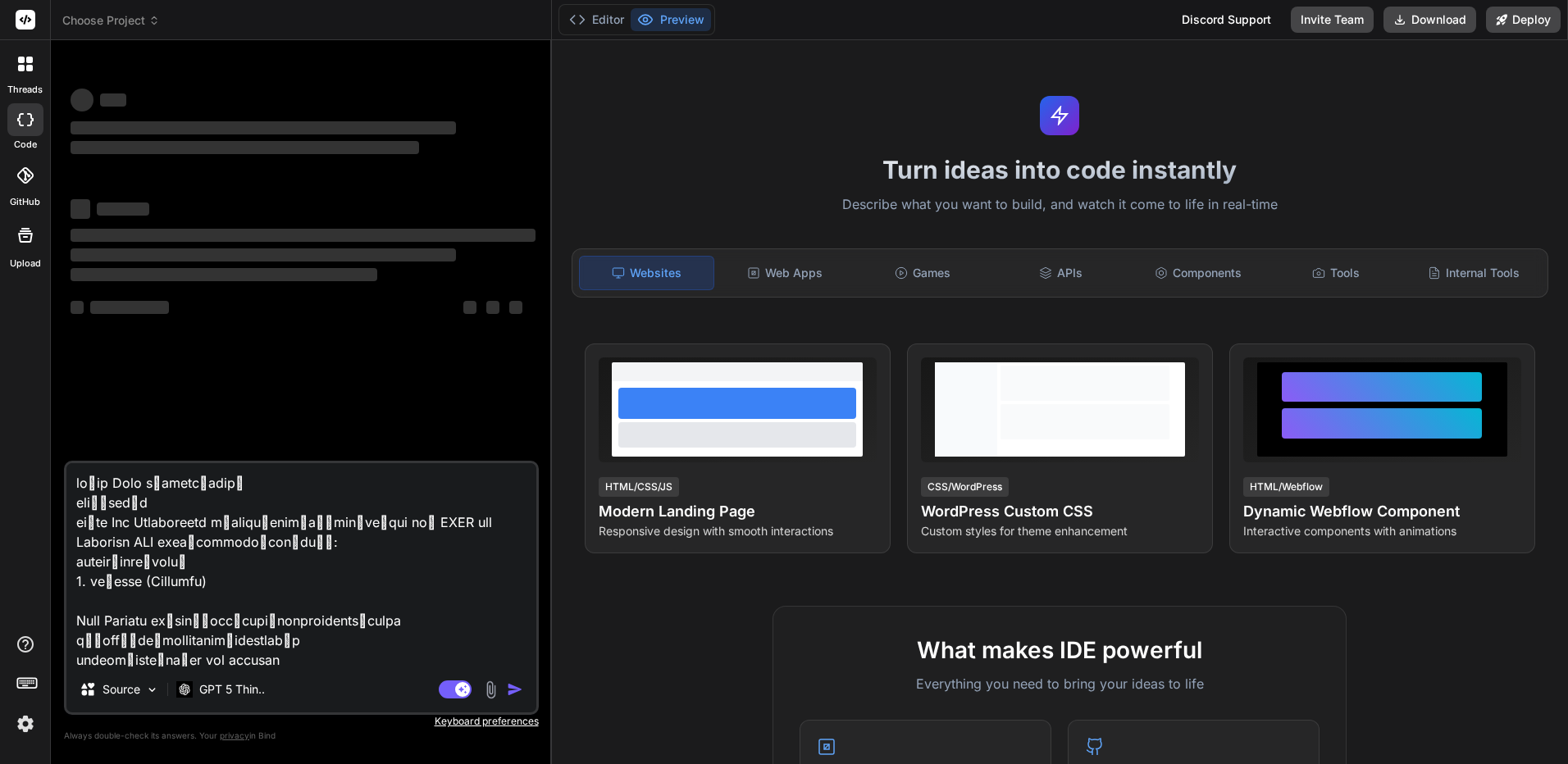
type textarea "สร้าง Websi ดูดวงไพ่ทาโร่ คำสั่งหลัก สร้าง Web Application ดูดวงไพ่ทาโร่ที่สมบู…"
type textarea "x"
type textarea "สร้าง Websit ดูดวงไพ่ทาโร่ คำสั่งหลัก สร้าง Web Application ดูดวงไพ่ทาโร่ที่สมบ…"
type textarea "x"
type textarea "สร้าง Website ดูดวงไพ่ทาโร่ คำสั่งหลัก สร้าง Web Application ดูดวงไพ่ทาโร่ที่สม…"
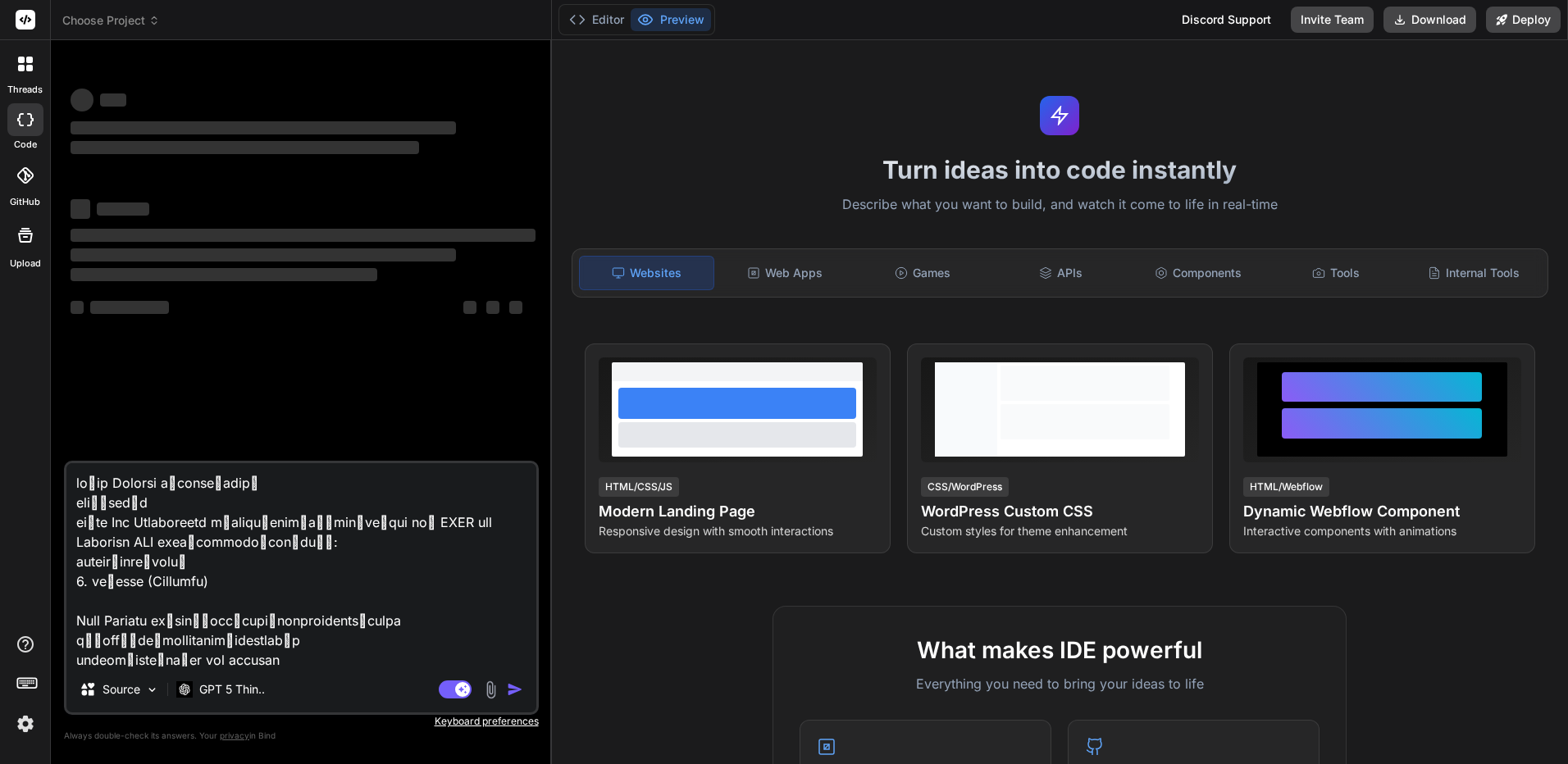
click at [214, 482] on textarea at bounding box center [302, 565] width 470 height 203
click at [273, 479] on textarea at bounding box center [302, 565] width 470 height 203
drag, startPoint x: 301, startPoint y: 480, endPoint x: 31, endPoint y: 471, distance: 270.1
click at [31, 471] on div "threads code GitHub Upload Choose Project Created with Pixso. Bind AI Web Searc…" at bounding box center [784, 382] width 1568 height 764
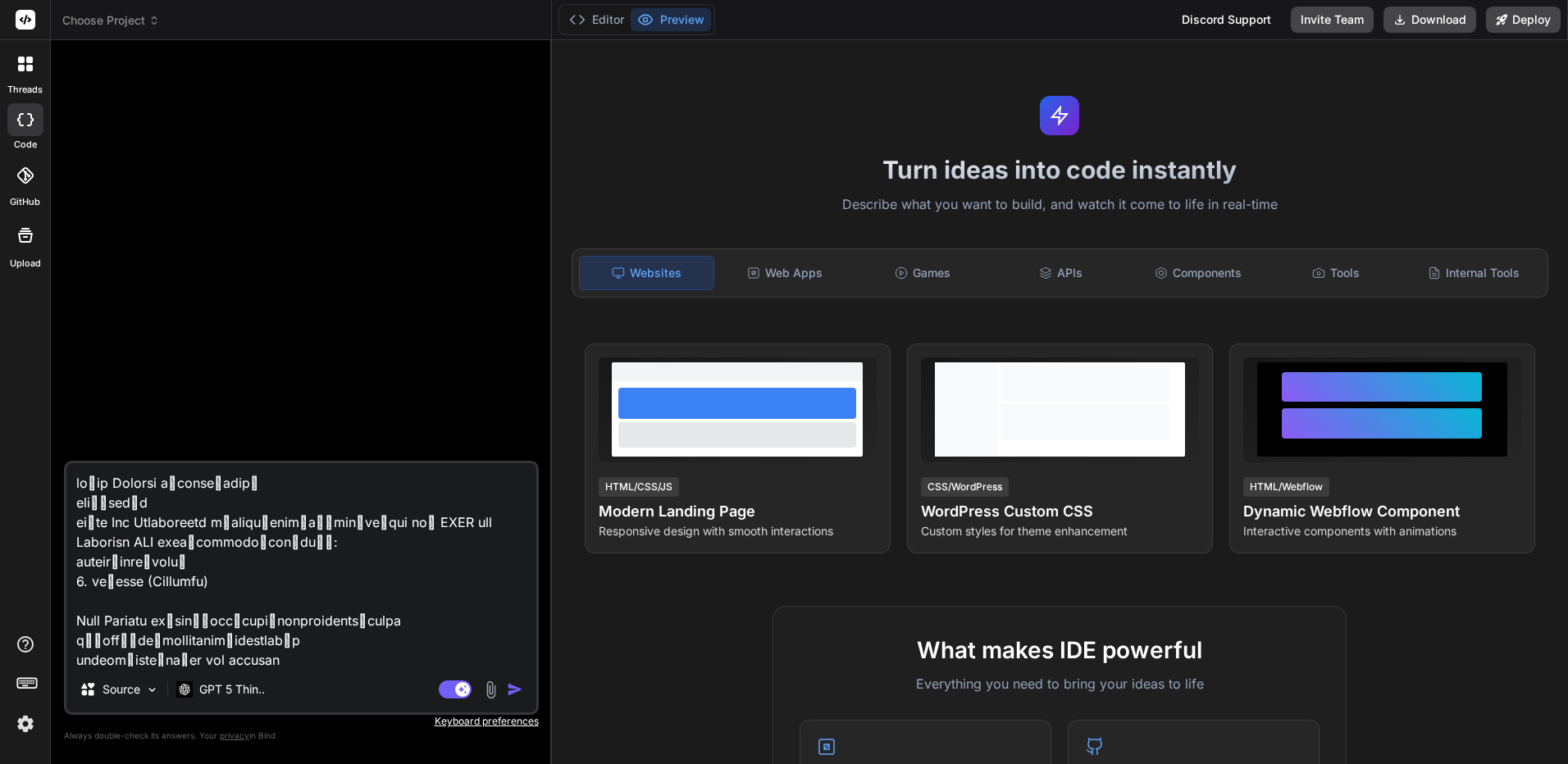
type textarea "x"
drag, startPoint x: 284, startPoint y: 522, endPoint x: 62, endPoint y: 511, distance: 222.3
click at [62, 511] on div "Bind AI Web Search Created with Pixso. Code Generator Source GPT 5 Thin.. Agent…" at bounding box center [302, 402] width 501 height 723
click at [297, 536] on textarea at bounding box center [302, 565] width 470 height 203
drag, startPoint x: 285, startPoint y: 523, endPoint x: 35, endPoint y: 462, distance: 257.3
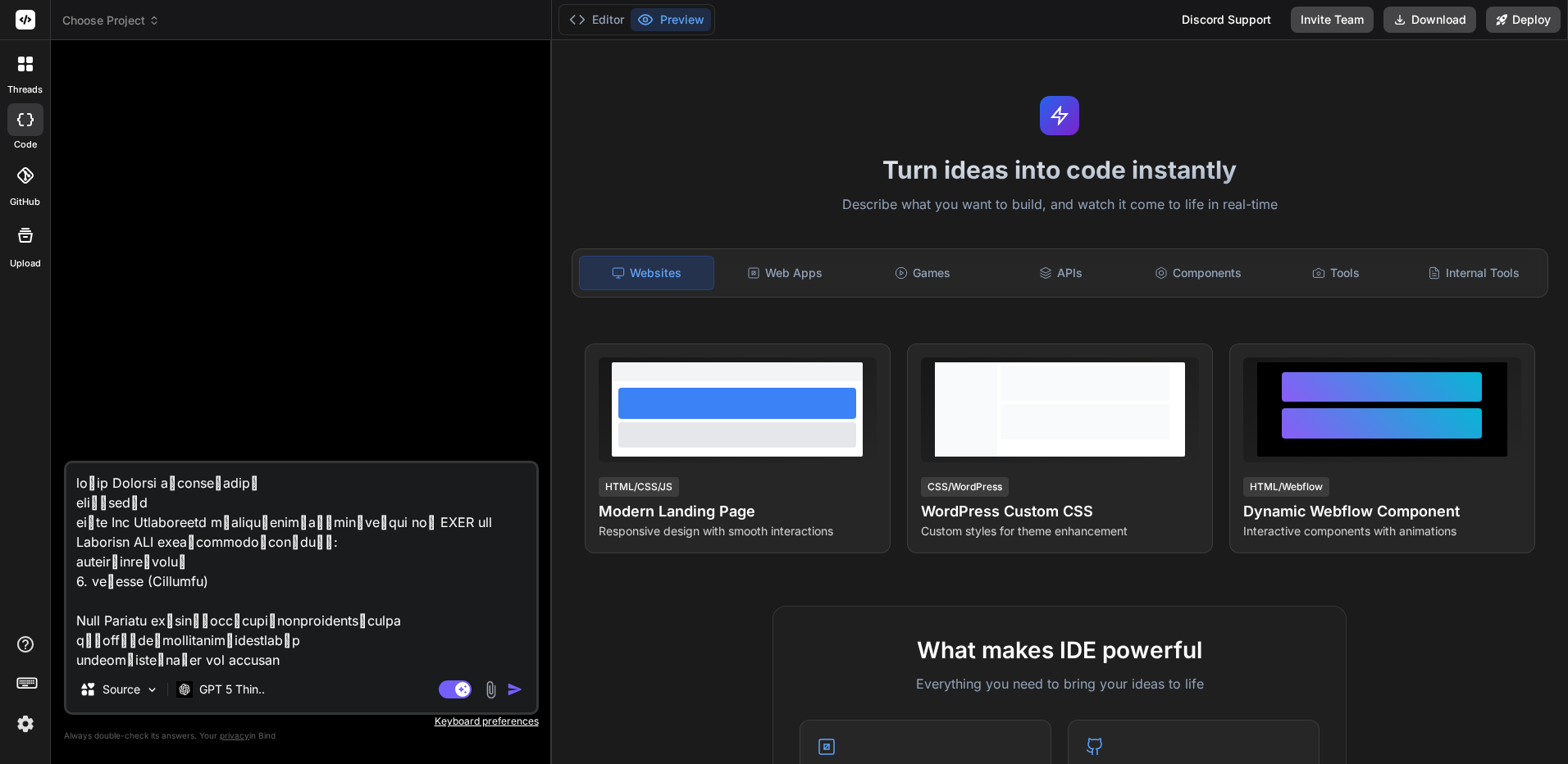
click at [35, 462] on div "threads code GitHub Upload Choose Project Created with Pixso. Bind AI Web Searc…" at bounding box center [784, 382] width 1568 height 764
paste textarea
type textarea "สร้าง Website ดูดวงไพ่ทาโร่ที่สมบูรณ์แบบ ใช้ HTML และ Tailwind CSS โดยมีรายละเอ…"
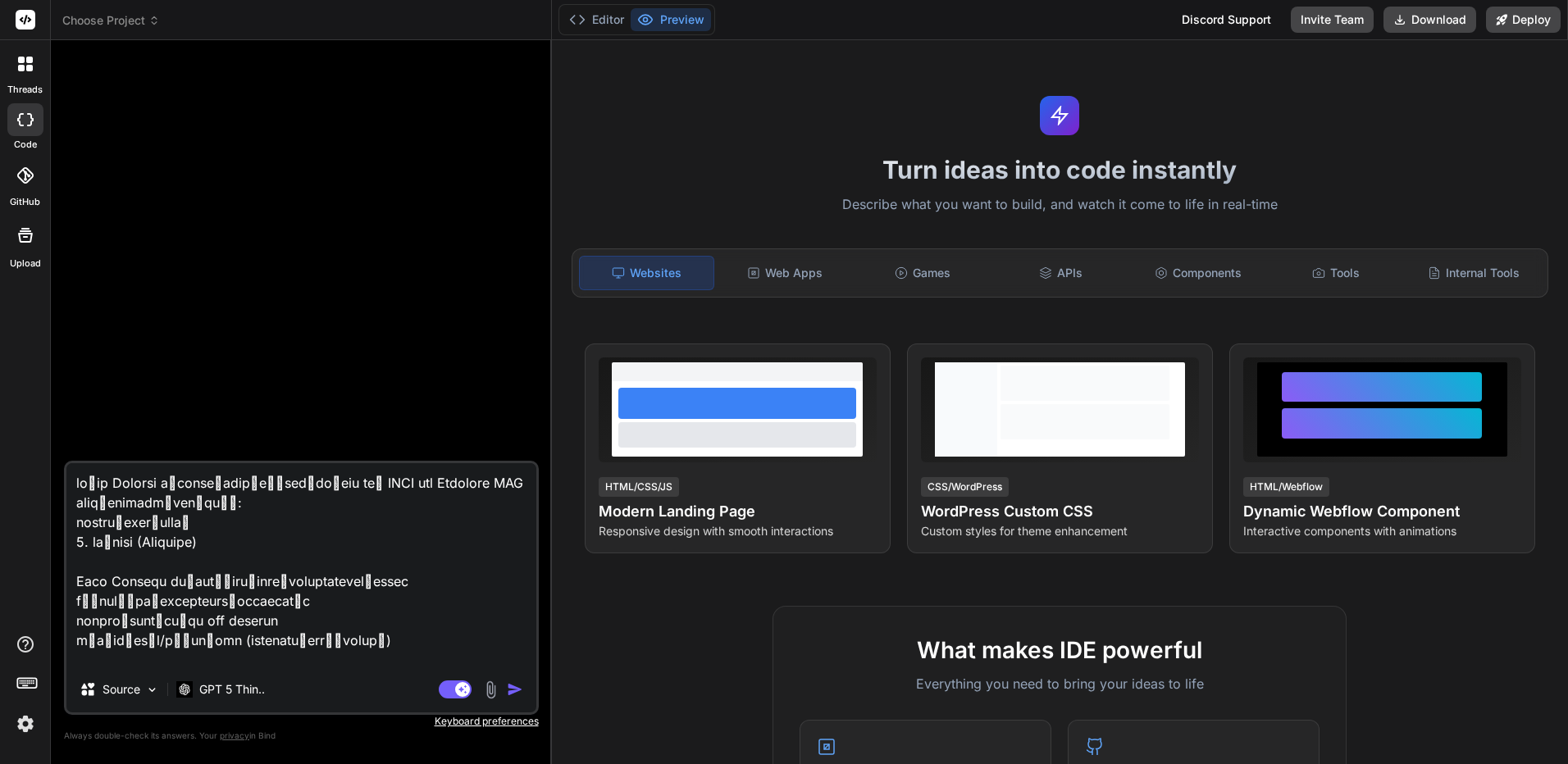
type textarea "x"
type textarea "สร้าง Website ดูดวงไพ่ทาโร่ที่สมบูรณ์แบบ ใช้ HTML และ Tailwind CSS โดยมีรายละเอ…"
click at [42, 710] on div at bounding box center [24, 687] width 50 height 104
click at [34, 723] on img at bounding box center [25, 724] width 28 height 28
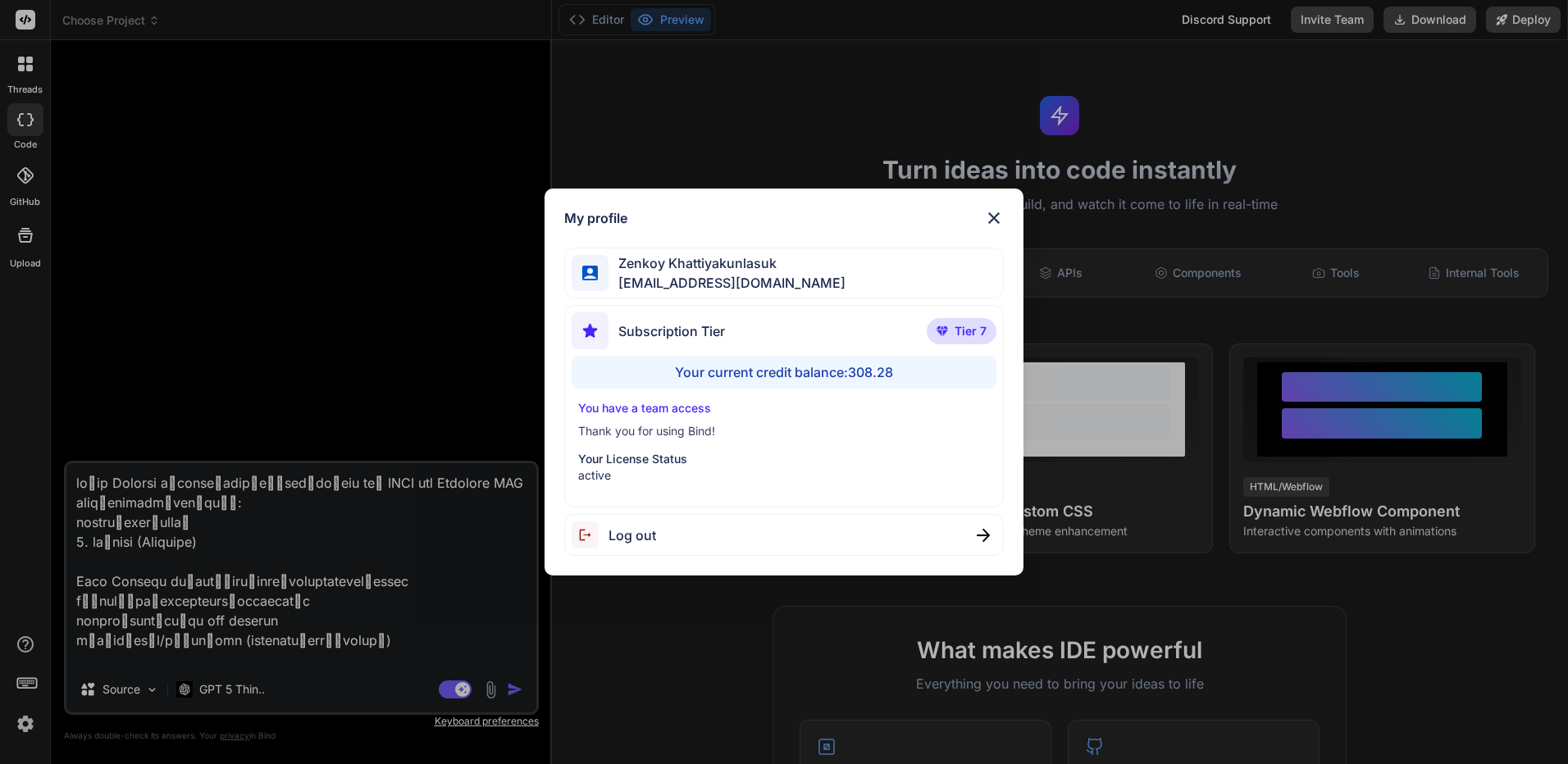
click at [988, 221] on img at bounding box center [994, 218] width 20 height 20
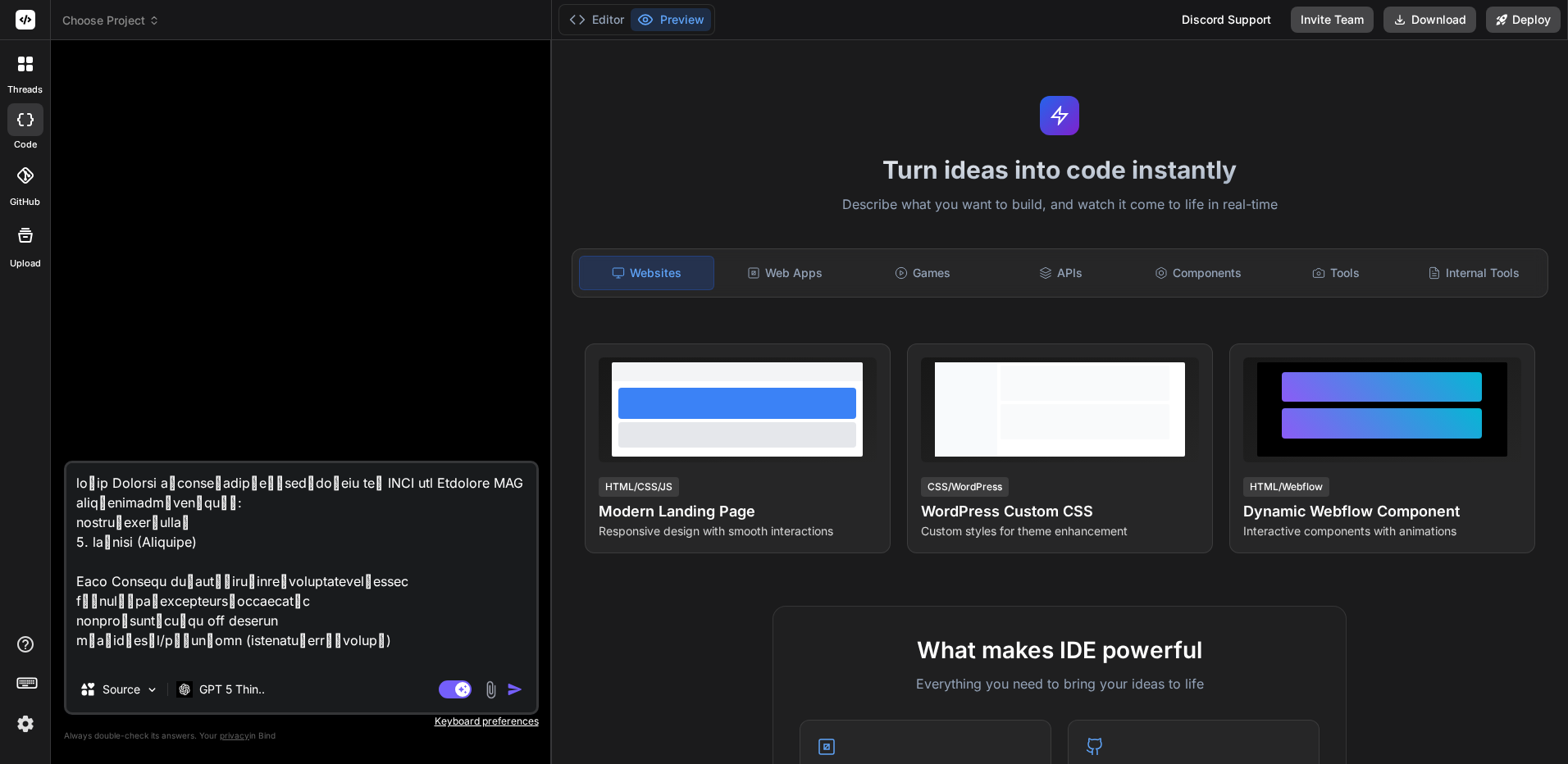
click at [33, 61] on div at bounding box center [25, 64] width 35 height 35
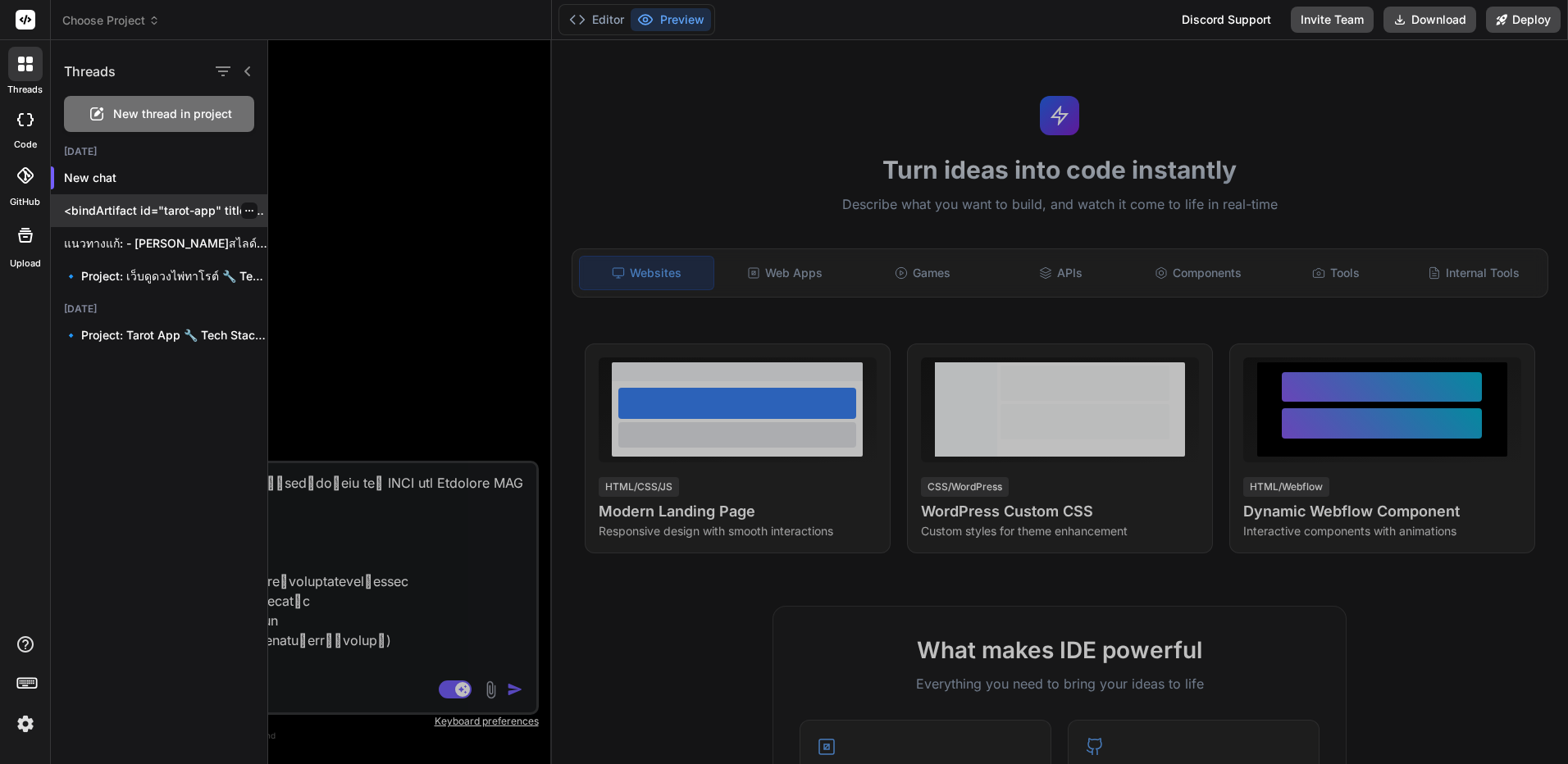
click at [244, 209] on icon "button" at bounding box center [249, 210] width 9 height 9
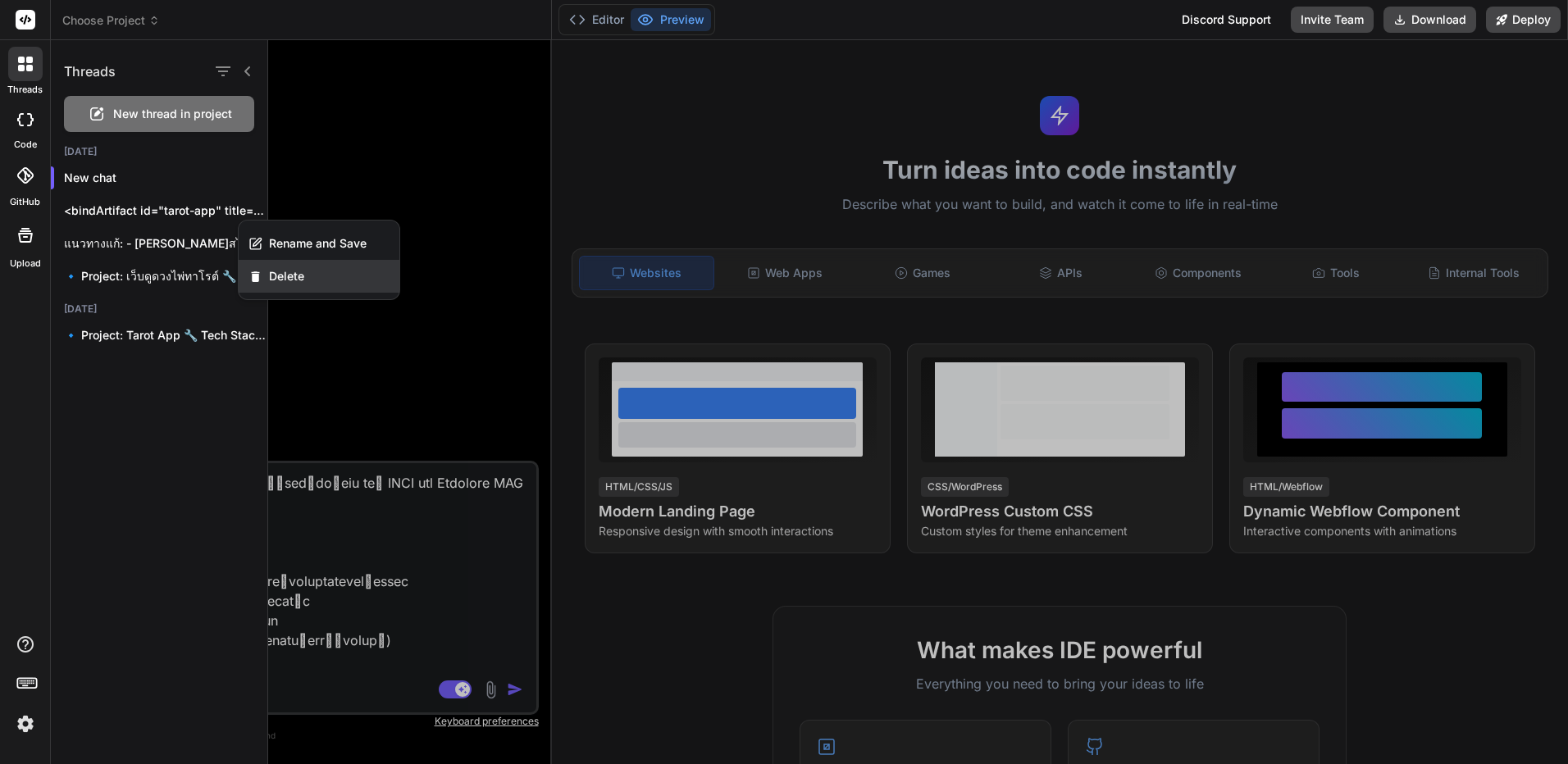
click at [307, 282] on div "Delete" at bounding box center [318, 276] width 161 height 33
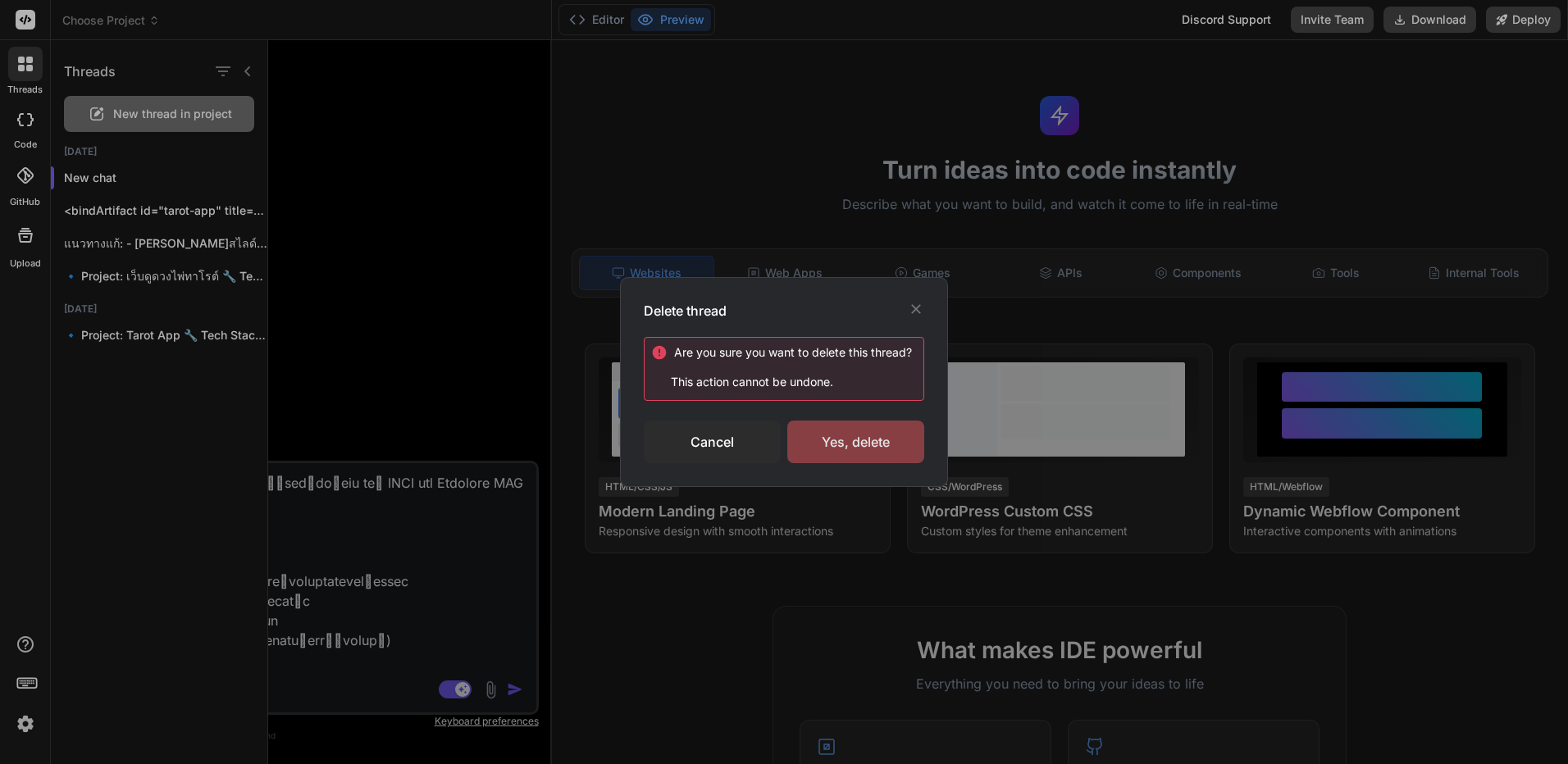
click at [873, 445] on div "Yes, delete" at bounding box center [856, 442] width 137 height 42
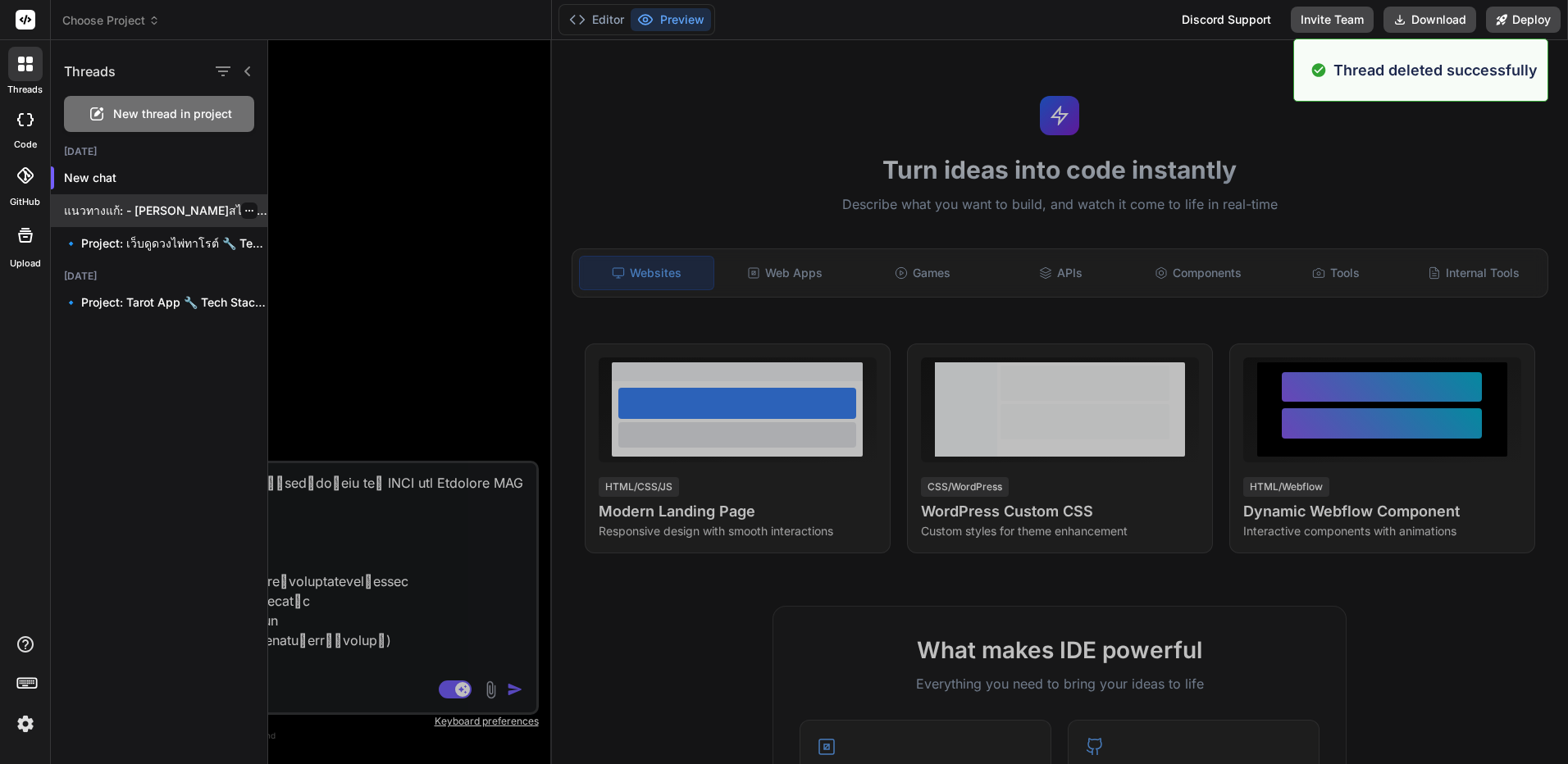
click at [245, 215] on icon "button" at bounding box center [249, 210] width 9 height 9
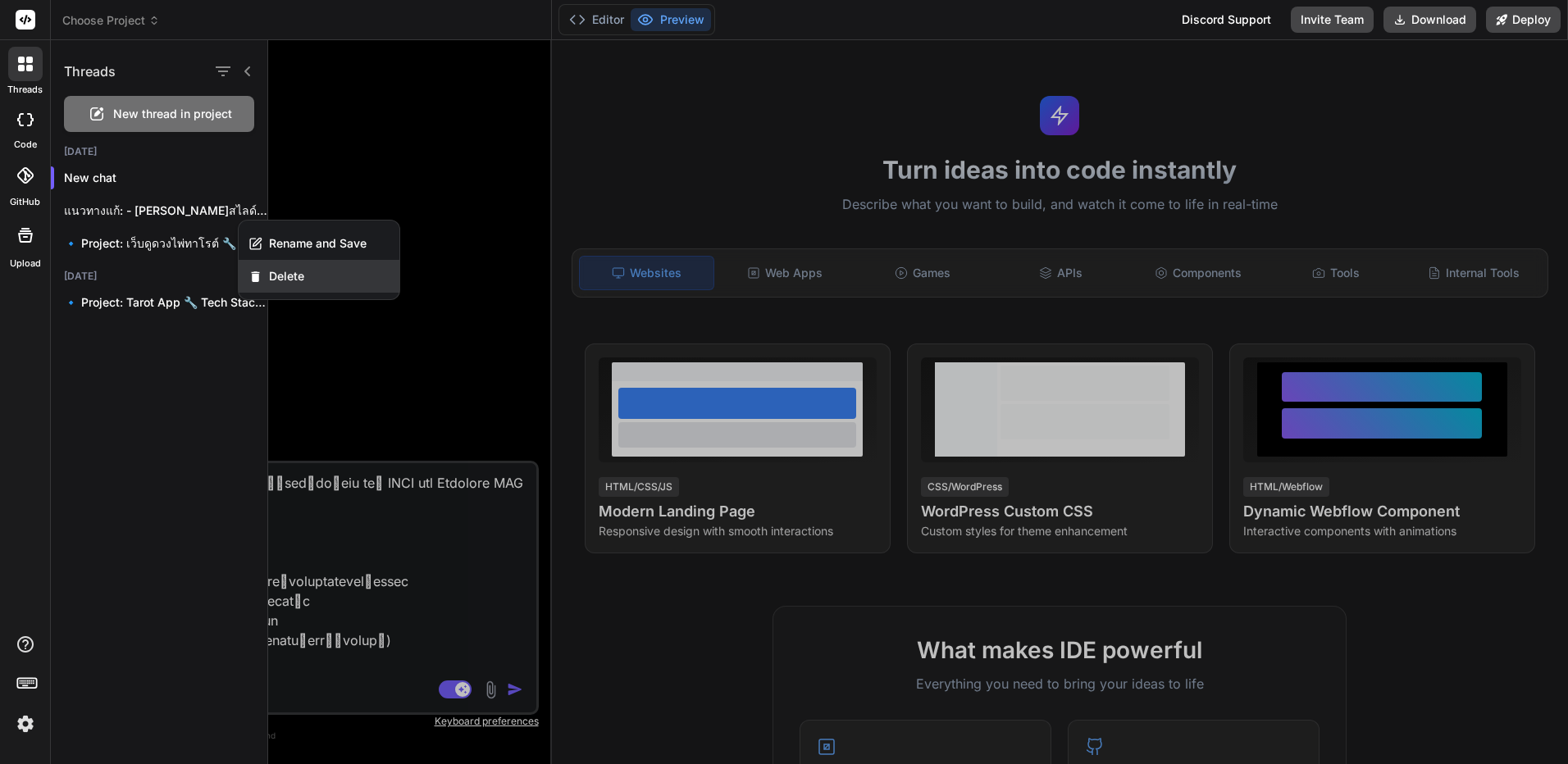
click at [293, 289] on div "Delete" at bounding box center [318, 276] width 161 height 33
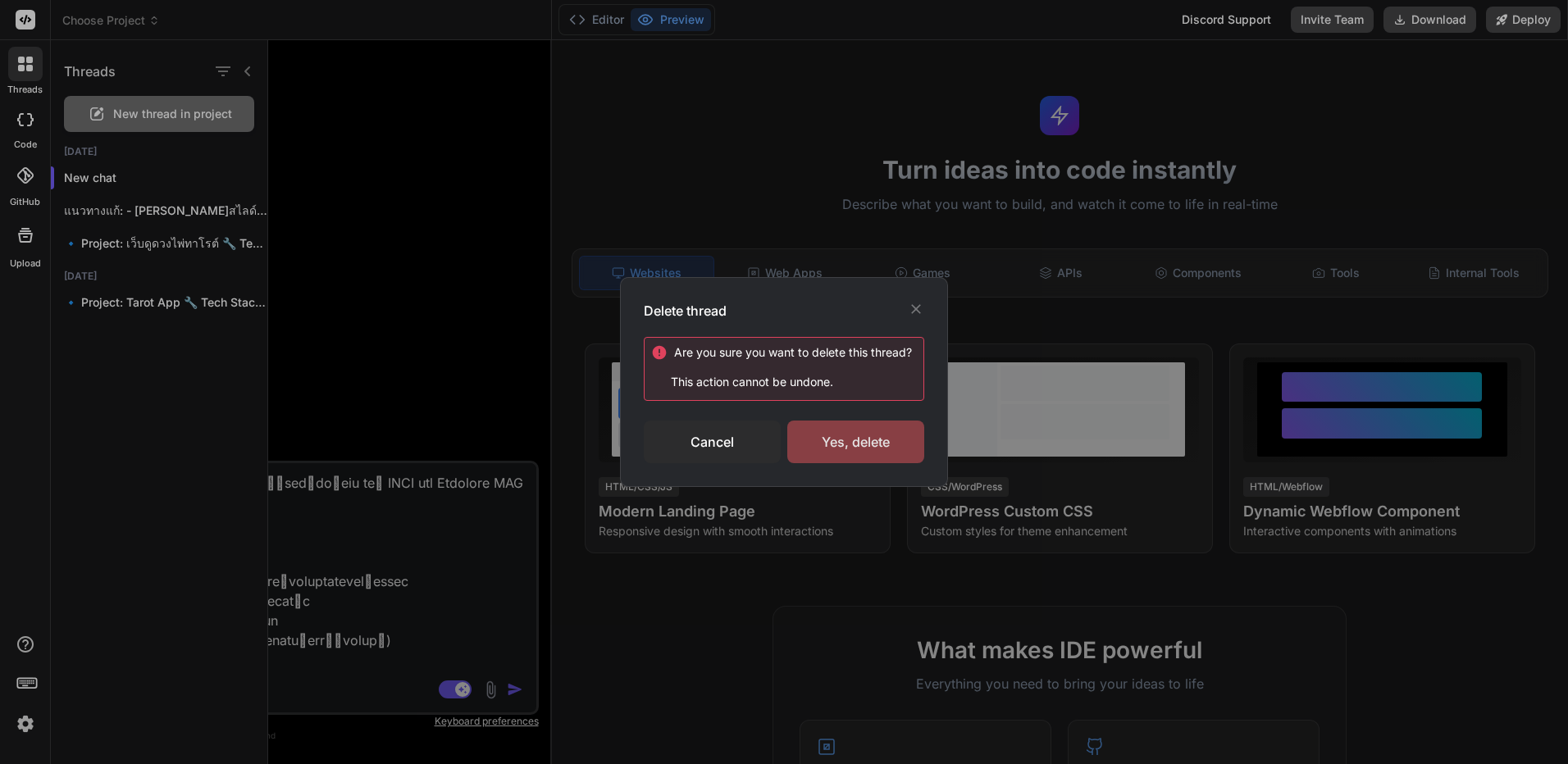
click at [827, 433] on div "Yes, delete" at bounding box center [856, 442] width 137 height 42
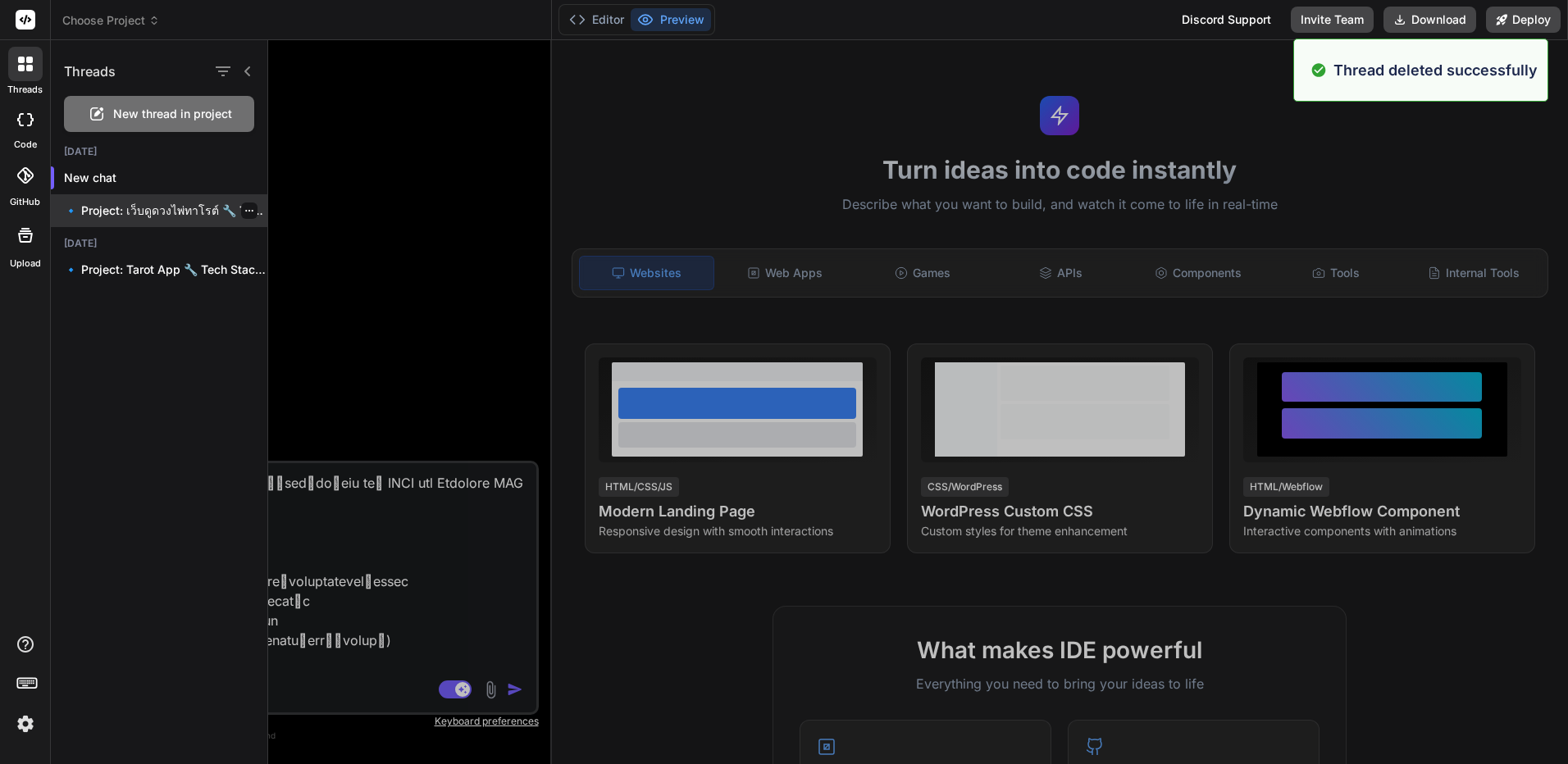
click at [246, 214] on icon "button" at bounding box center [249, 210] width 9 height 9
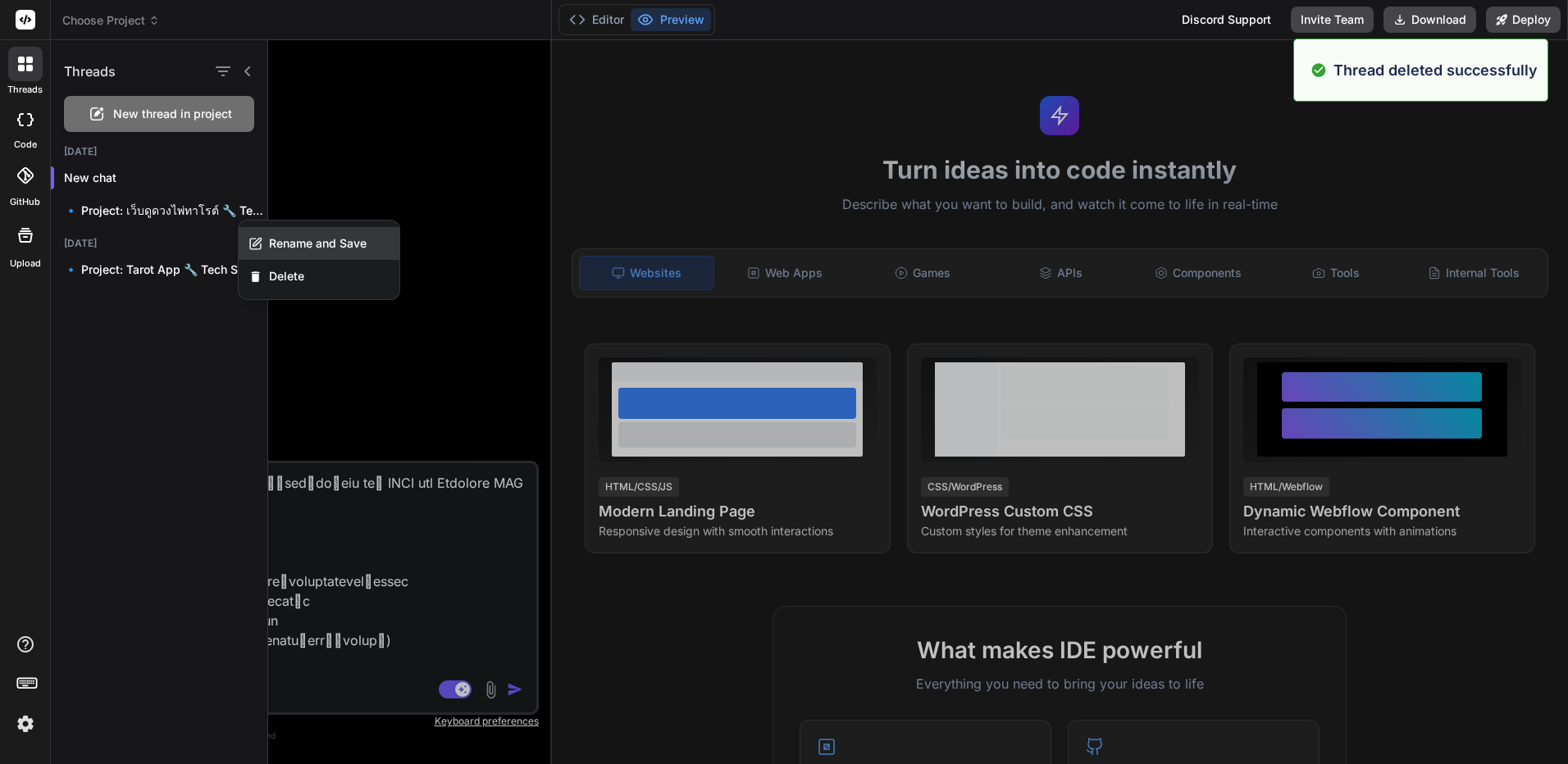
click at [254, 259] on div "Rename and Save" at bounding box center [318, 243] width 161 height 33
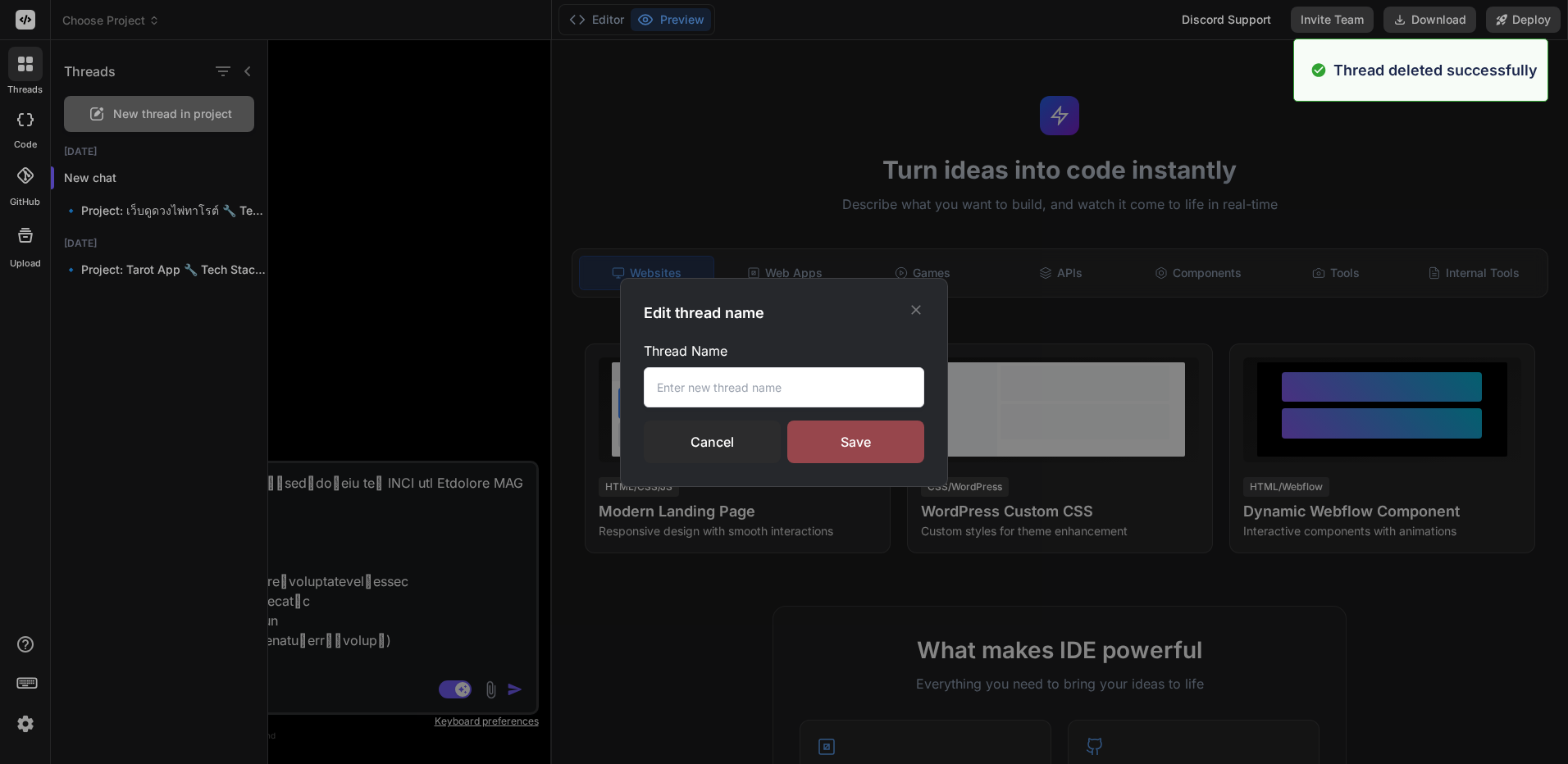
click at [254, 259] on div "Edit thread name Thread Name Cancel Save" at bounding box center [784, 382] width 1568 height 764
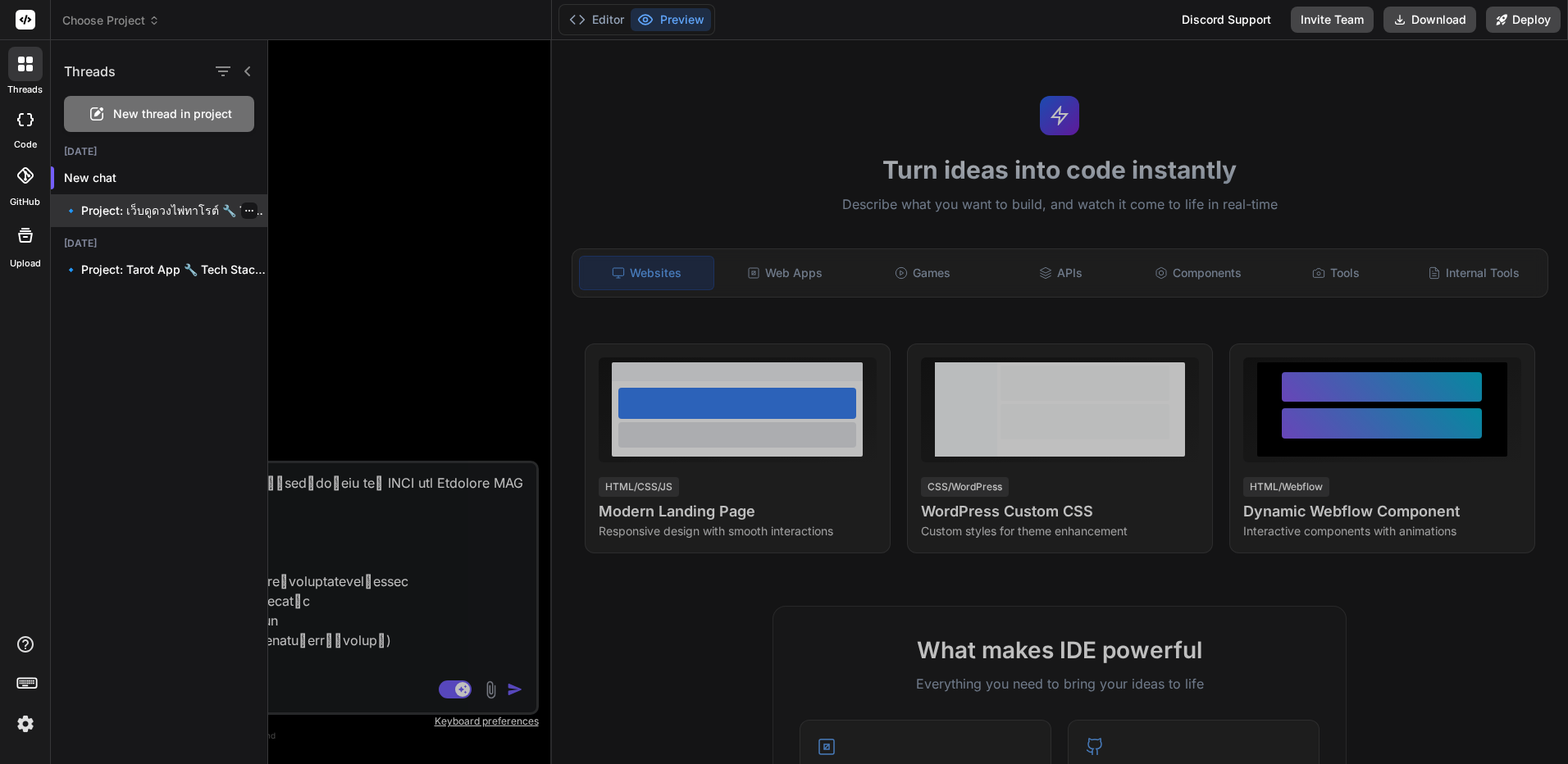
click at [246, 218] on div at bounding box center [249, 210] width 16 height 16
click at [246, 213] on icon "button" at bounding box center [249, 210] width 9 height 9
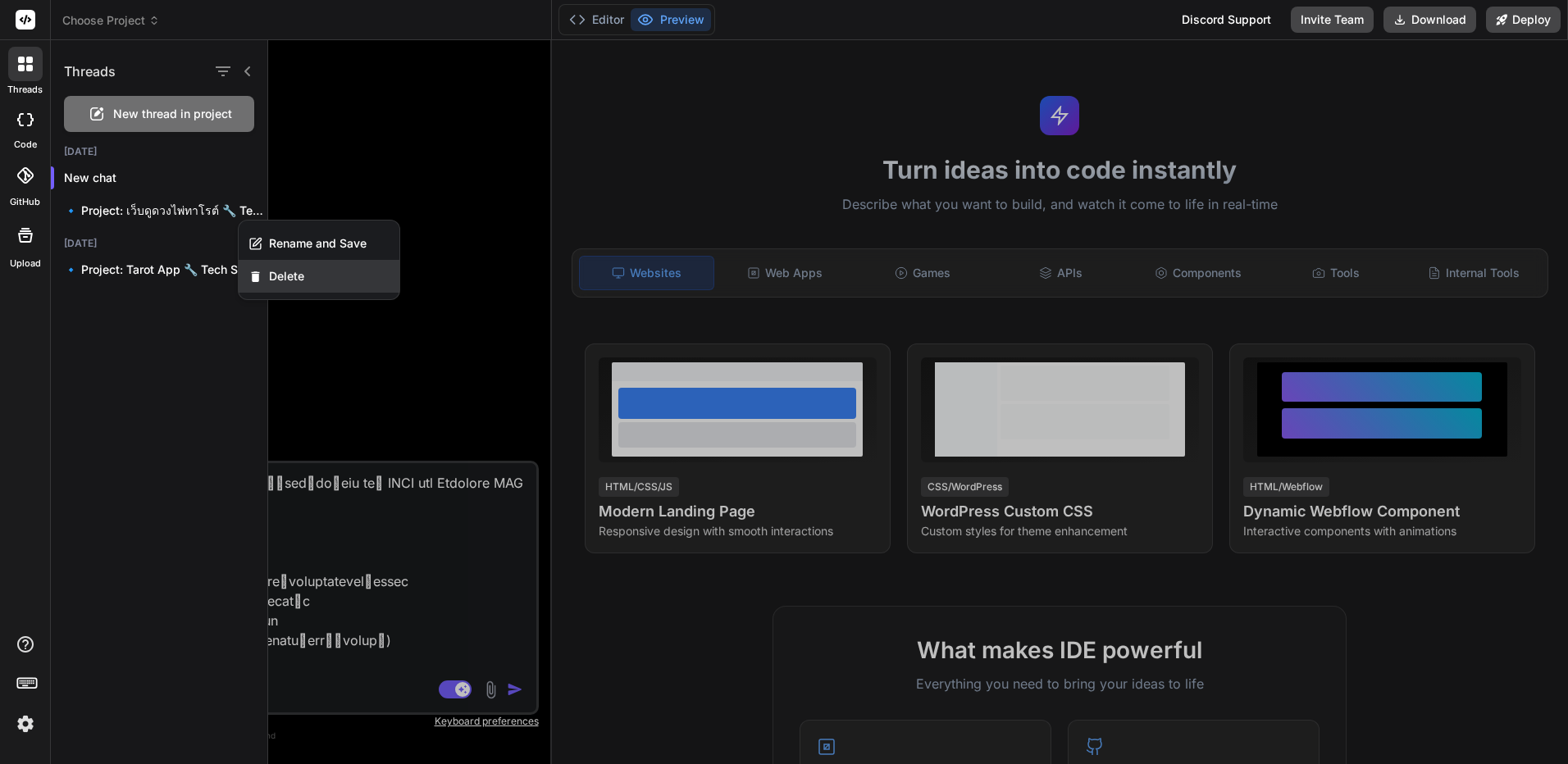
click at [259, 265] on div "Delete" at bounding box center [318, 276] width 161 height 33
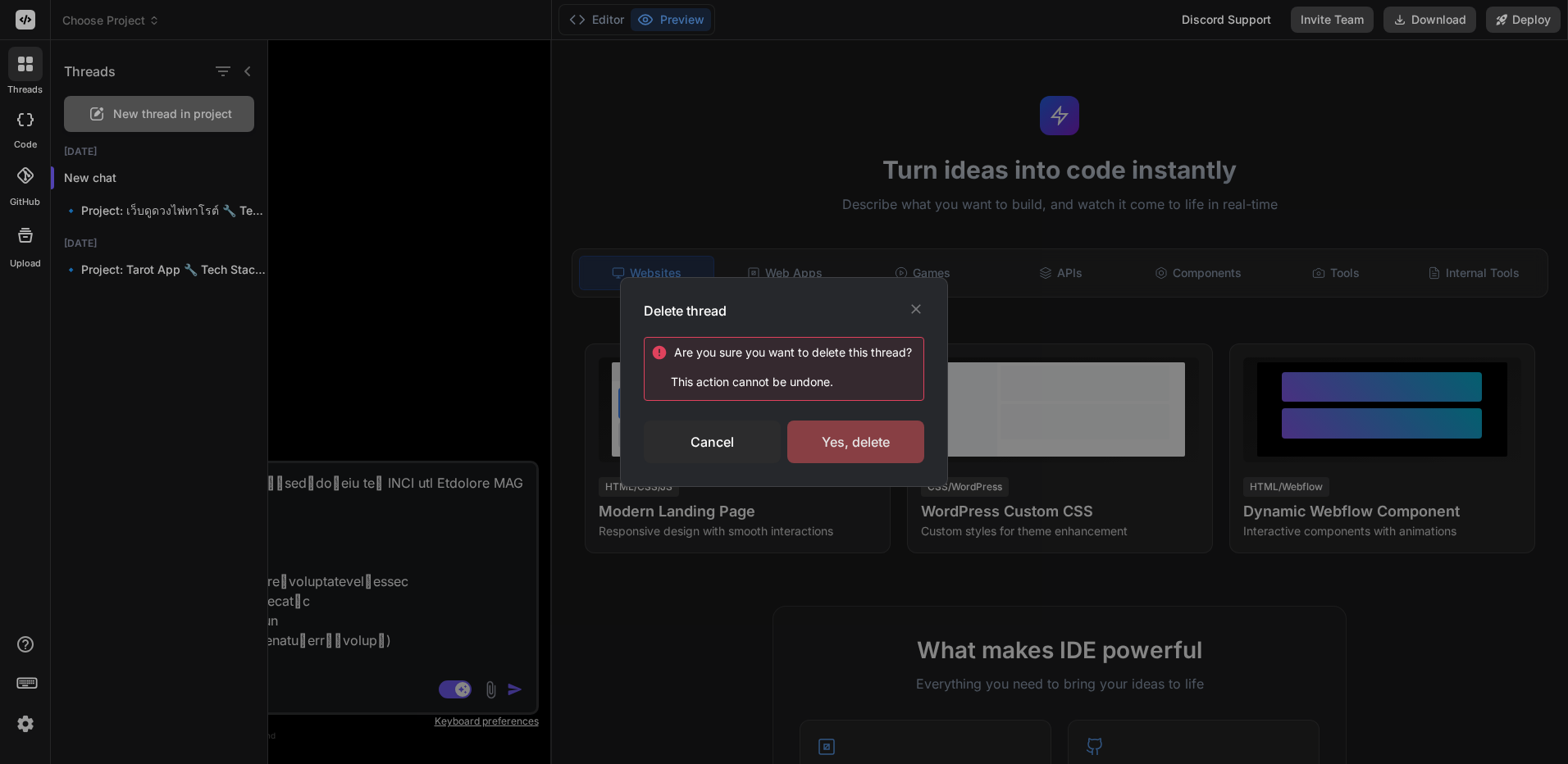
click at [812, 438] on div "Yes, delete" at bounding box center [856, 442] width 137 height 42
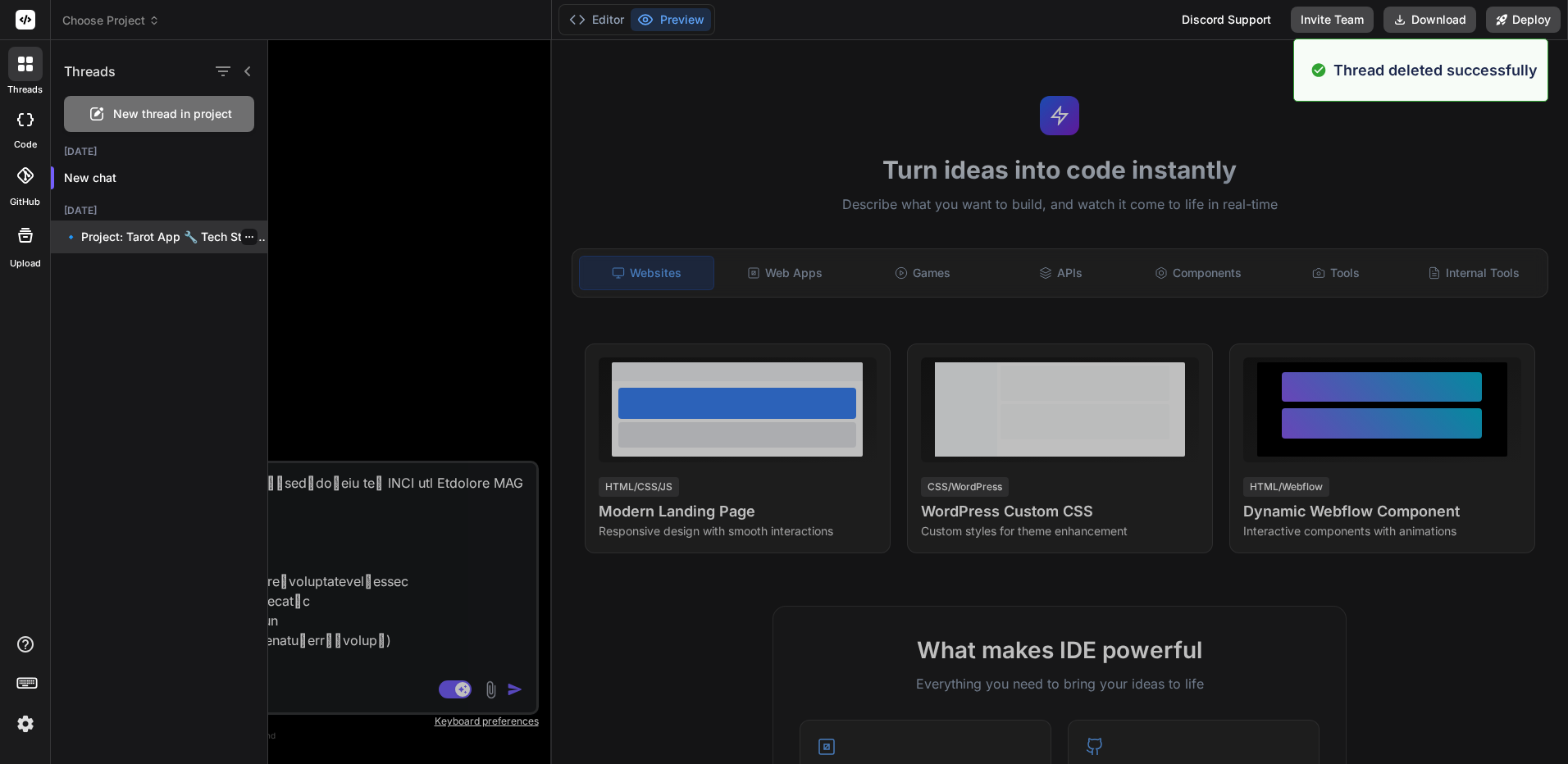
click at [244, 234] on icon "button" at bounding box center [249, 236] width 9 height 9
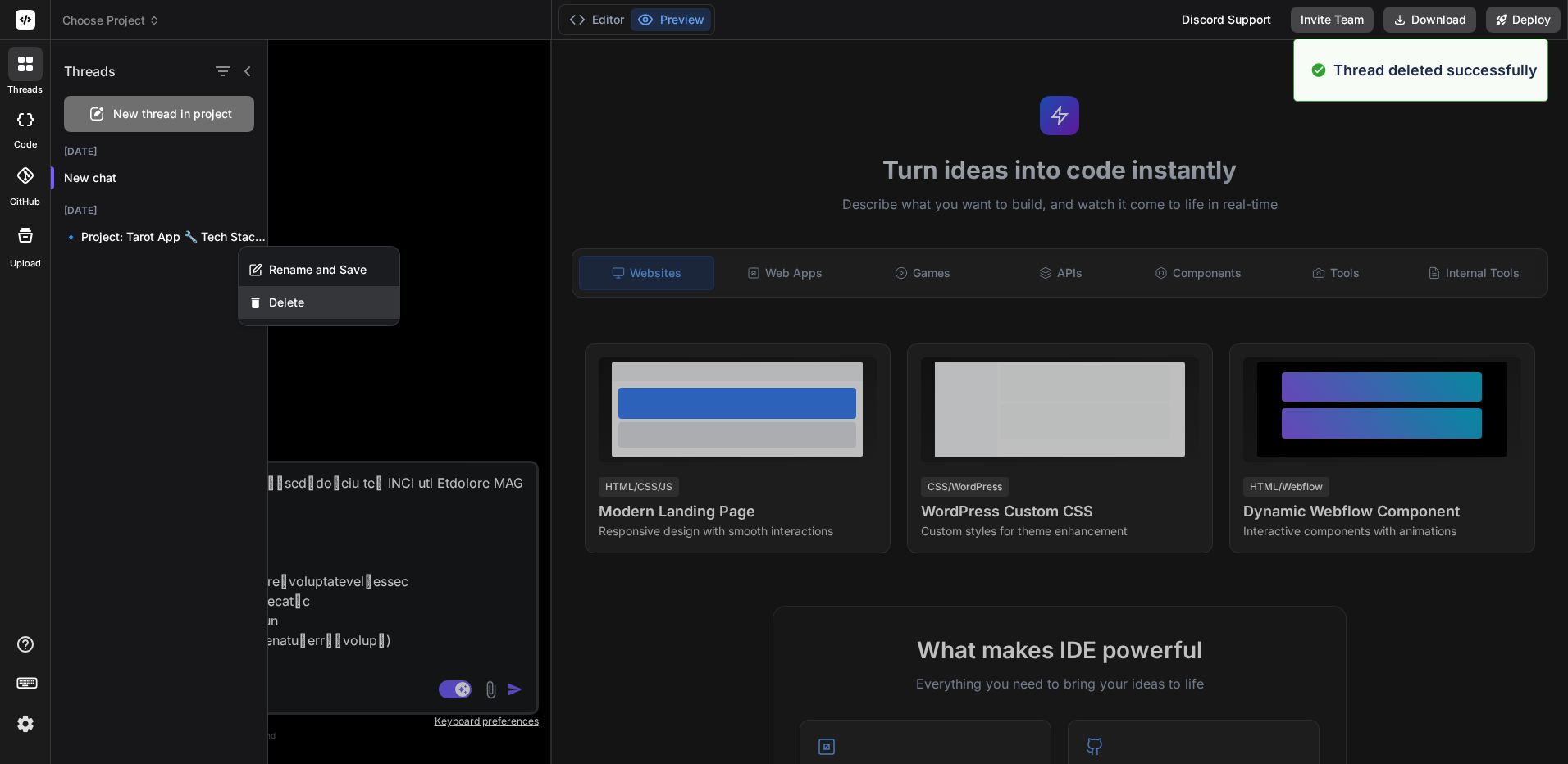
click at [316, 311] on div "Delete" at bounding box center [318, 302] width 161 height 33
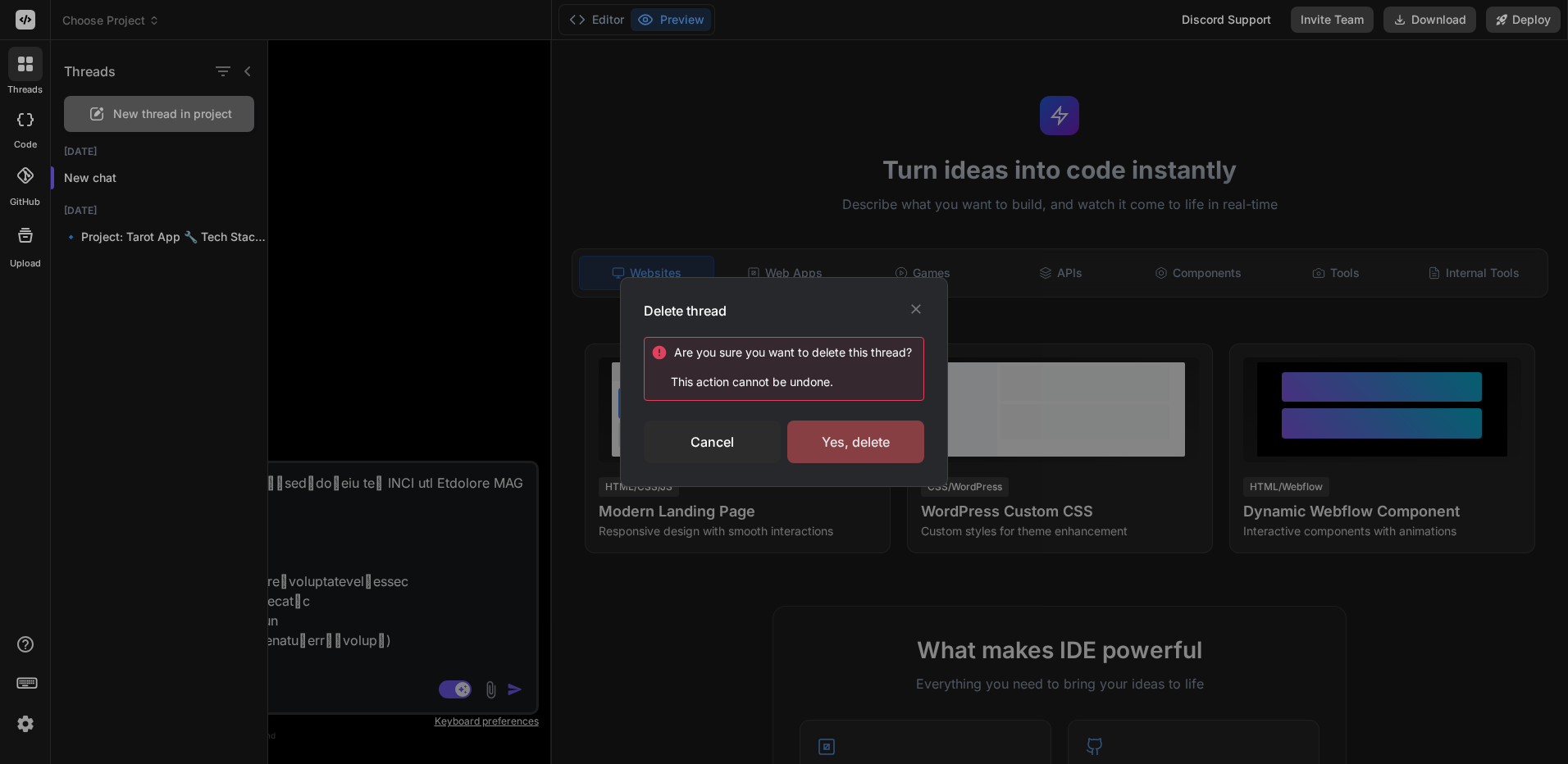
click at [849, 448] on div "Yes, delete" at bounding box center [856, 442] width 137 height 42
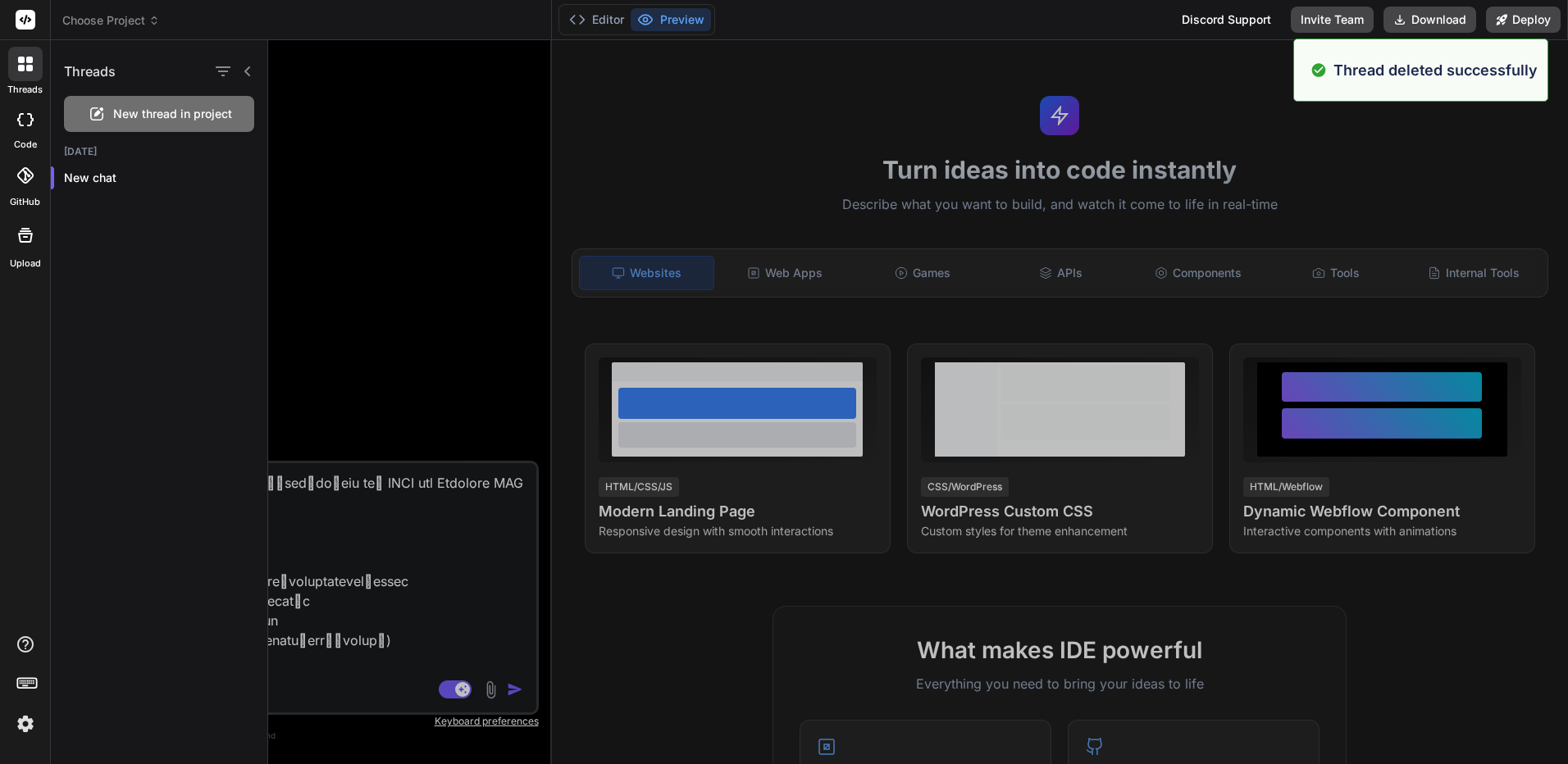
click at [422, 528] on div at bounding box center [919, 402] width 1300 height 724
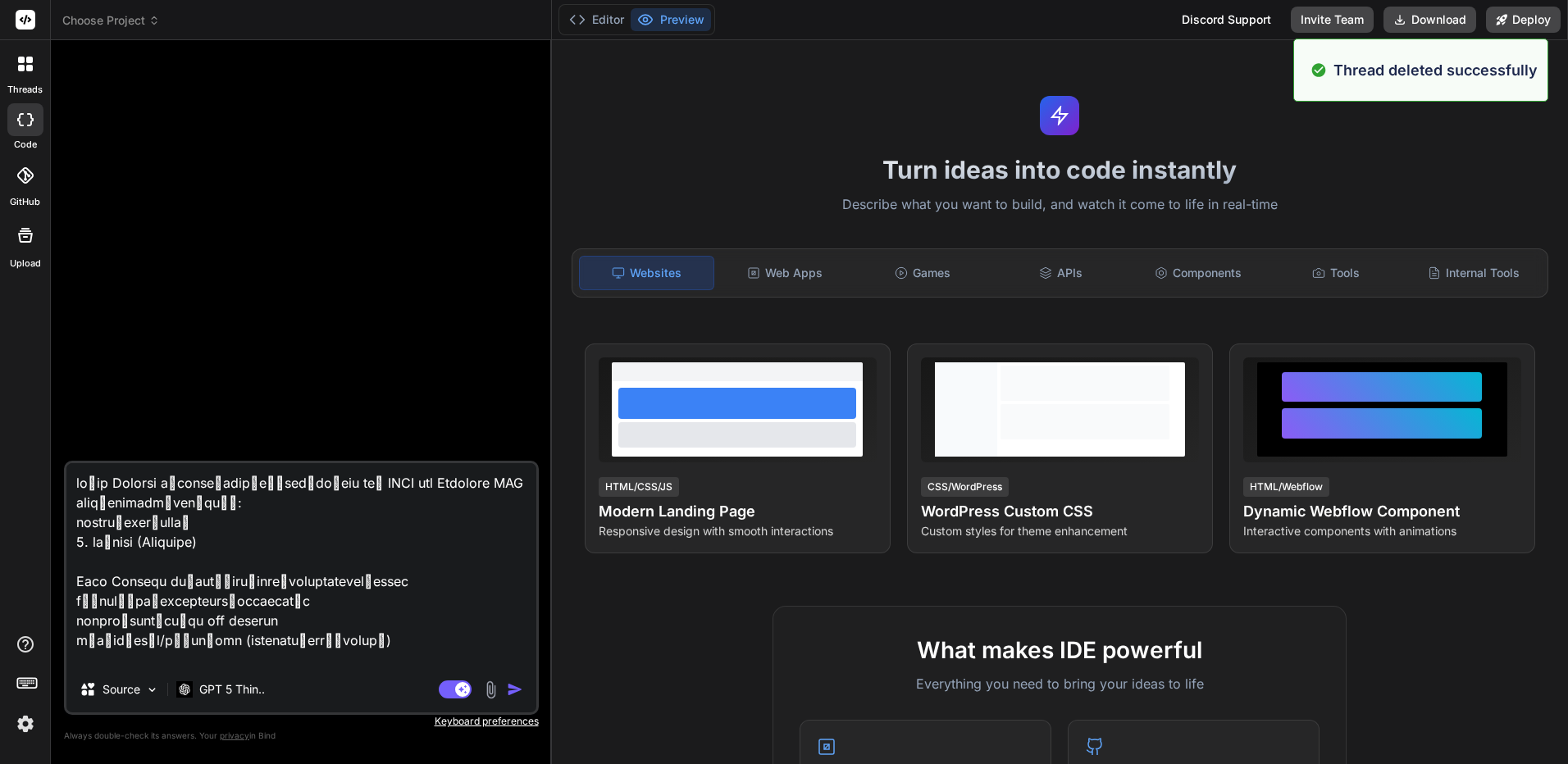
click at [442, 561] on textarea at bounding box center [302, 565] width 470 height 203
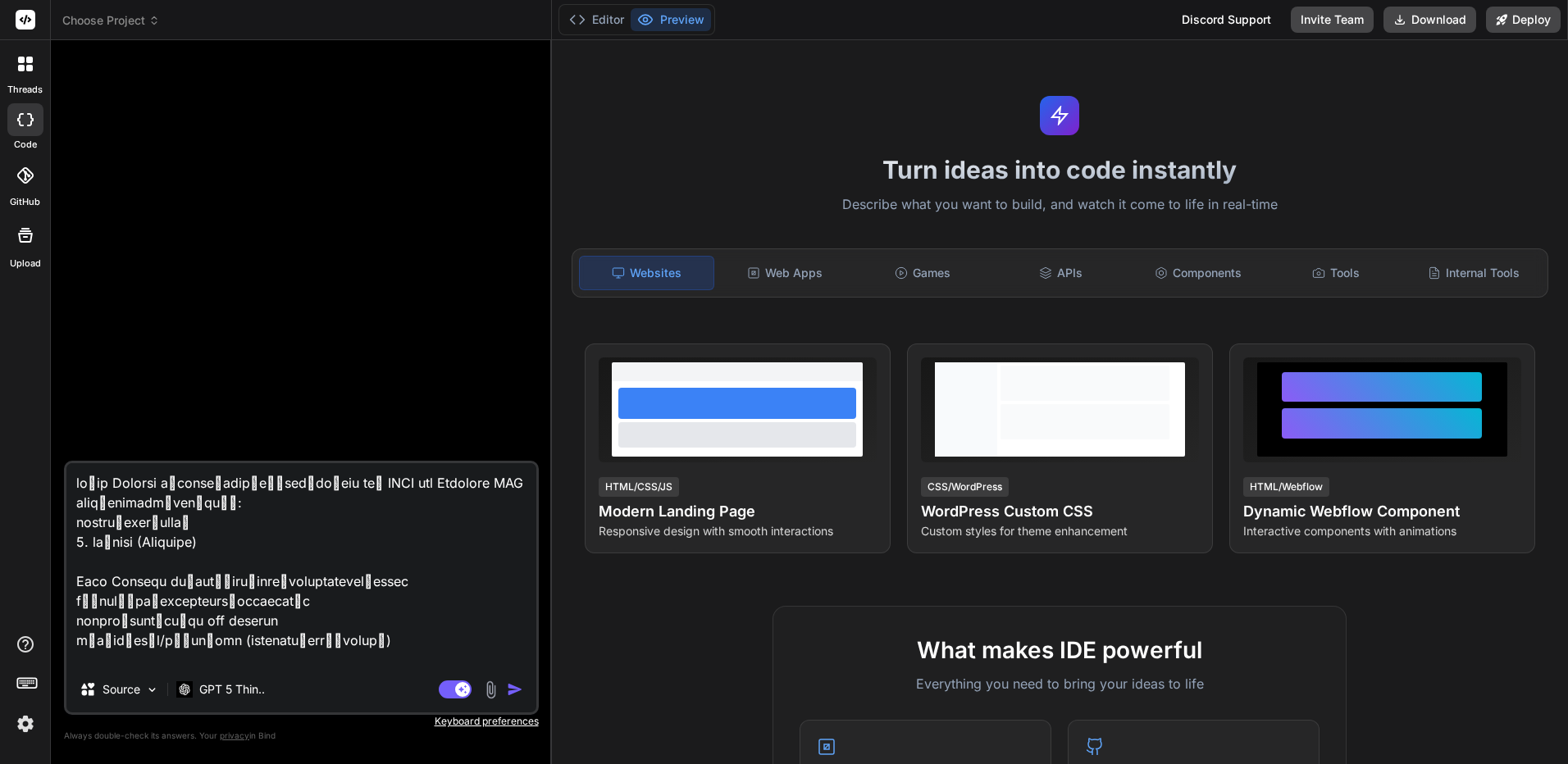
click at [516, 698] on div "Agent Mode. When this toggle is activated, AI automatically makes decisions, re…" at bounding box center [482, 690] width 94 height 20
click at [520, 690] on img "button" at bounding box center [514, 689] width 16 height 16
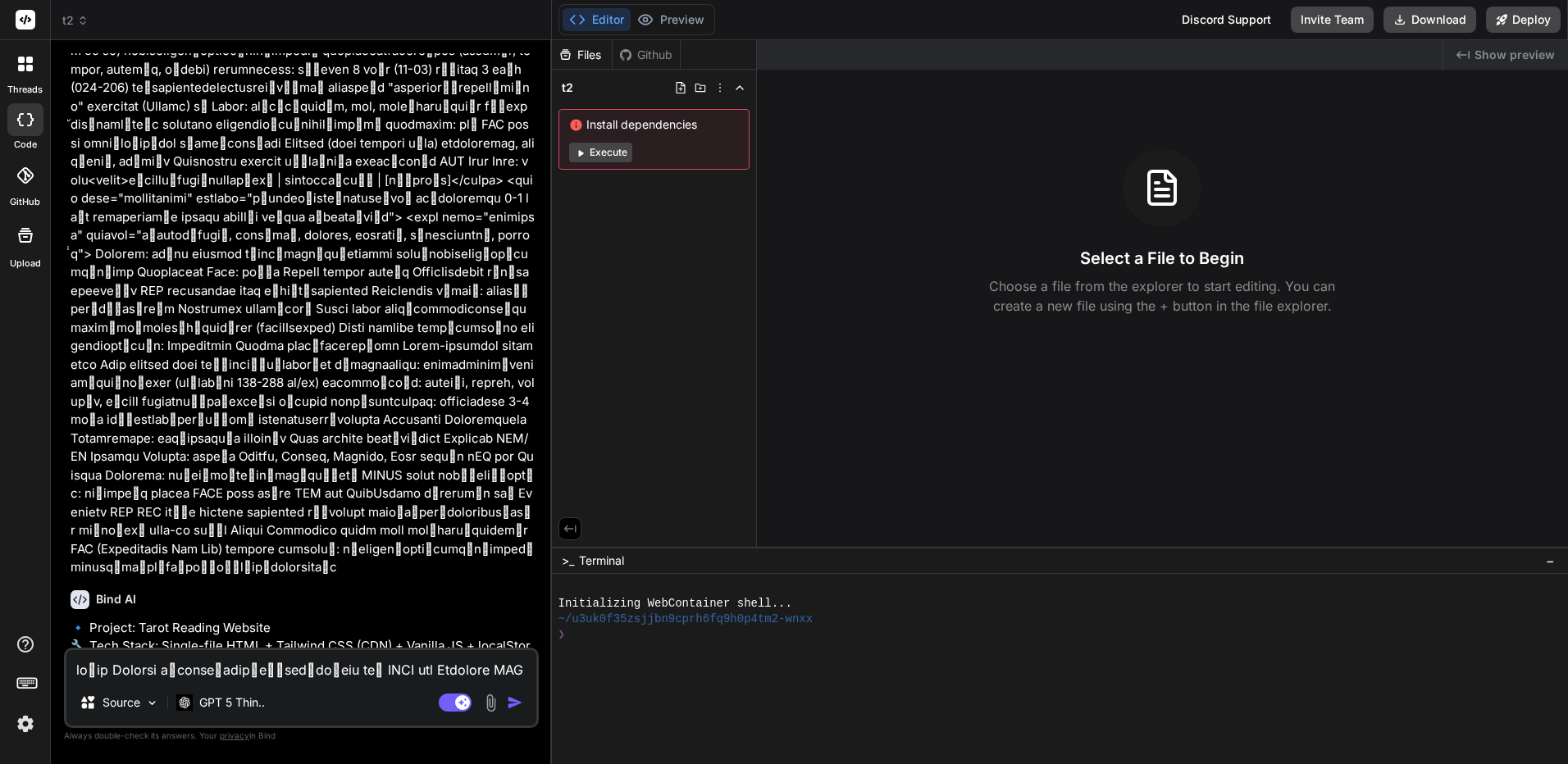
scroll to position [413, 0]
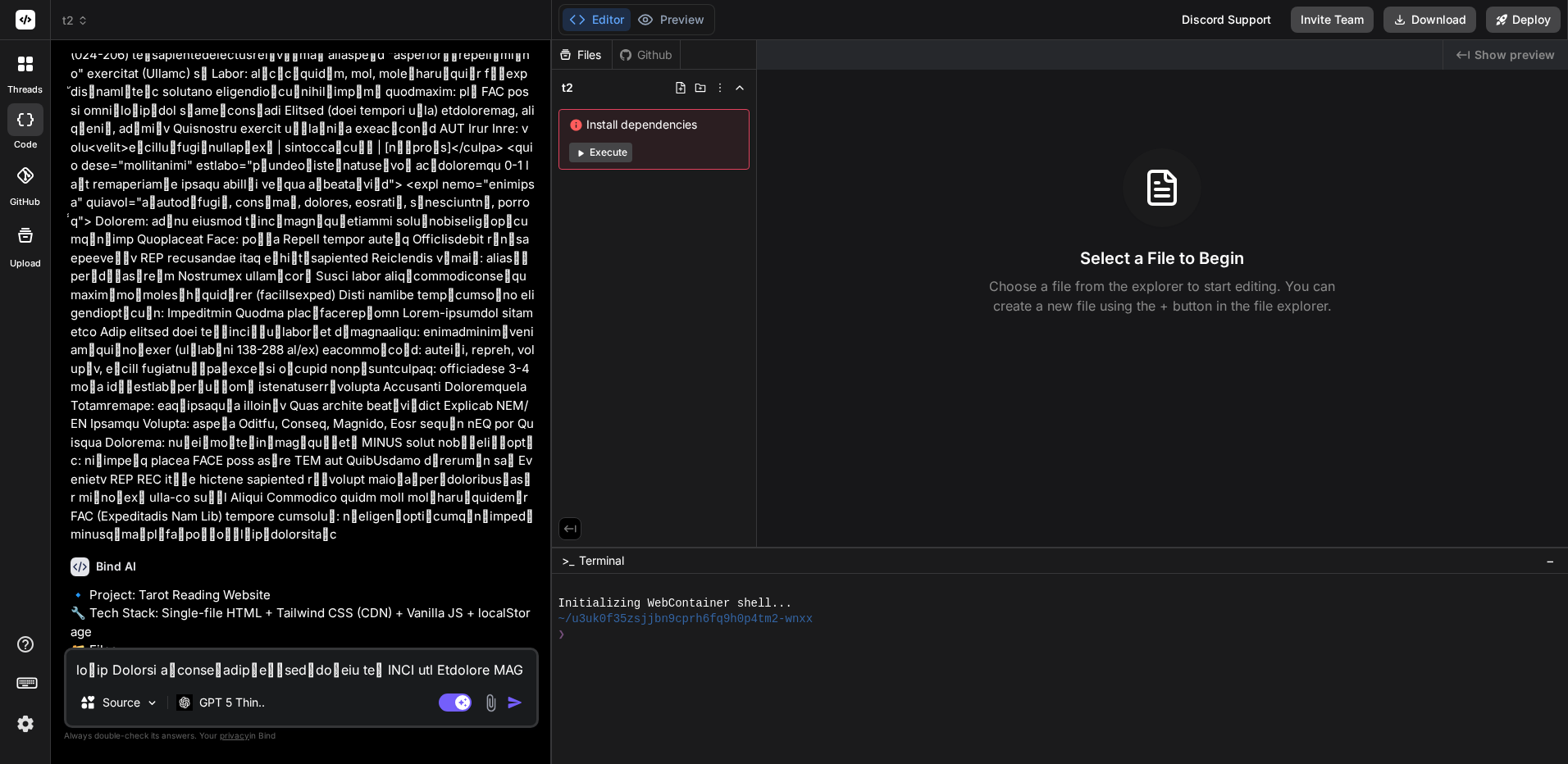
drag, startPoint x: 428, startPoint y: 313, endPoint x: 425, endPoint y: 363, distance: 50.1
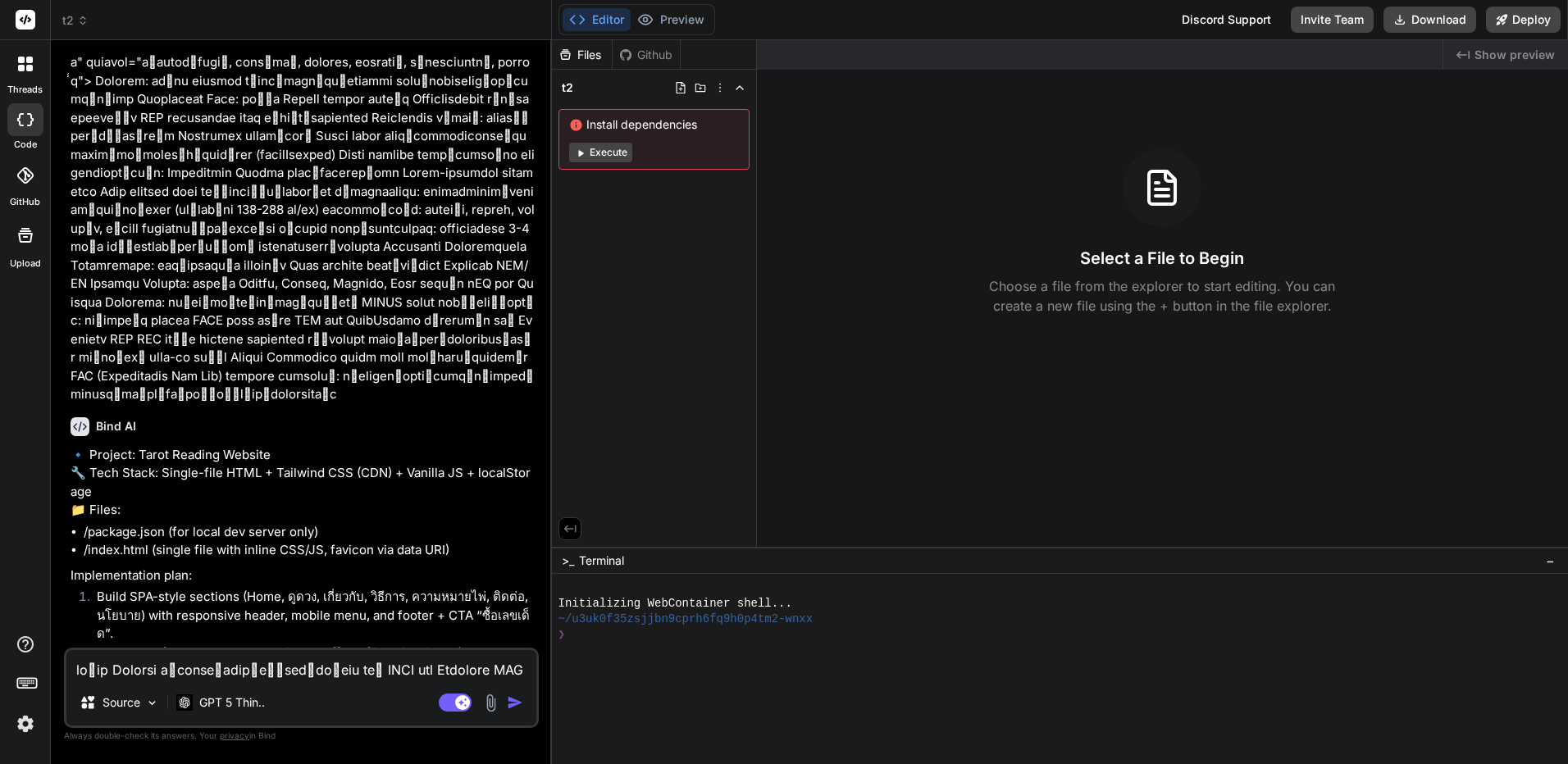
type textarea "x"
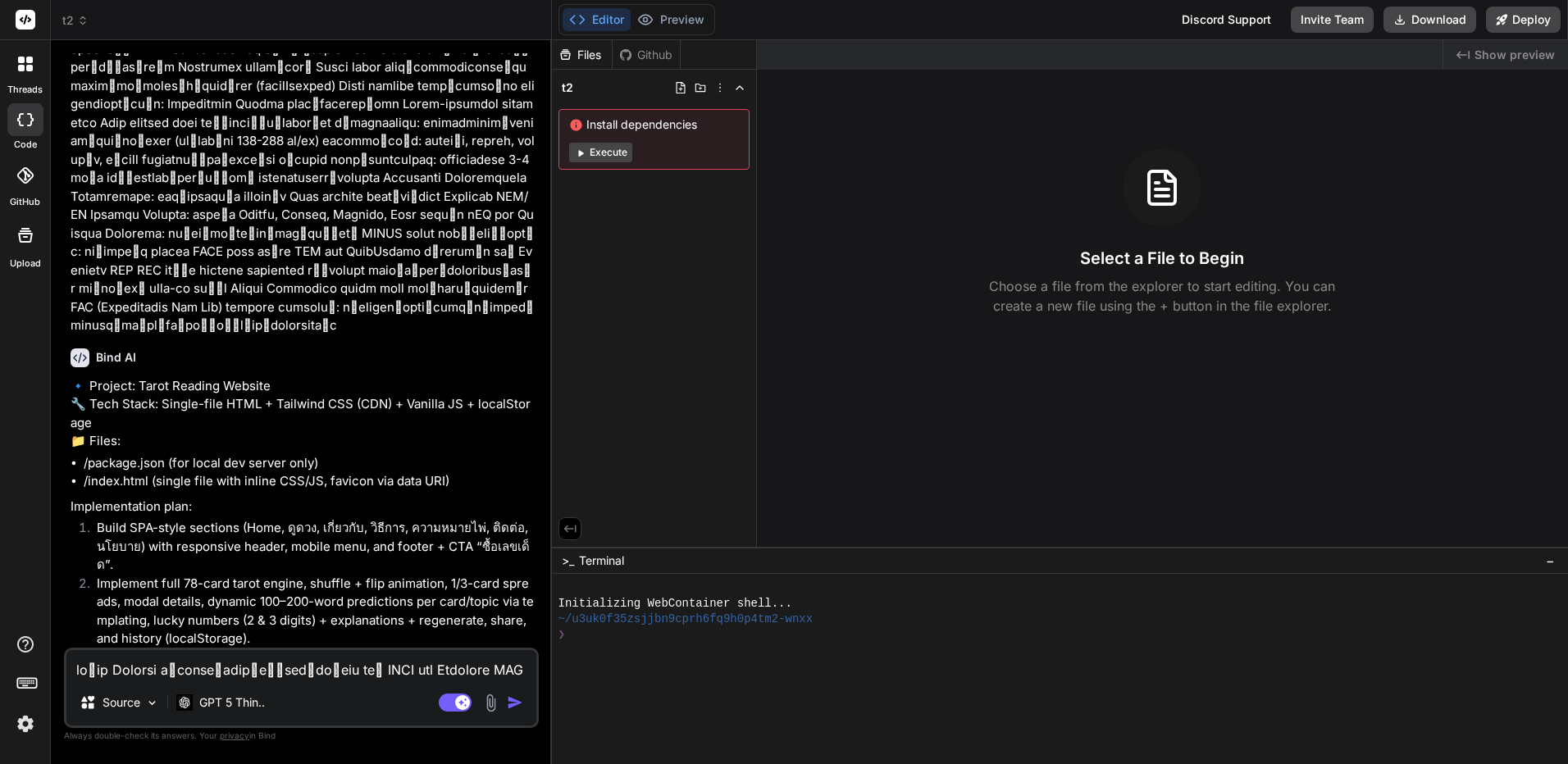
scroll to position [854, 0]
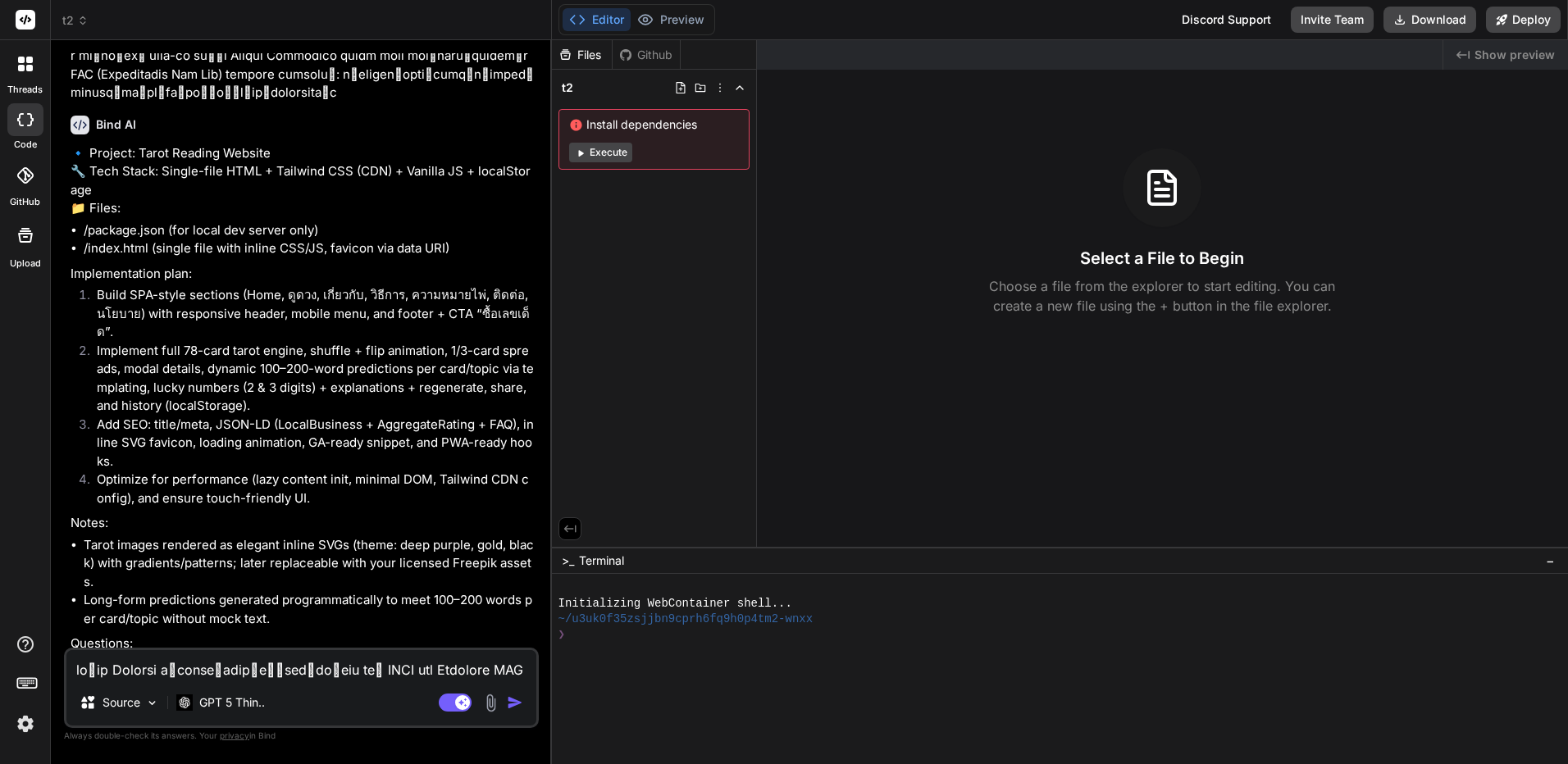
drag, startPoint x: 439, startPoint y: 266, endPoint x: 470, endPoint y: 417, distance: 154.1
click at [213, 668] on textarea at bounding box center [302, 664] width 470 height 29
type textarea "o"
type textarea "x"
type textarea "ok"
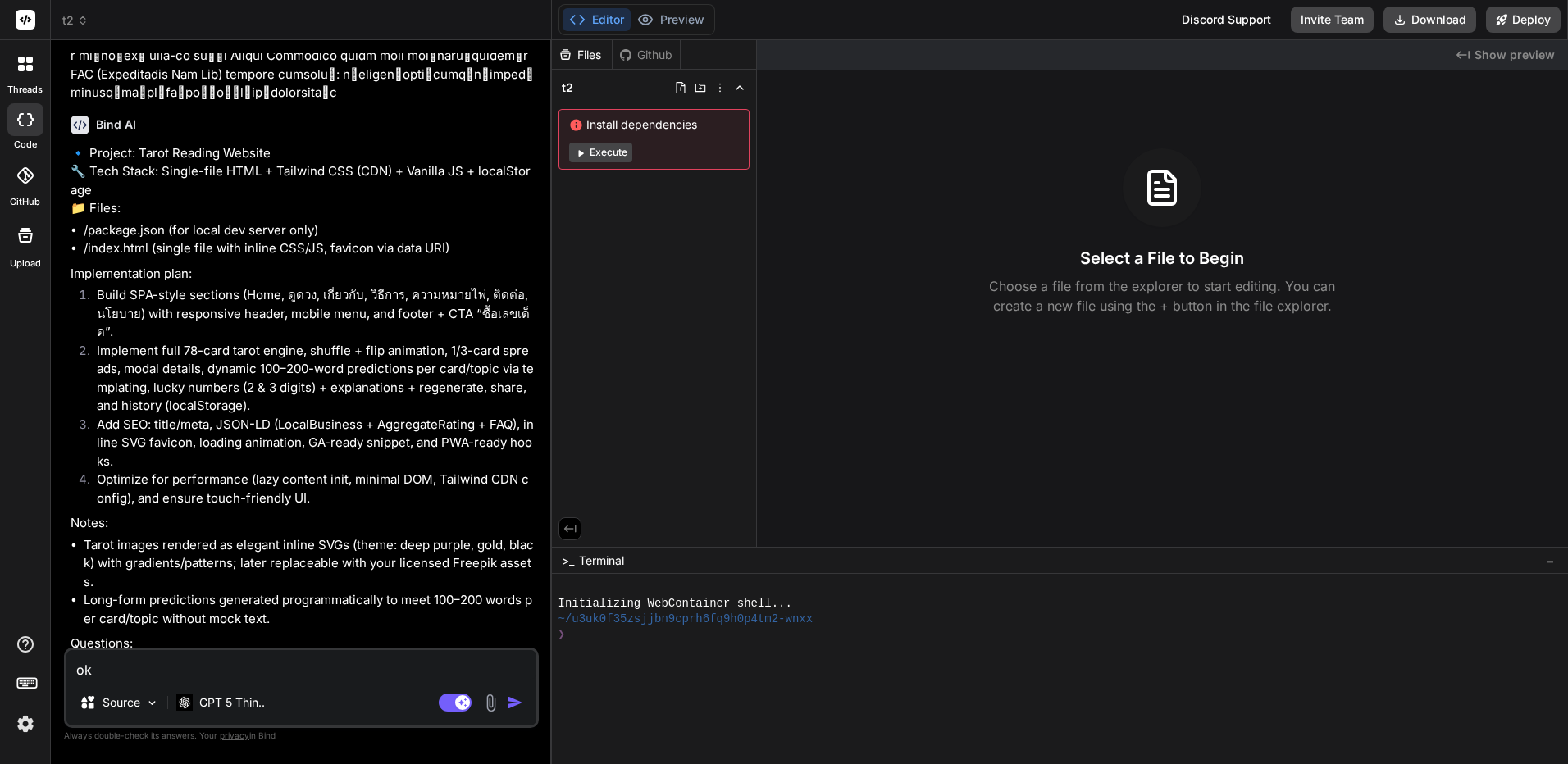
type textarea "x"
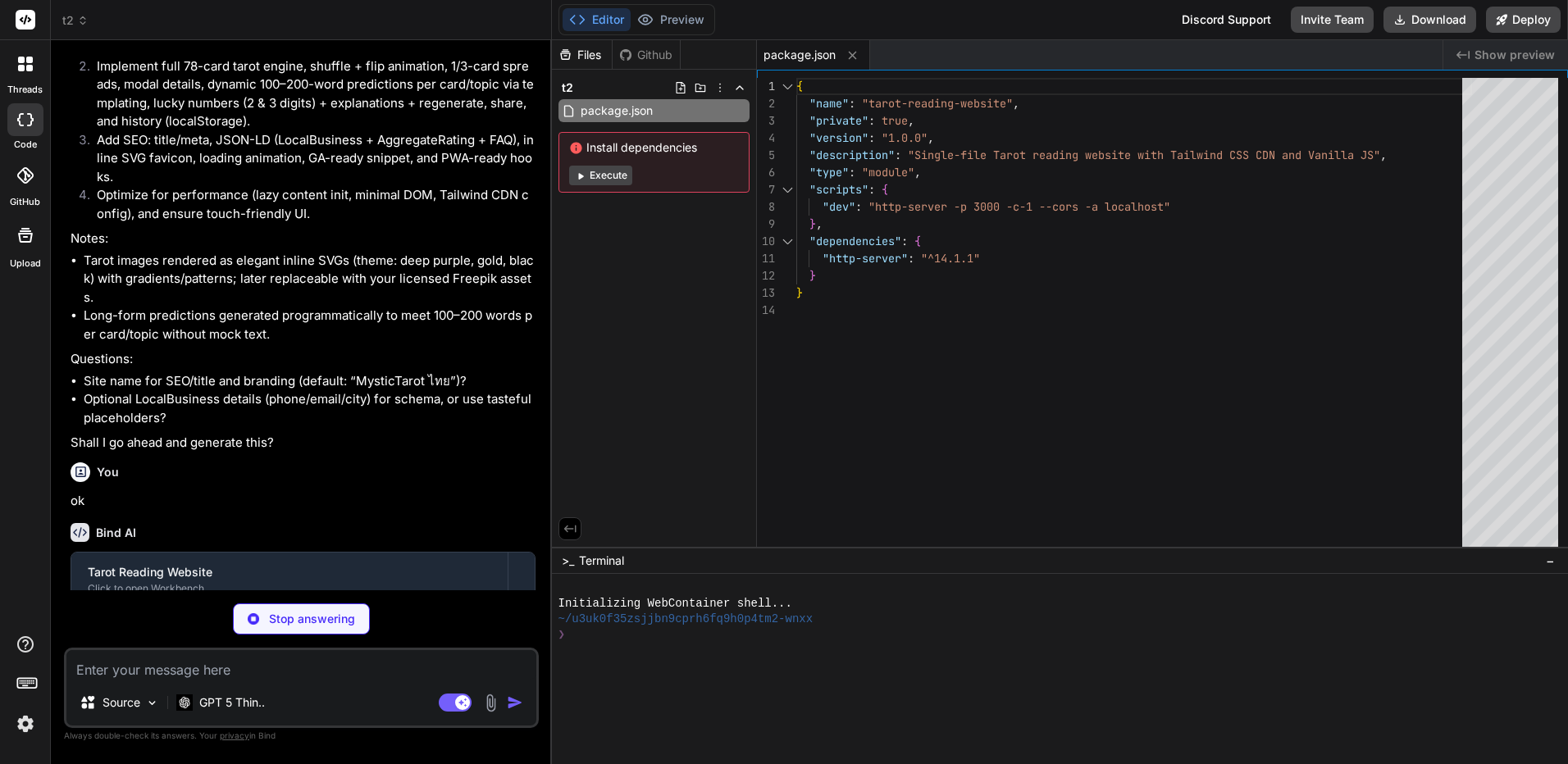
scroll to position [1141, 0]
type textarea "x"
type textarea "</body> </html>"
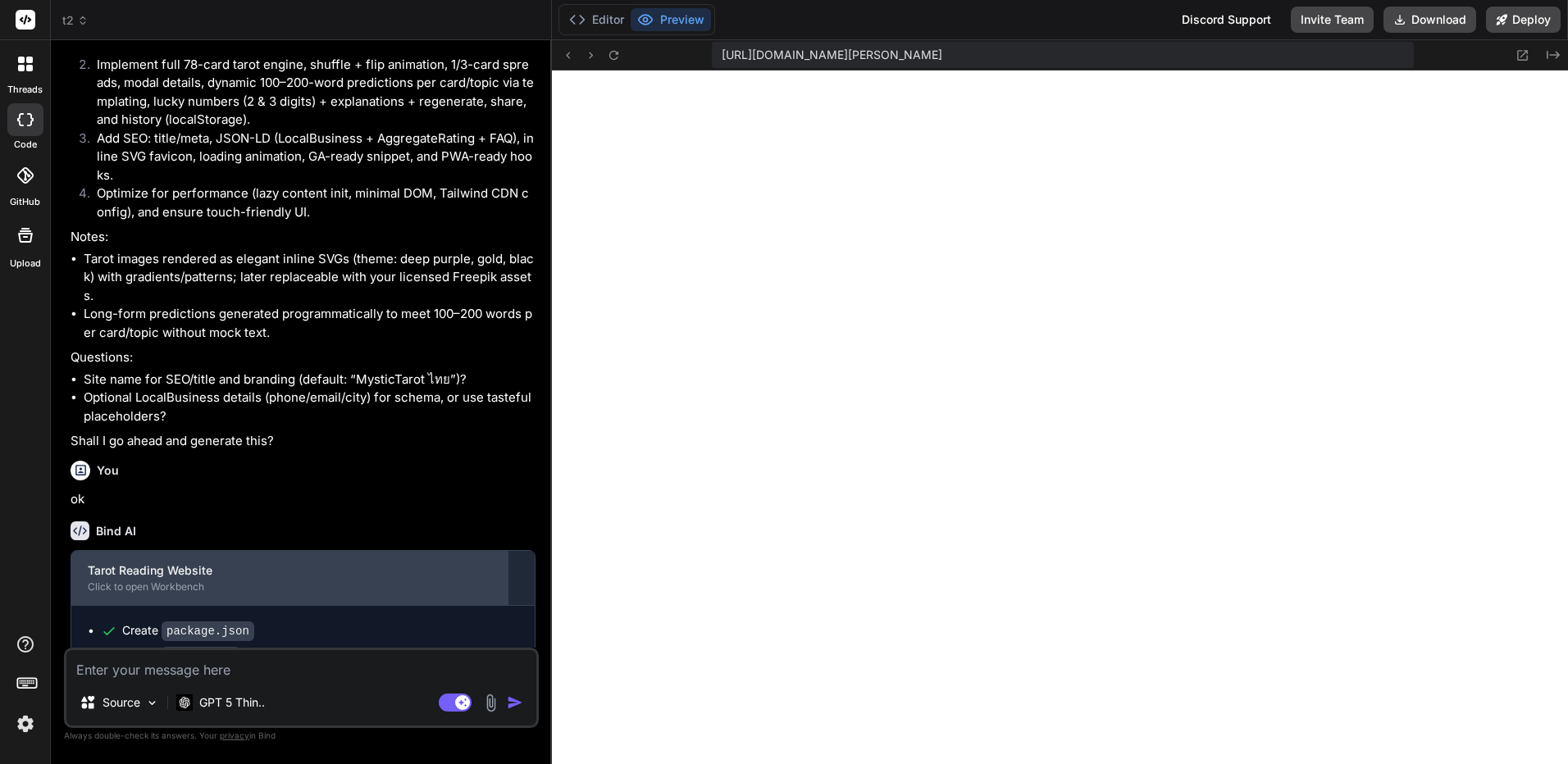
scroll to position [1205, 0]
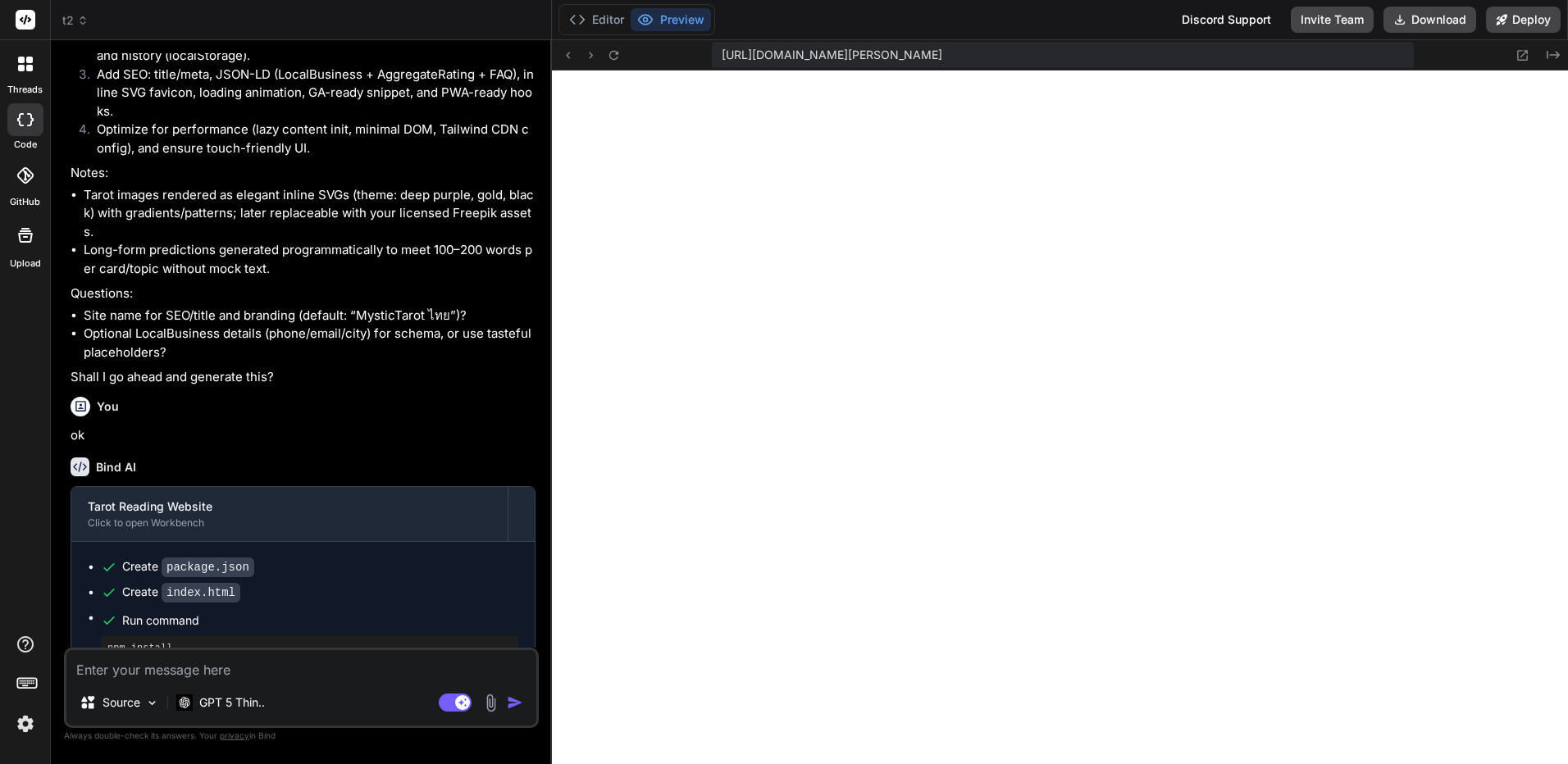
click at [179, 664] on textarea at bounding box center [302, 664] width 470 height 29
click at [612, 19] on button "Editor" at bounding box center [596, 20] width 68 height 23
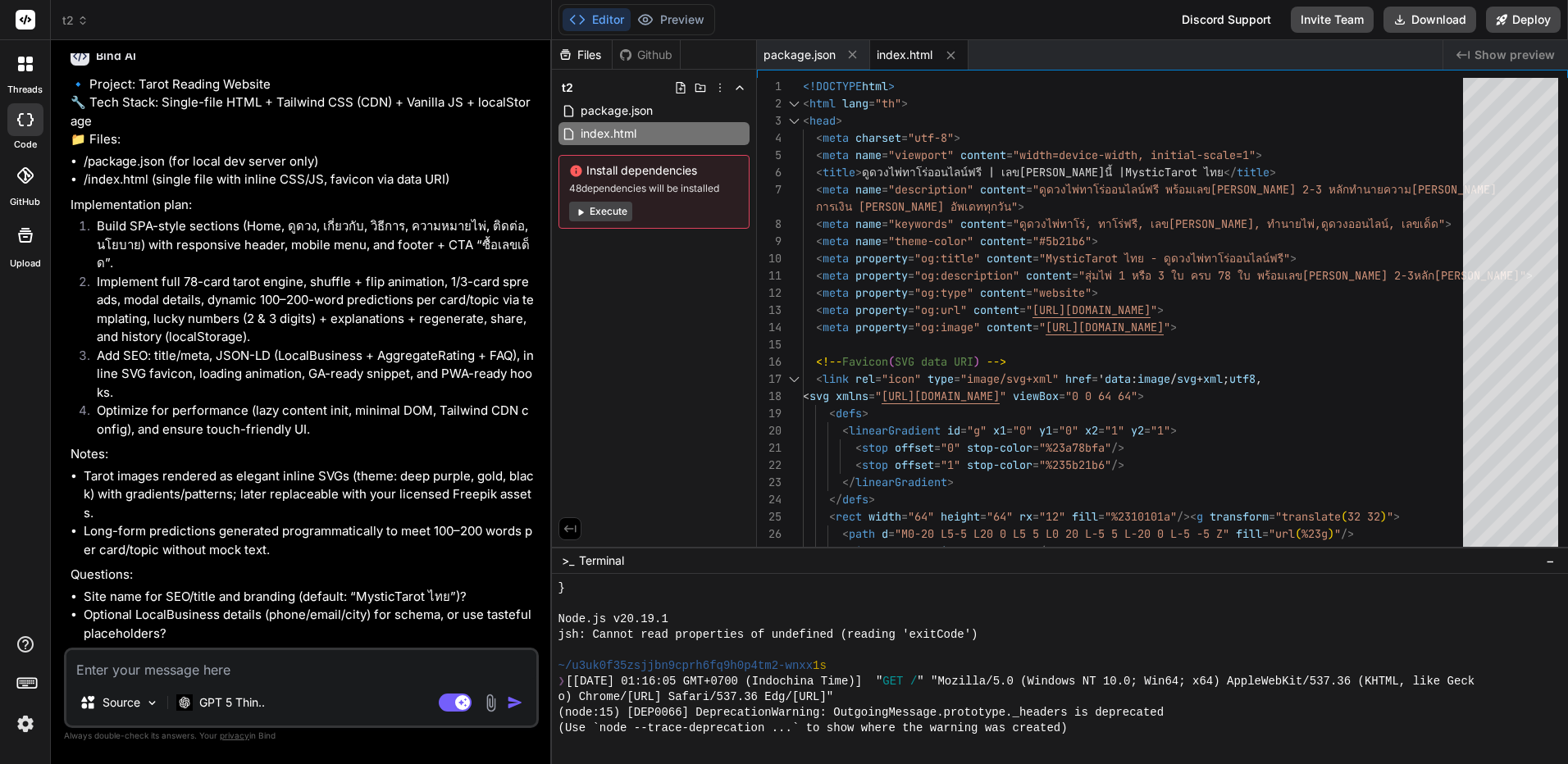
scroll to position [1041, 0]
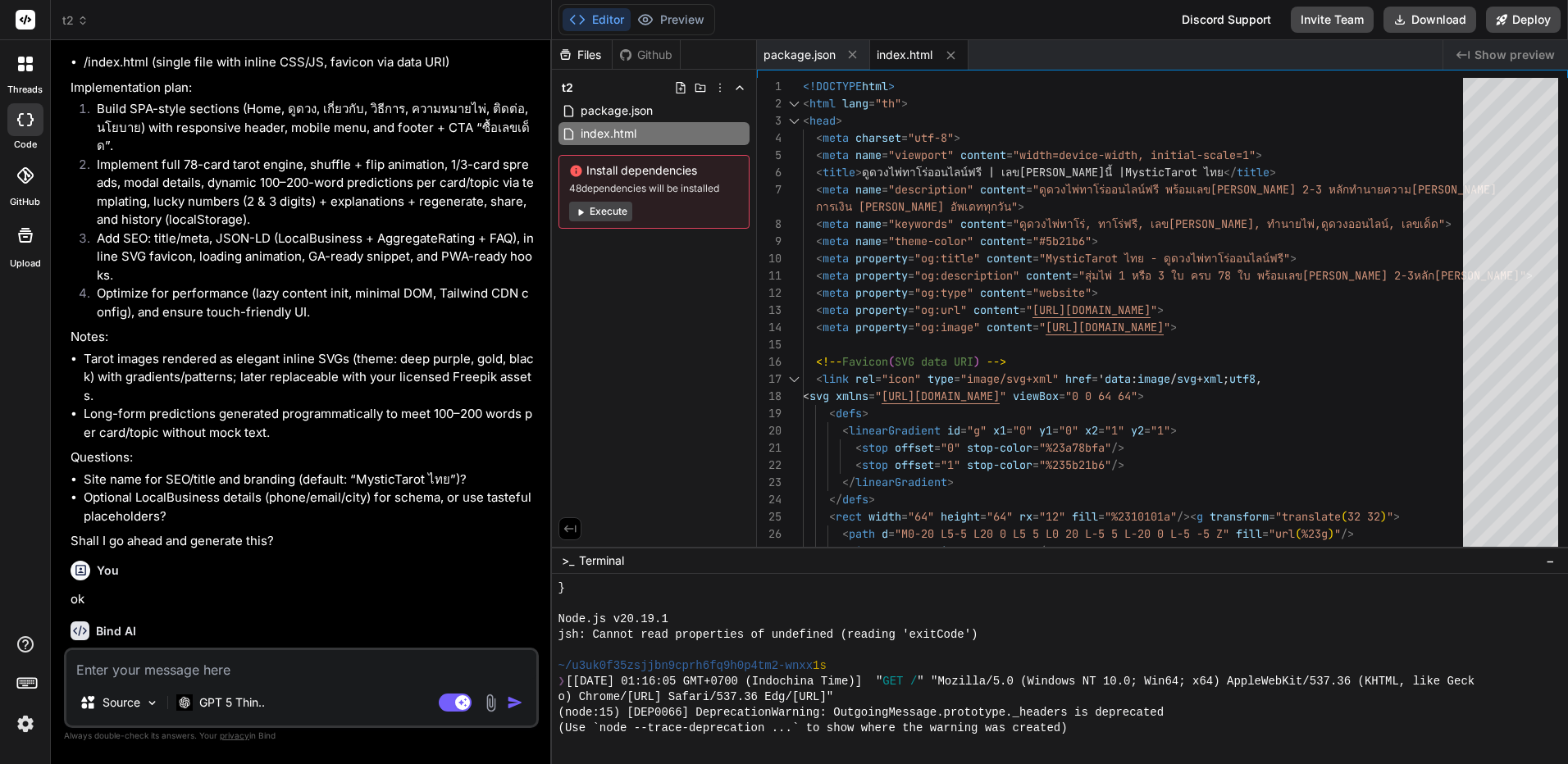
click at [617, 212] on button "Execute" at bounding box center [600, 211] width 63 height 20
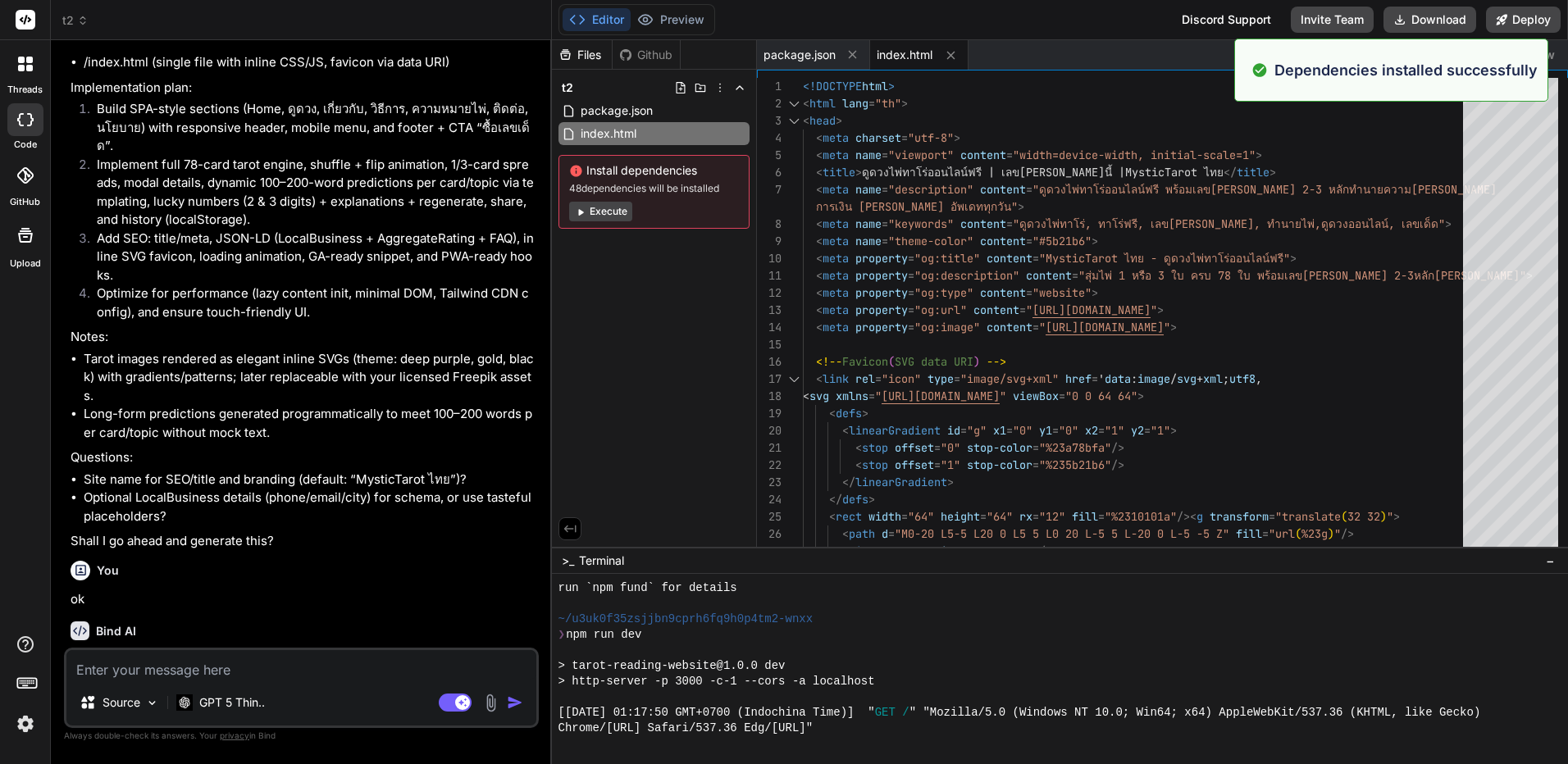
scroll to position [1963, 0]
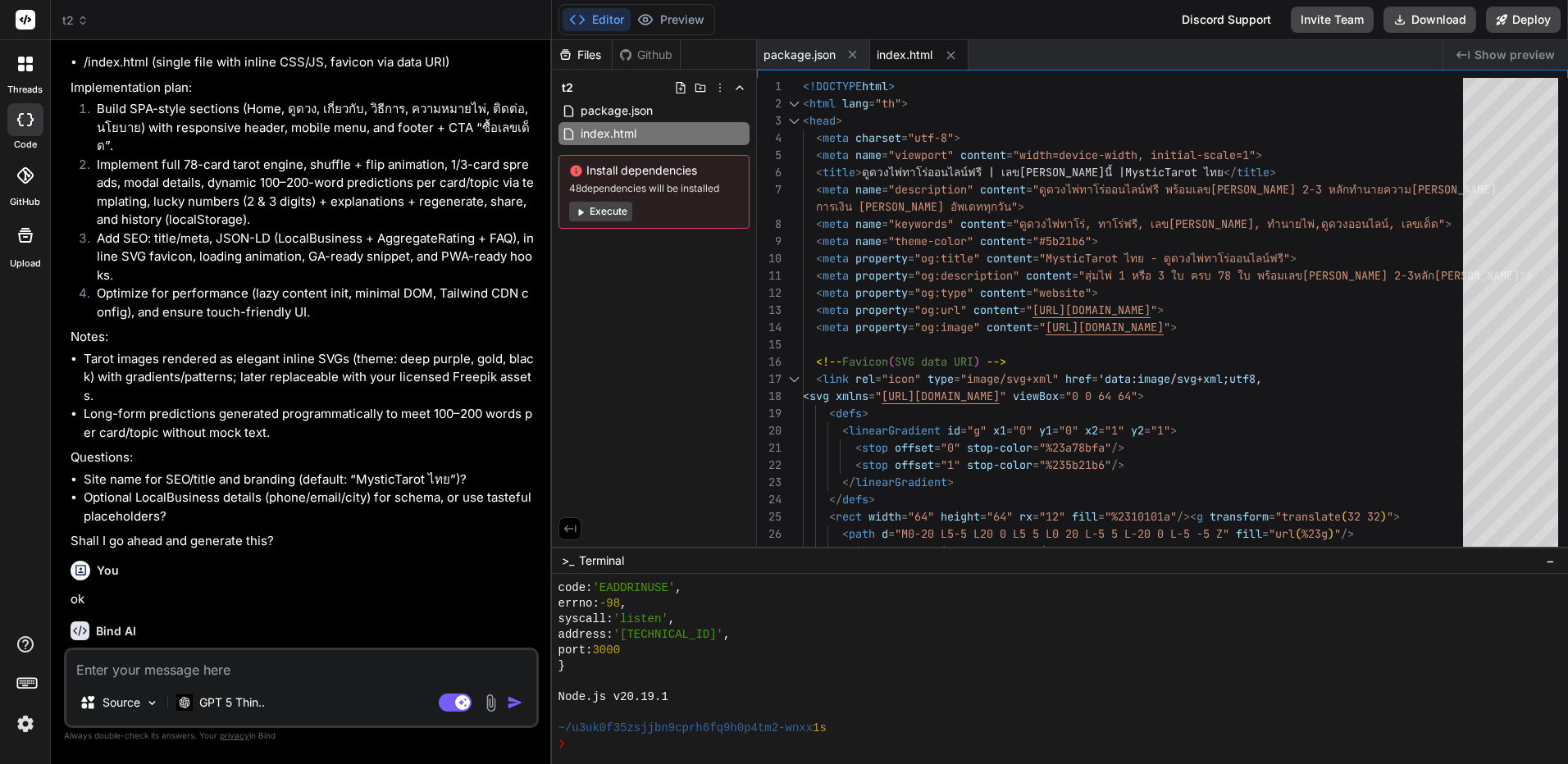
click at [612, 212] on button "Execute" at bounding box center [600, 211] width 63 height 20
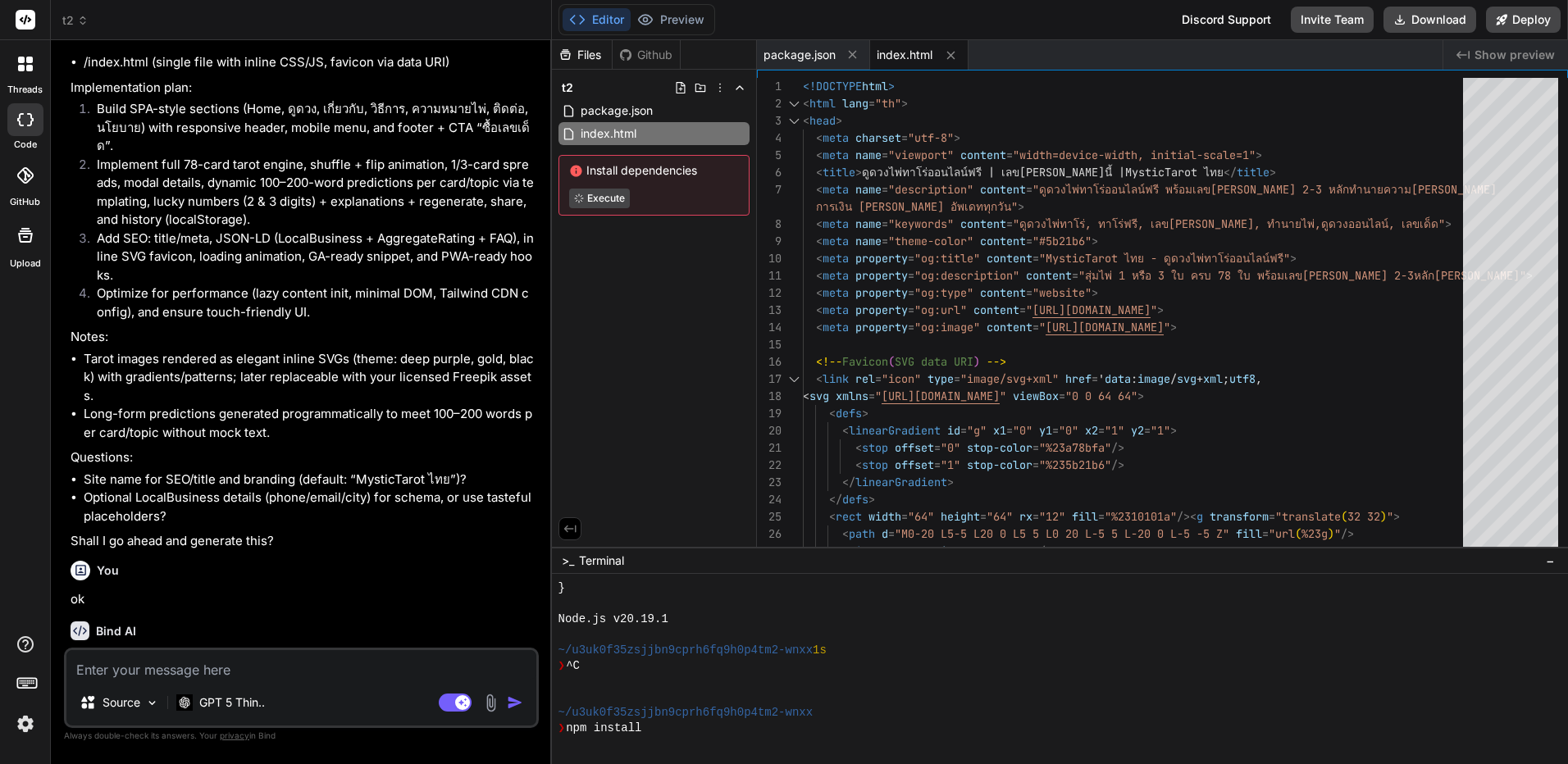
scroll to position [2150, 0]
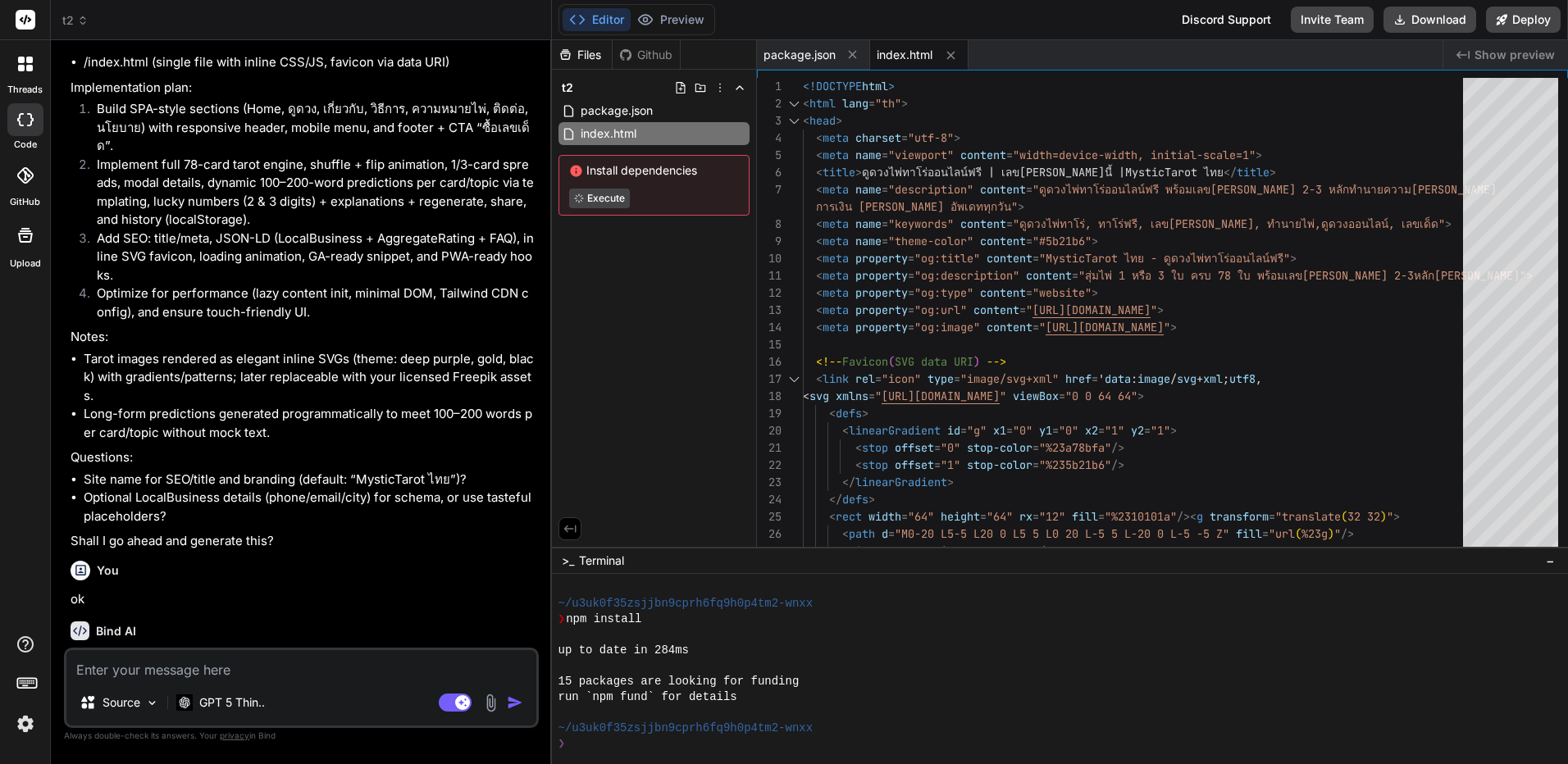
click at [318, 680] on div "Source GPT 5 Thin.. Agent Mode. When this toggle is activated, AI automatically…" at bounding box center [302, 688] width 475 height 80
type textarea "x"
click at [332, 672] on textarea at bounding box center [302, 664] width 470 height 29
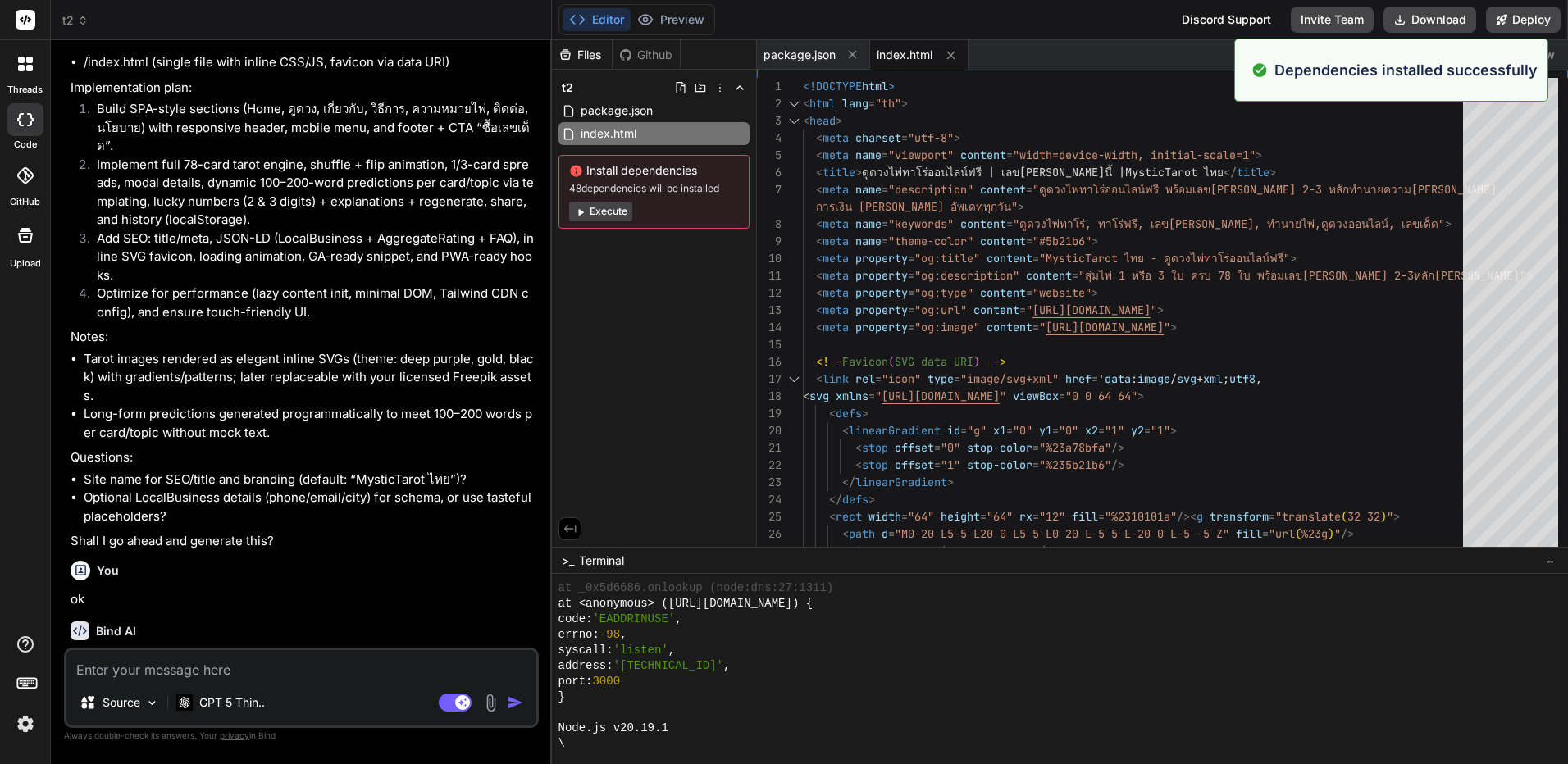
scroll to position [2509, 0]
click at [332, 672] on textarea at bounding box center [302, 664] width 470 height 29
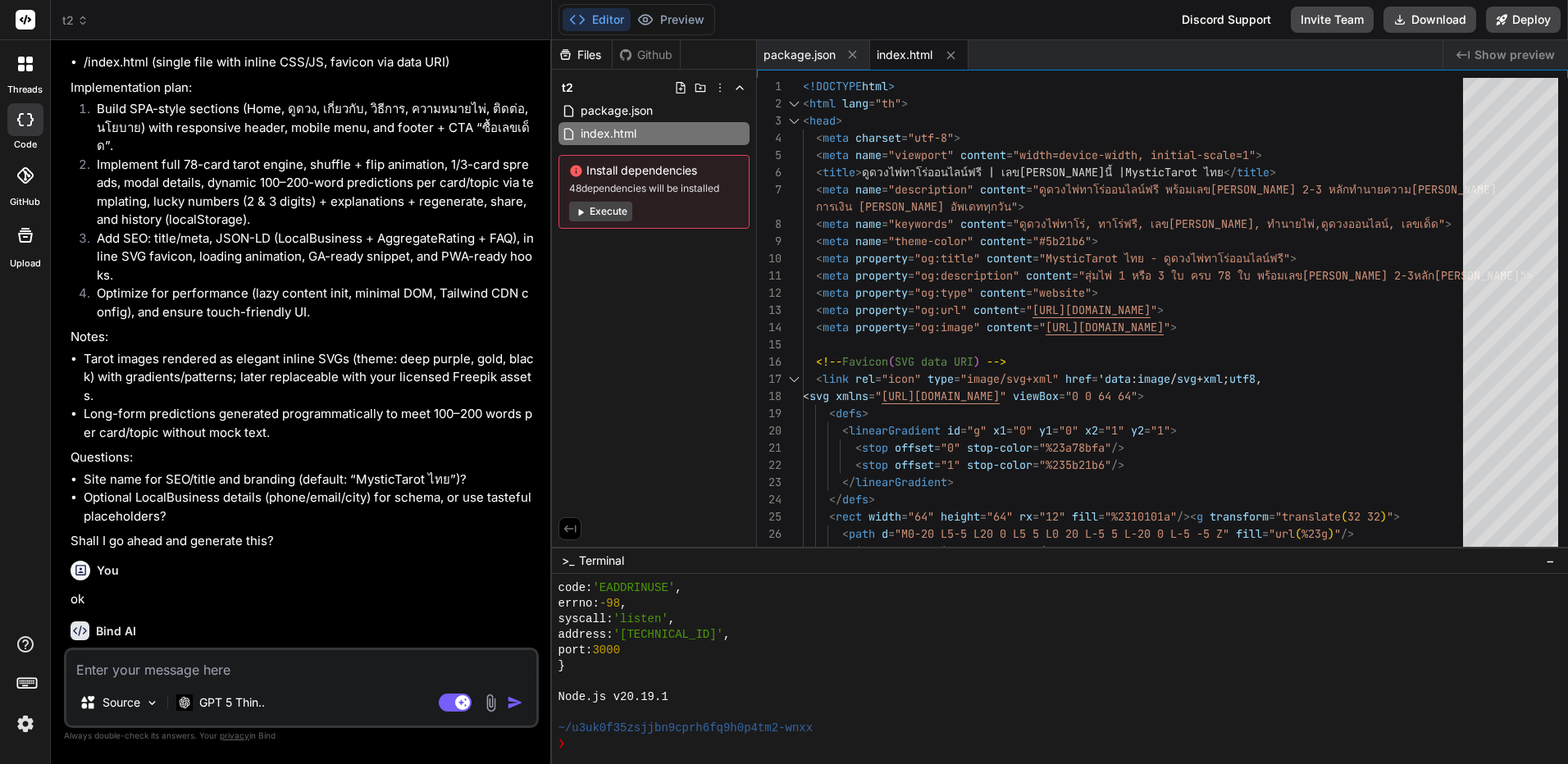
type textarea "c"
type textarea "x"
type textarea "co"
type textarea "x"
type textarea "con"
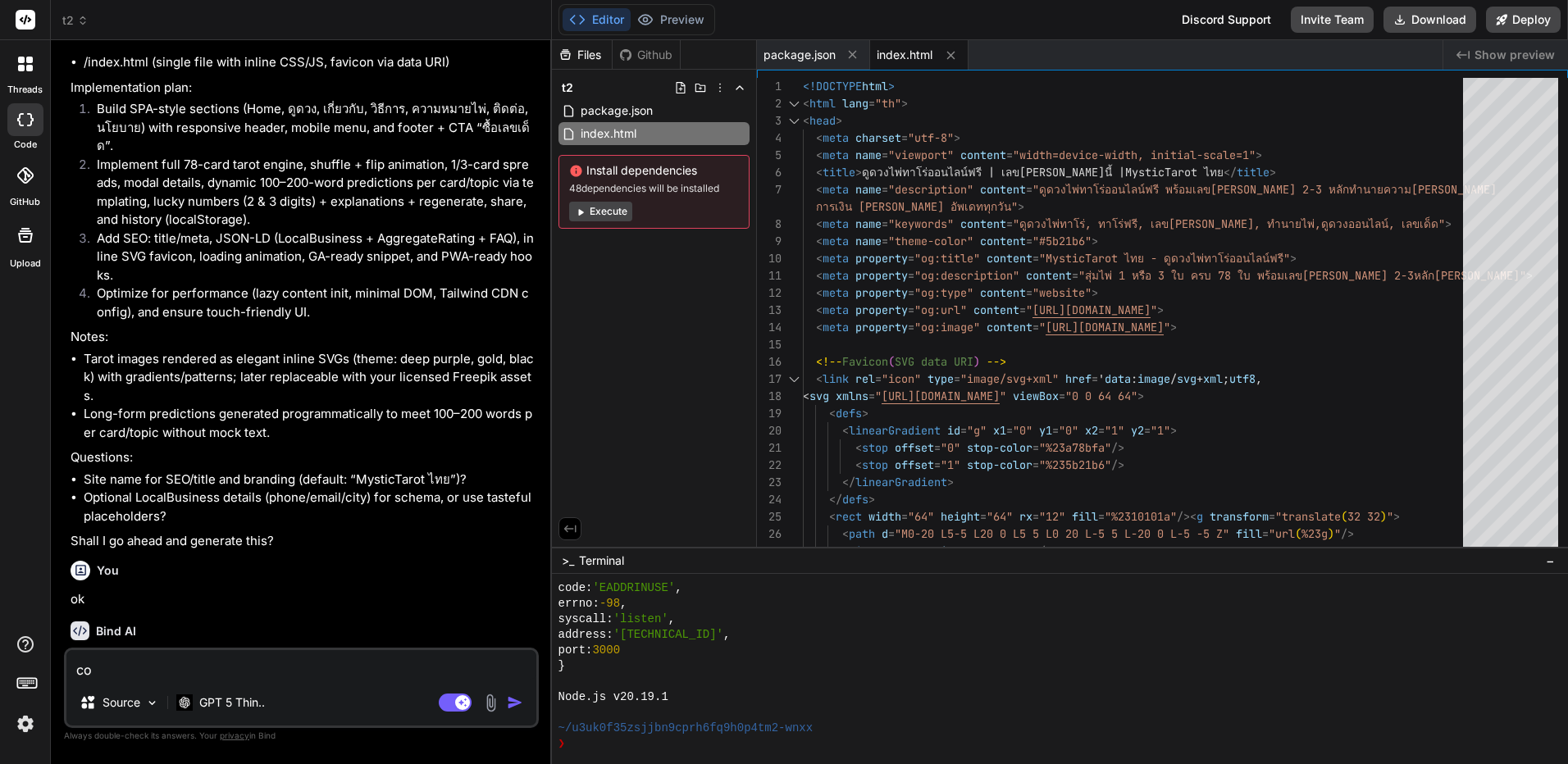
type textarea "x"
type textarea "cont"
type textarea "x"
type textarea "conti"
type textarea "x"
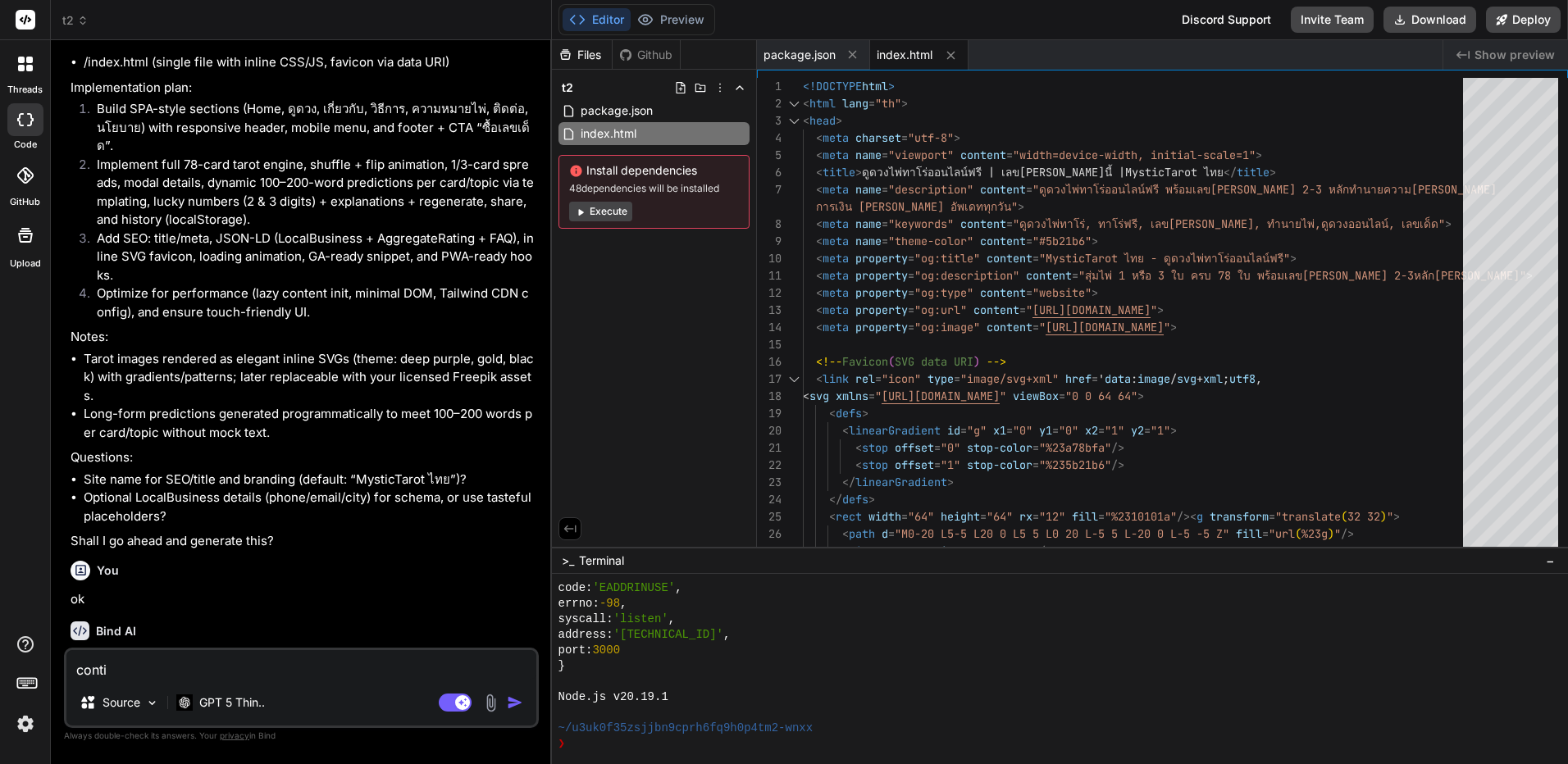
type textarea "contin"
type textarea "x"
type textarea "continu"
type textarea "x"
type textarea "continus"
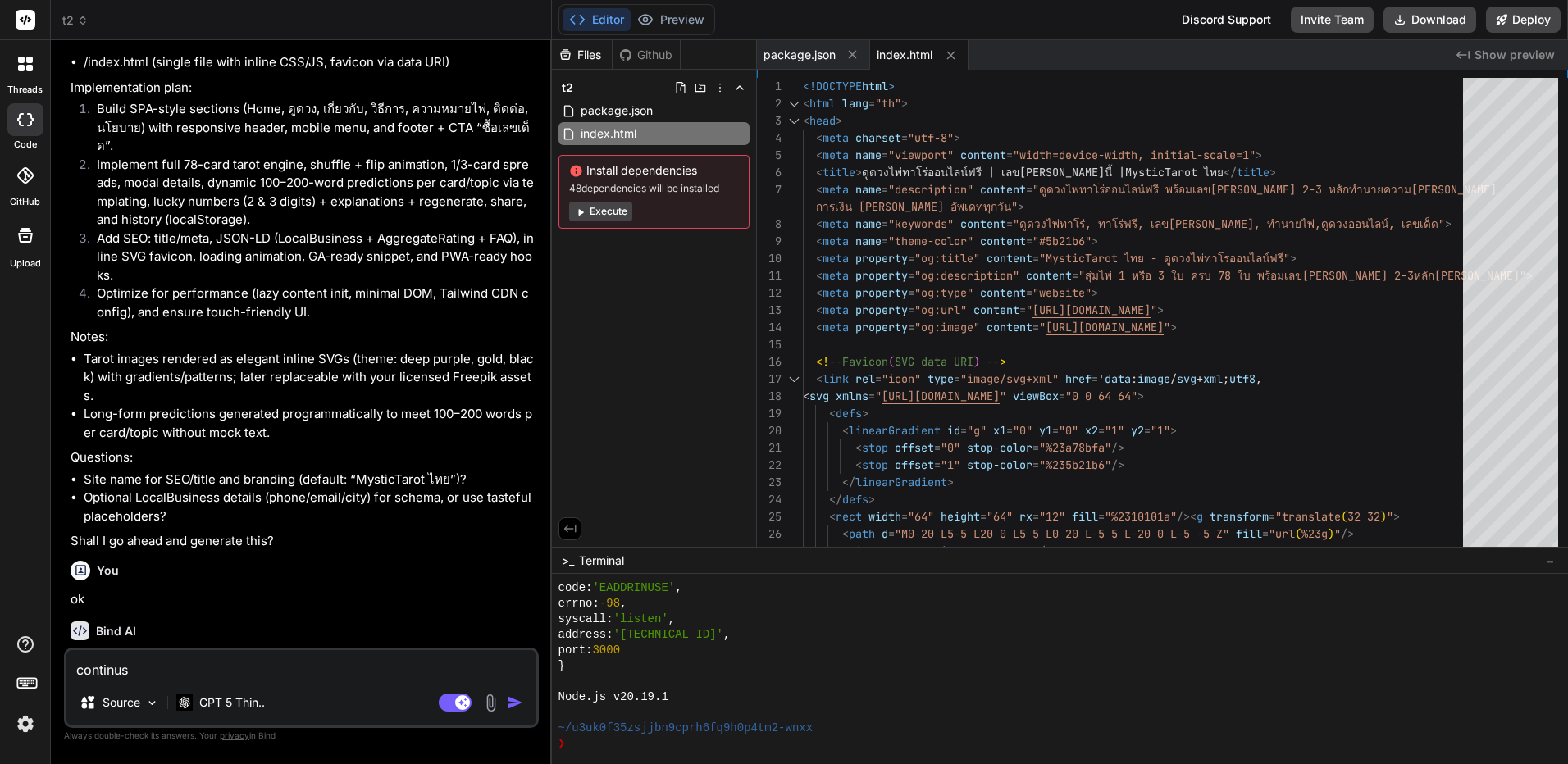
type textarea "x"
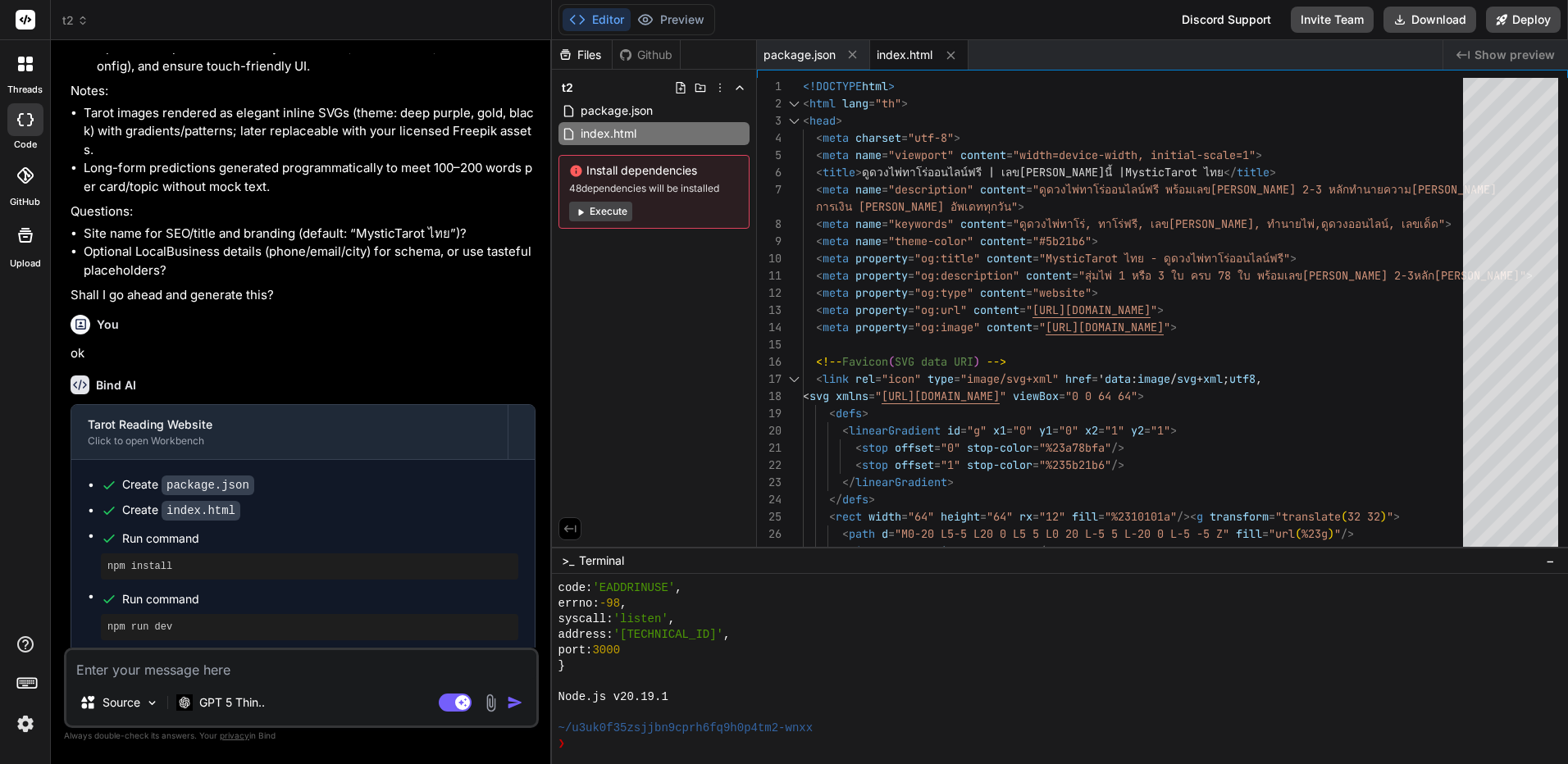
scroll to position [1374, 0]
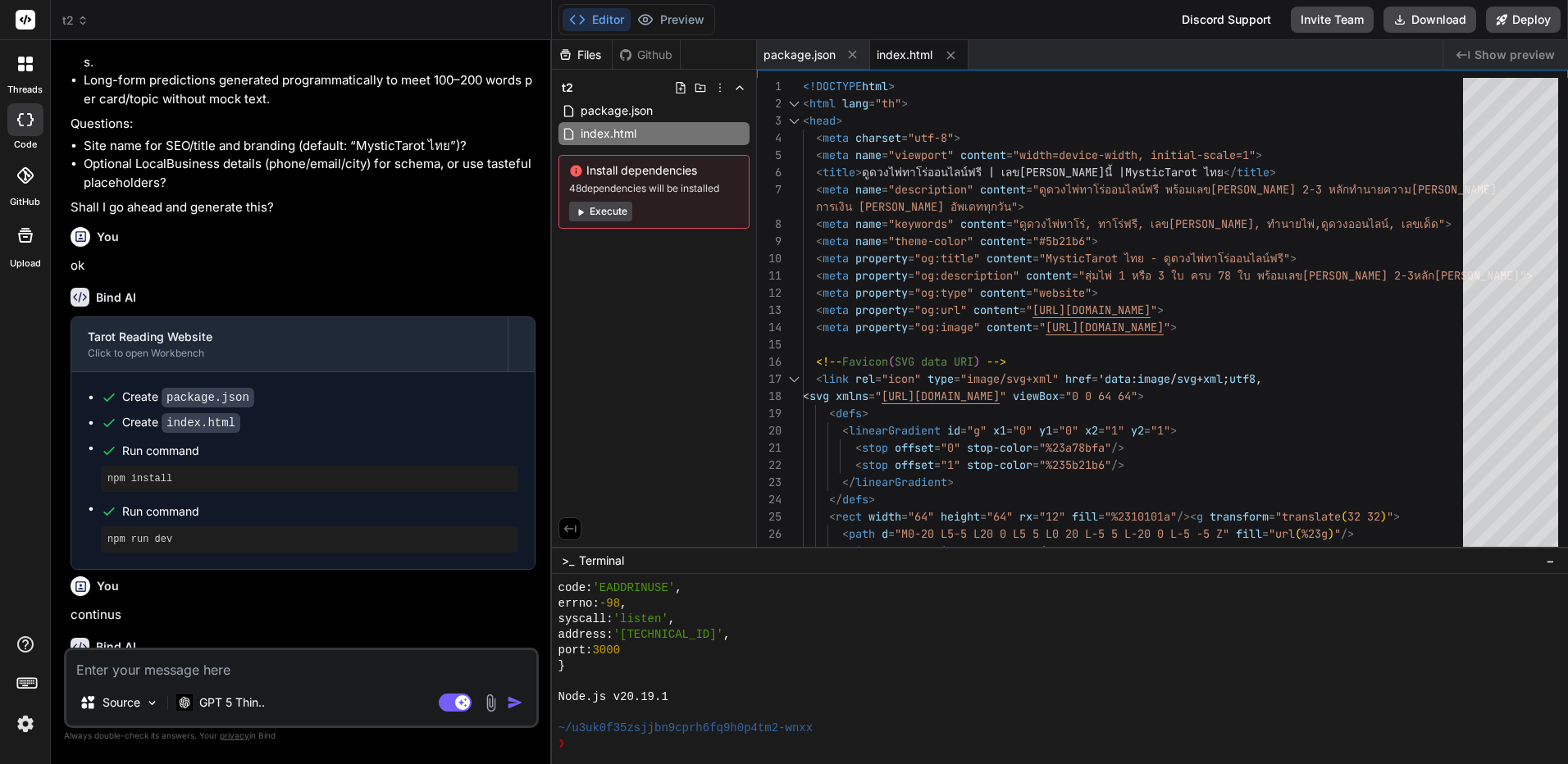
type textarea "x"
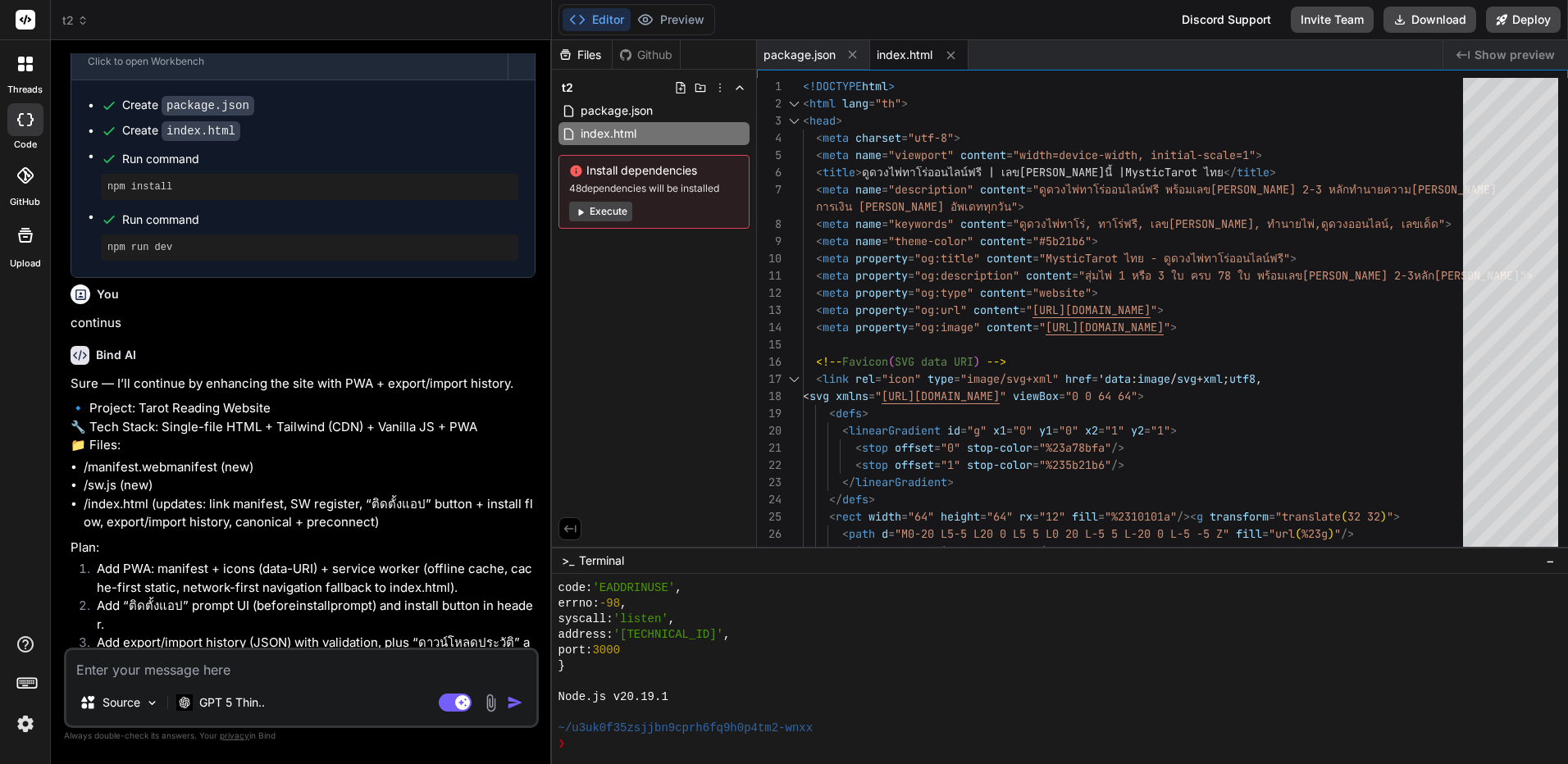
scroll to position [1685, 0]
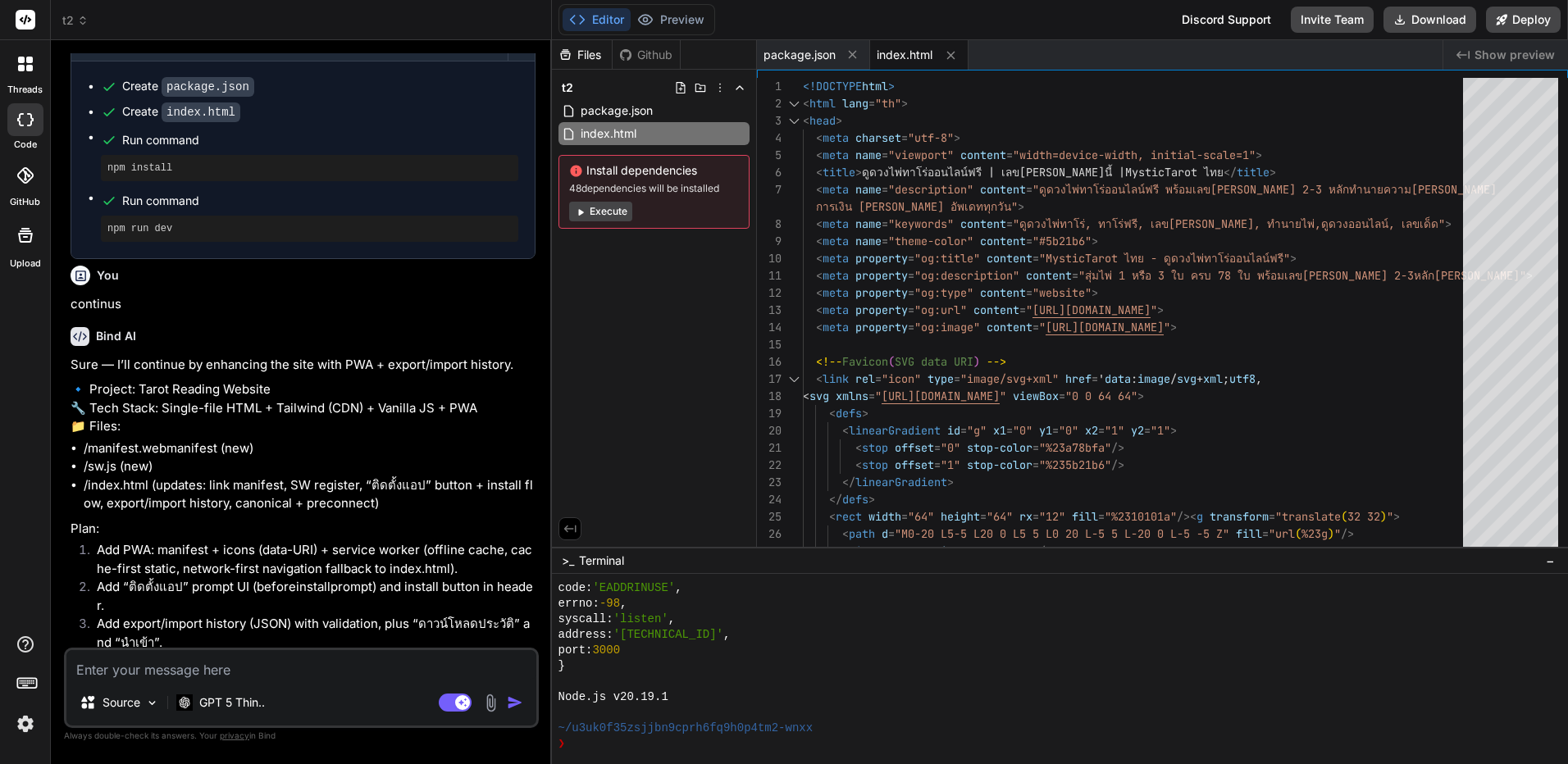
click at [433, 644] on div "Bind AI Sure — I’ll continue by enhancing the site with PWA + export/import his…" at bounding box center [303, 508] width 466 height 389
click at [402, 650] on textarea at bounding box center [302, 664] width 470 height 29
click at [384, 661] on textarea at bounding box center [302, 664] width 470 height 29
type textarea "o"
type textarea "x"
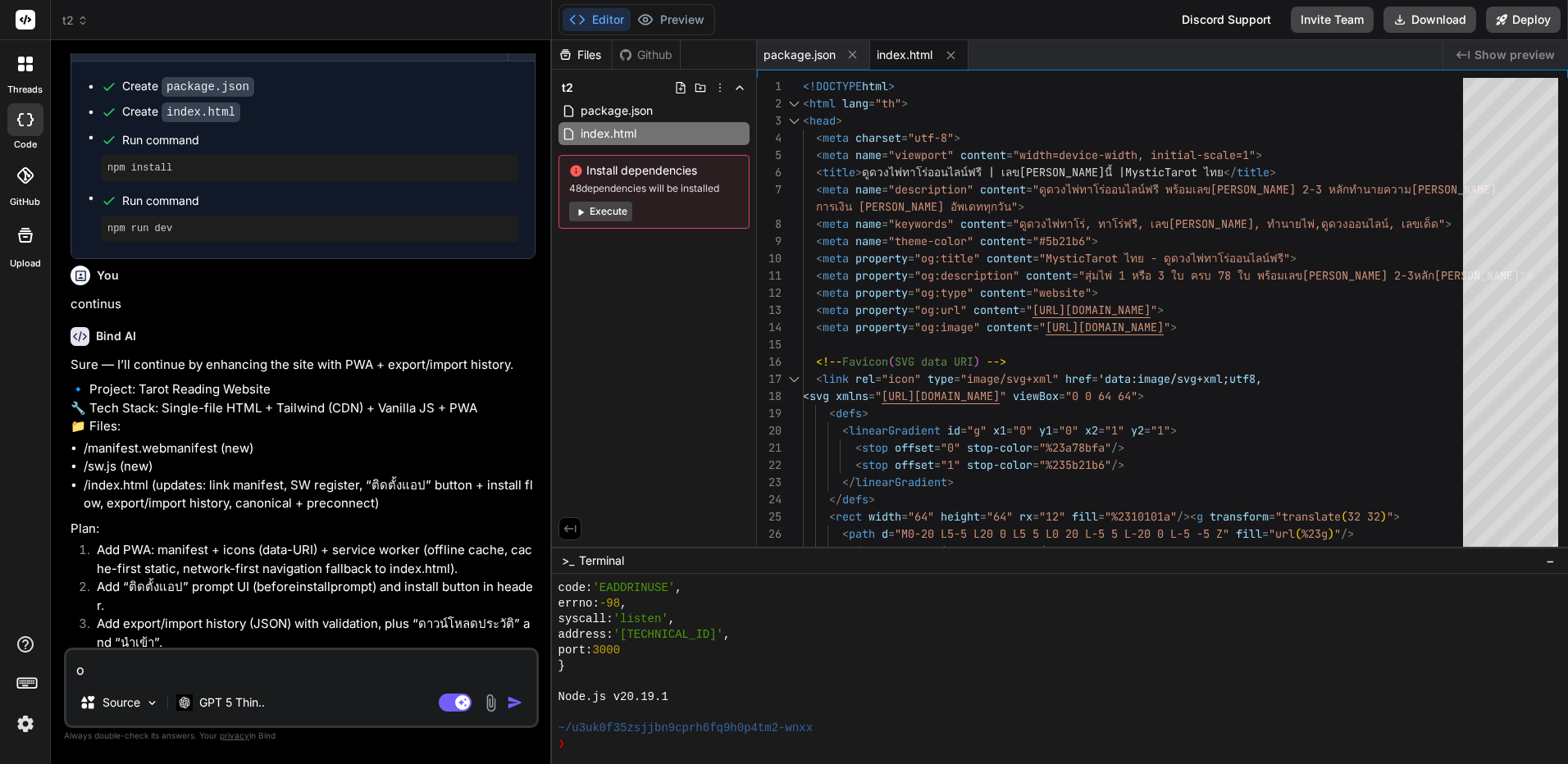
type textarea "ok"
type textarea "x"
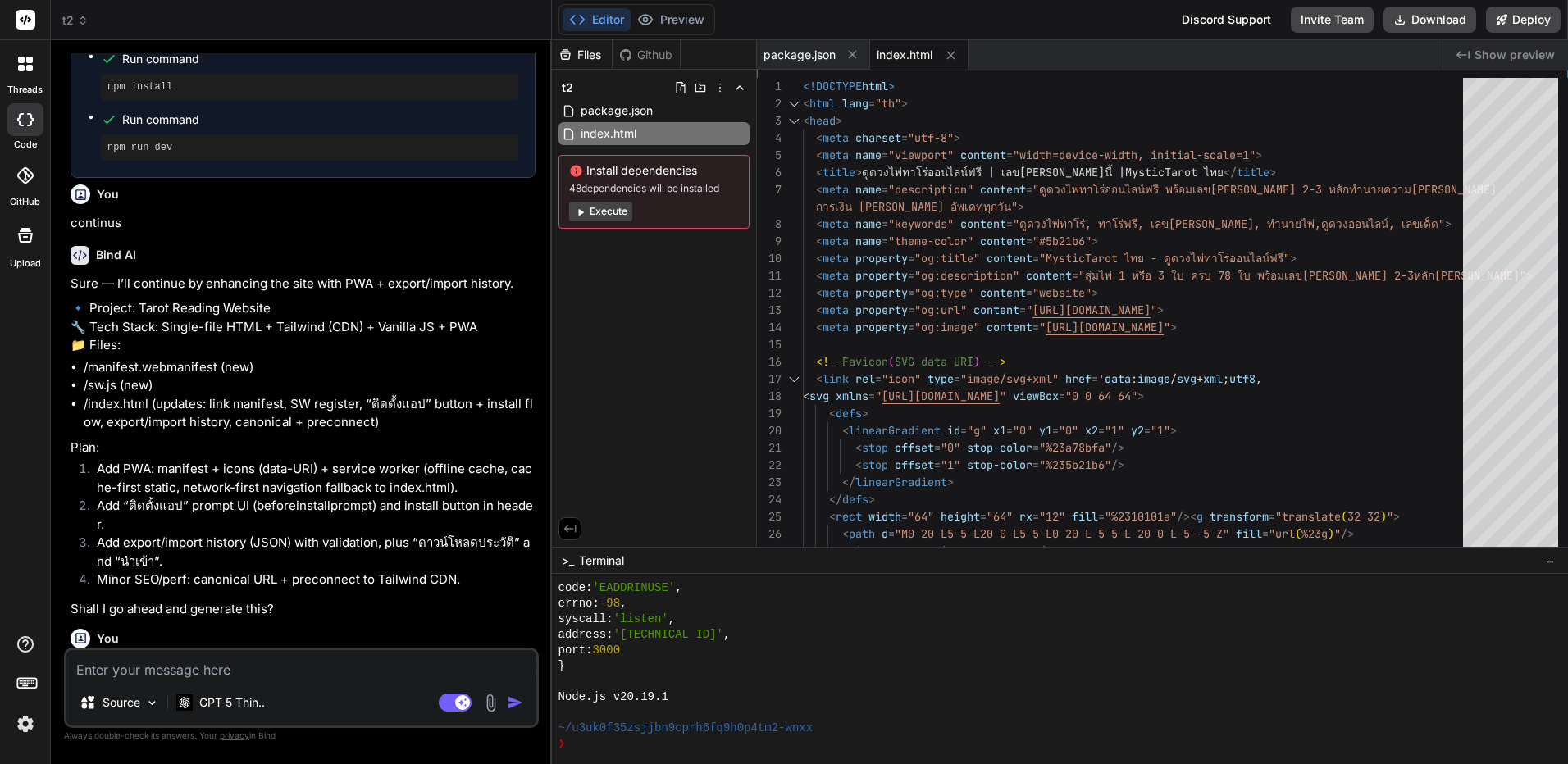
scroll to position [1856, 0]
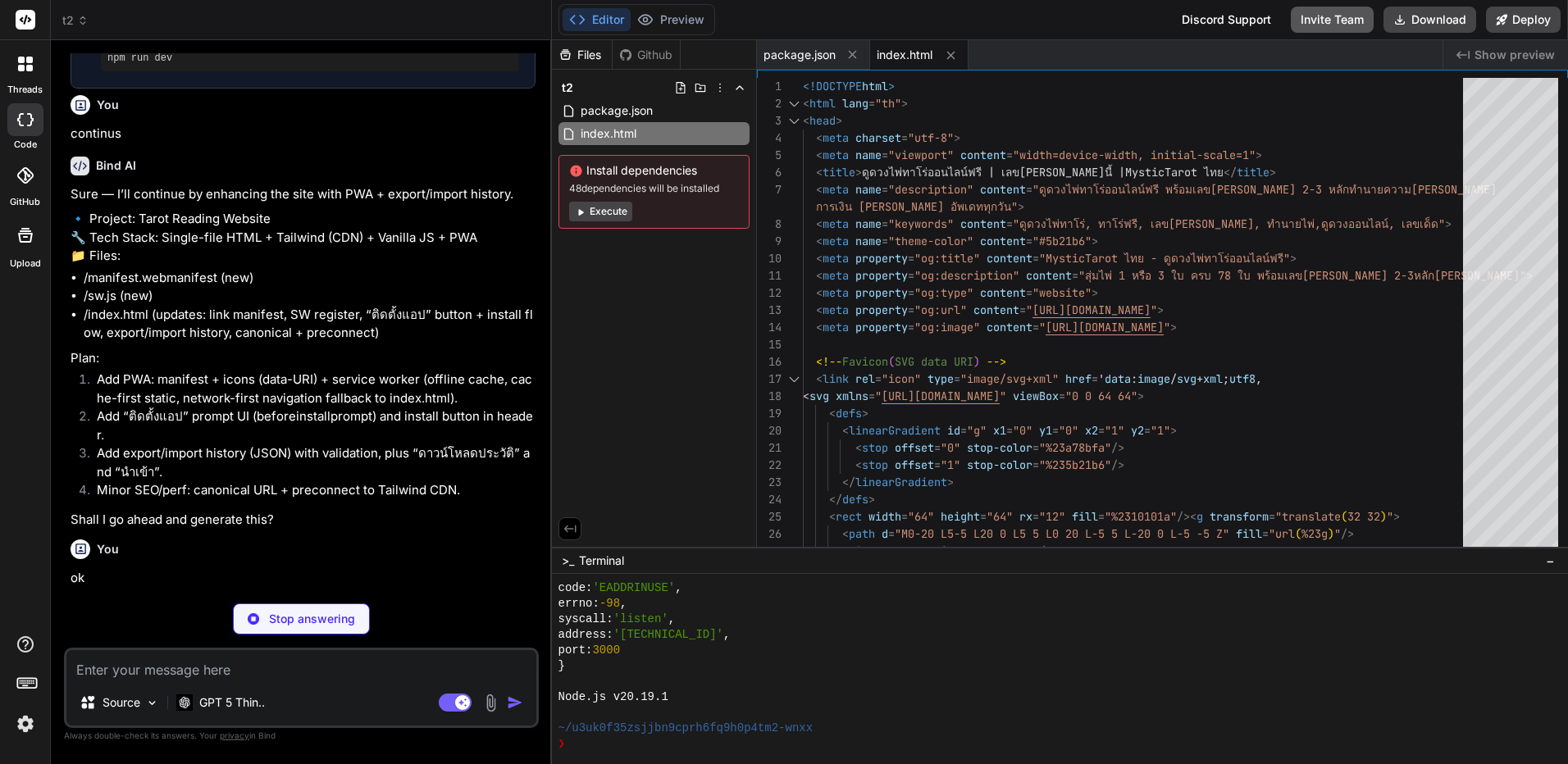
type textarea "x"
type textarea "} ] }"
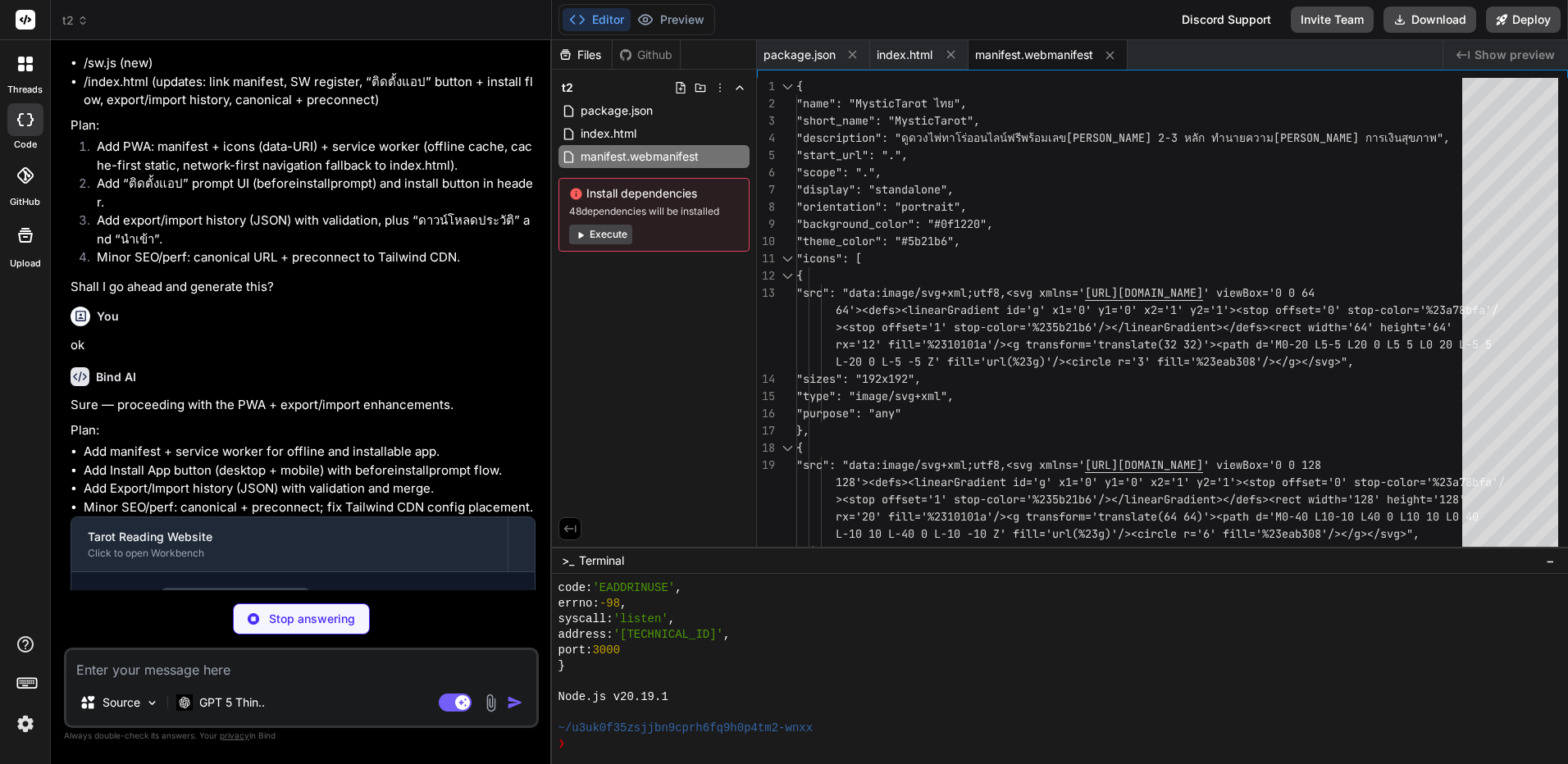
scroll to position [2092, 0]
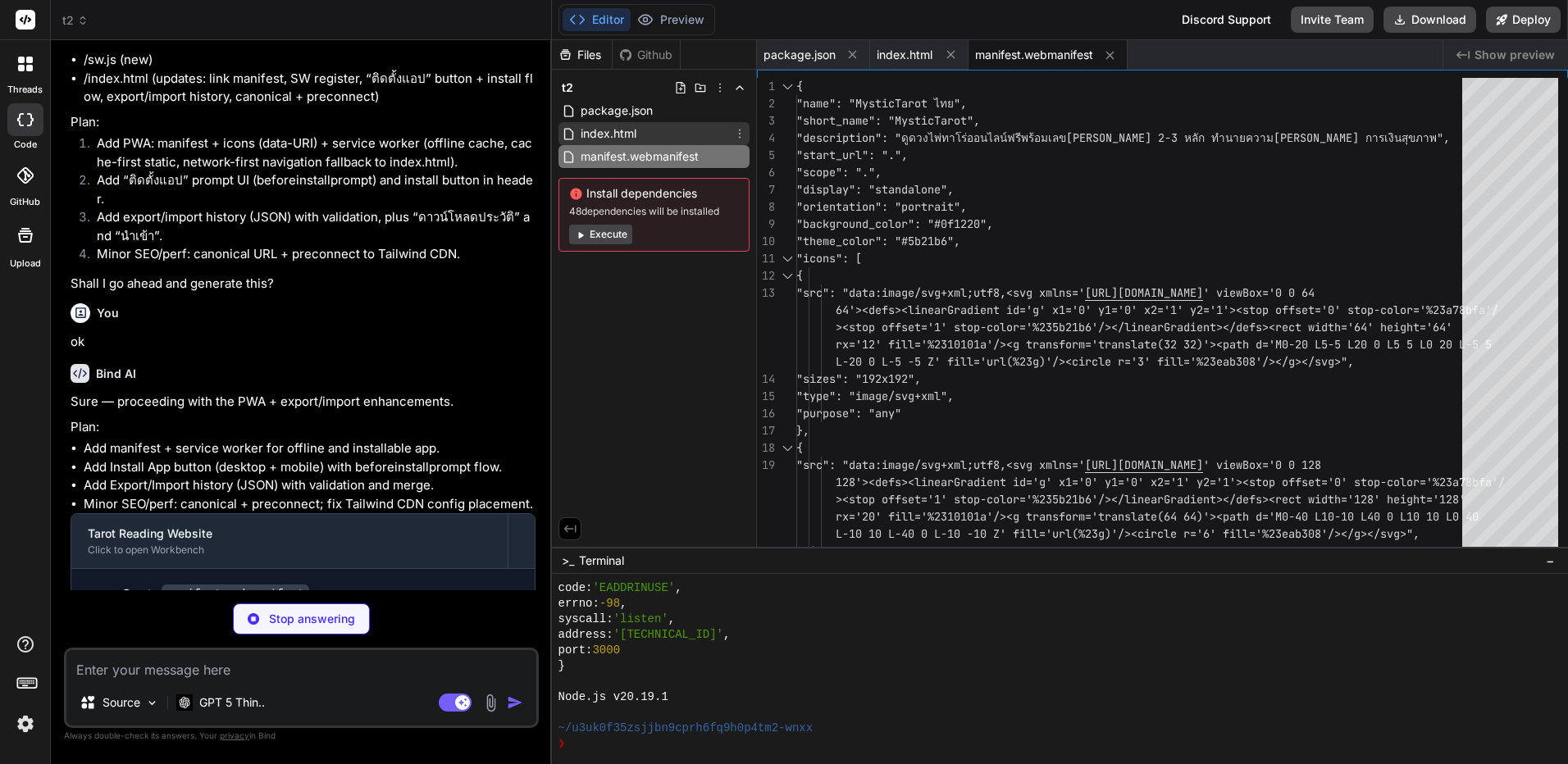
type textarea "x"
click at [642, 135] on div "index.html" at bounding box center [654, 134] width 191 height 23
type textarea "</body> </html>"
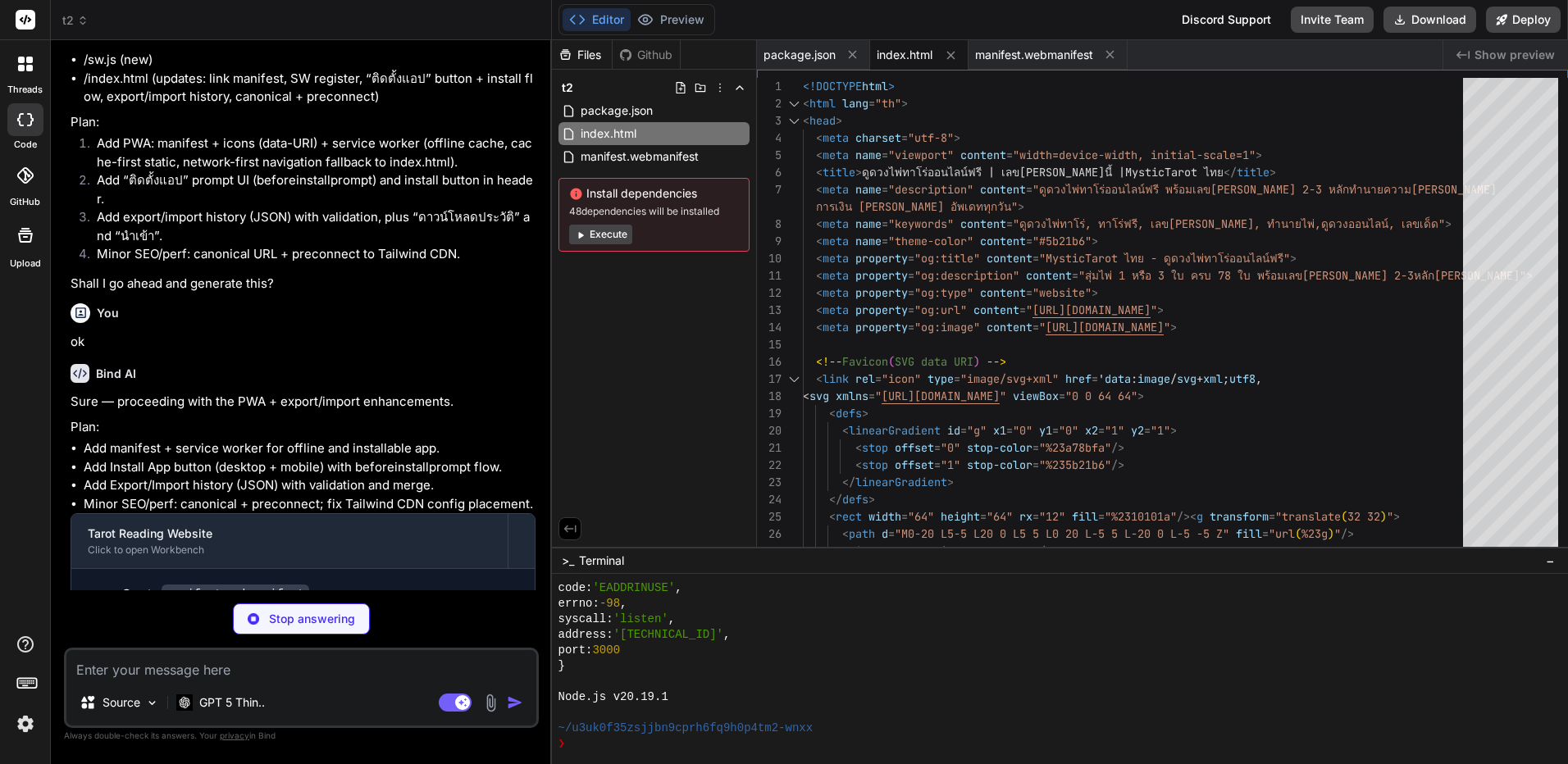
click at [687, 8] on div "Editor Preview" at bounding box center [637, 19] width 156 height 31
click at [686, 18] on button "Preview" at bounding box center [670, 20] width 80 height 23
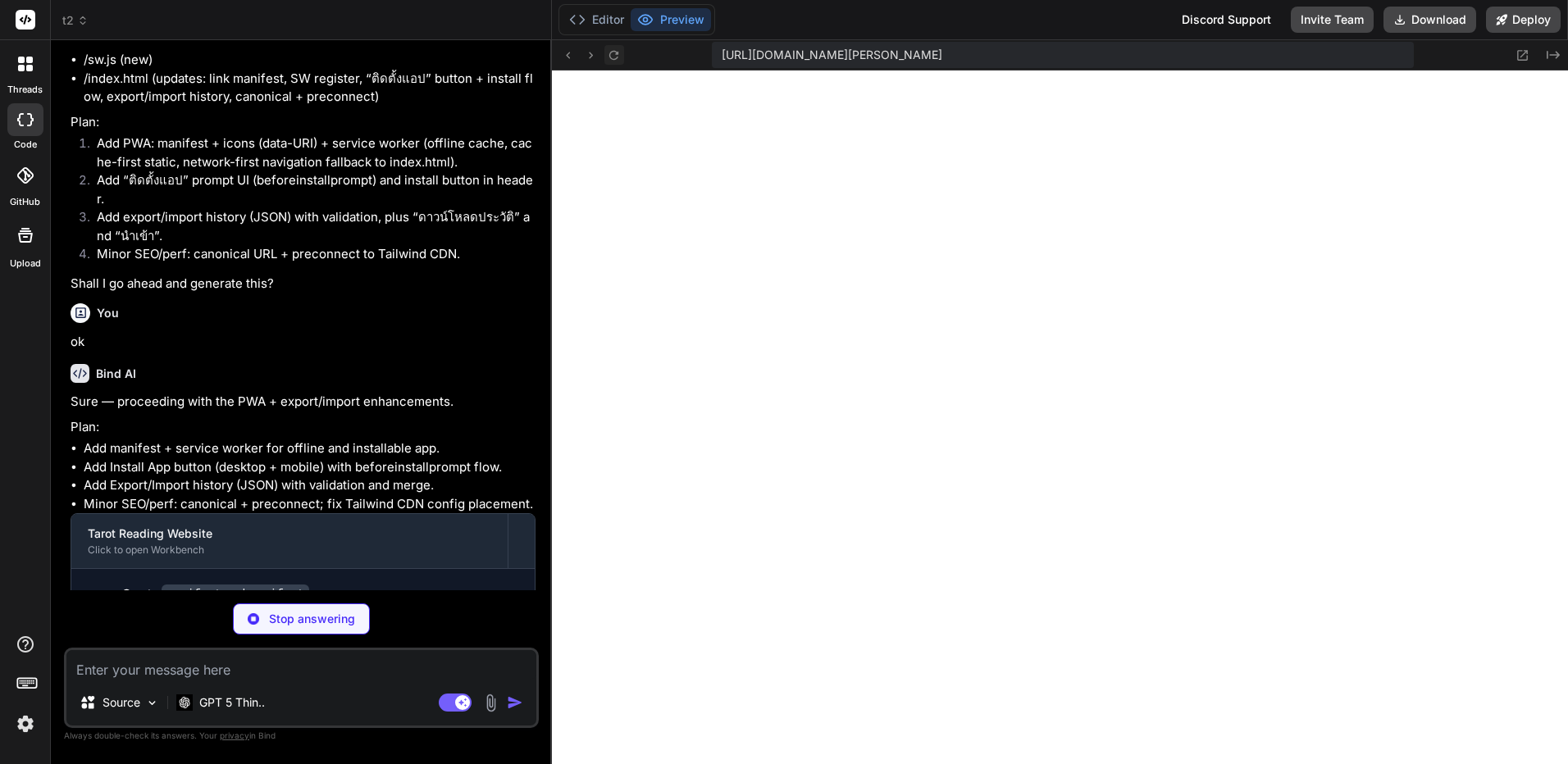
click at [615, 57] on icon at bounding box center [613, 55] width 14 height 14
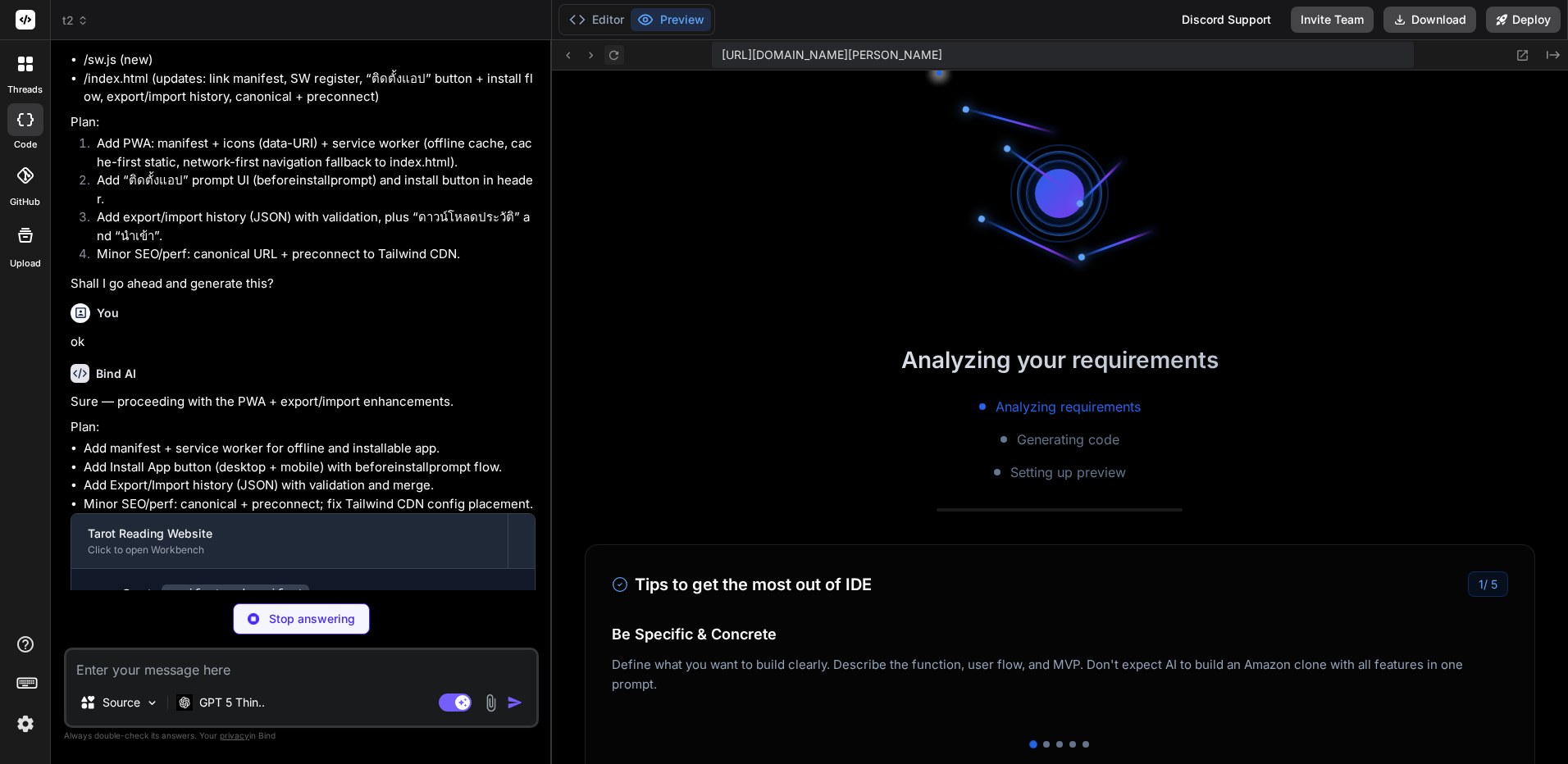
scroll to position [2540, 0]
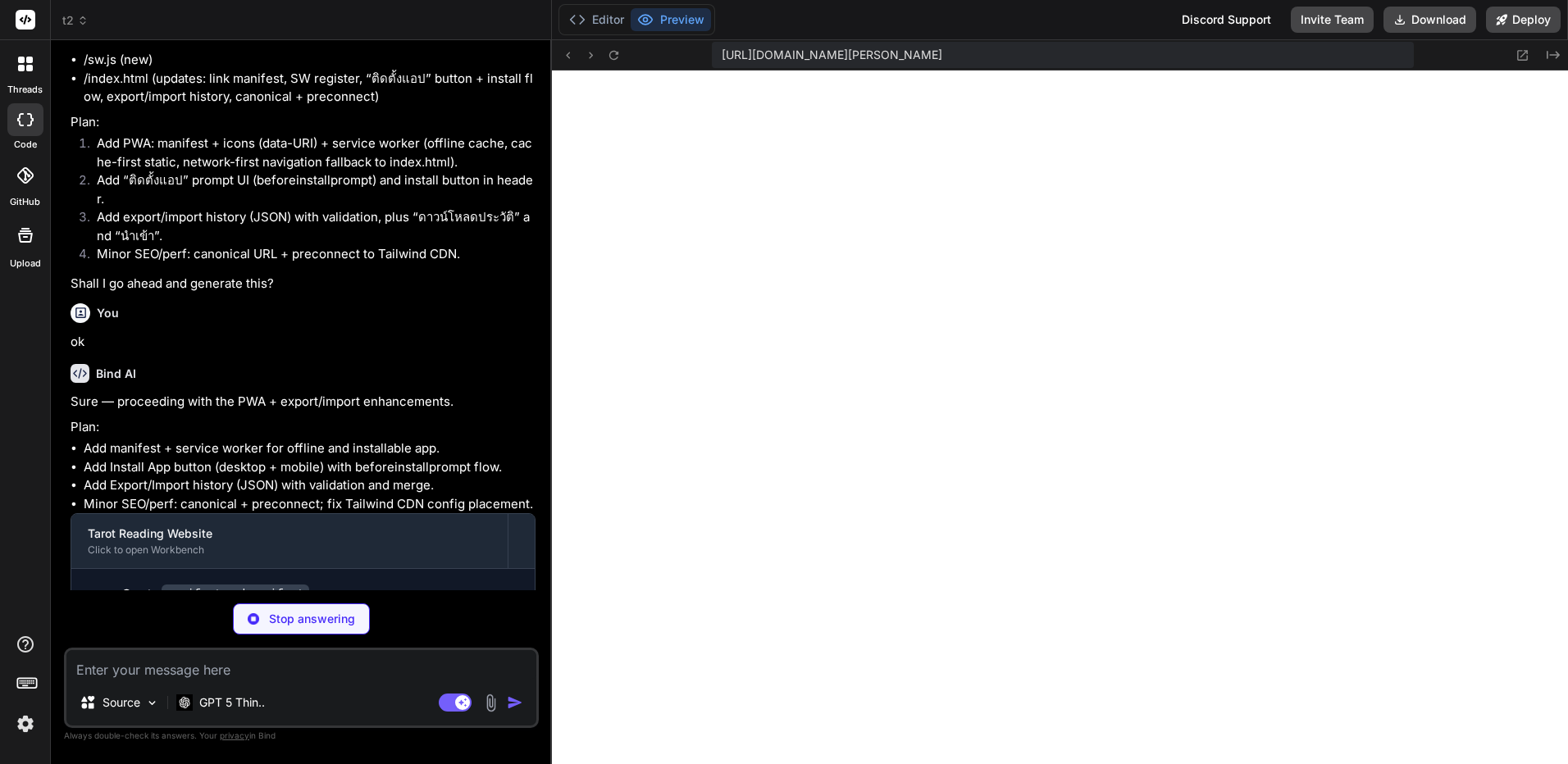
type textarea "x"
type textarea "async function cacheFirst(req) { const cache = await caches.open(CACHE_NAME); c…"
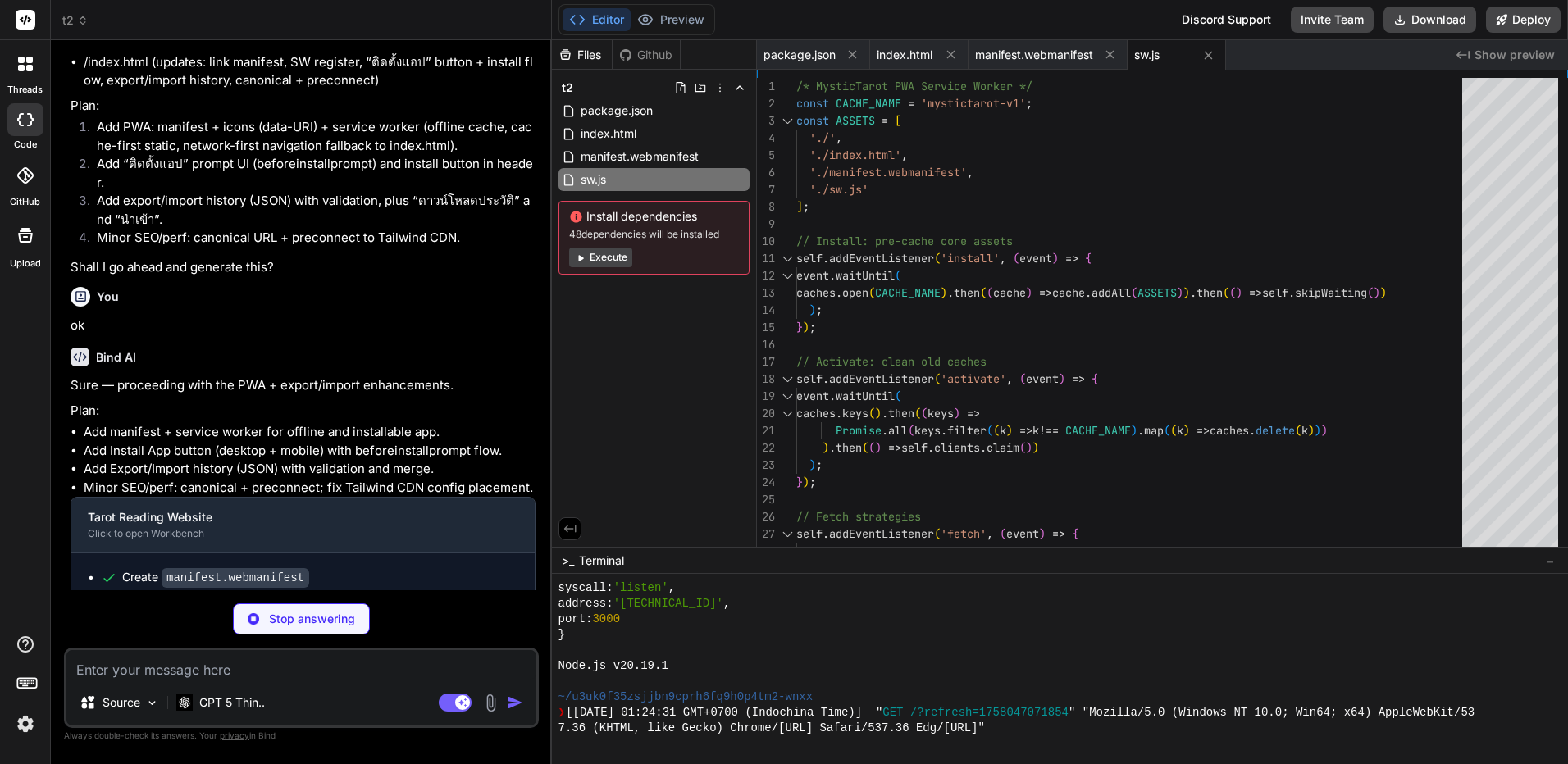
scroll to position [2118, 0]
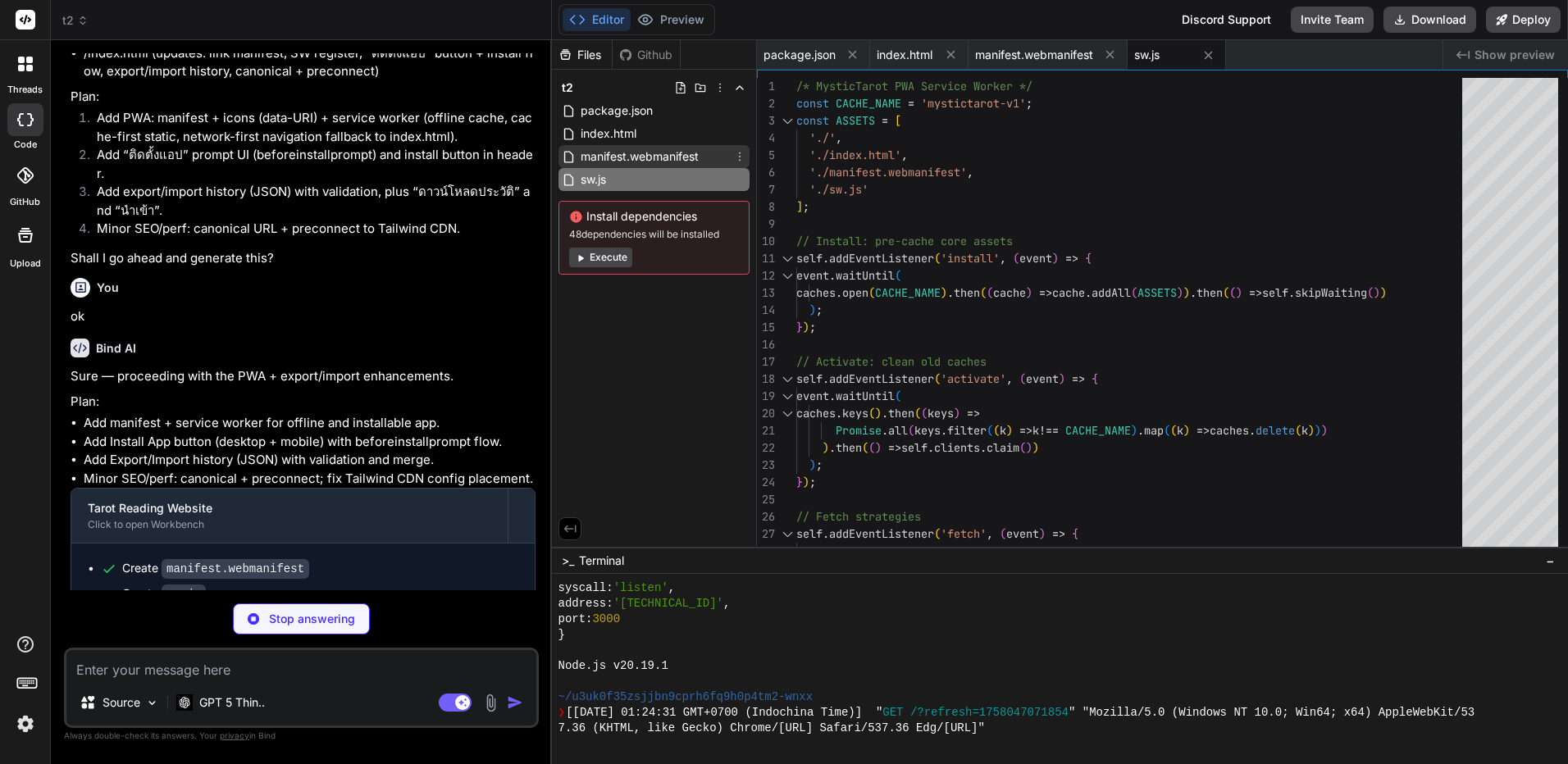
type textarea "x"
click at [656, 148] on span "manifest.webmanifest" at bounding box center [640, 156] width 122 height 20
type textarea "} ] }"
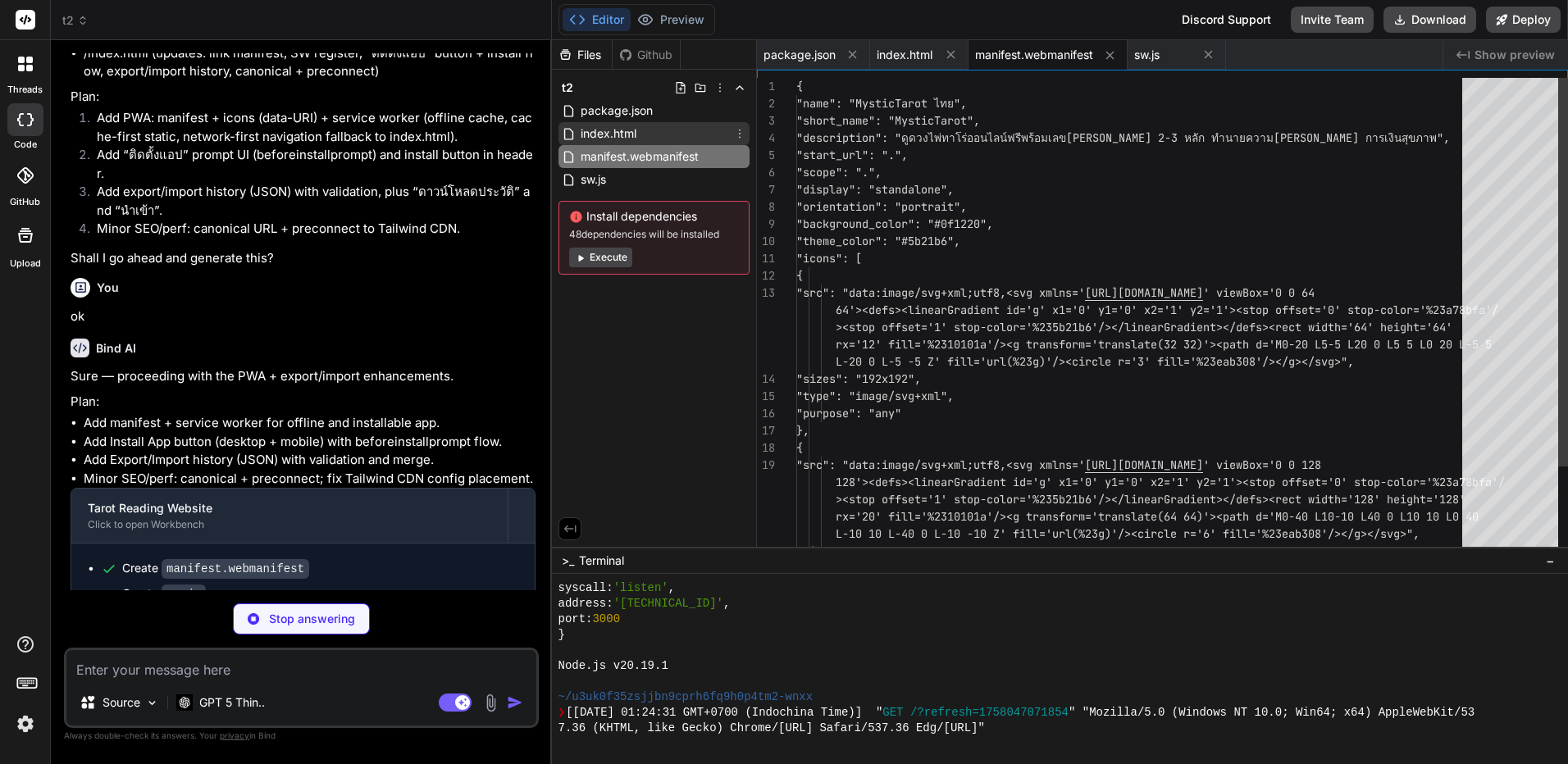
type textarea "x"
click at [664, 134] on div "index.html" at bounding box center [654, 134] width 191 height 23
type textarea "</body> </html>"
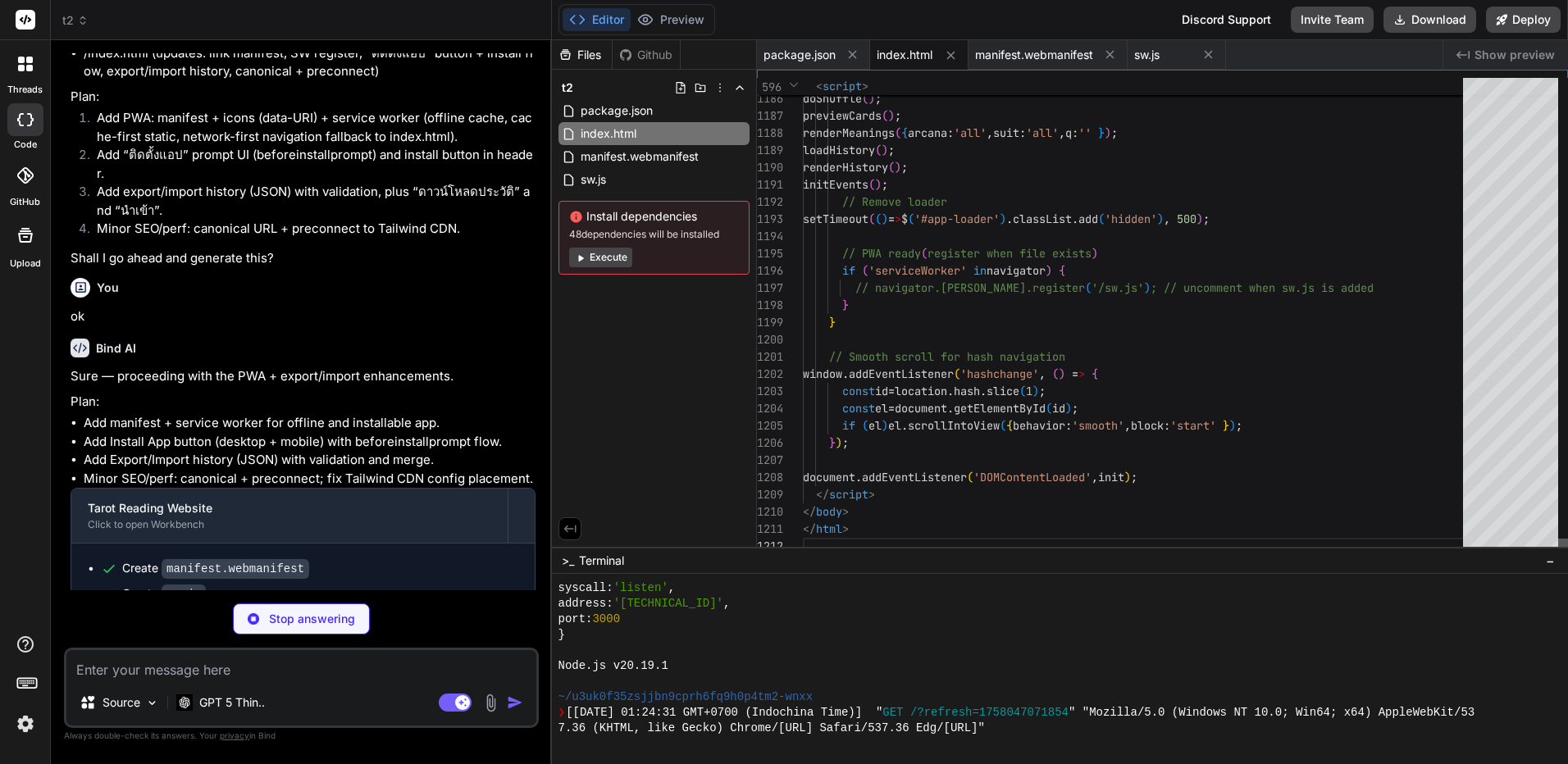
click at [1559, 555] on div at bounding box center [1563, 546] width 9 height 16
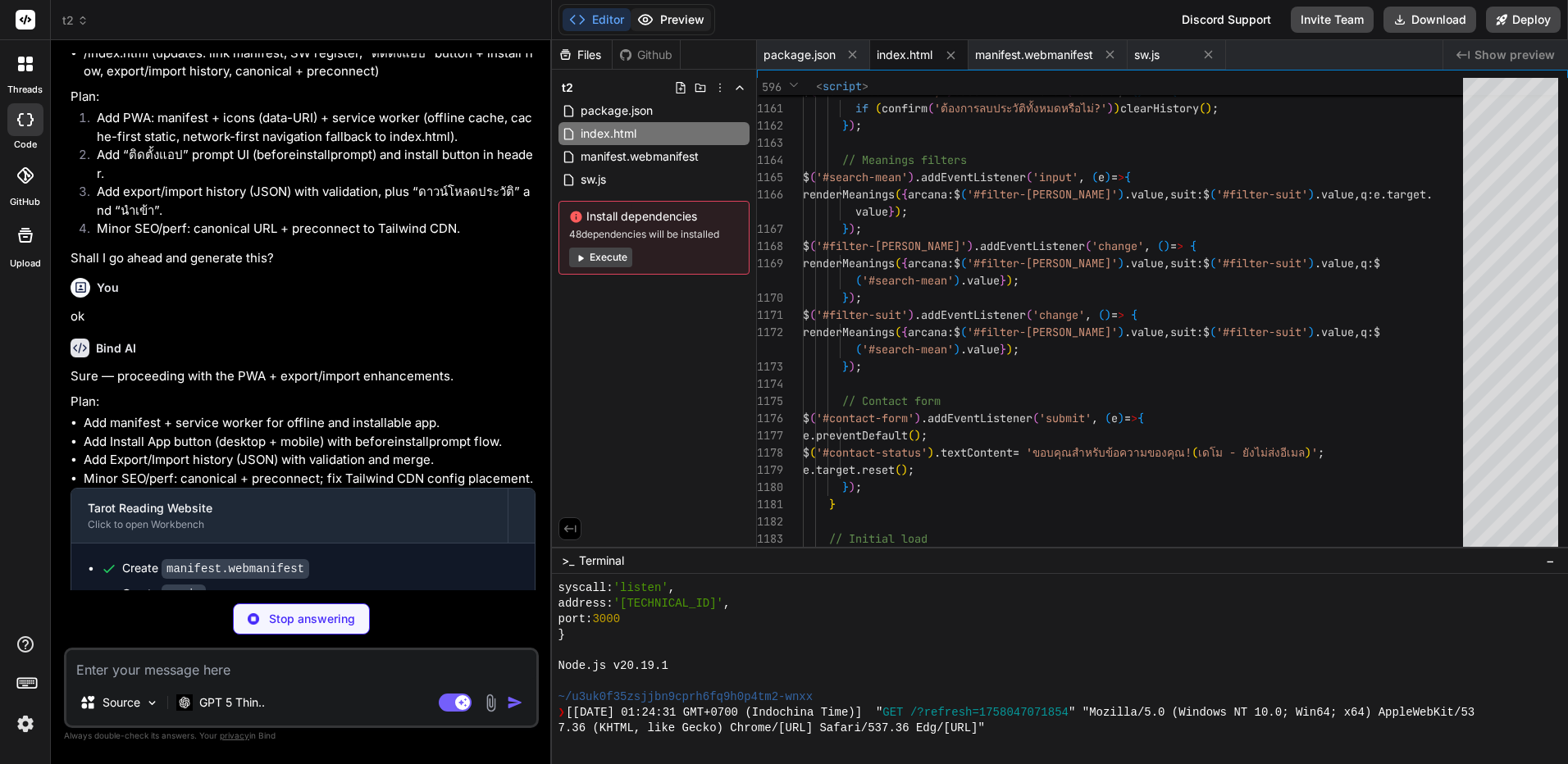
click at [677, 12] on button "Preview" at bounding box center [670, 20] width 80 height 23
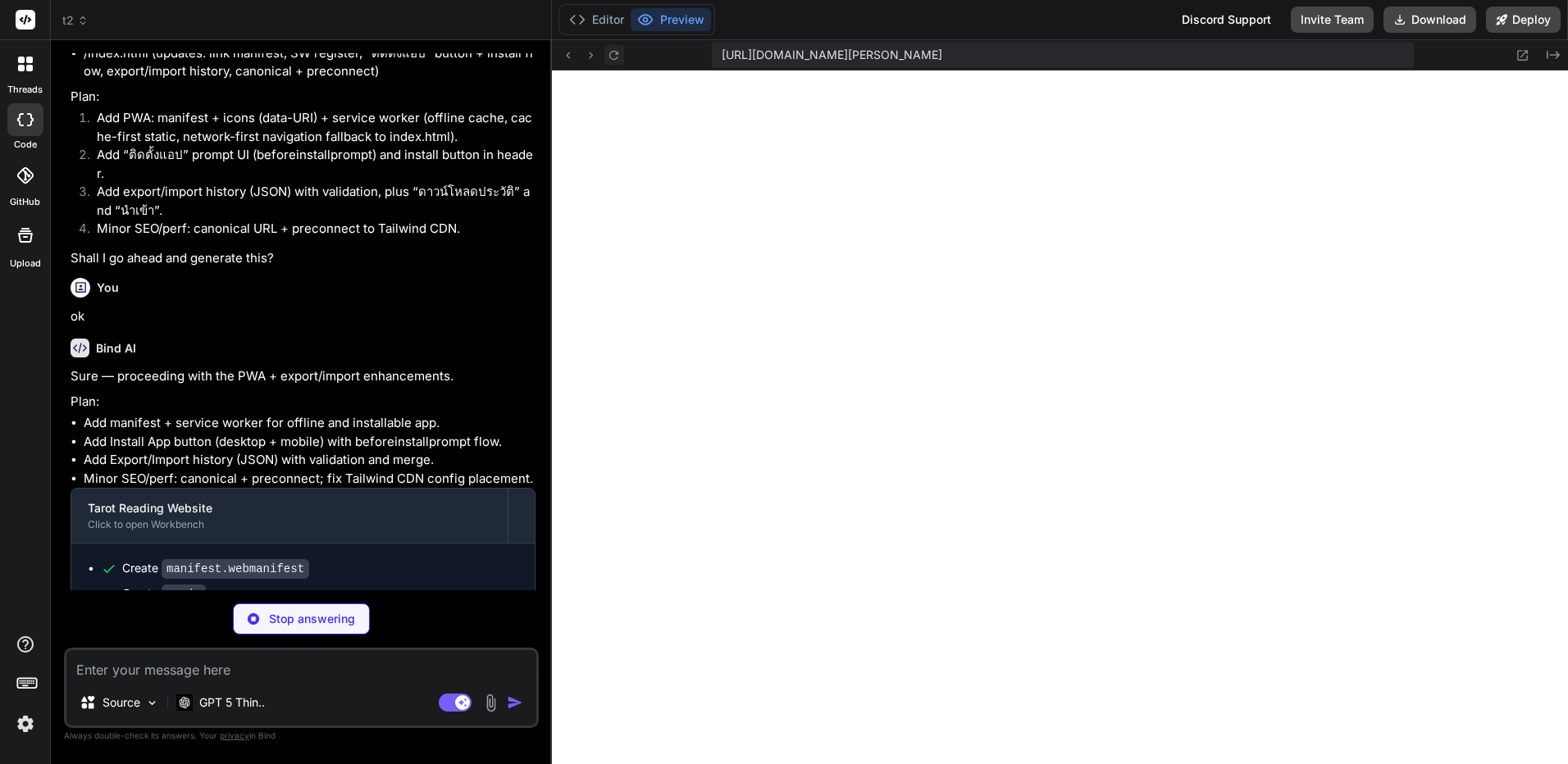
click at [623, 63] on div at bounding box center [592, 55] width 66 height 20
click at [617, 55] on icon at bounding box center [613, 55] width 14 height 14
click at [605, 57] on button at bounding box center [614, 55] width 20 height 20
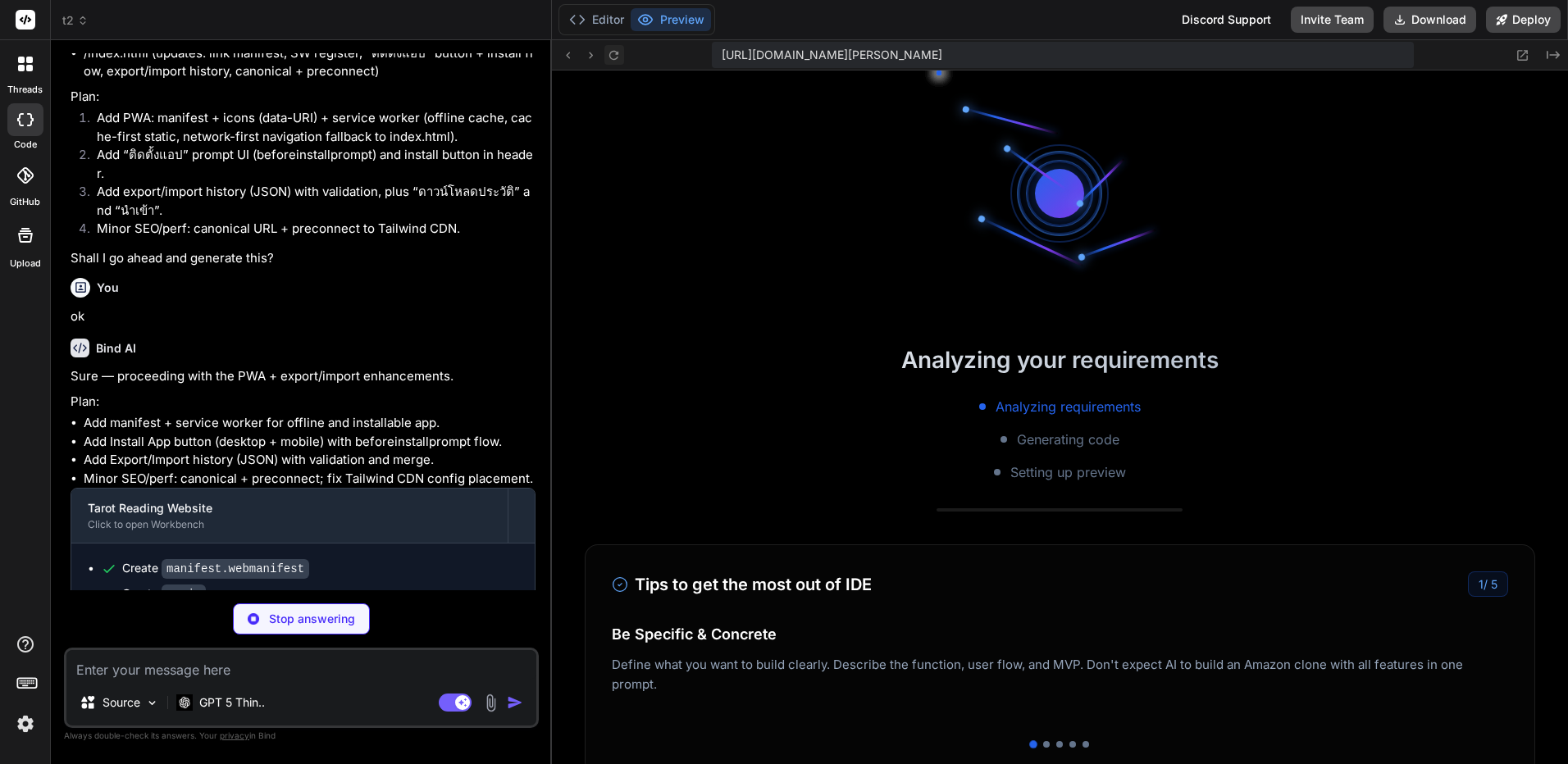
scroll to position [2633, 0]
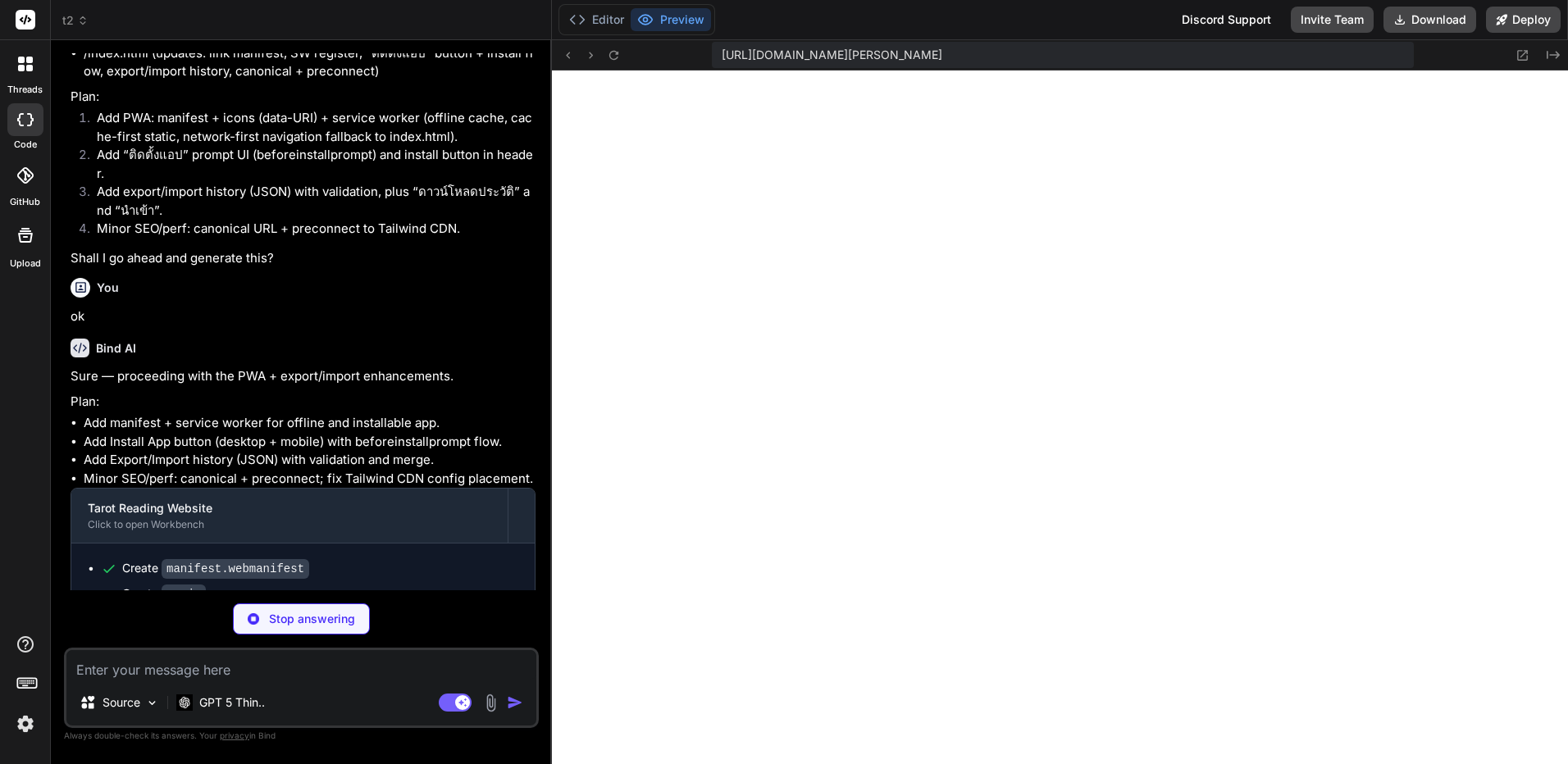
type textarea "x"
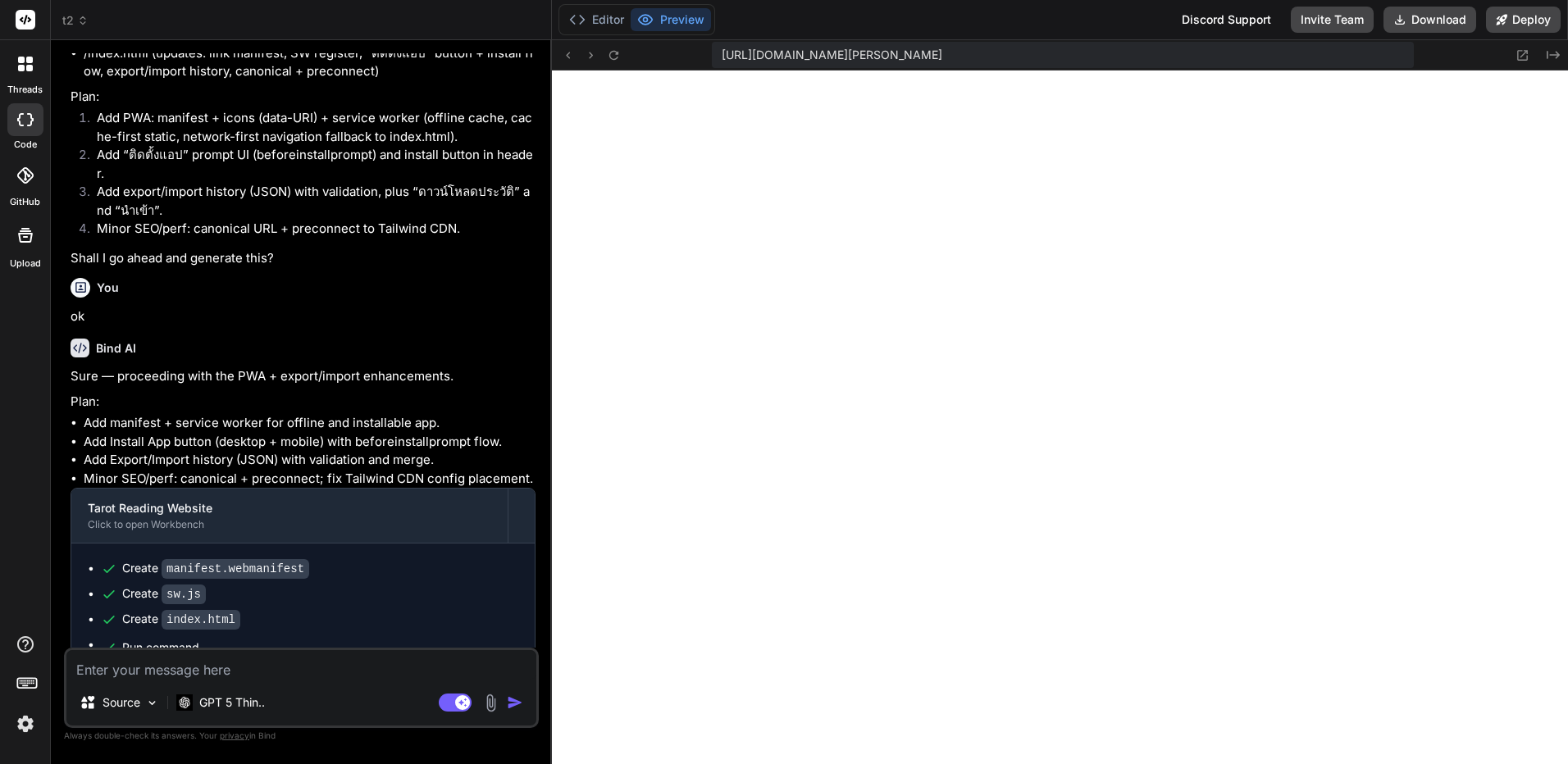
scroll to position [2121, 0]
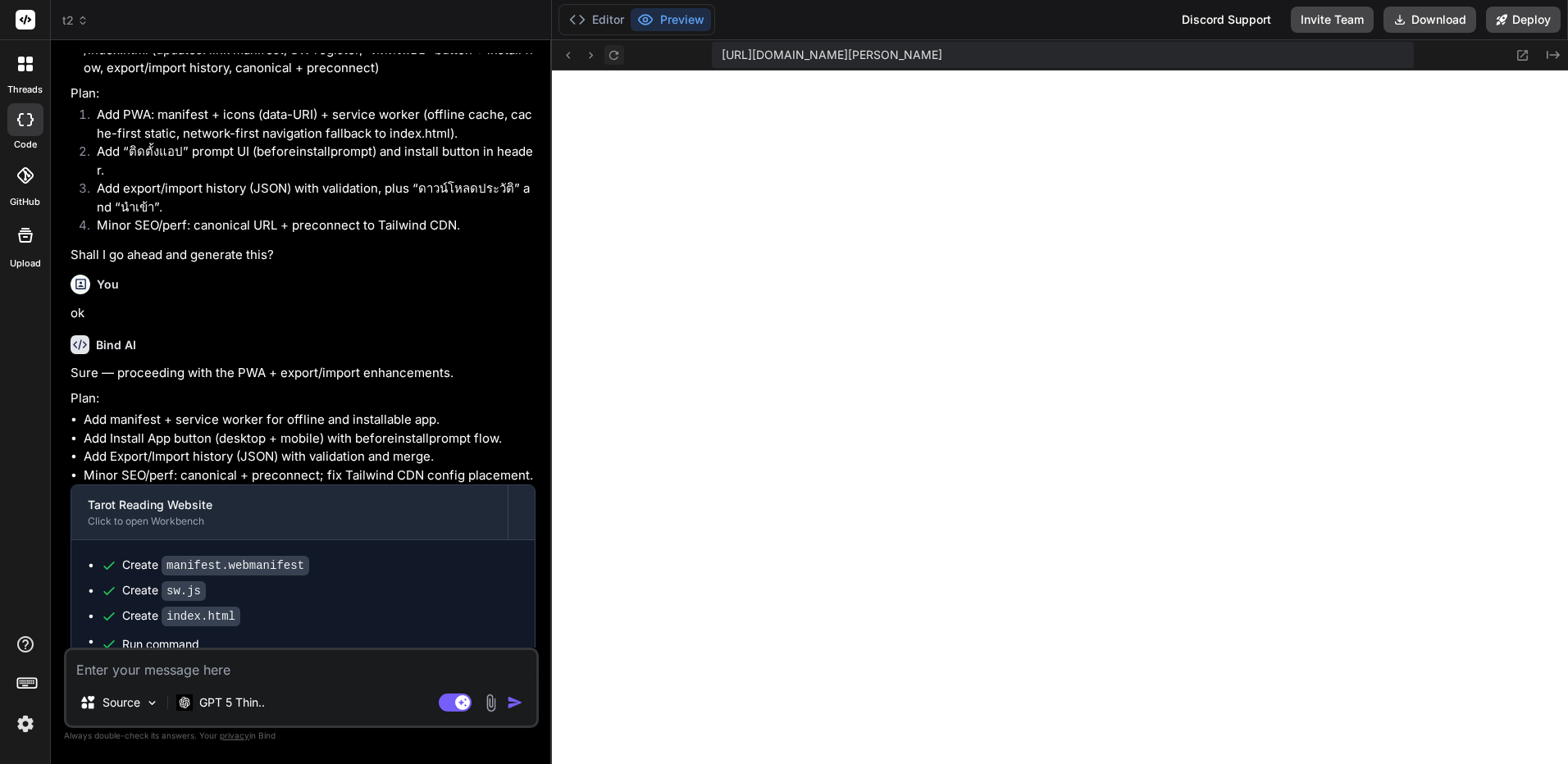
click at [624, 54] on div "https://u3uk0f35zsjjbn9cprh6fq9h0p4tm2-wnxx--3000--96435430.local-corp.webconta…" at bounding box center [1060, 56] width 1017 height 30
click at [615, 54] on icon at bounding box center [613, 55] width 14 height 14
click at [342, 691] on div "Source GPT 5 Thin.." at bounding box center [302, 707] width 470 height 40
click at [349, 677] on textarea at bounding box center [302, 664] width 470 height 29
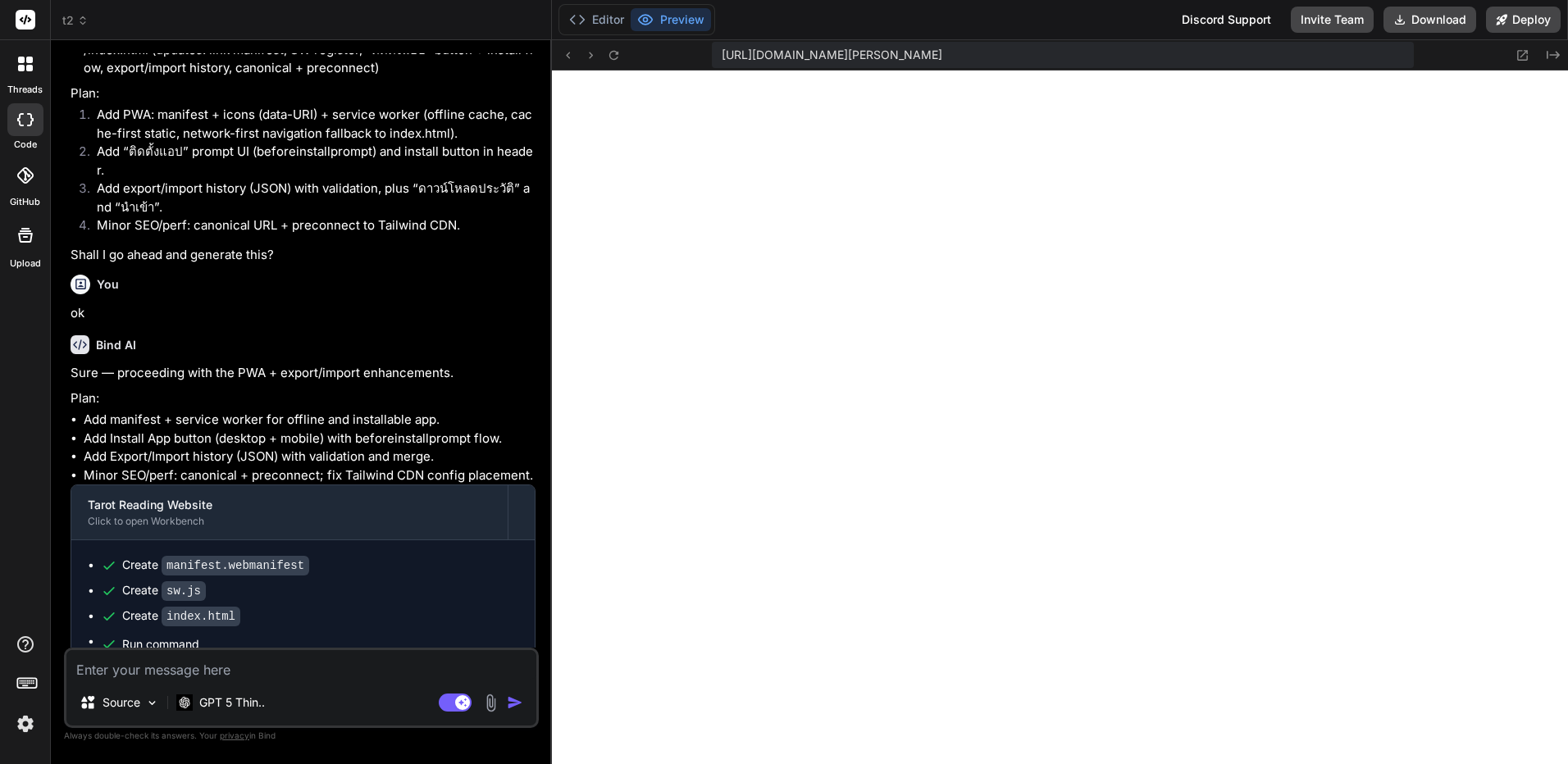
type textarea "เ"
type textarea "x"
type textarea "เฟ"
type textarea "x"
type textarea "เฟห"
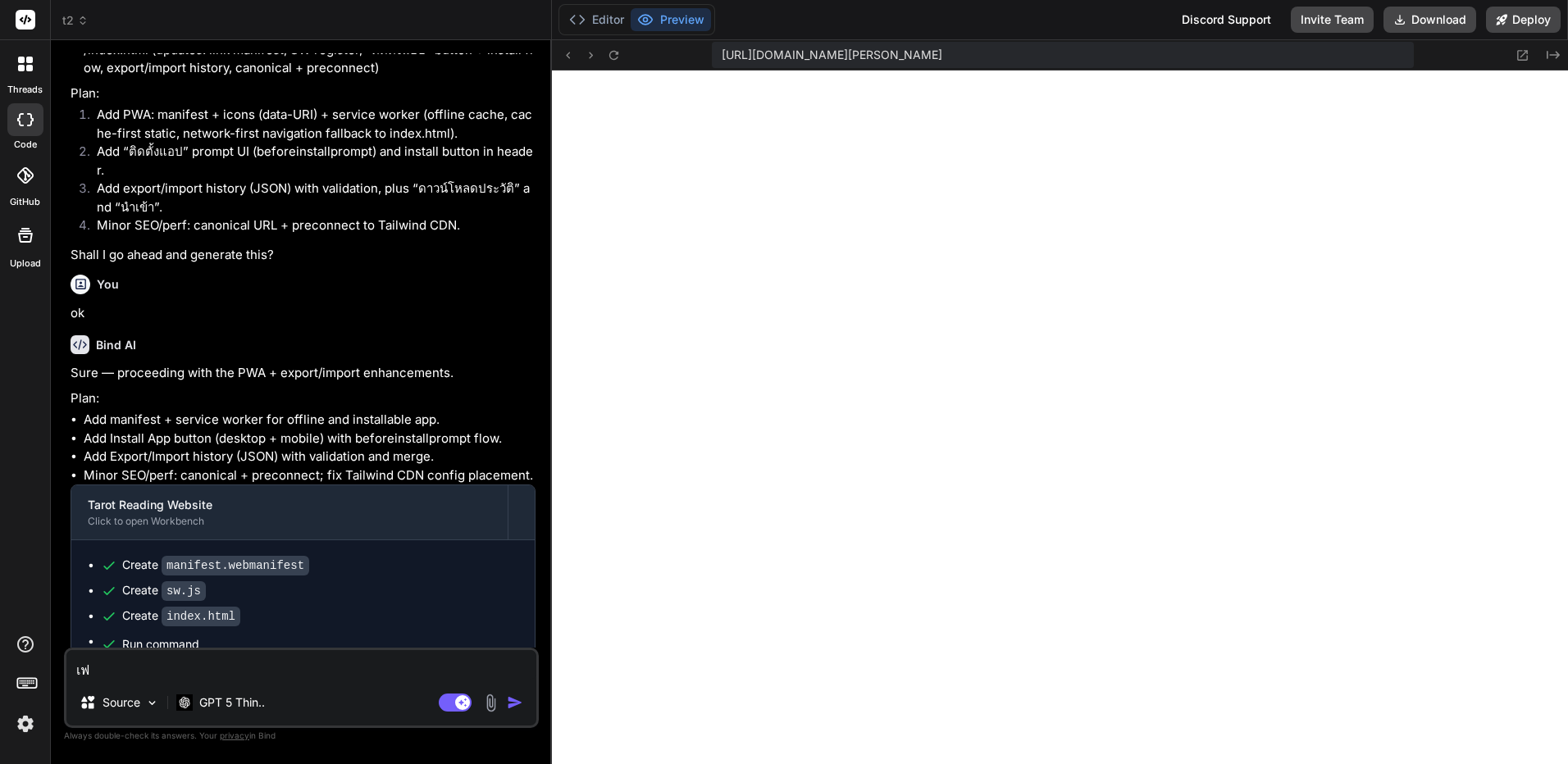
type textarea "x"
type textarea "เฟ"
type textarea "x"
type textarea "เ"
type textarea "x"
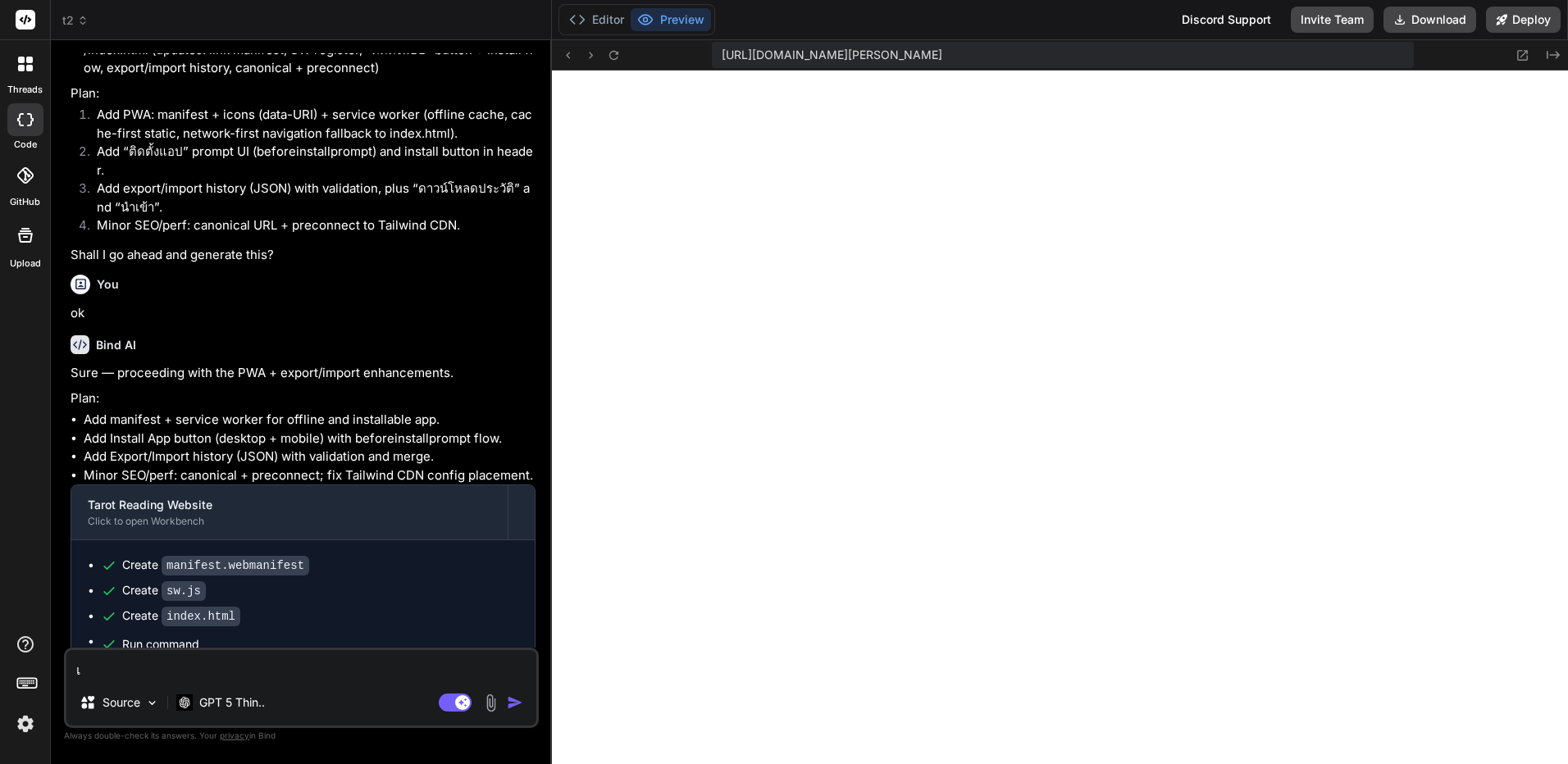
type textarea "เห"
type textarea "x"
type textarea "เหม"
type textarea "x"
type textarea "เหมื"
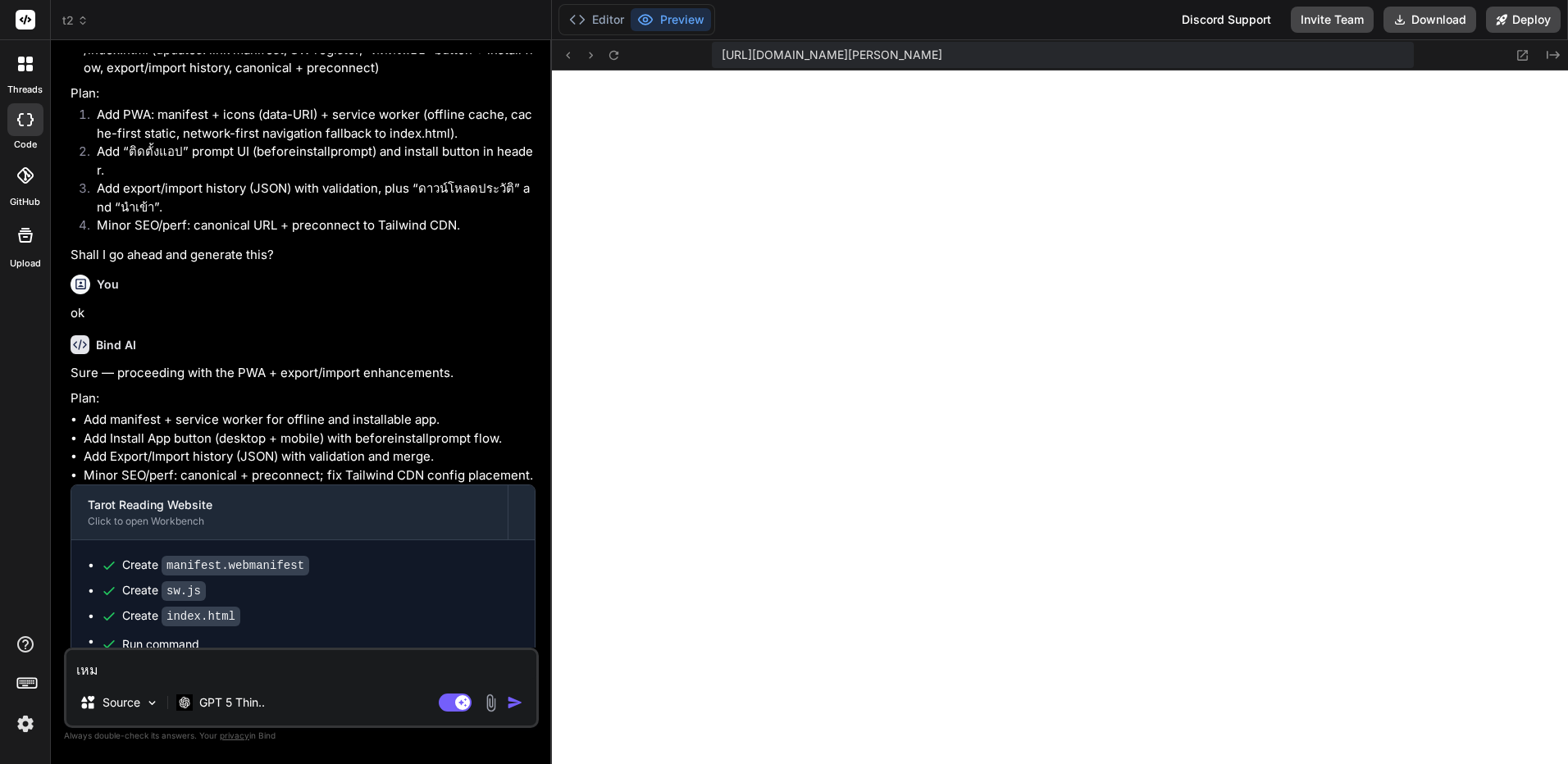
type textarea "x"
type textarea "เหมือ"
type textarea "x"
type textarea "เหมือน"
type textarea "x"
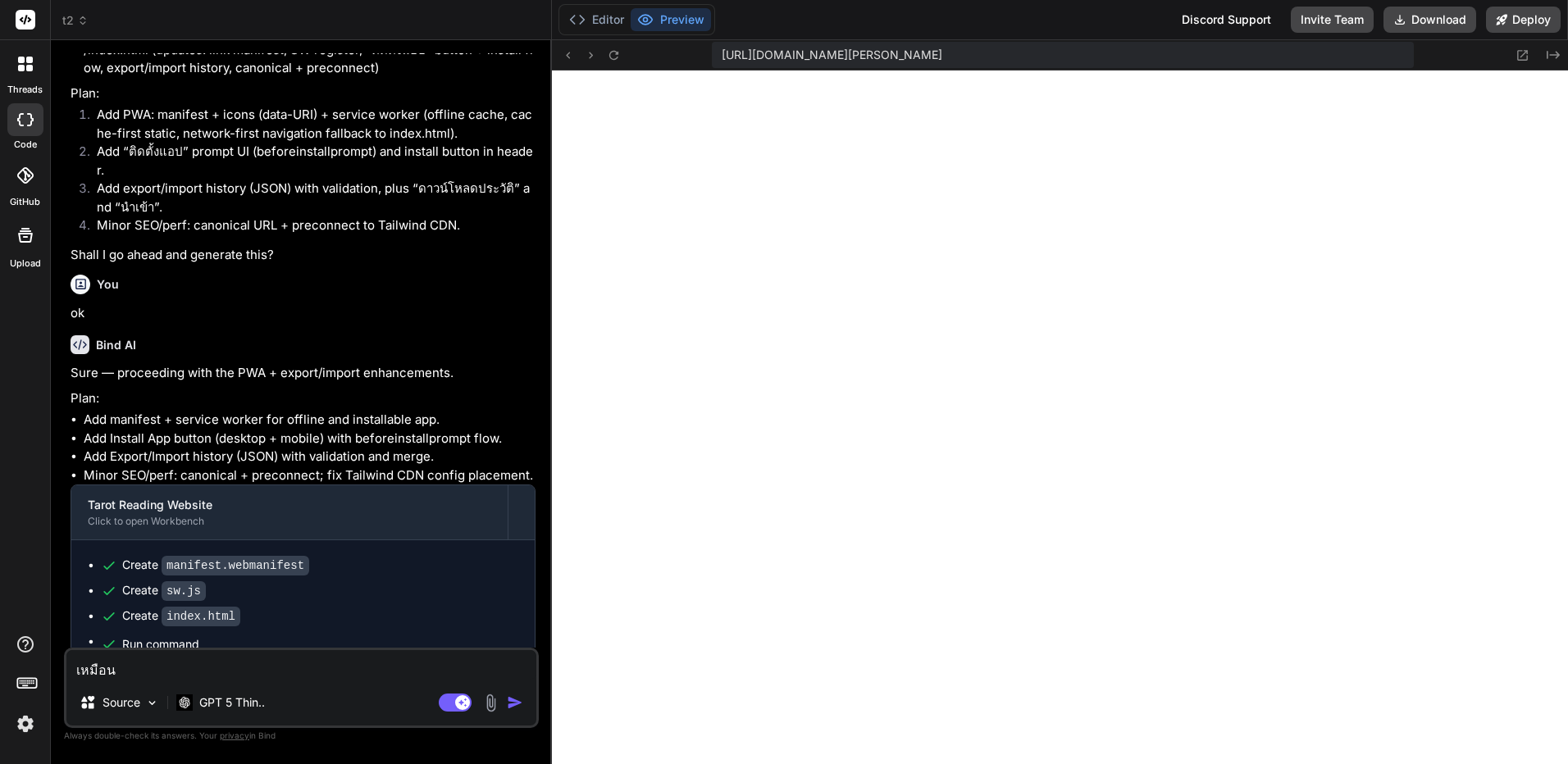
type textarea "เหมือนเ"
type textarea "x"
type textarea "เหมือนเว"
type textarea "x"
type textarea "เหมือนเว็"
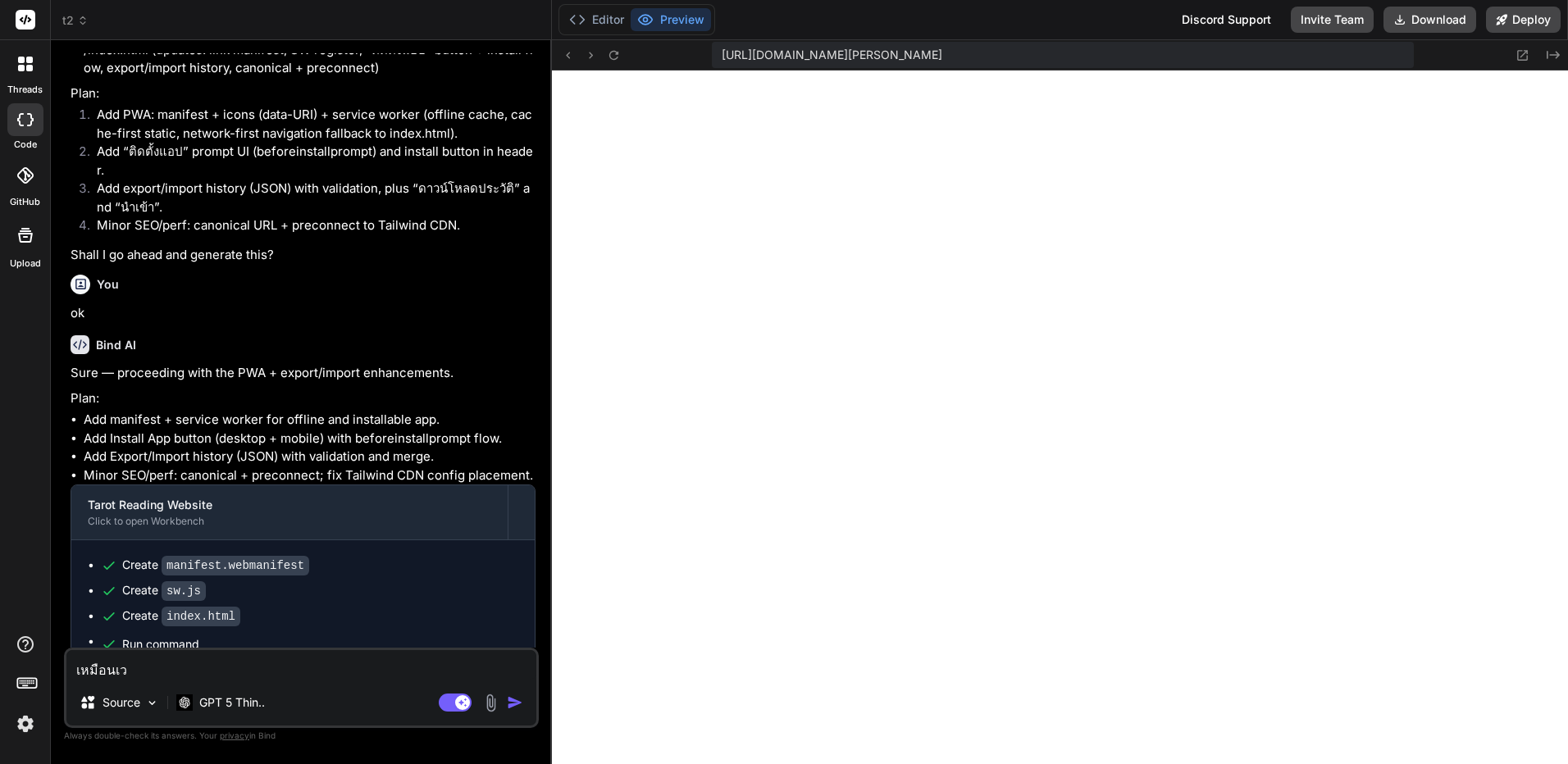
type textarea "x"
type textarea "เหมือนเว็บ"
type textarea "x"
type textarea "เหมือนเว็บย"
type textarea "x"
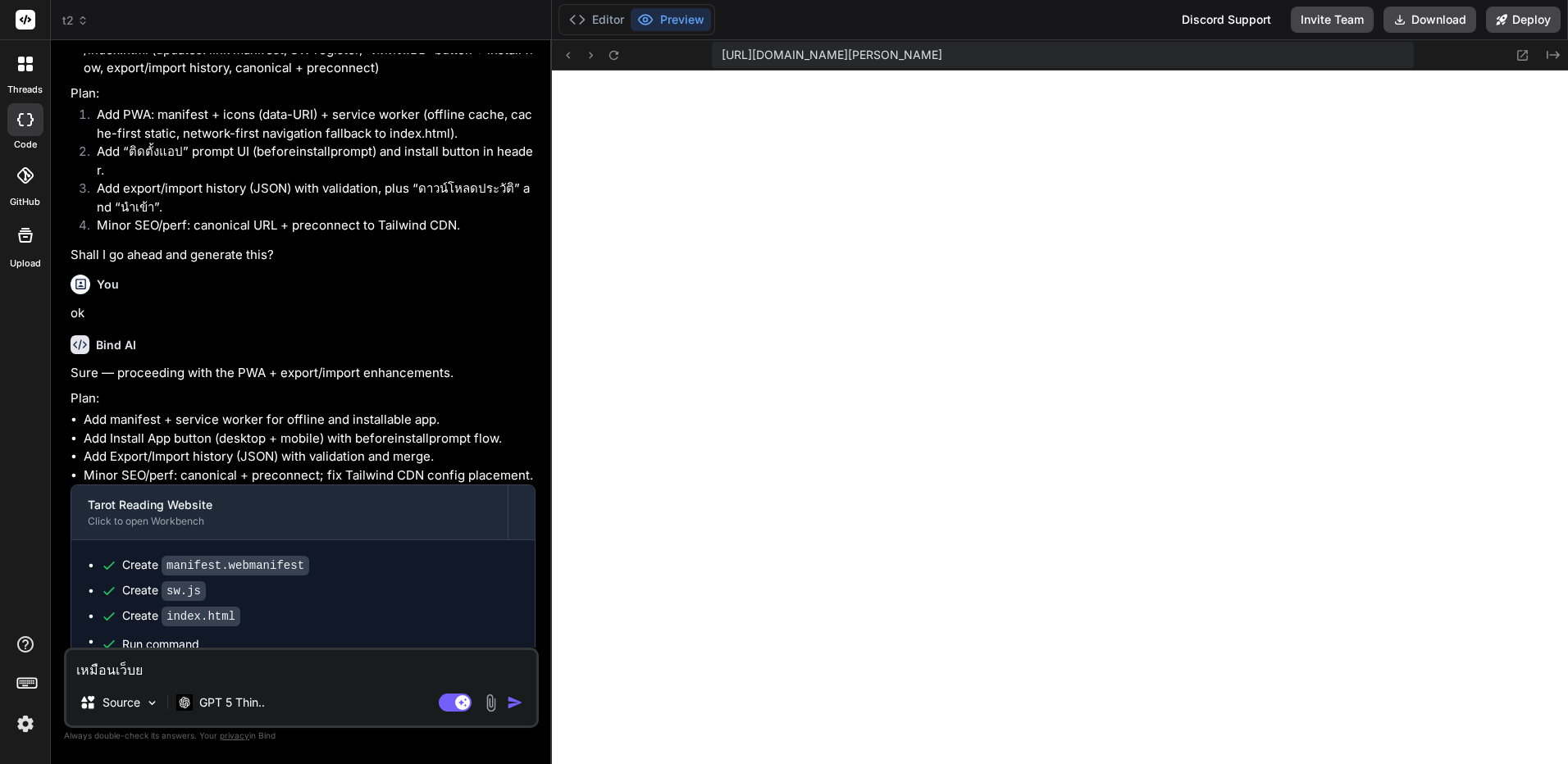
type textarea "เหมือนเว็บยั"
type textarea "x"
type textarea "เหมือนเว็บยัง"
type textarea "x"
type textarea "เหมือนเว็บยังว"
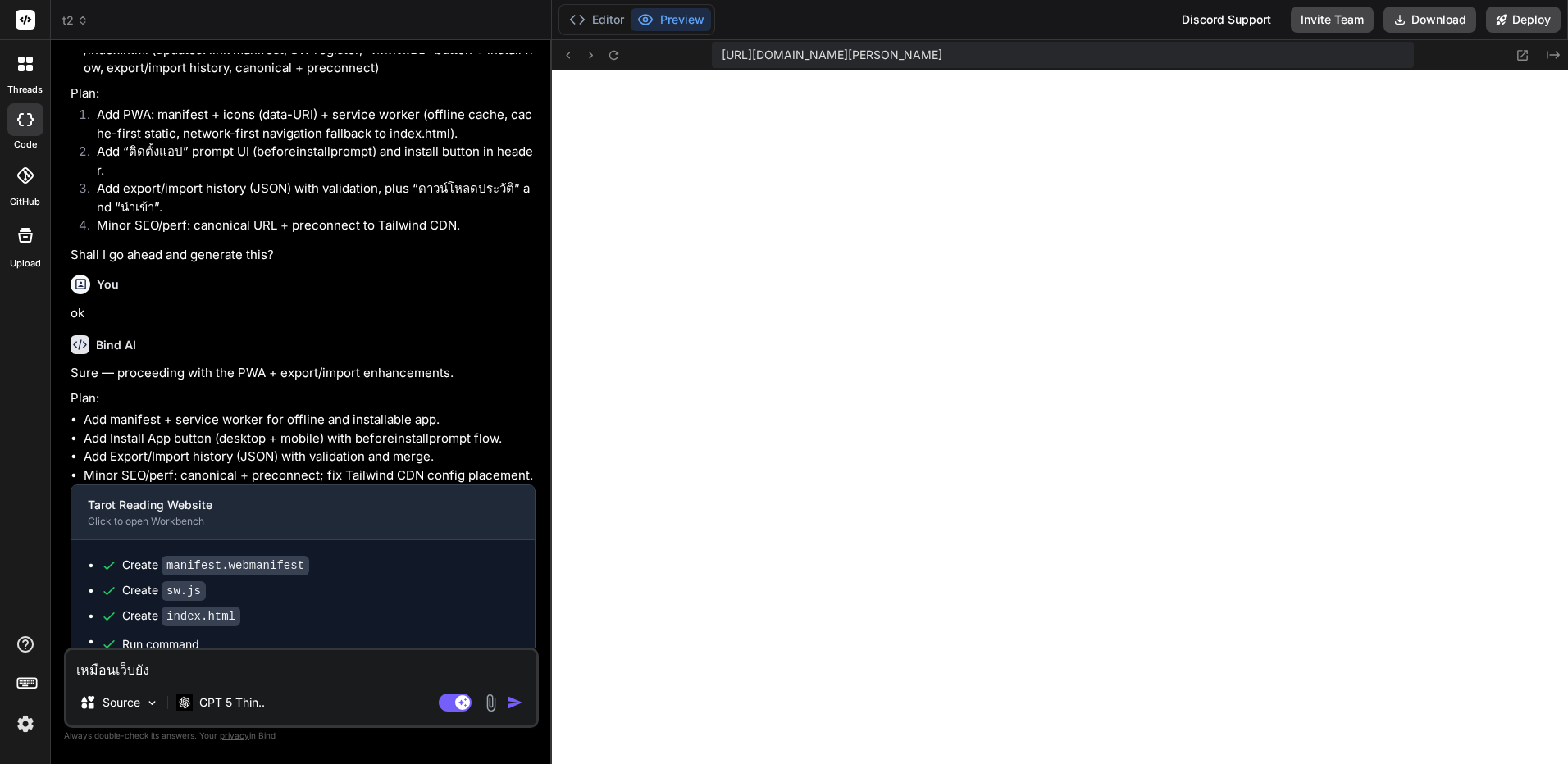
type textarea "x"
type textarea "เหมือนเว็บยังวส"
type textarea "x"
type textarea "เหมือนเว็บยังว"
type textarea "x"
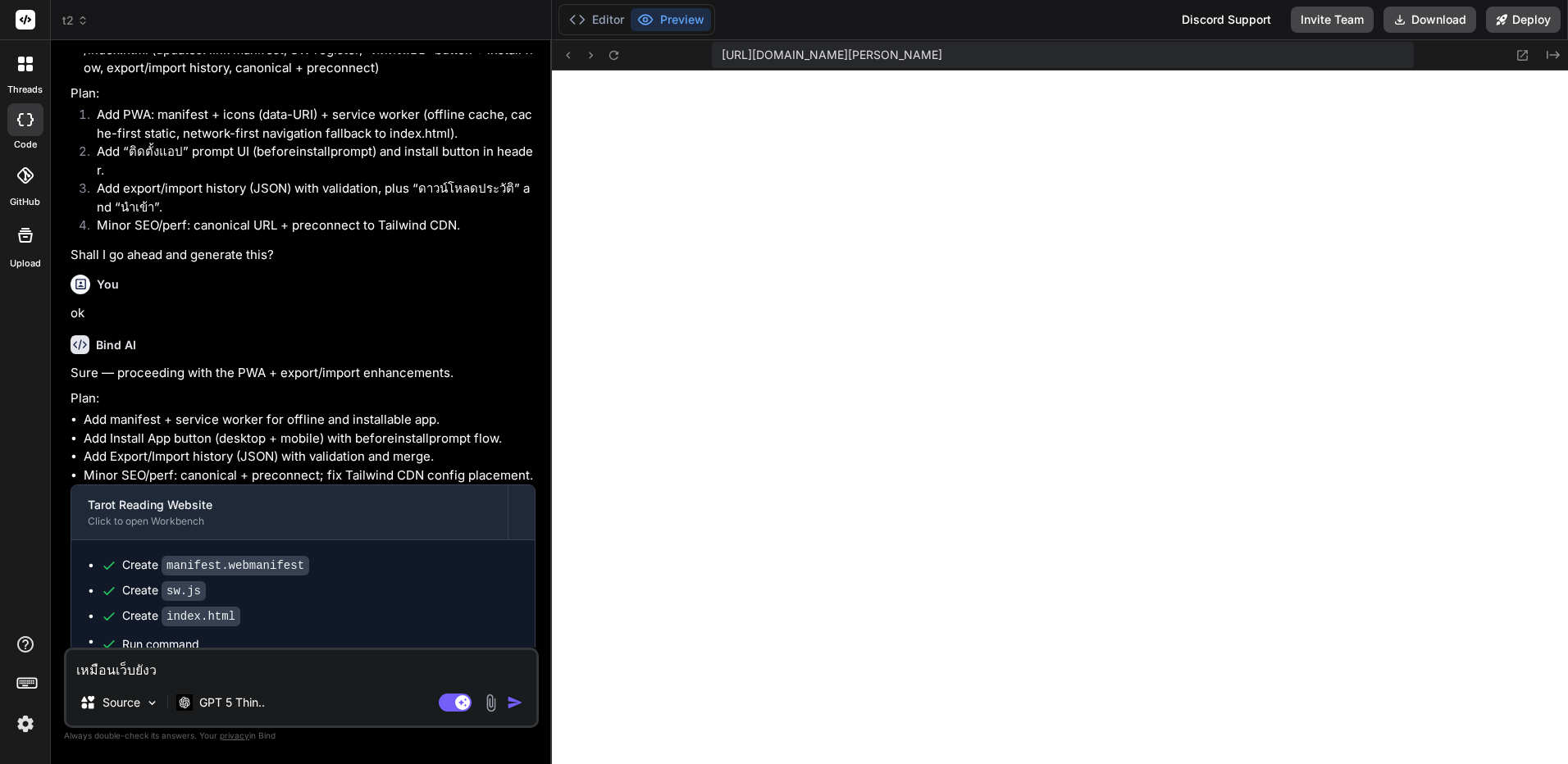
type textarea "เหมือนเว็บยังวแ"
type textarea "x"
type textarea "เหมือนเว็บยังว"
type textarea "x"
type textarea "เหมือนเว็บยัง"
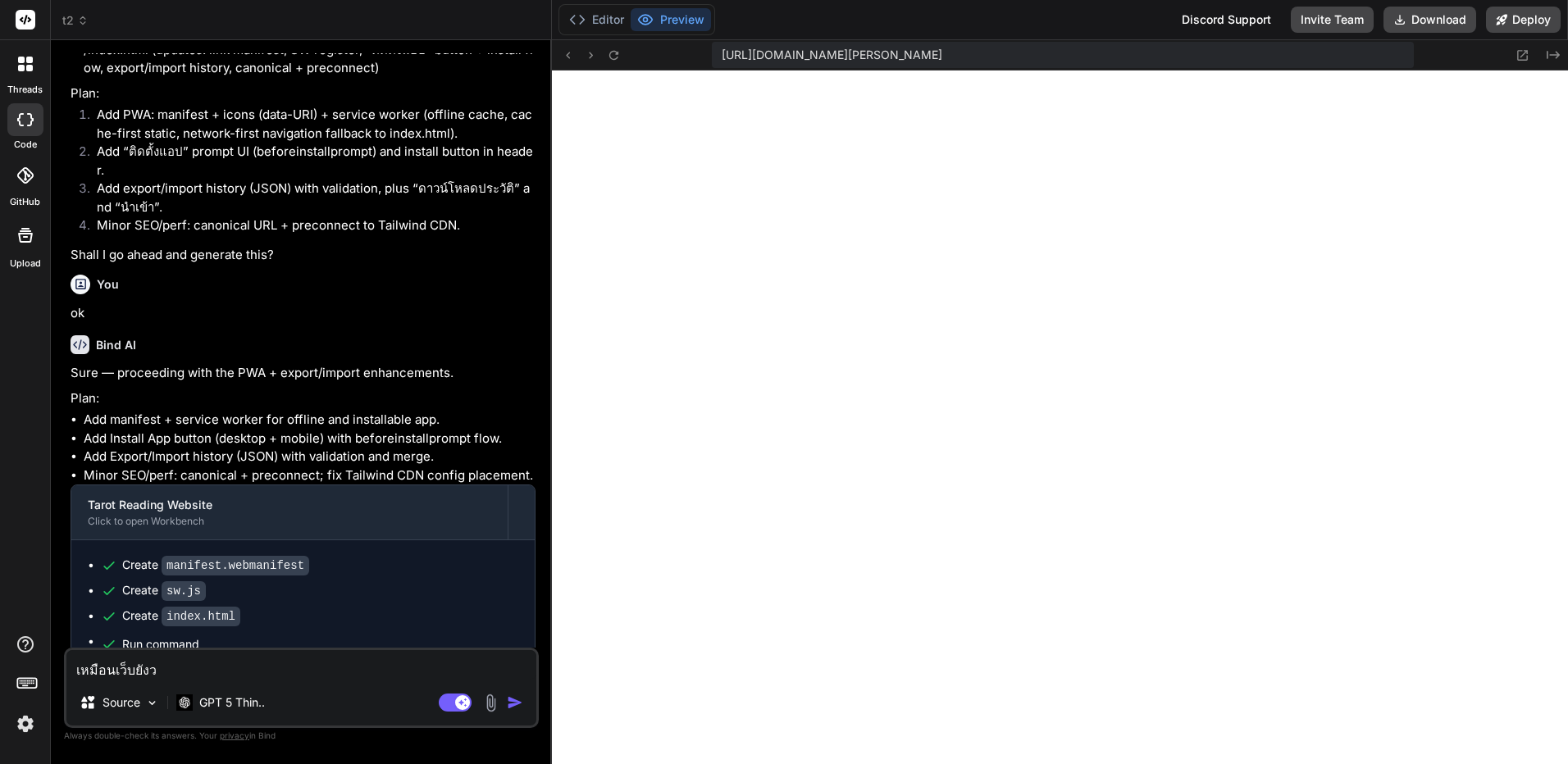
type textarea "x"
type textarea "เหมือนเว็บยังแ"
type textarea "x"
type textarea "เหมือนเว็บยังแด"
type textarea "x"
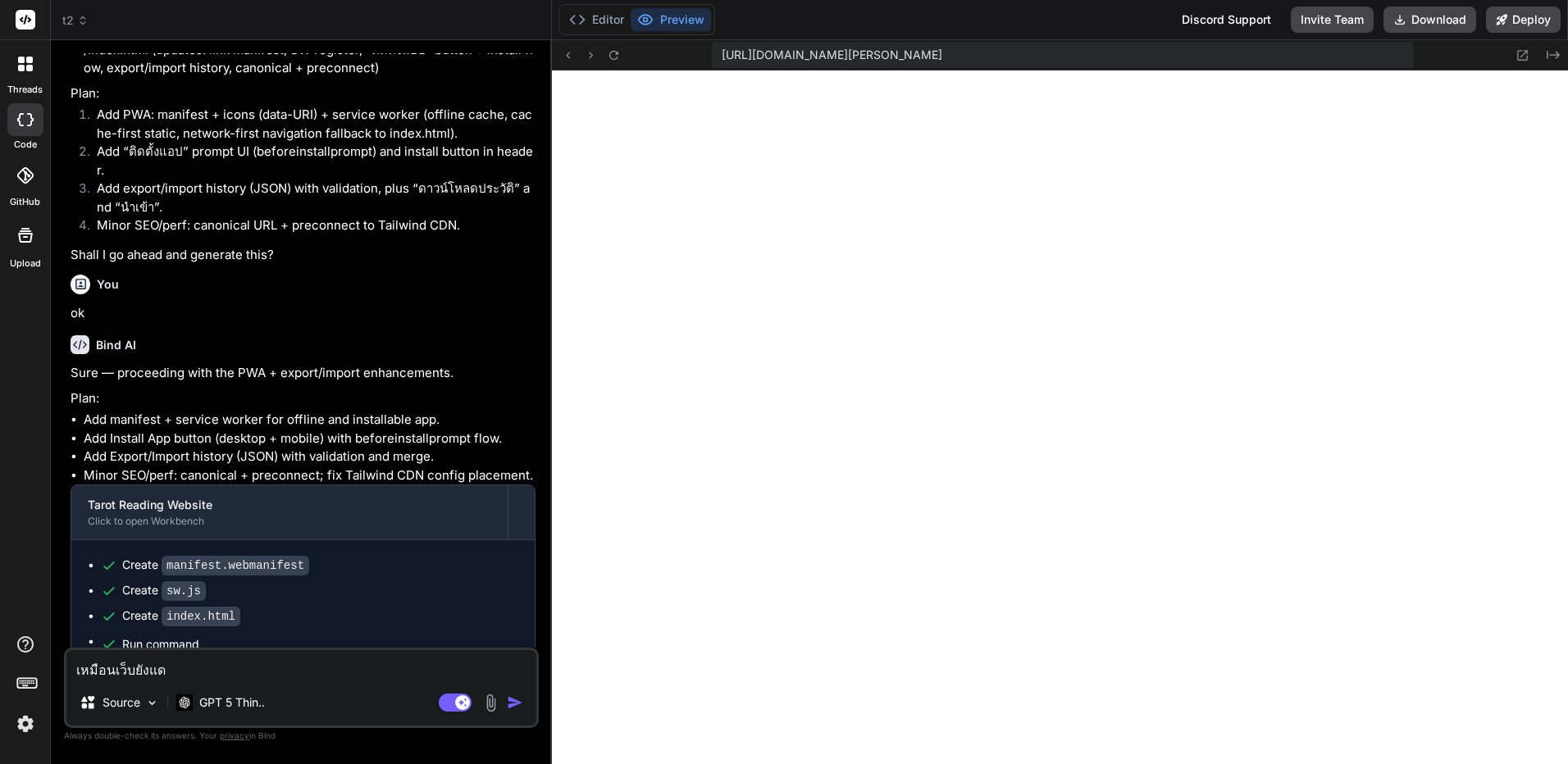
type textarea "เหมือนเว็บยังแดส"
type textarea "x"
type textarea "เหมือนเว็บยังแดสง"
type textarea "x"
type textarea "เหมือนเว็บยังแดส"
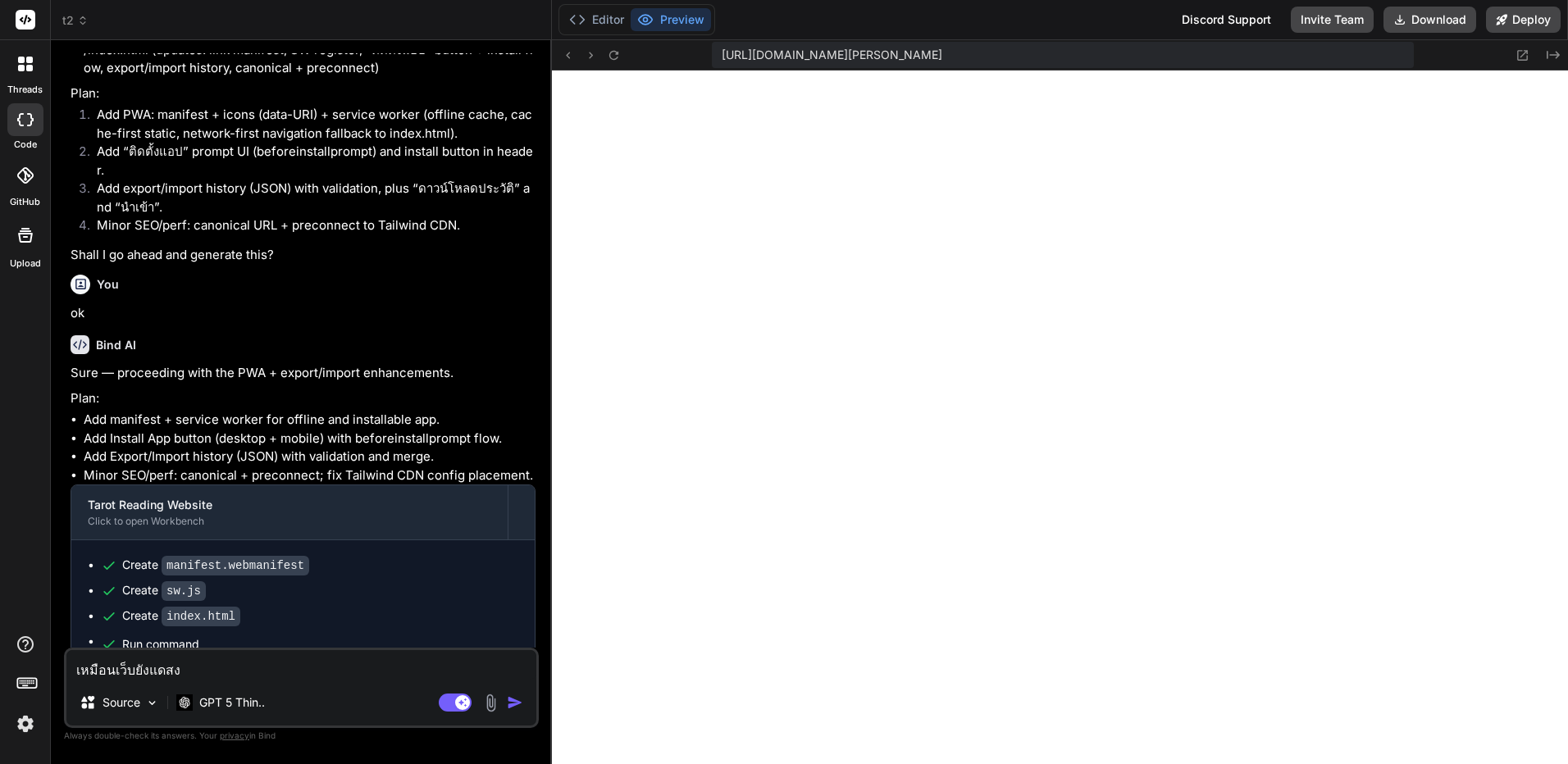
type textarea "x"
type textarea "เหมือนเว็บยังแด"
type textarea "x"
type textarea "เหมือนเว็บยังแ"
type textarea "x"
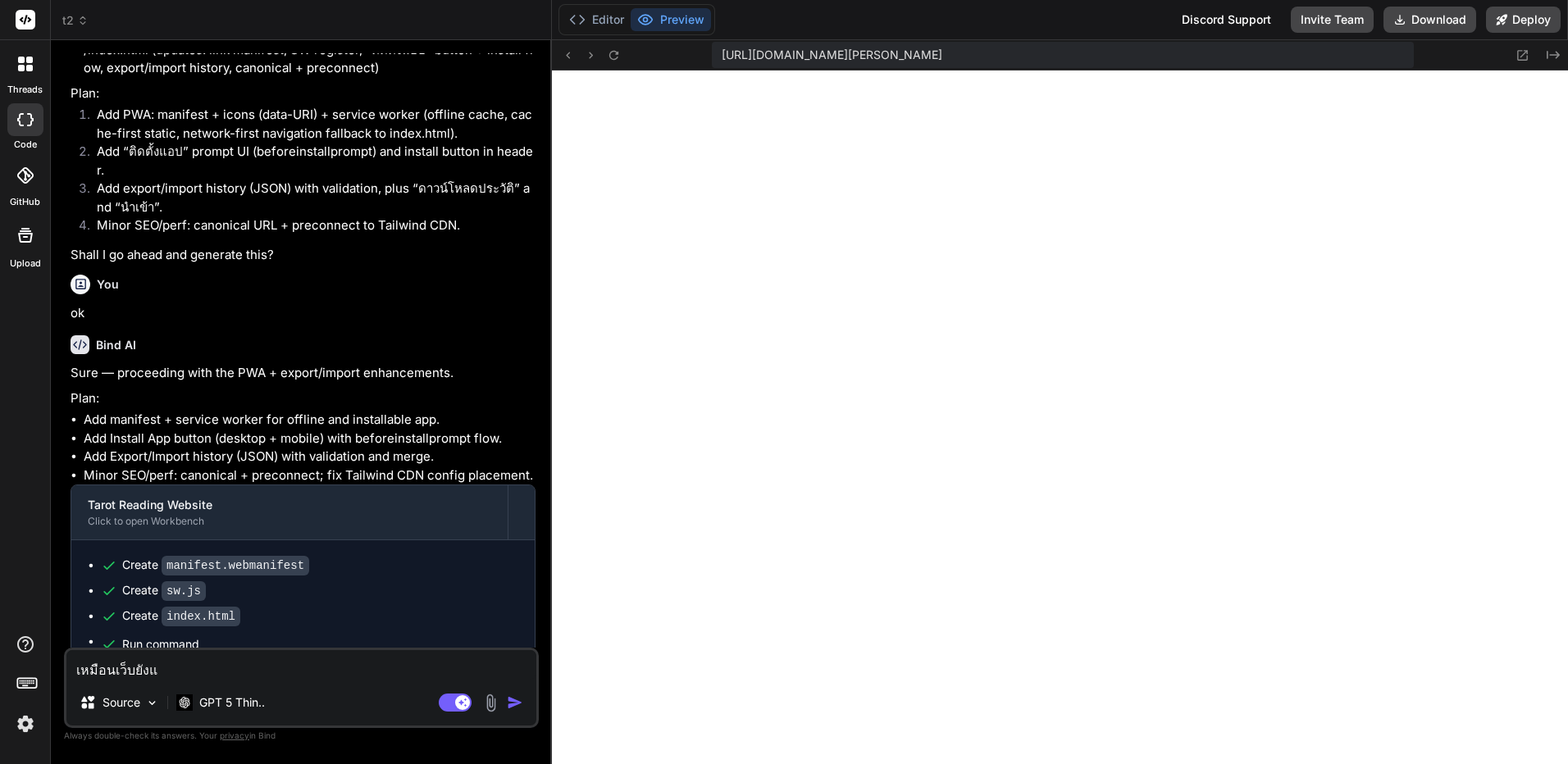
type textarea "เหมือนเว็บยังแส"
type textarea "x"
type textarea "เหมือนเว็บยังแสด"
type textarea "x"
type textarea "เหมือนเว็บยังแสดง"
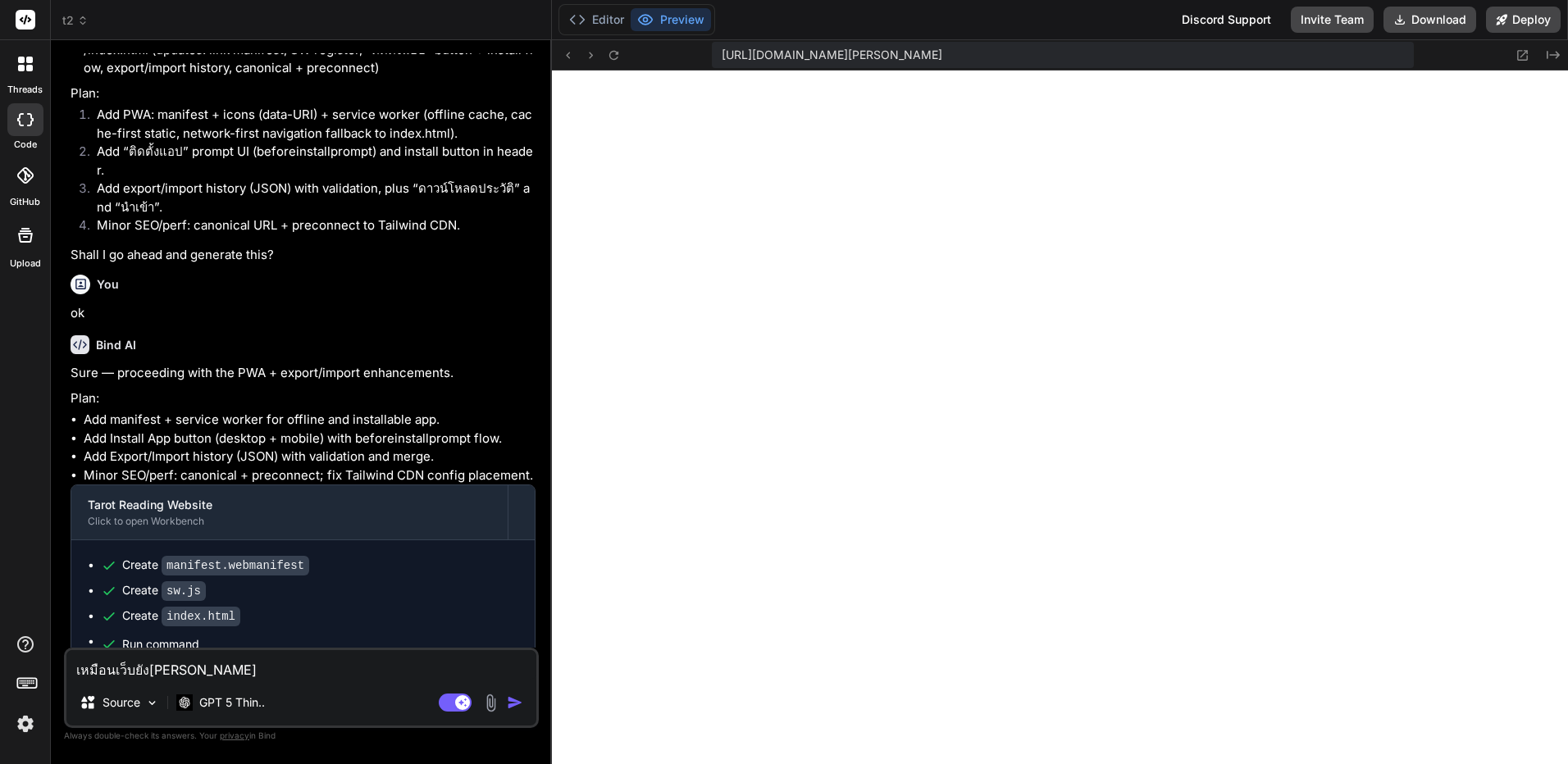
type textarea "x"
type textarea "เหมือนเว็บยังแสดงผ"
type textarea "x"
type textarea "เหมือนเว็บยังแสดงผล"
type textarea "x"
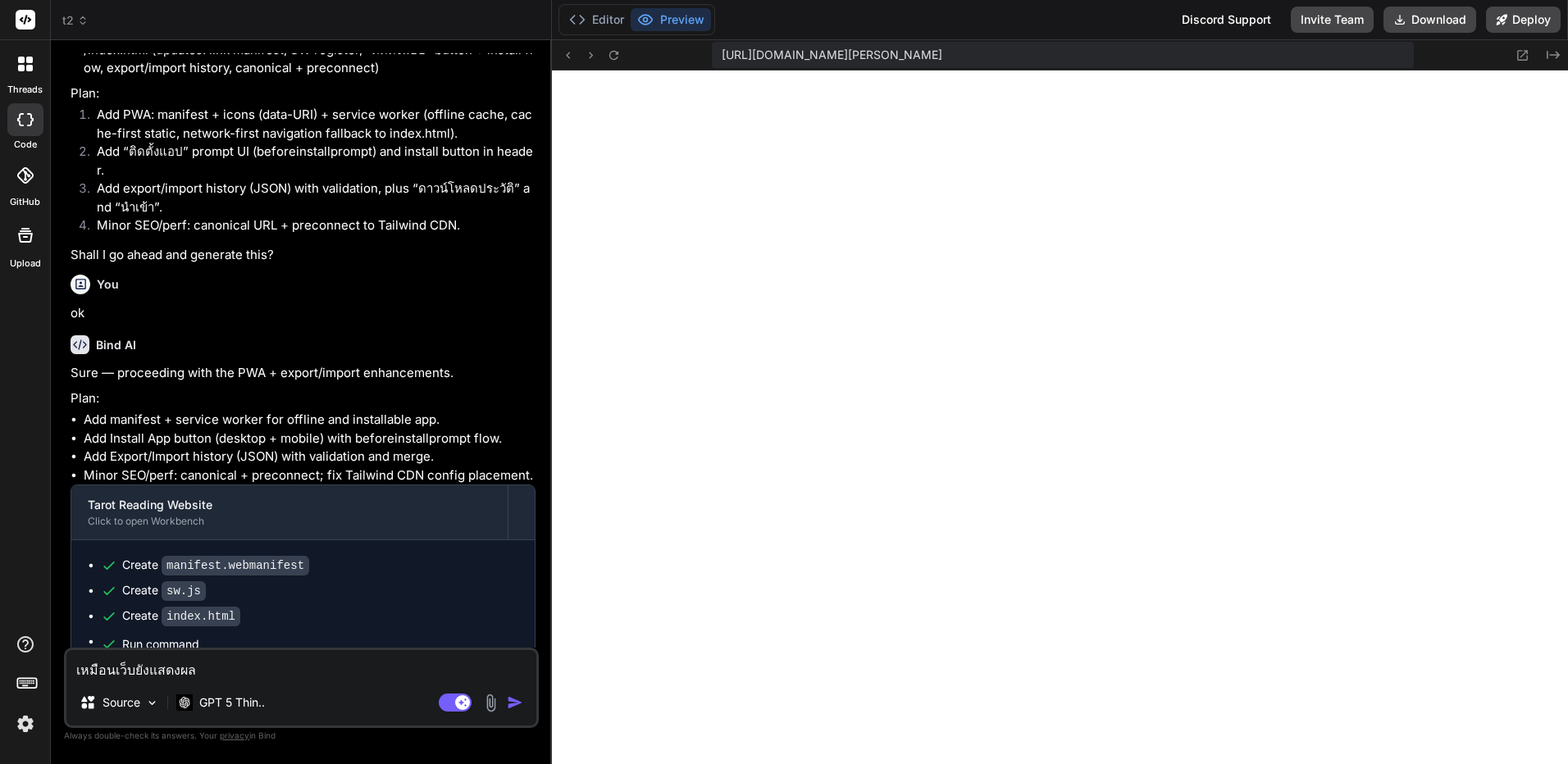
type textarea "เหมือนเว็บยังแสดงผลเ"
type textarea "x"
type textarea "เหมือนเว็บยังแสดงผลเพ"
type textarea "x"
type textarea "เหมือนเว็บยังแสดงผลเพีั"
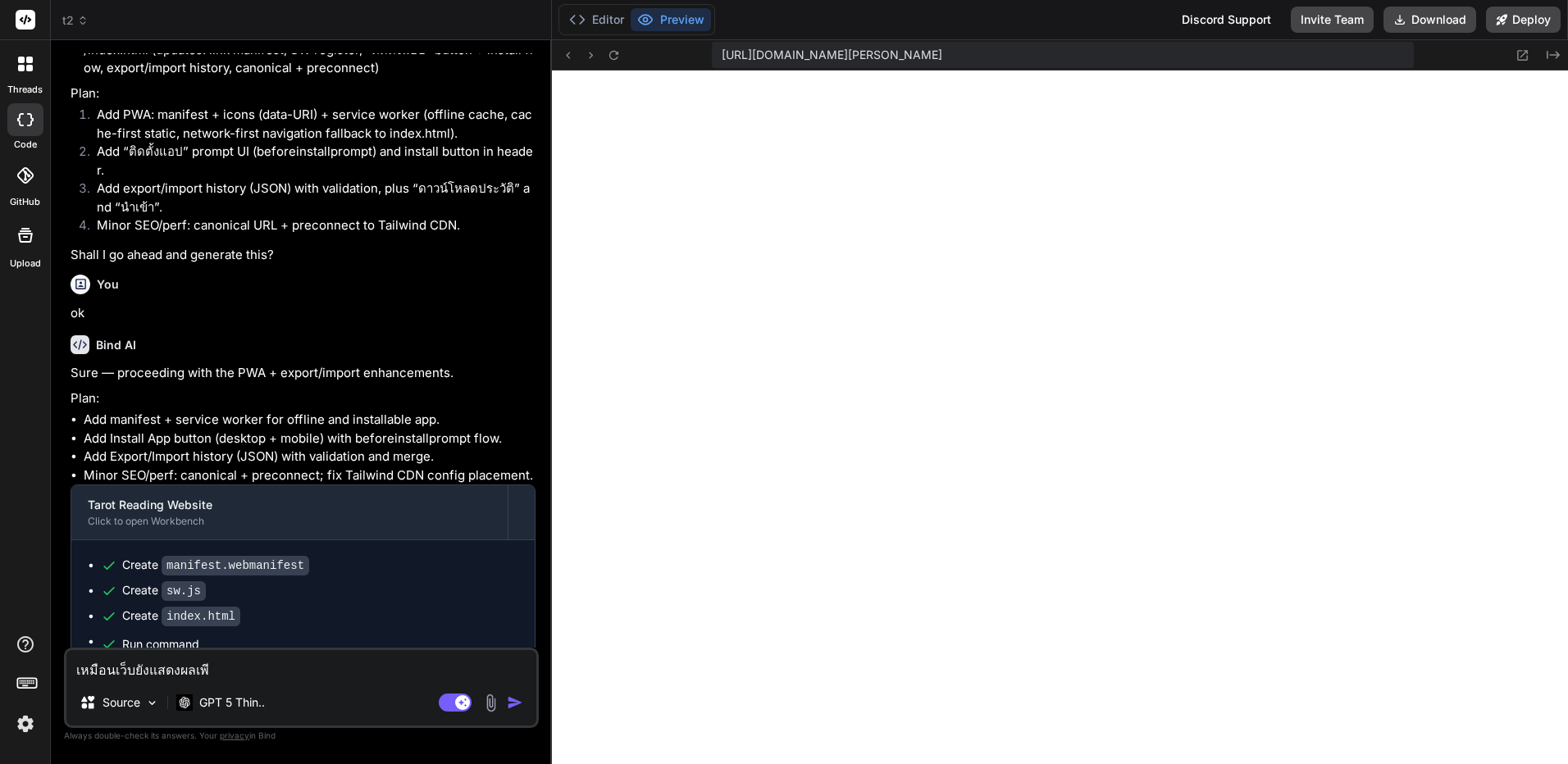
type textarea "x"
type textarea "เหมือนเว็บยังแสดงผลเพี"
type textarea "x"
type textarea "เหมือนเว็บยังแสดงผลเพีี"
type textarea "x"
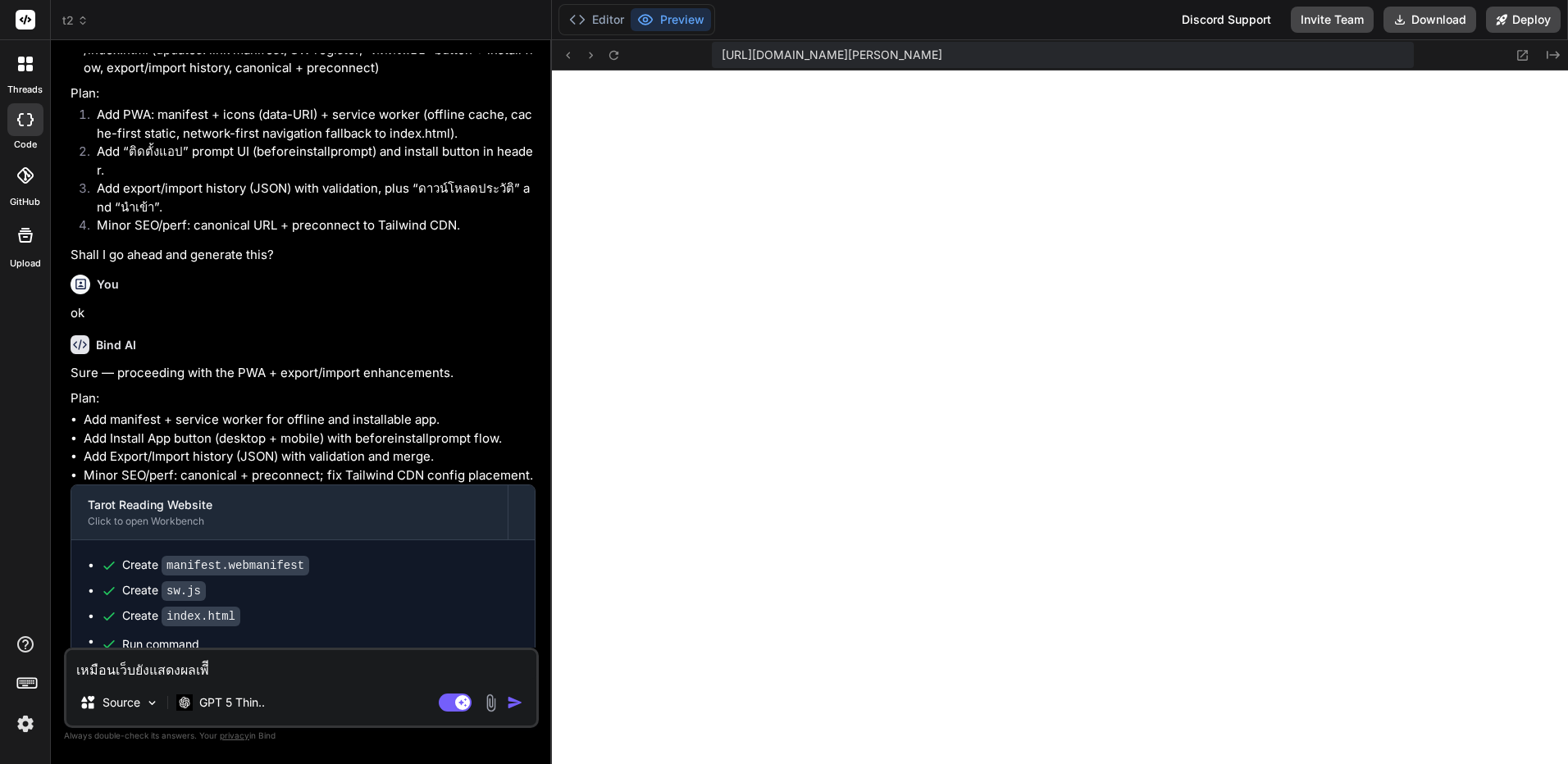
type textarea "เหมือนเว็บยังแสดงผลเพี"
type textarea "x"
type textarea "เหมือนเว็บยังแสดงผลเพี้"
type textarea "x"
type textarea "เหมือนเว็บยังแสดงผลเพี้ย"
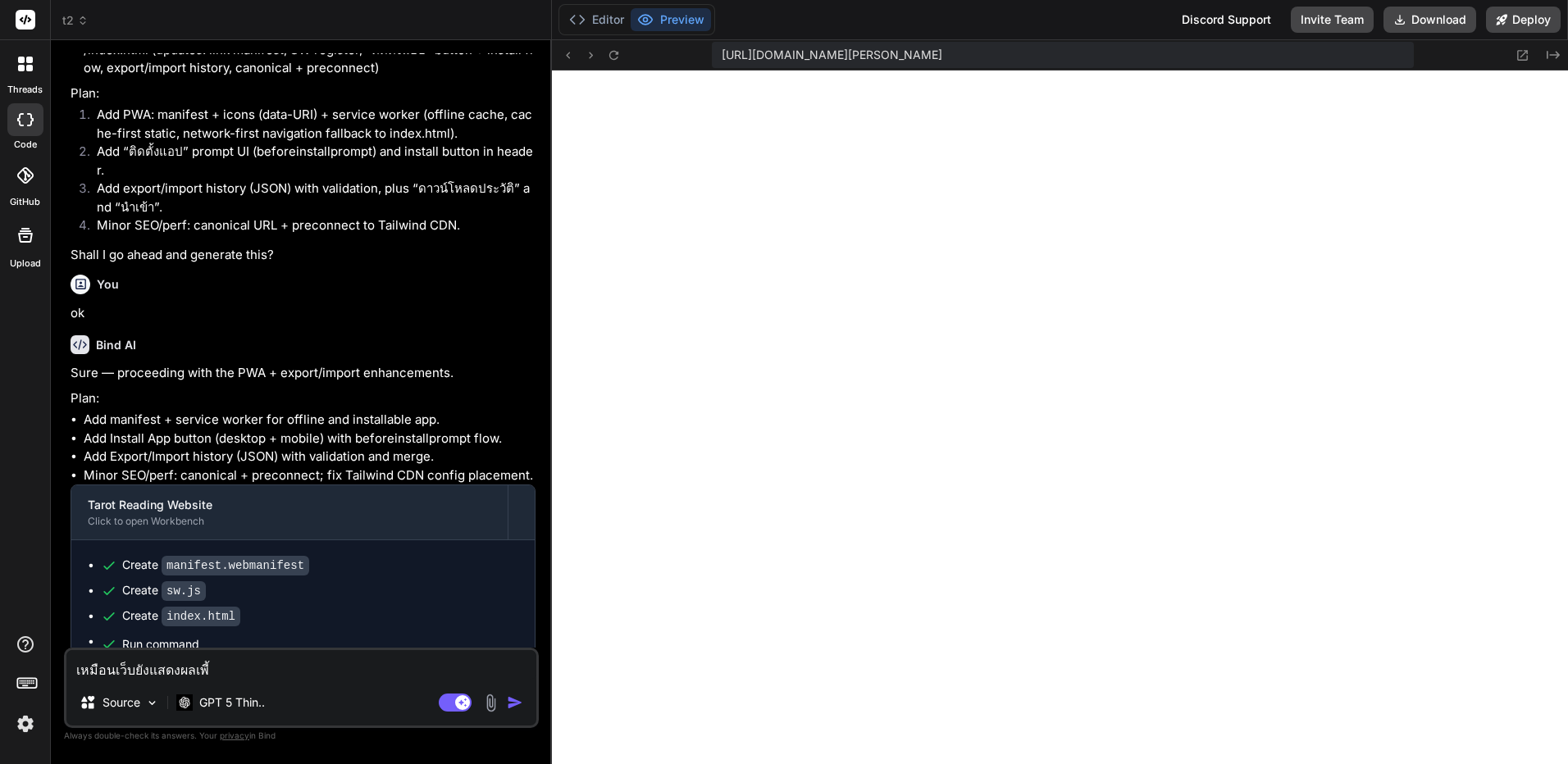
type textarea "x"
type textarea "เหมือนเว็บยังแสดงผลเพี้ยน"
type textarea "x"
type textarea "เหมือนเว็บยังแสดงผลเพี้ยนต"
type textarea "x"
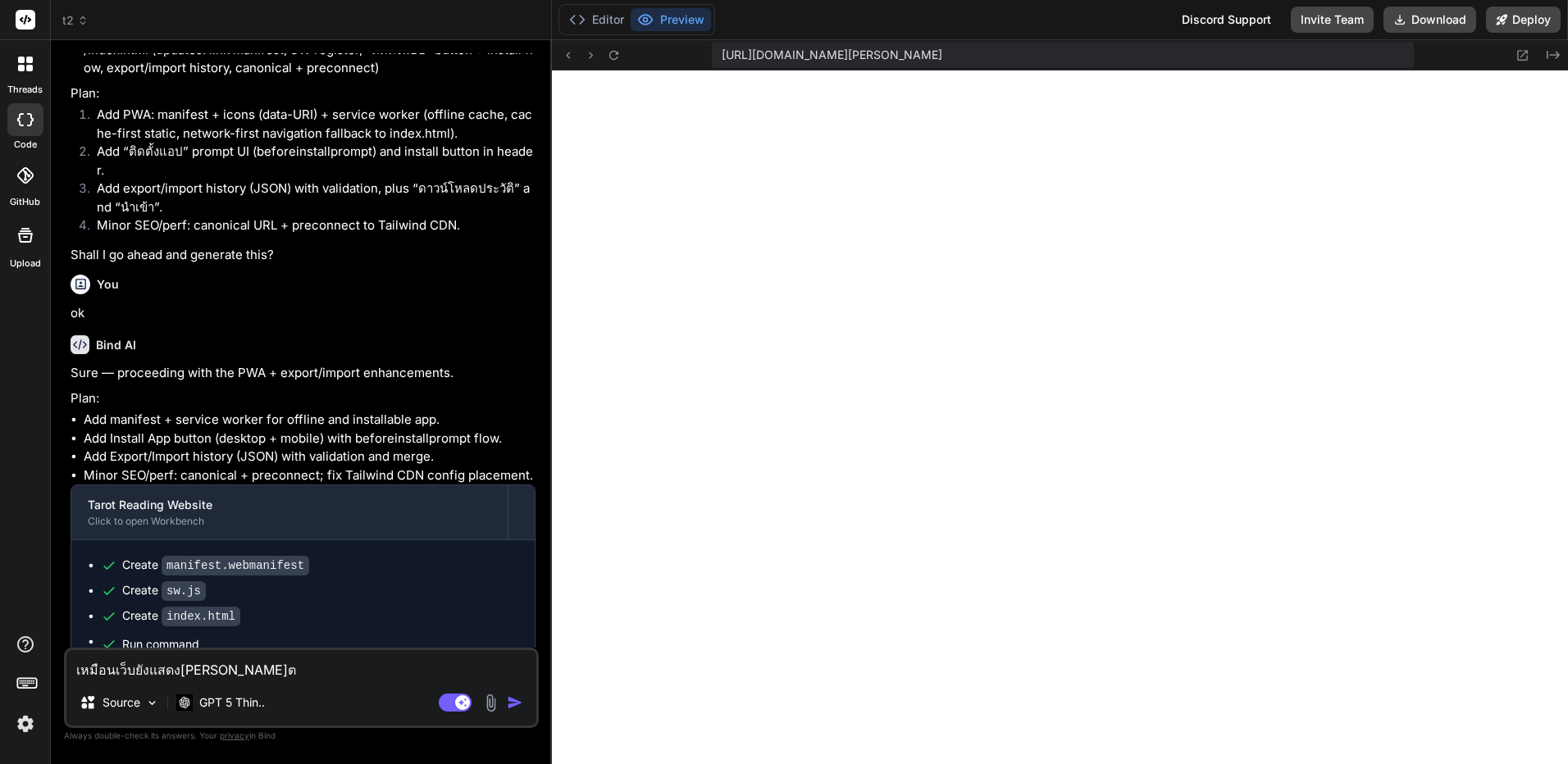
type textarea "เหมือนเว็บยังแสดงผลเพี้ยนต้"
type textarea "x"
type textarea "เหมือนเว็บยังแสดงผลเพี้ยนต้อ"
type textarea "x"
type textarea "เหมือนเว็บยังแสดงผลเพี้ยนต้อง"
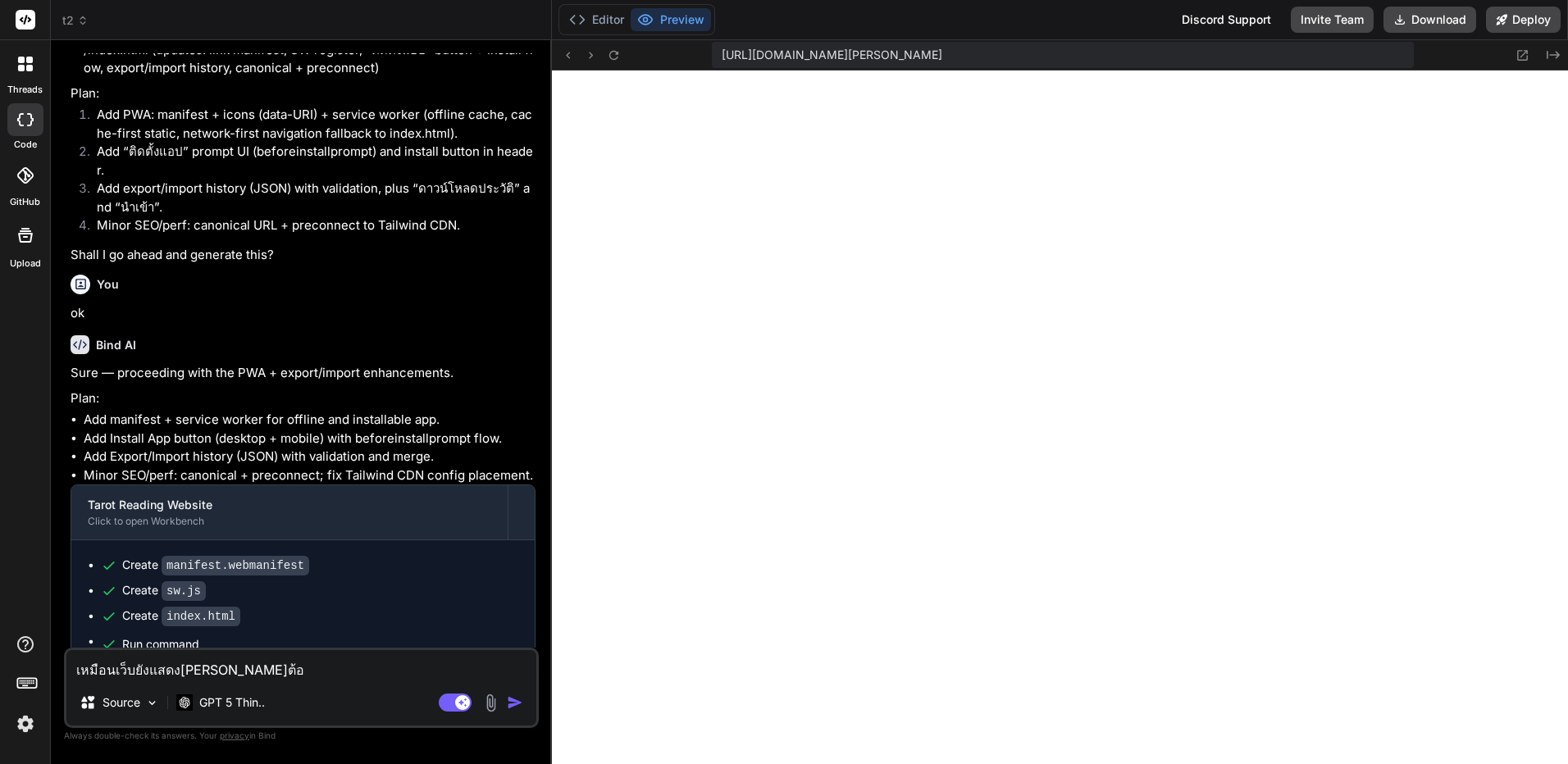
type textarea "x"
type textarea "เหมือนเว็บยังแสดงผลเพี้ยนต้องม"
type textarea "x"
type textarea "เหมือนเว็บยังแสดงผลเพี้ยนต้องมี"
type textarea "x"
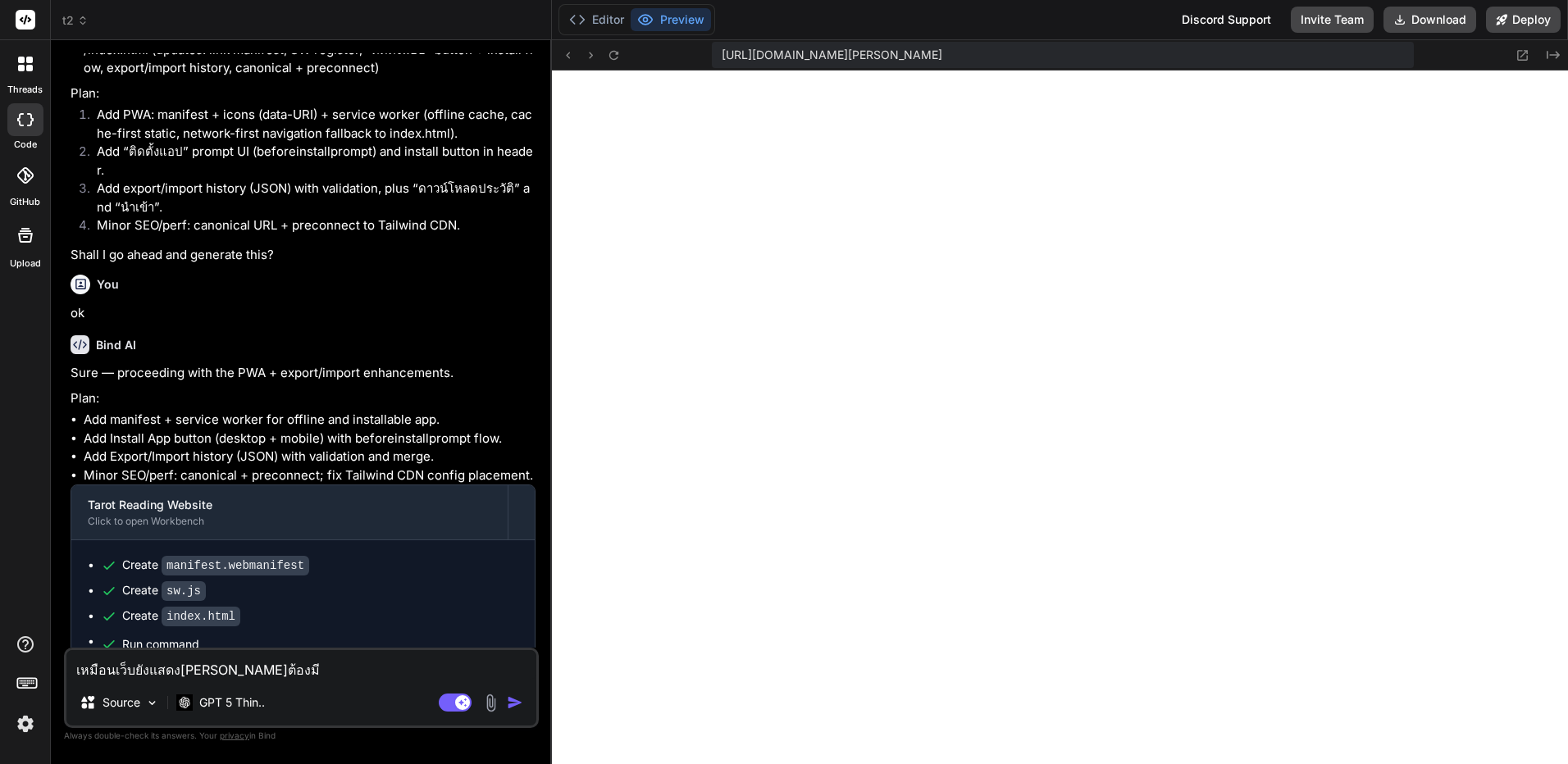
type textarea "เหมือนเว็บยังแสดงผลเพี้ยนต้องมี"
type textarea "x"
type textarea "เหมือนเว็บยังแสดงผลเพี้ยนต้องมี C"
type textarea "x"
type textarea "เหมือนเว็บยังแสดงผลเพี้ยนต้องมี CS"
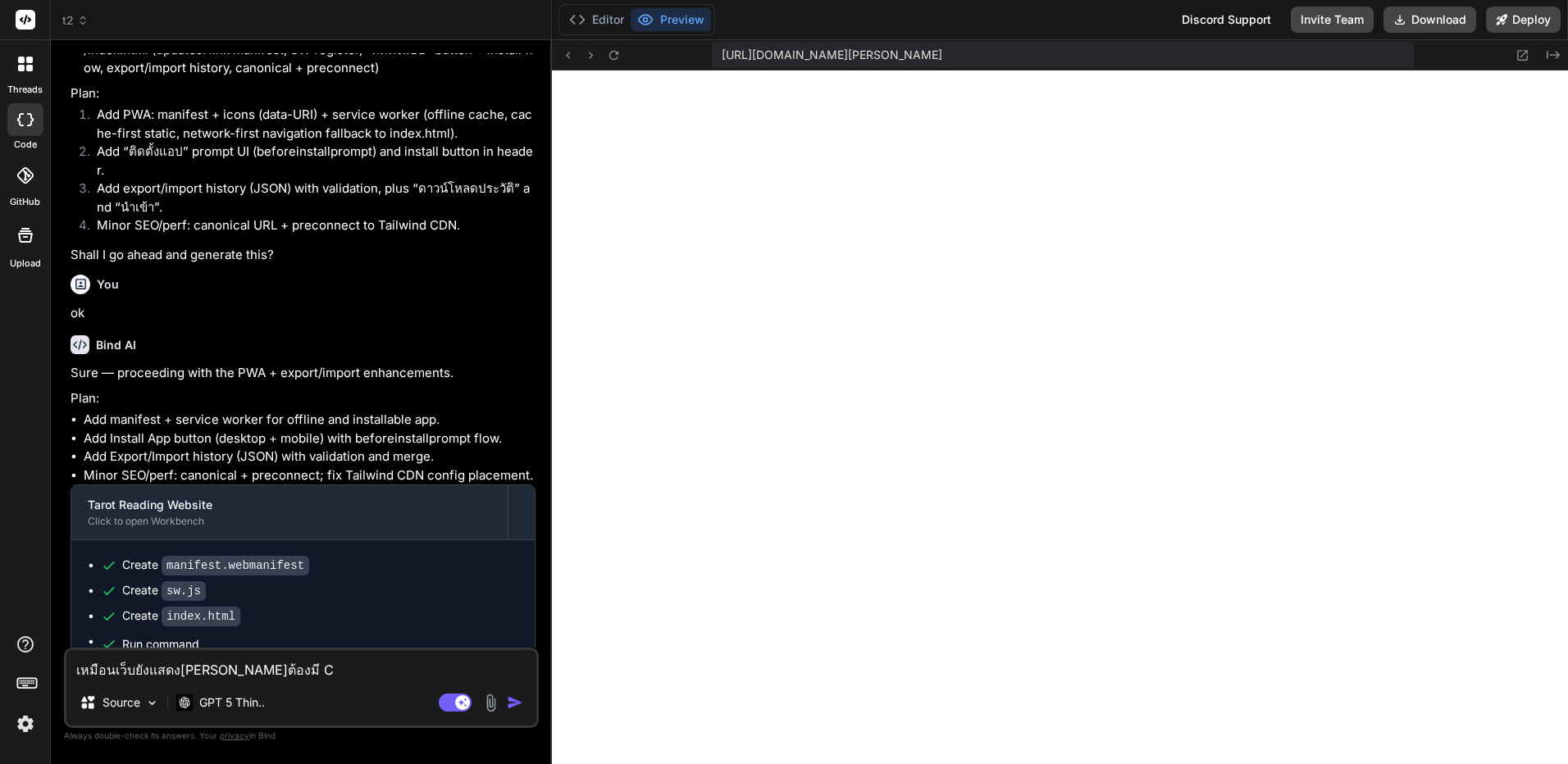
type textarea "x"
type textarea "เหมือนเว็บยังแสดงผลเพี้ยนต้องมี CSS"
type textarea "x"
type textarea "เหมือนเว็บยังแสดงผลเพี้ยนต้องมี CSS"
type textarea "x"
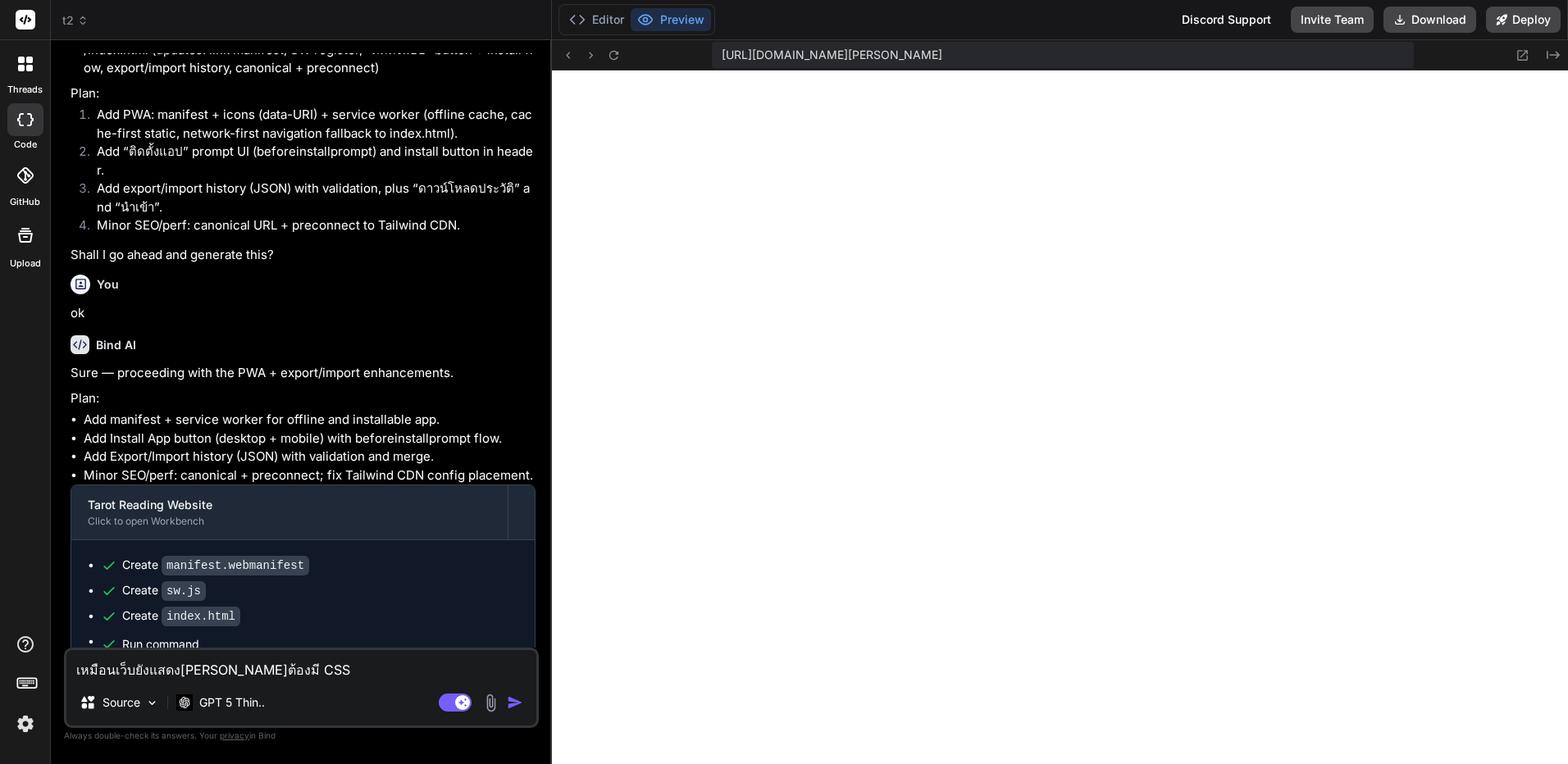
type textarea "เหมือนเว็บยังแสดงผลเพี้ยนต้องมี CSS ไ"
type textarea "x"
type textarea "เหมือนเว็บยังแสดงผลเพี้ยนต้องมี CSS ไห"
type textarea "x"
type textarea "เหมือนเว็บยังแสดงผลเพี้ยนต้องมี CSS ไหม"
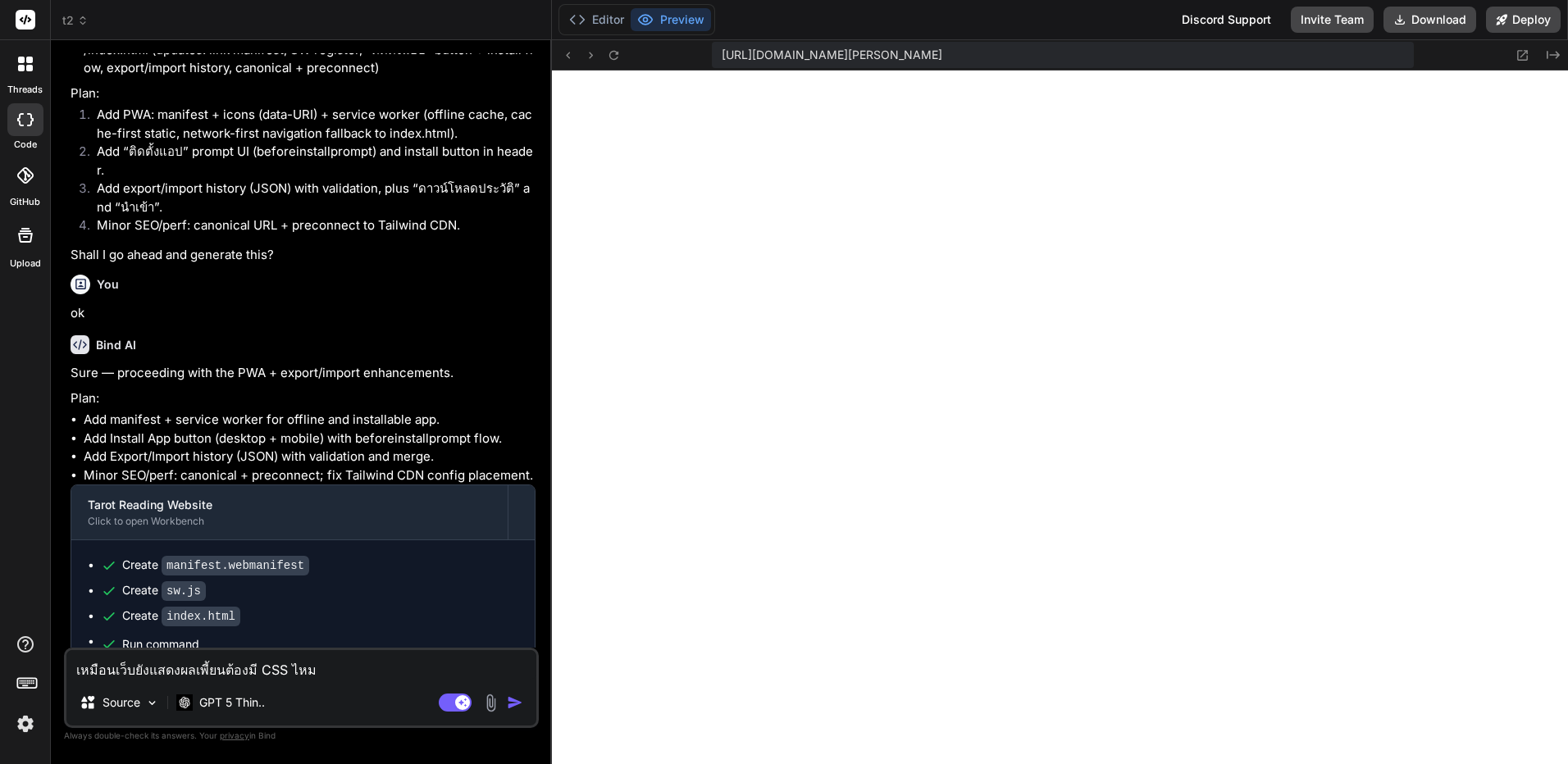
type textarea "x"
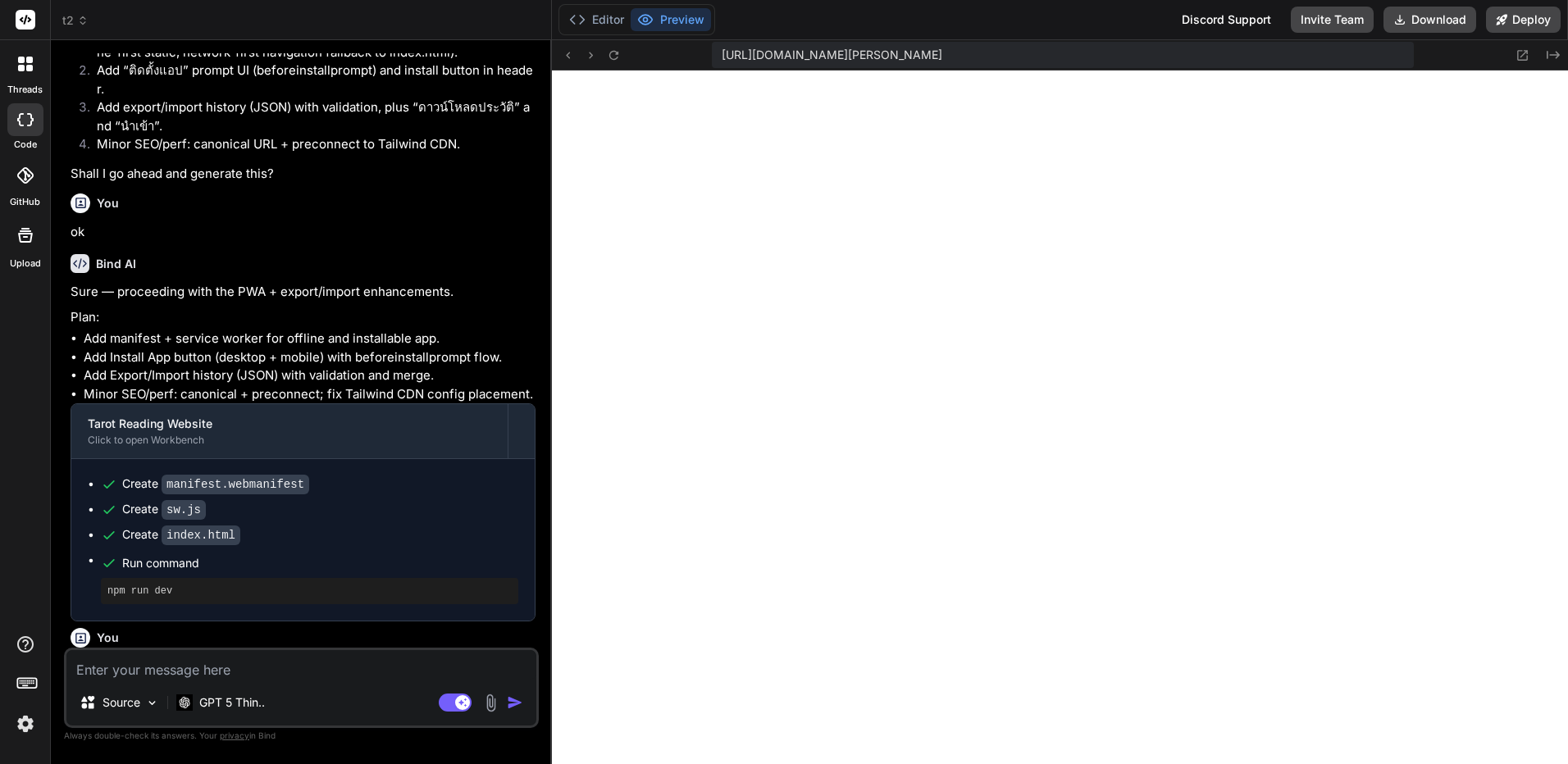
scroll to position [2290, 0]
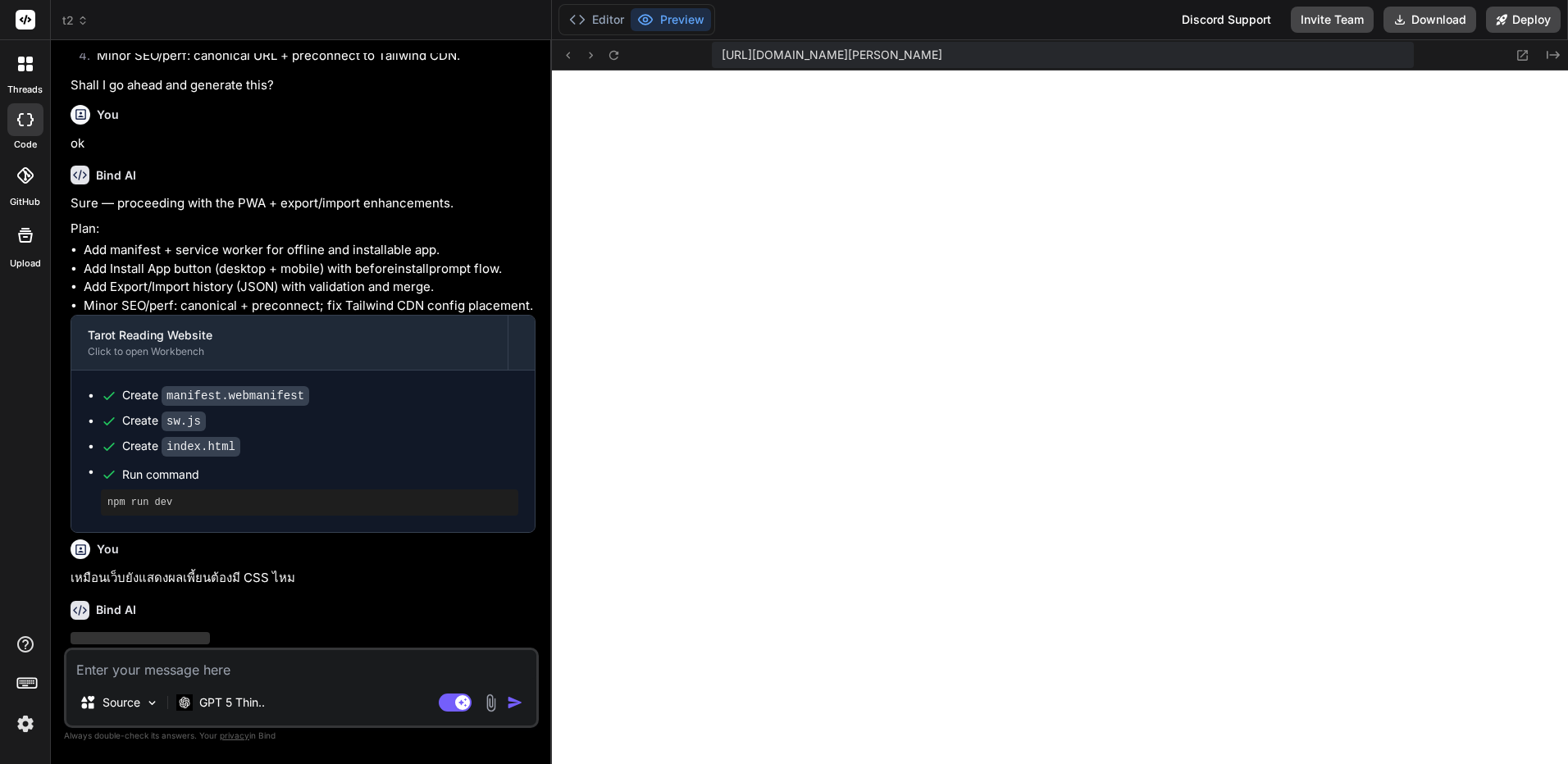
type textarea "x"
click at [586, 16] on button "Editor" at bounding box center [596, 20] width 68 height 23
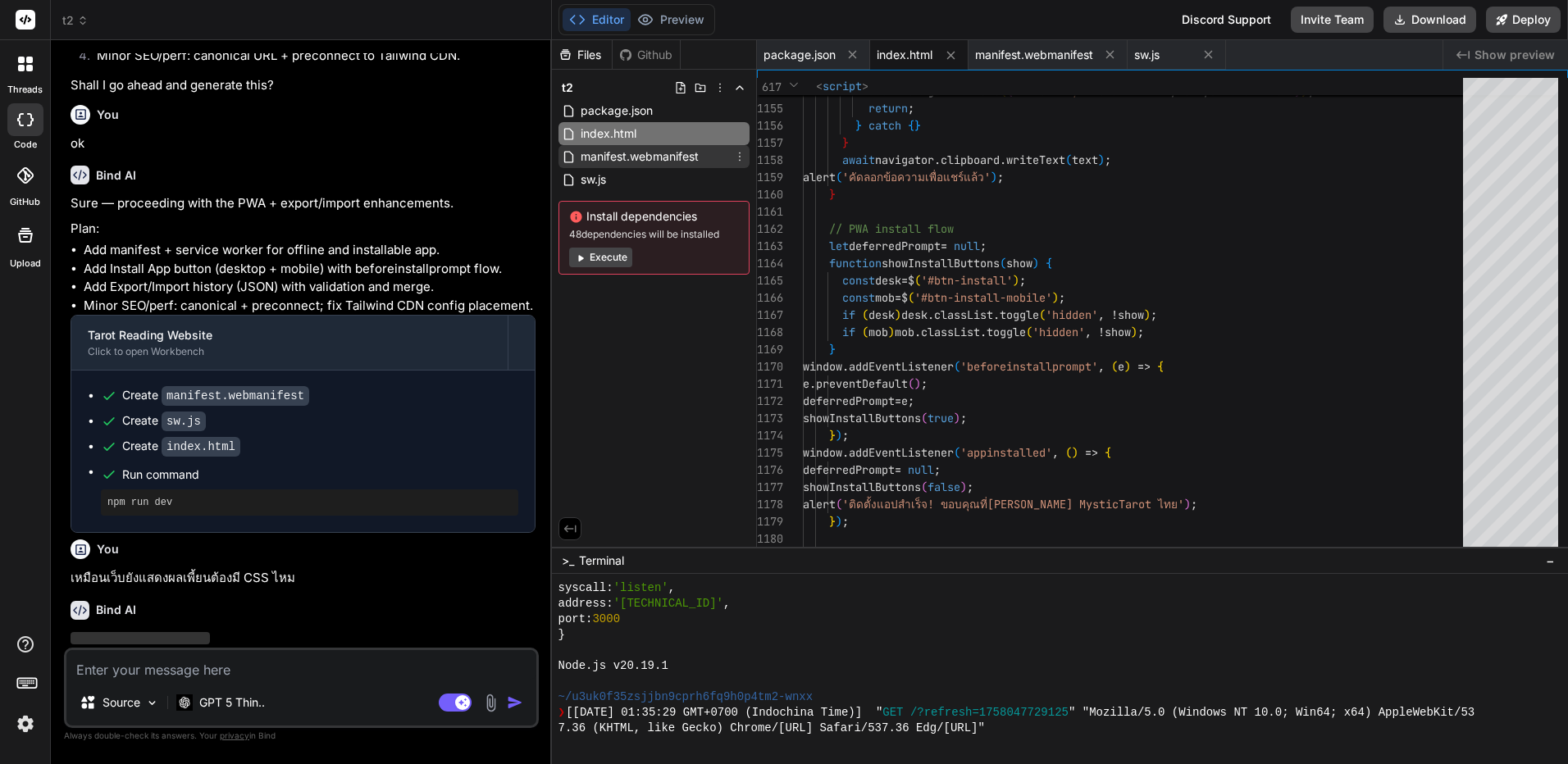
click at [670, 155] on span "manifest.webmanifest" at bounding box center [640, 156] width 122 height 20
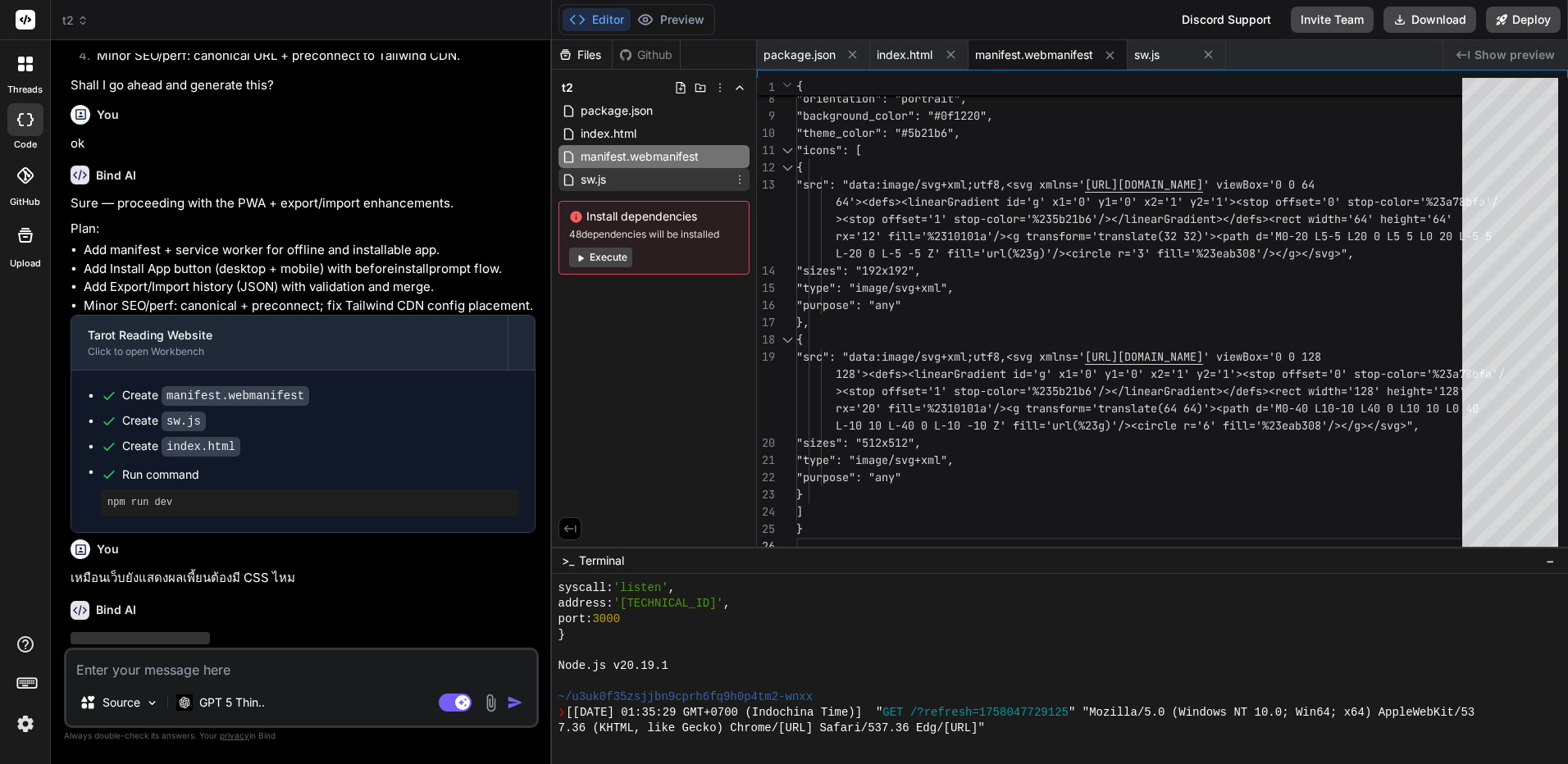
click at [645, 187] on div "sw.js" at bounding box center [654, 179] width 191 height 23
type textarea "async function cacheFirst(req) { const cache = await caches.open(CACHE_NAME); c…"
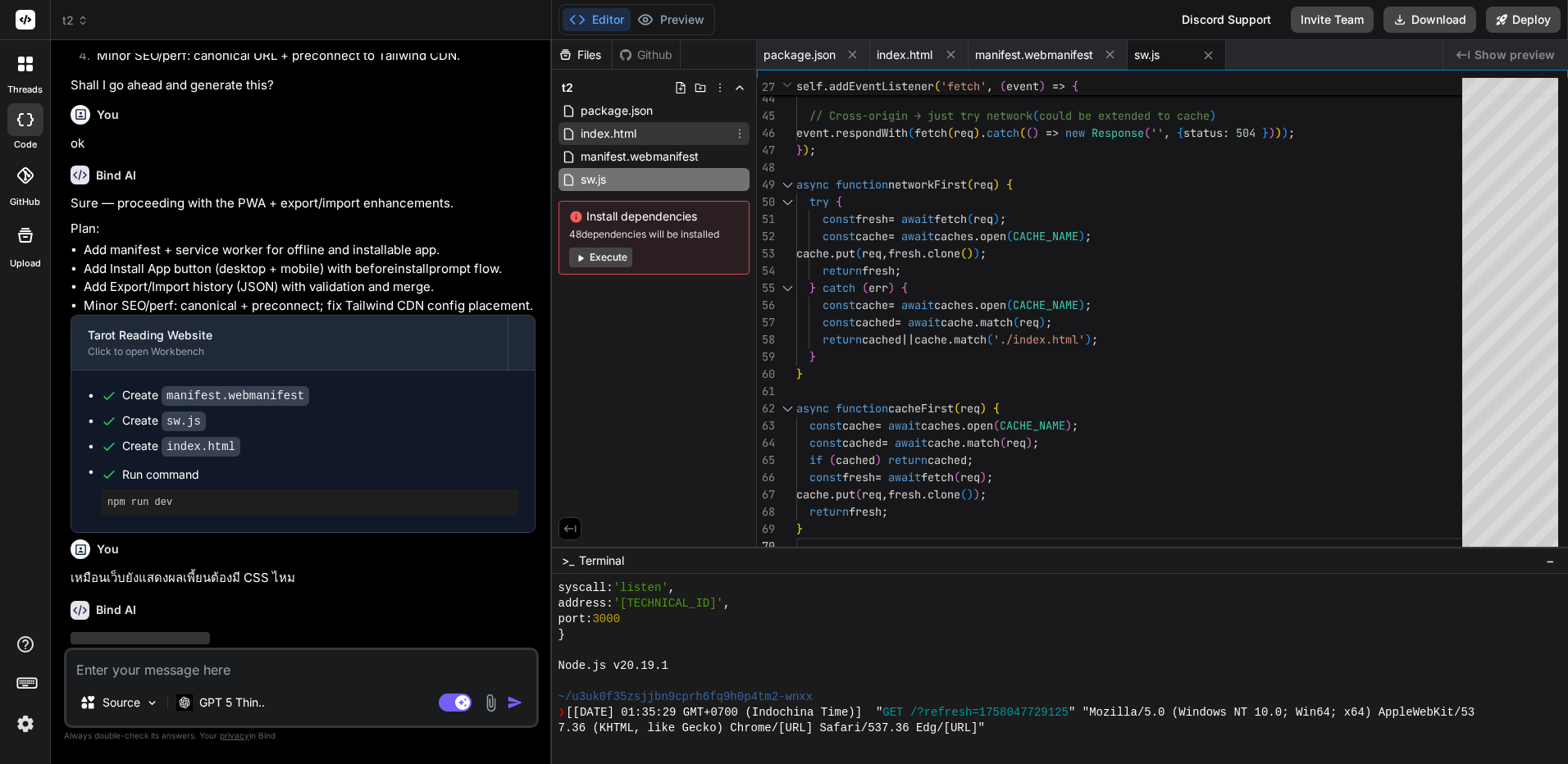
click at [649, 123] on div "index.html" at bounding box center [654, 134] width 191 height 23
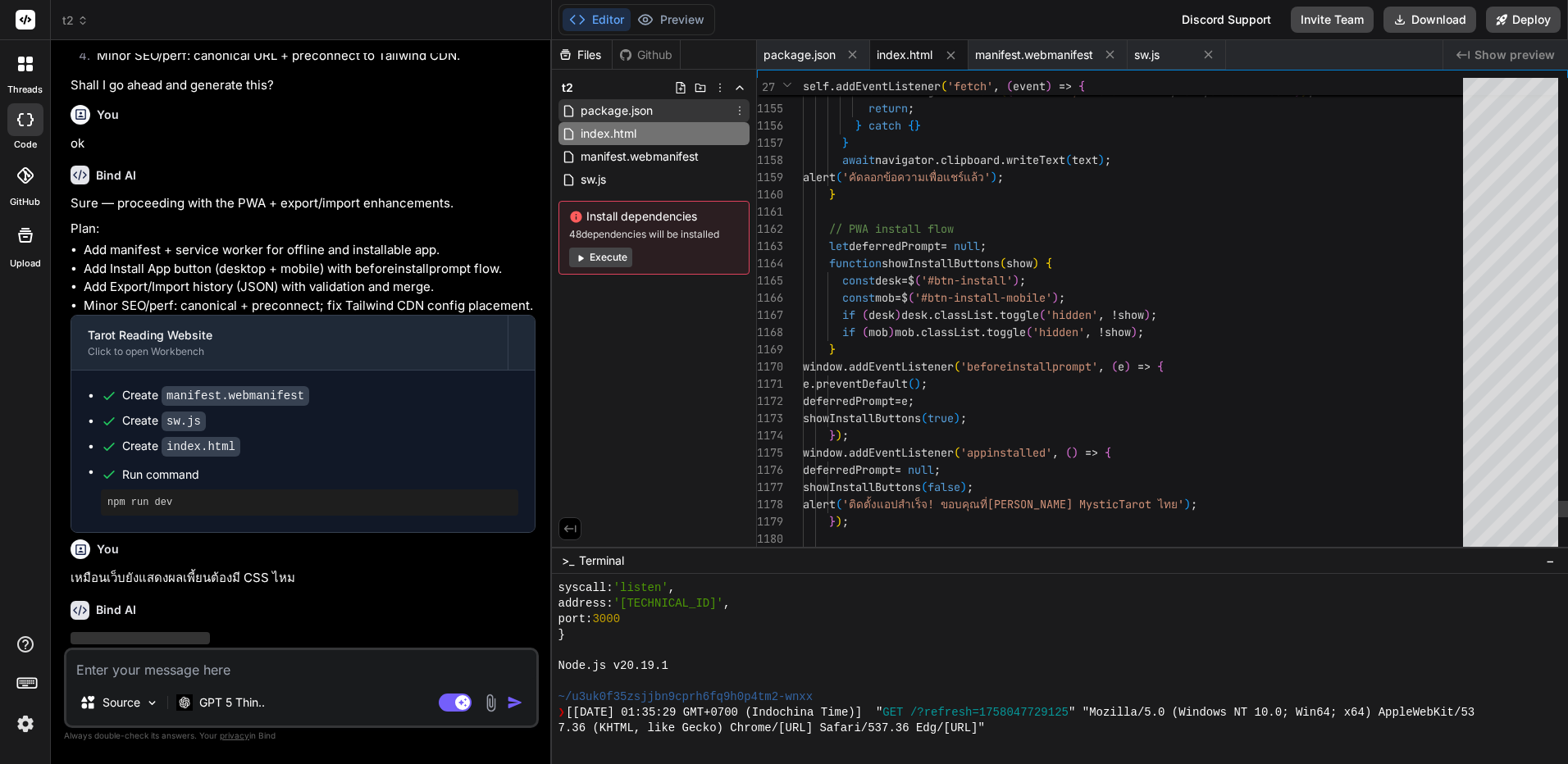
click at [652, 114] on span "package.json" at bounding box center [617, 110] width 75 height 20
type textarea ""http-server": "^14.1.1" } }"
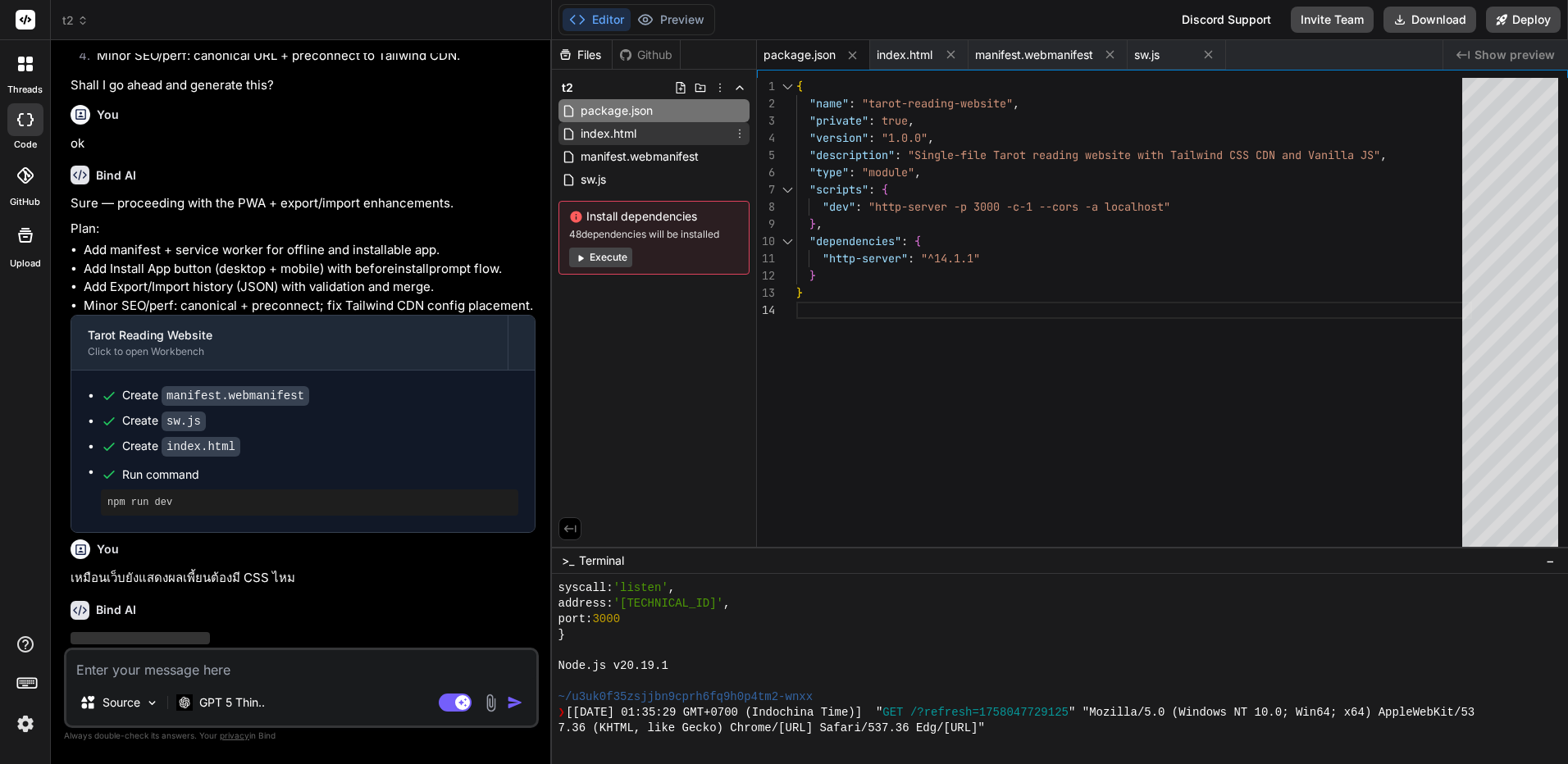
click at [645, 134] on div "index.html" at bounding box center [654, 134] width 191 height 23
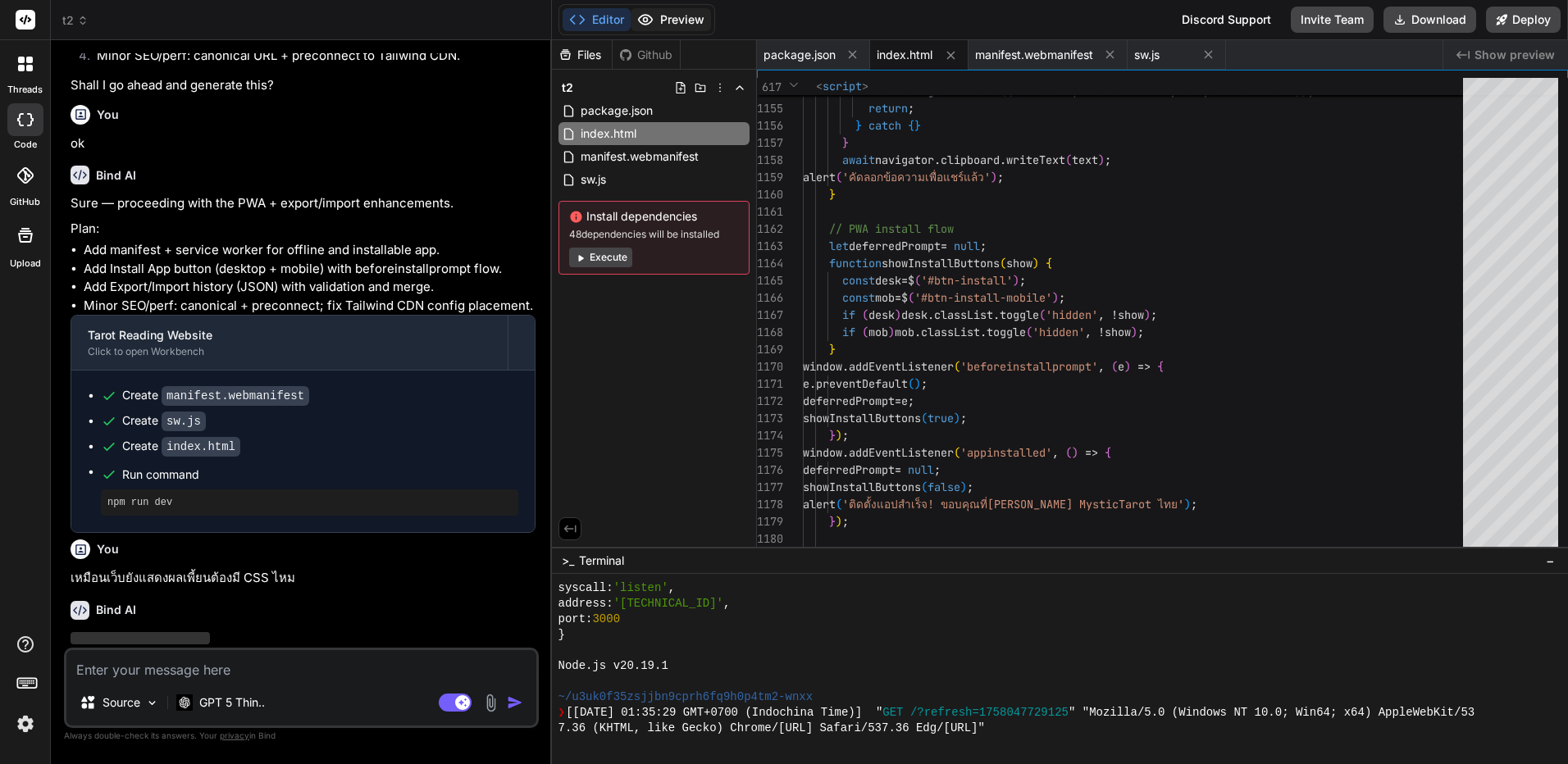
click at [656, 19] on button "Preview" at bounding box center [670, 20] width 80 height 23
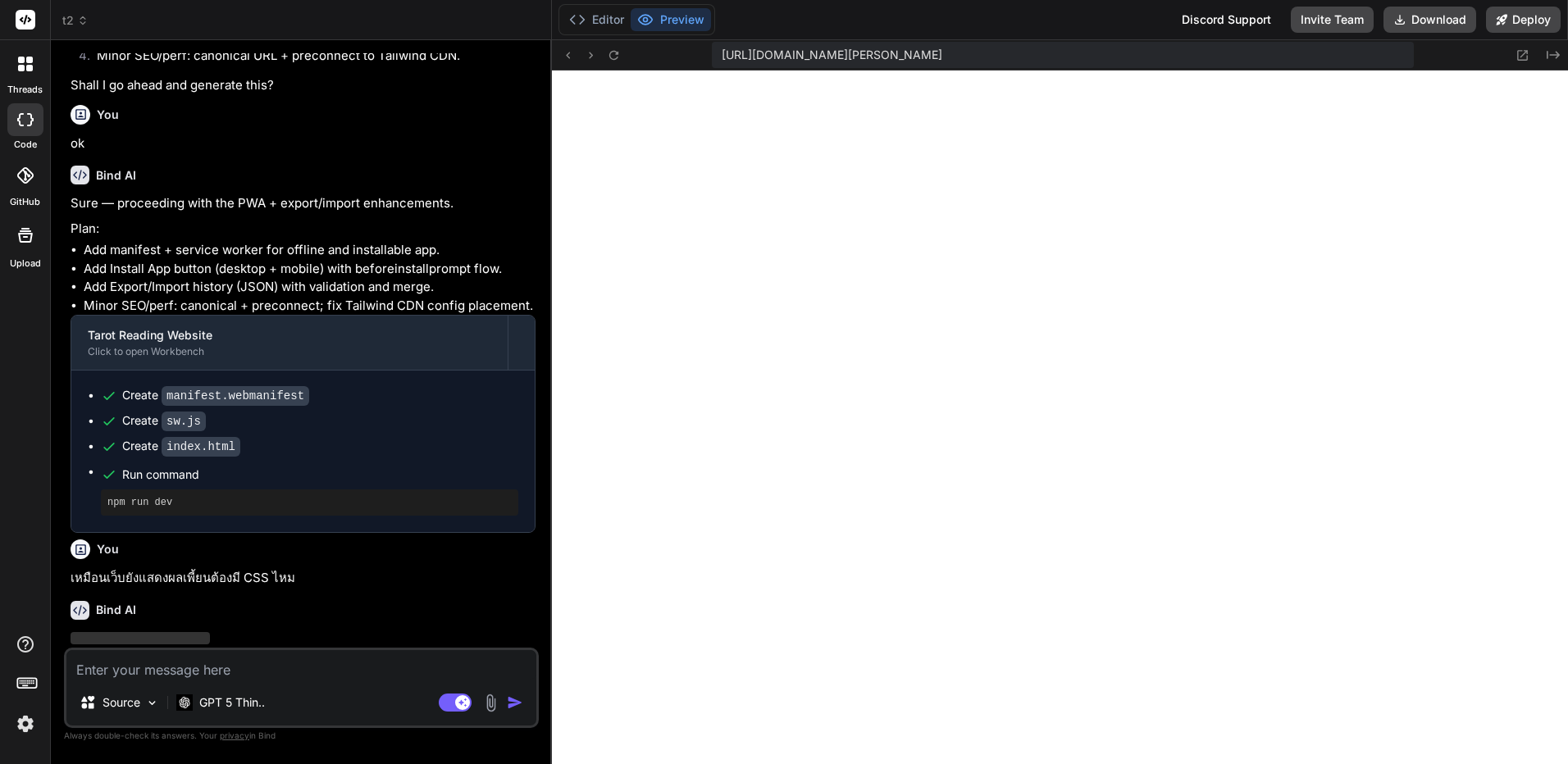
click at [622, 68] on div "https://u3uk0f35zsjjbn9cprh6fq9h0p4tm2-wnxx--3000--96435430.local-corp.webconta…" at bounding box center [1060, 56] width 1017 height 30
click at [612, 57] on icon at bounding box center [613, 55] width 14 height 14
click at [568, 57] on icon at bounding box center [567, 55] width 14 height 14
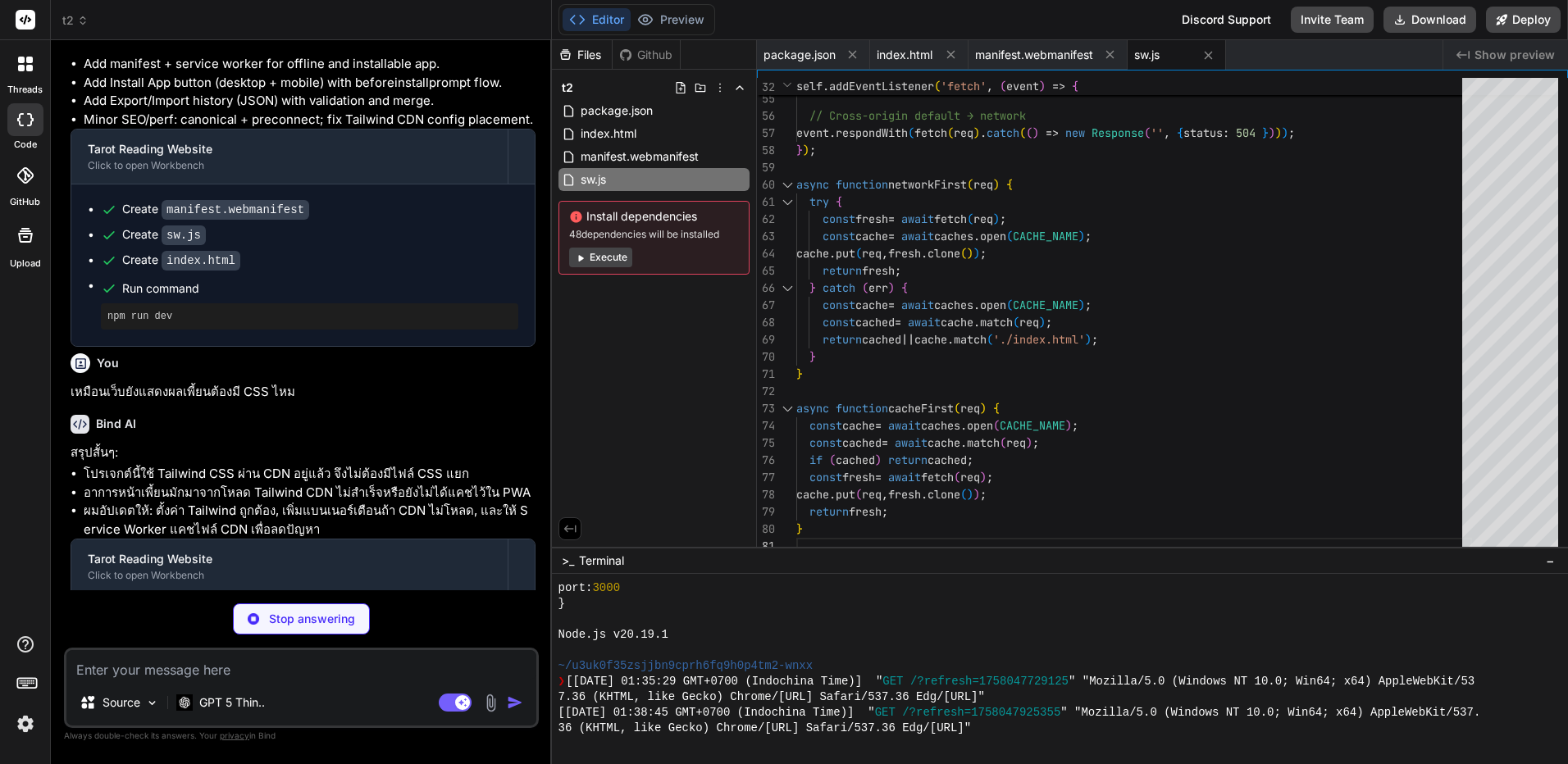
scroll to position [2502, 0]
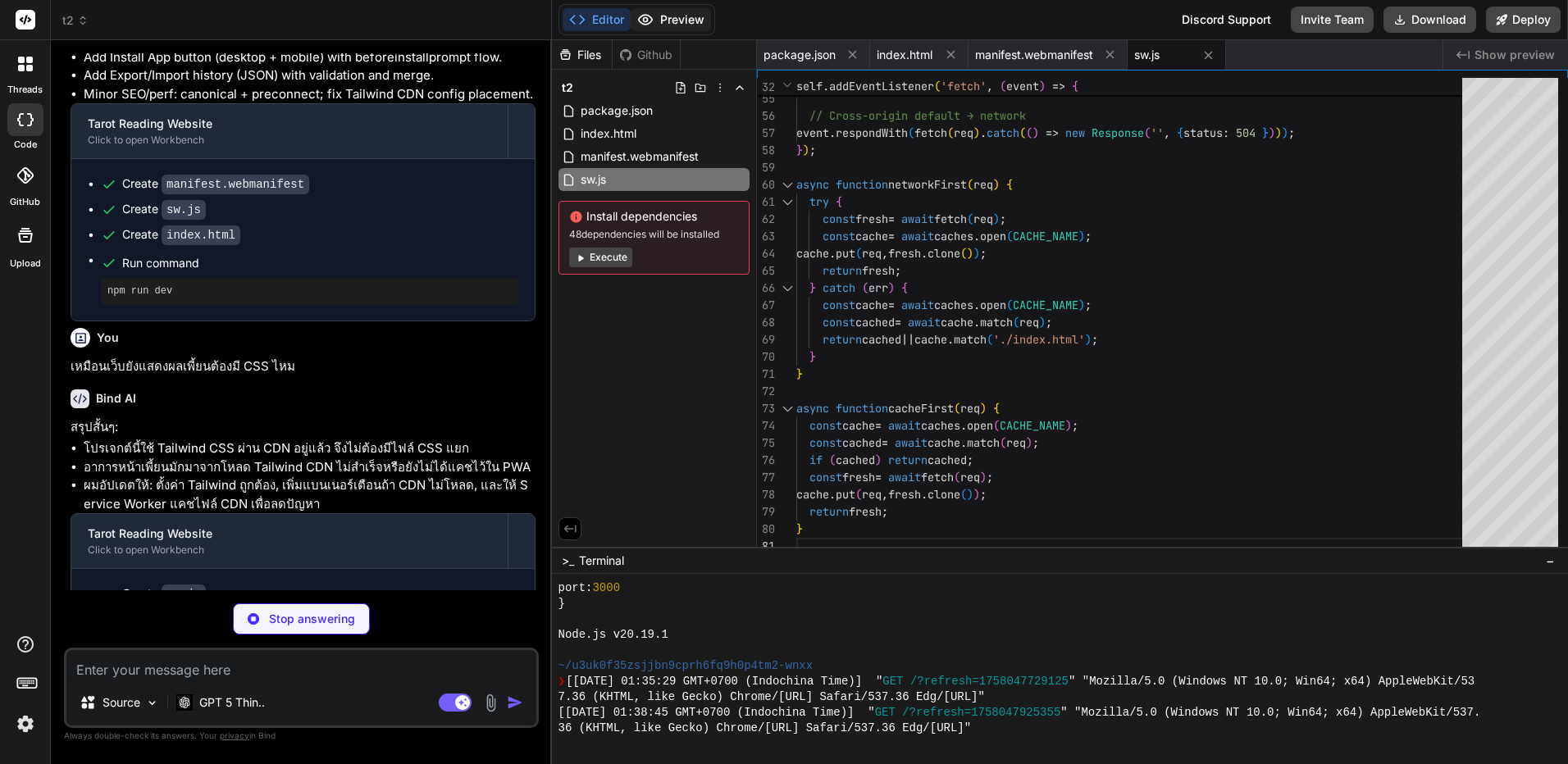
click at [676, 28] on button "Preview" at bounding box center [670, 20] width 80 height 23
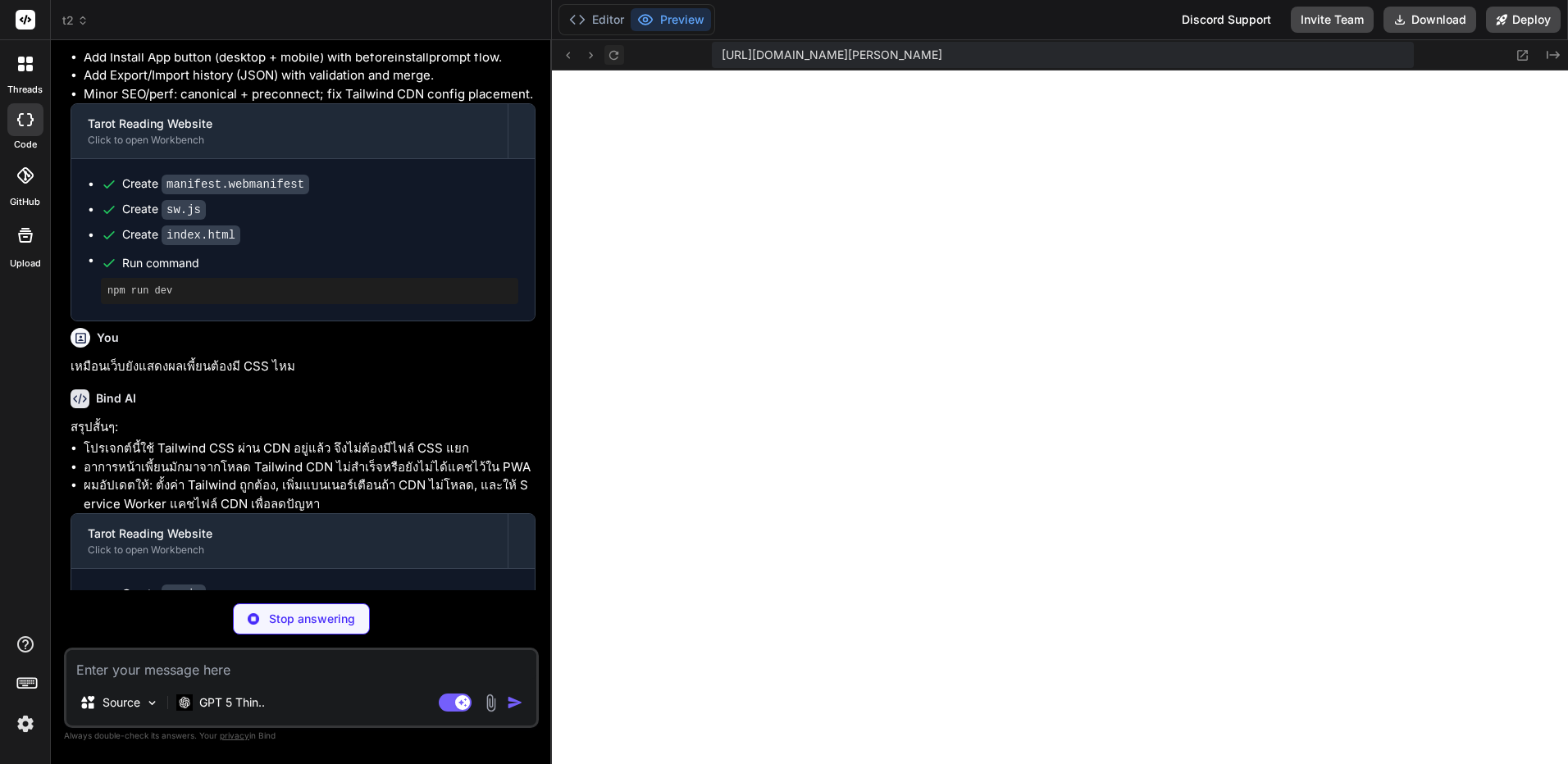
click at [616, 48] on icon at bounding box center [613, 55] width 14 height 14
type textarea "x"
type textarea "</body> </html>"
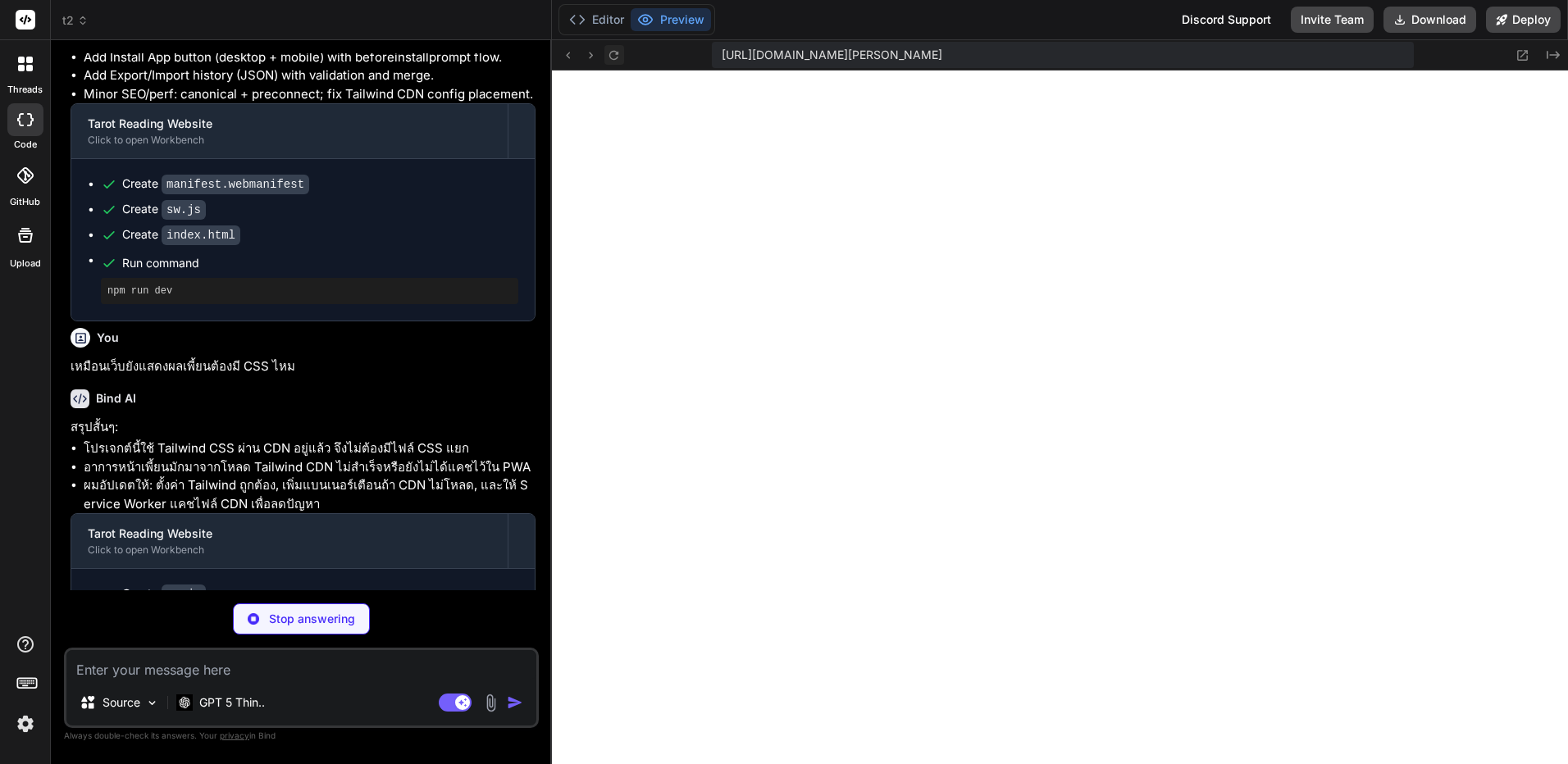
click at [621, 54] on button at bounding box center [614, 55] width 20 height 20
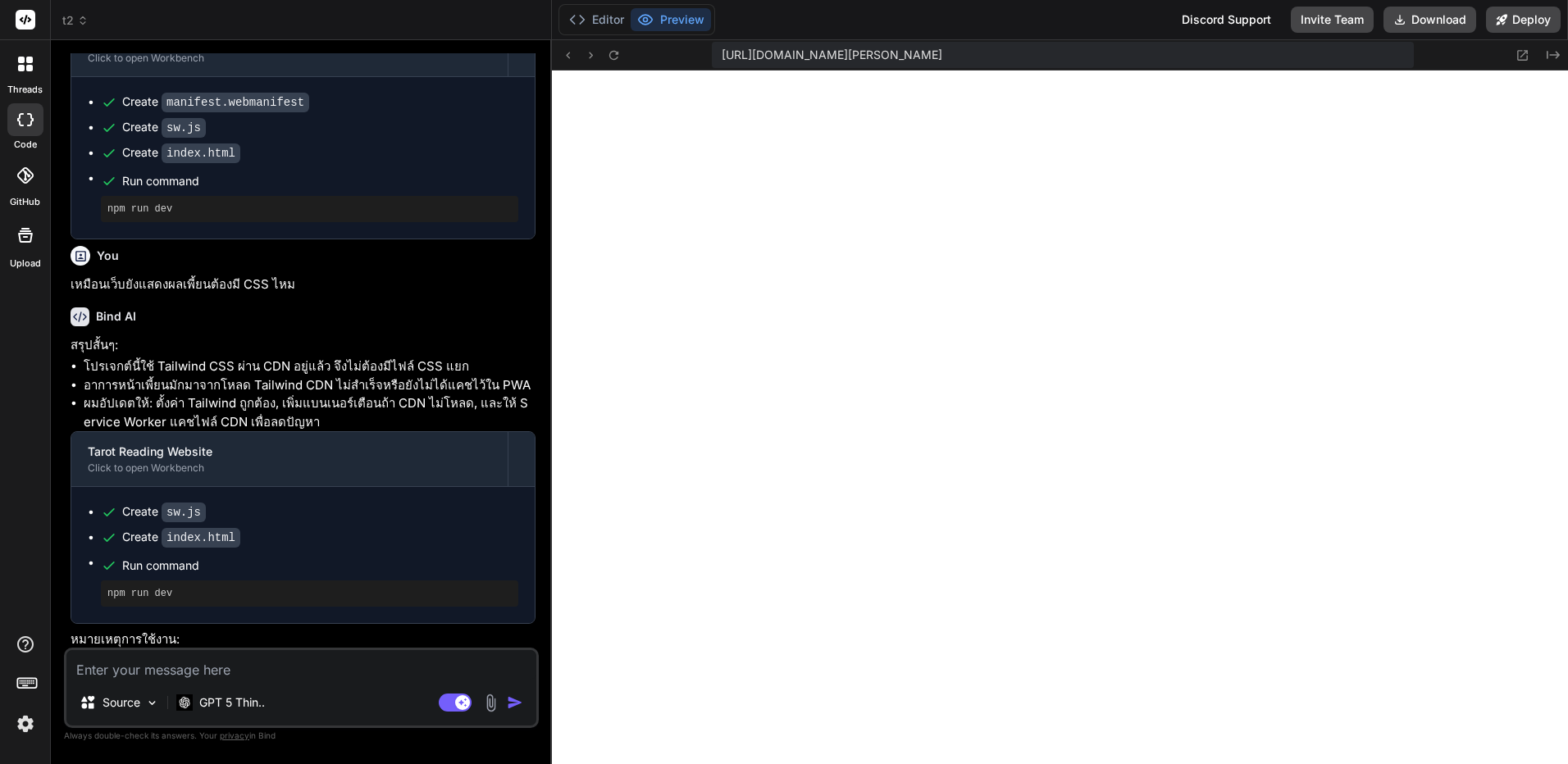
scroll to position [2643, 0]
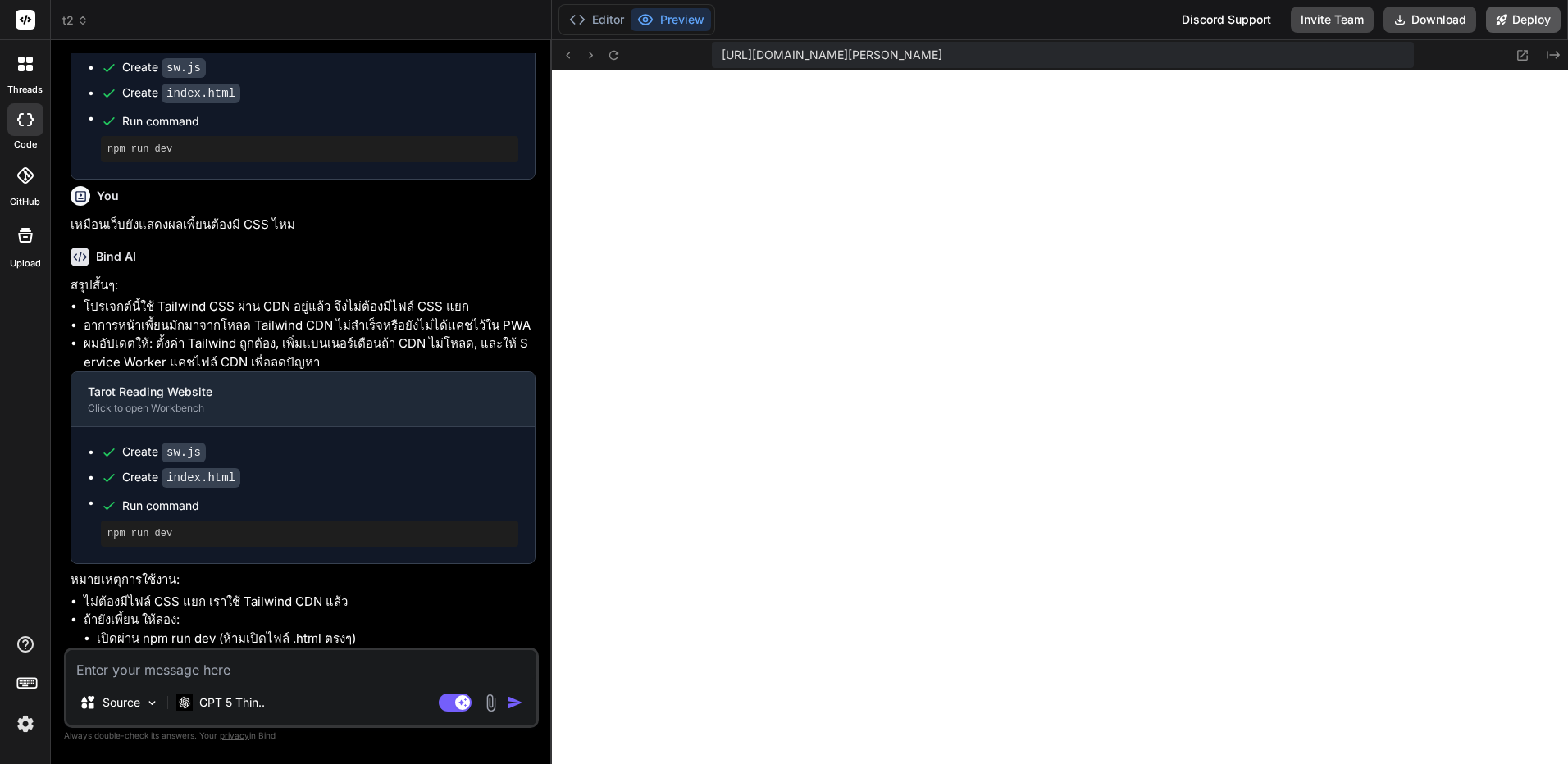
click at [1516, 24] on button "Deploy" at bounding box center [1523, 20] width 74 height 26
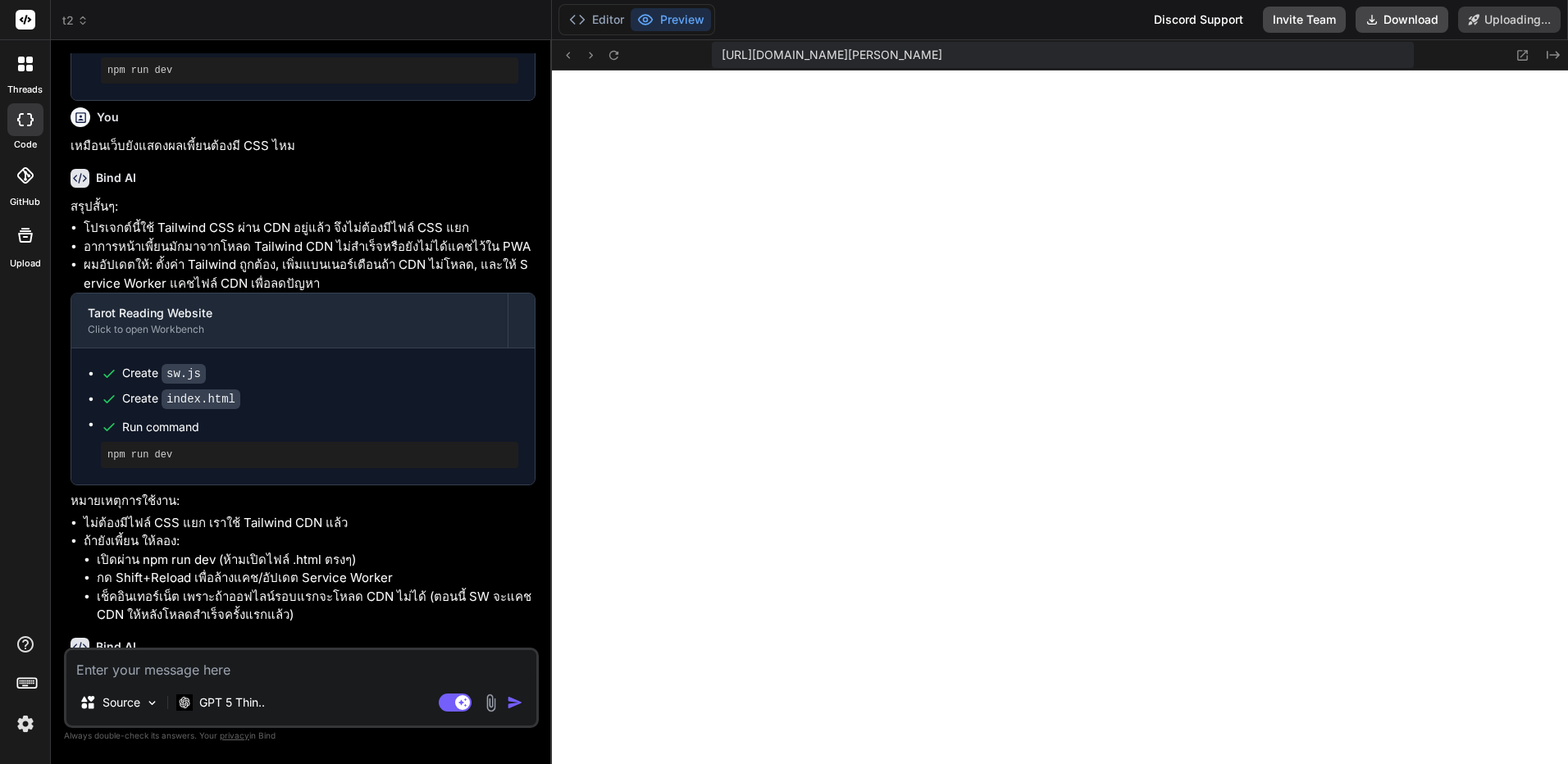
scroll to position [2787, 0]
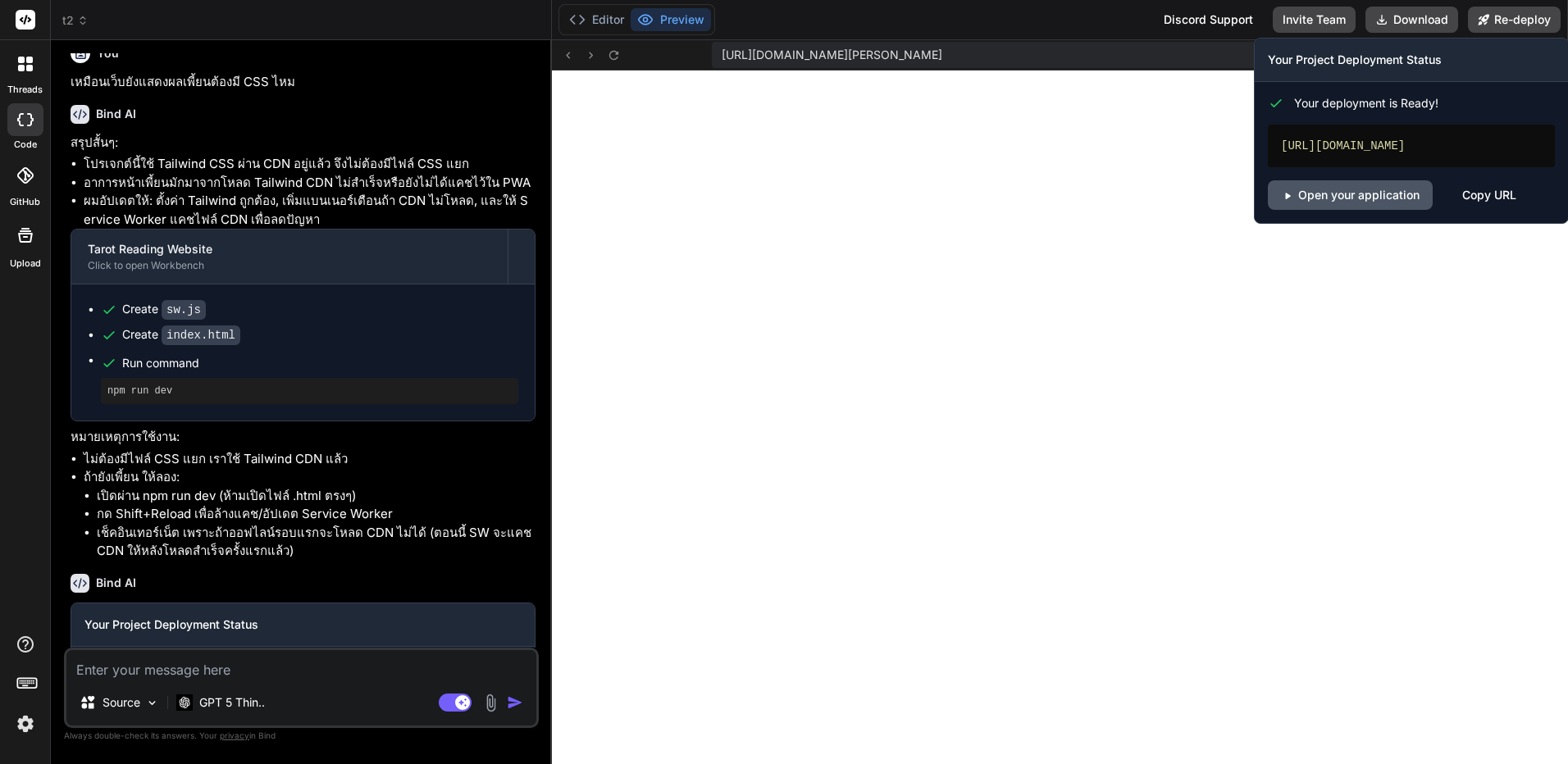
click at [1347, 206] on link "Open your application" at bounding box center [1350, 195] width 165 height 29
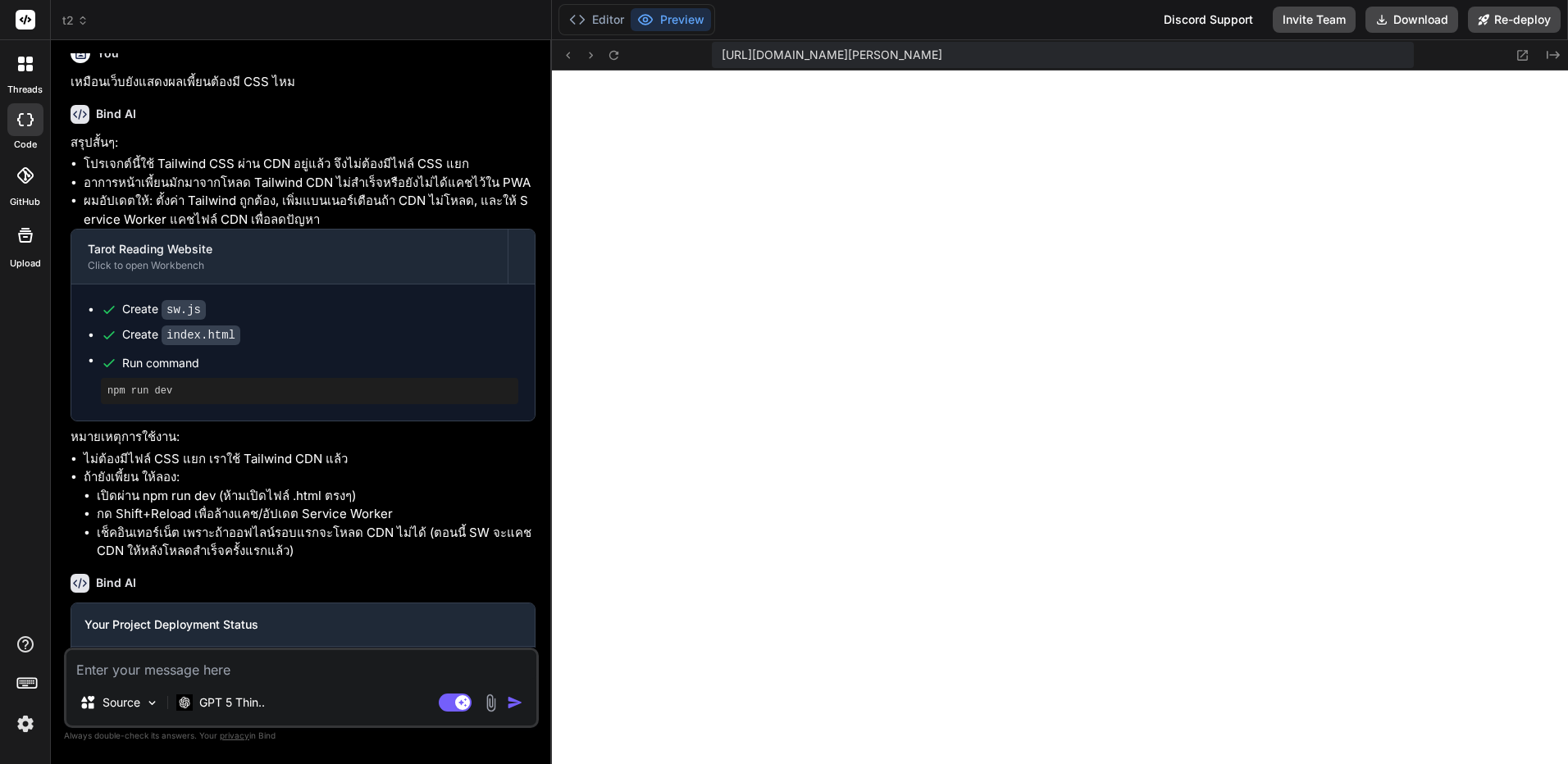
type textarea "x"
click at [598, 16] on button "Editor" at bounding box center [596, 20] width 68 height 23
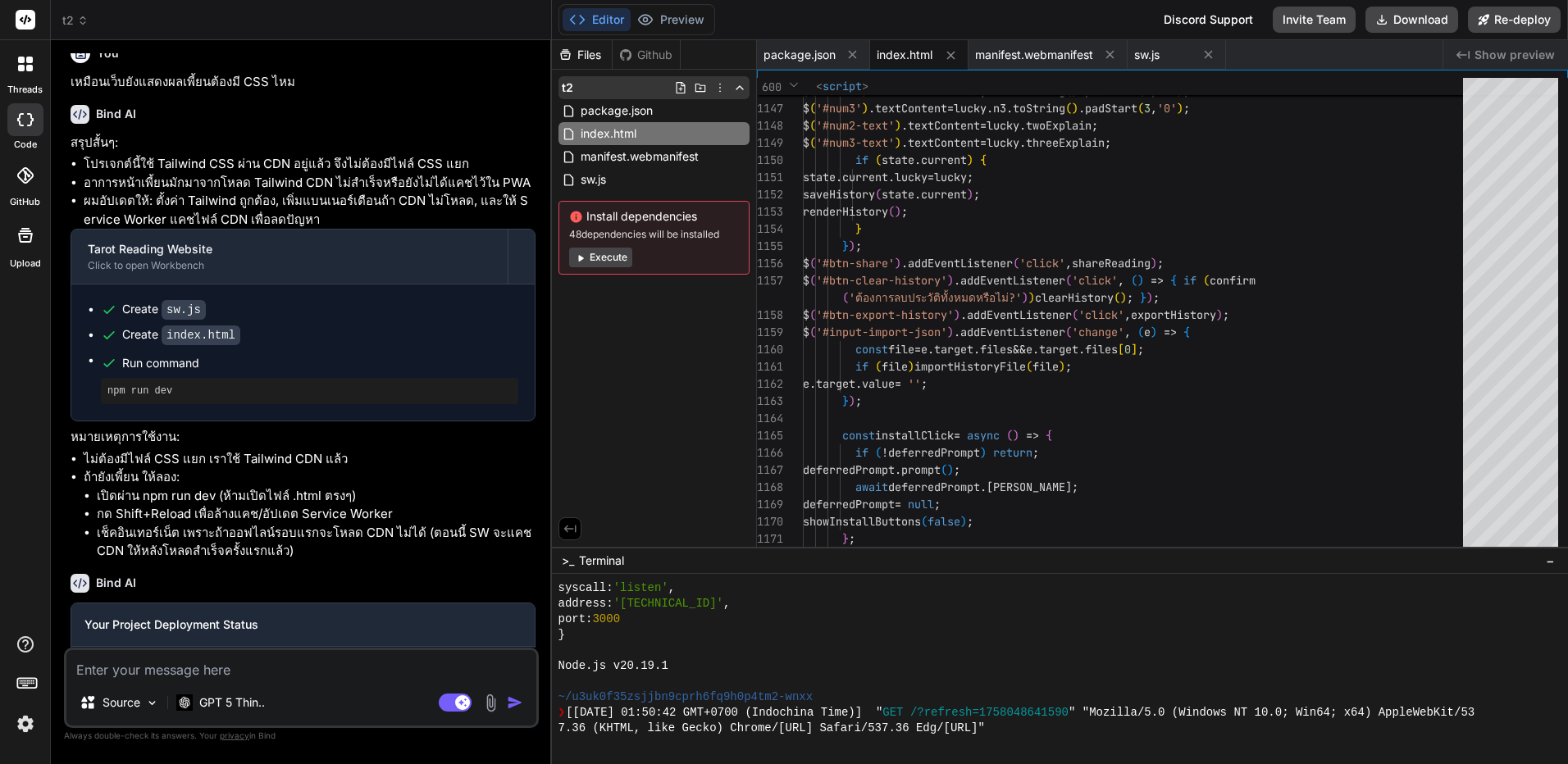
click at [719, 89] on icon at bounding box center [720, 88] width 13 height 13
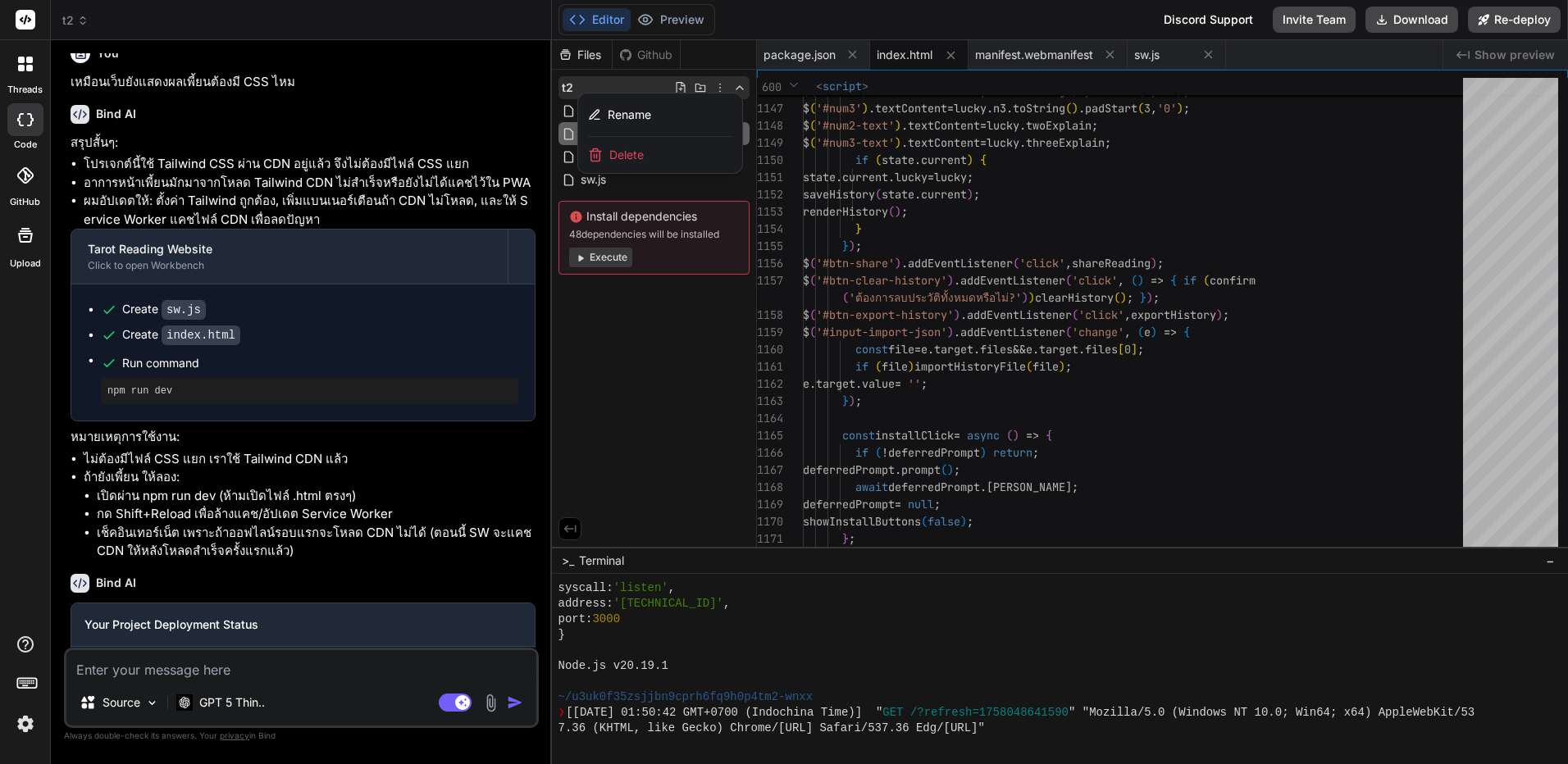
click at [689, 155] on div "Delete" at bounding box center [661, 154] width 164 height 36
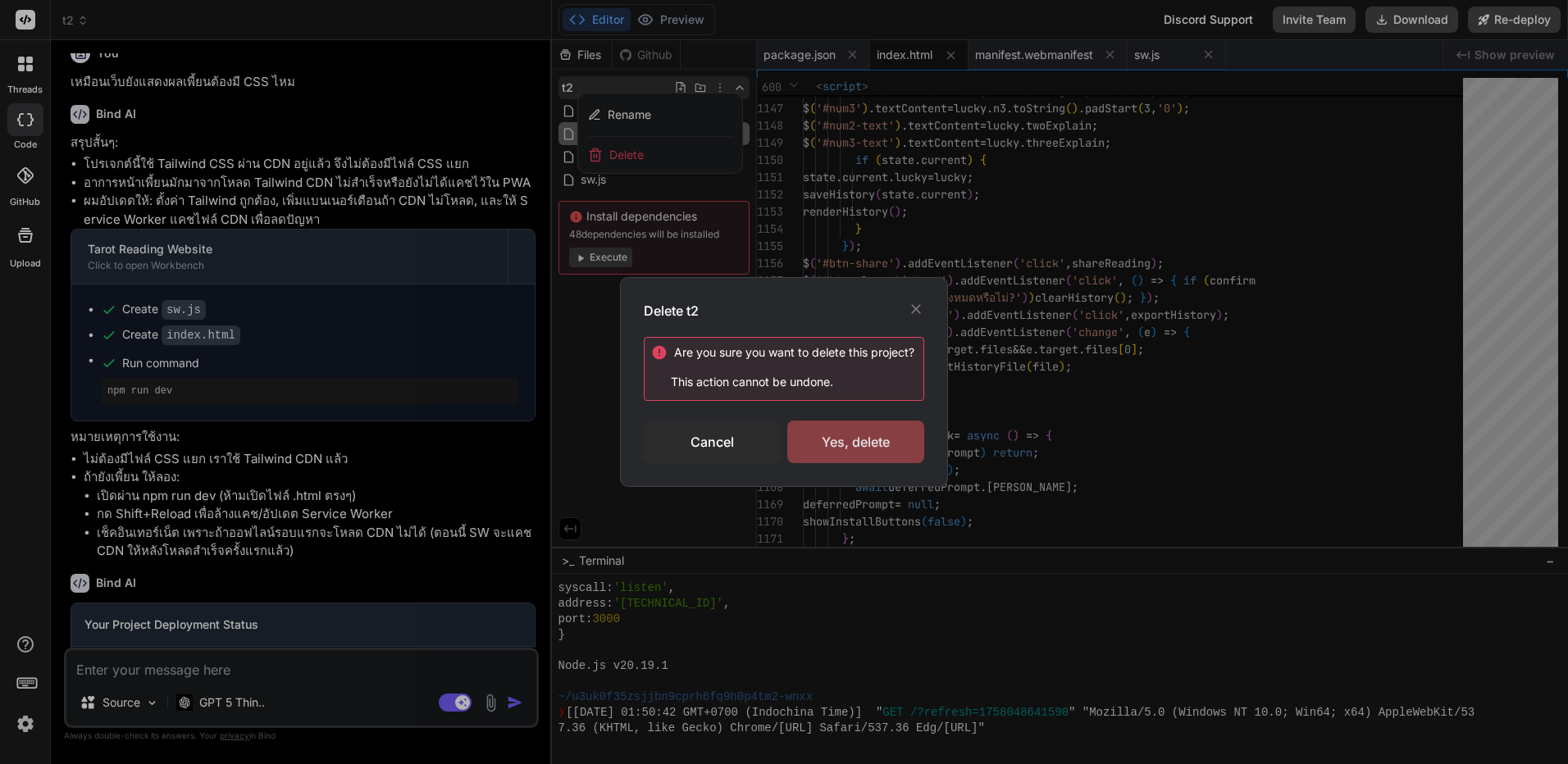
click at [882, 446] on div "Yes, delete" at bounding box center [856, 442] width 137 height 42
